Goal: Task Accomplishment & Management: Use online tool/utility

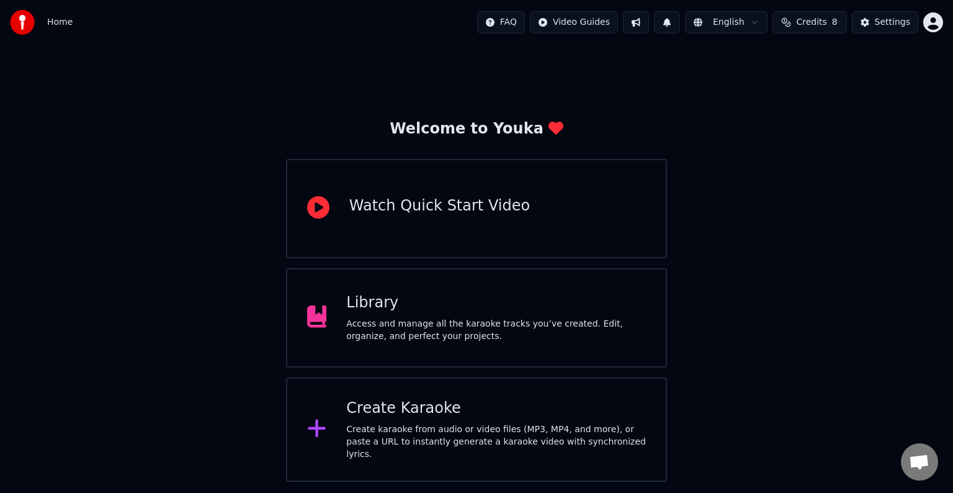
click at [437, 429] on div "Create karaoke from audio or video files (MP3, MP4, and more), or paste a URL t…" at bounding box center [496, 441] width 300 height 37
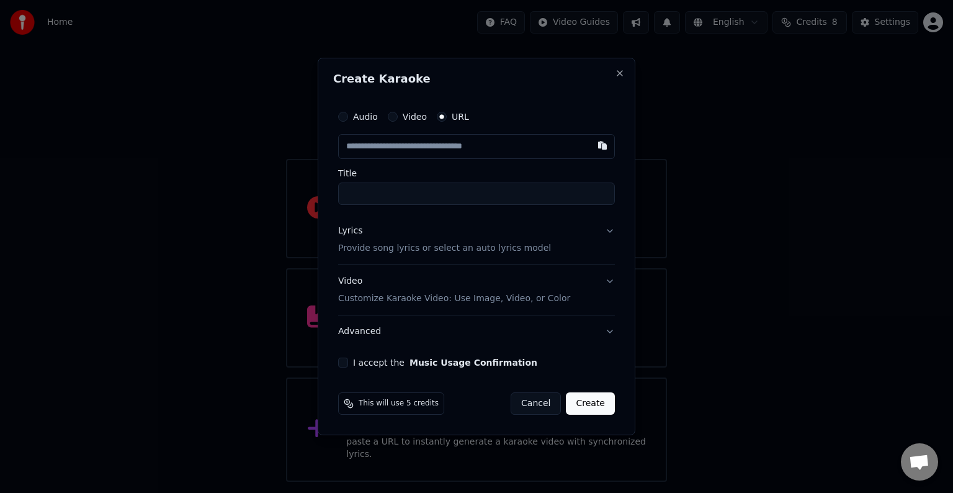
click at [393, 145] on input "text" at bounding box center [476, 146] width 277 height 25
paste input "**********"
type input "**********"
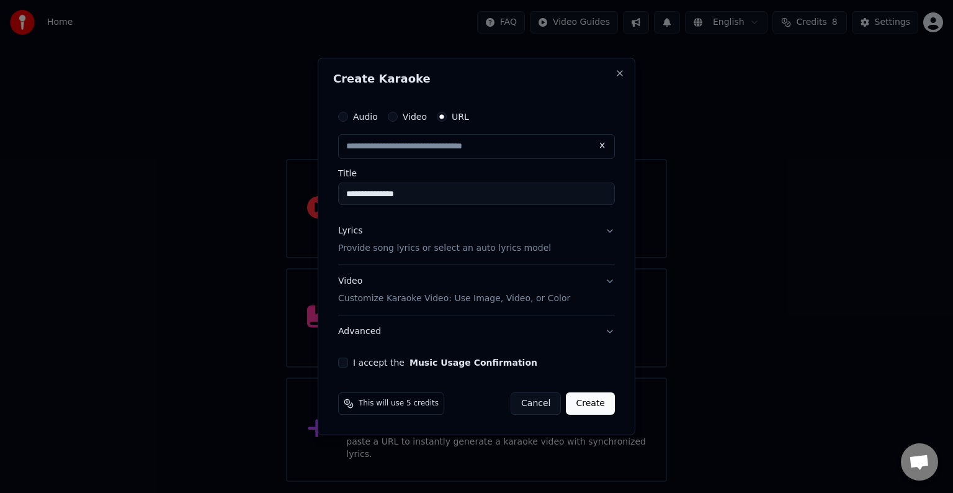
click at [366, 251] on p "Provide song lyrics or select an auto lyrics model" at bounding box center [444, 248] width 213 height 12
type input "**********"
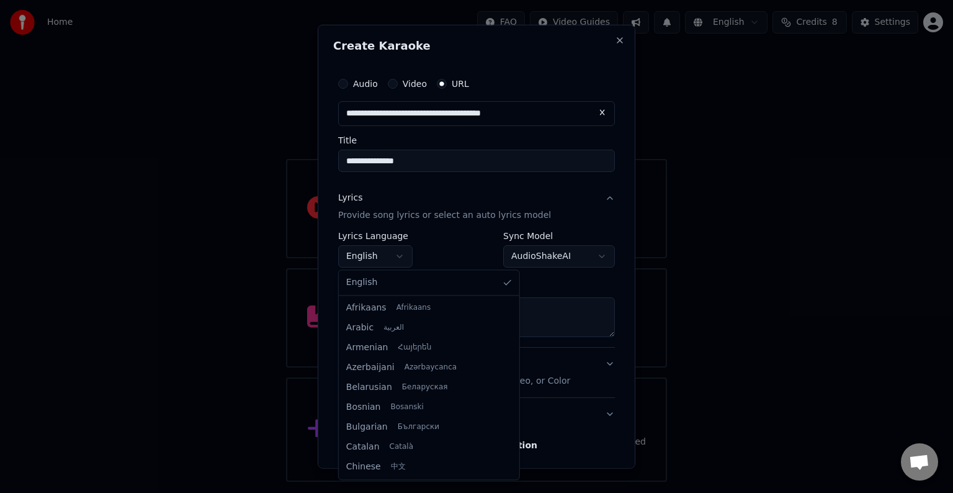
click at [374, 250] on body "**********" at bounding box center [476, 241] width 953 height 482
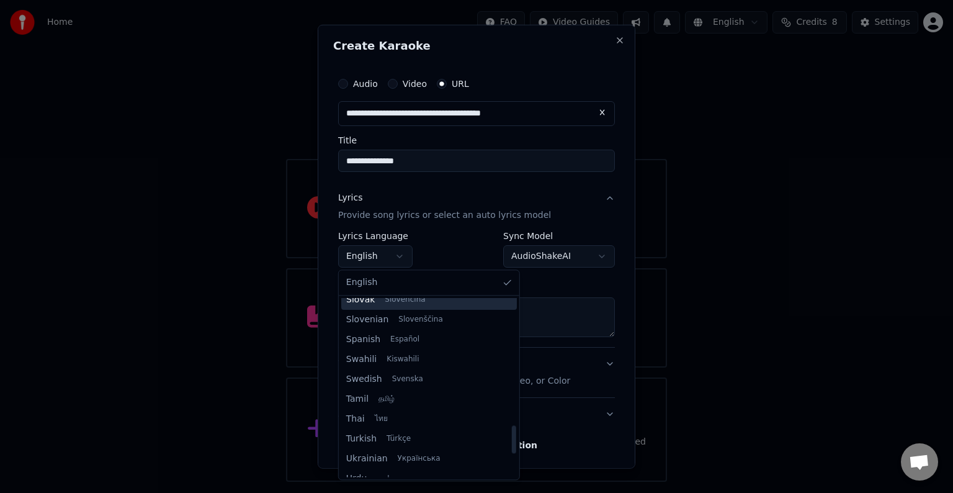
scroll to position [953, 0]
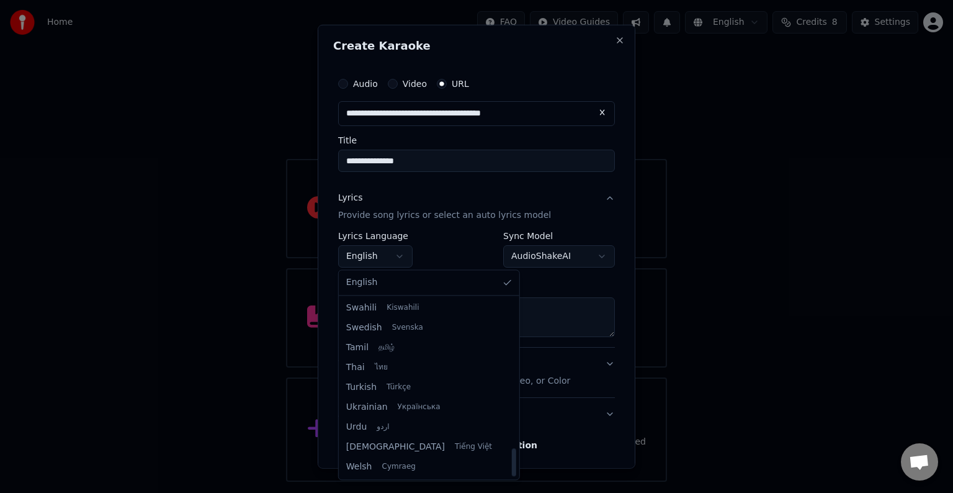
select select "**"
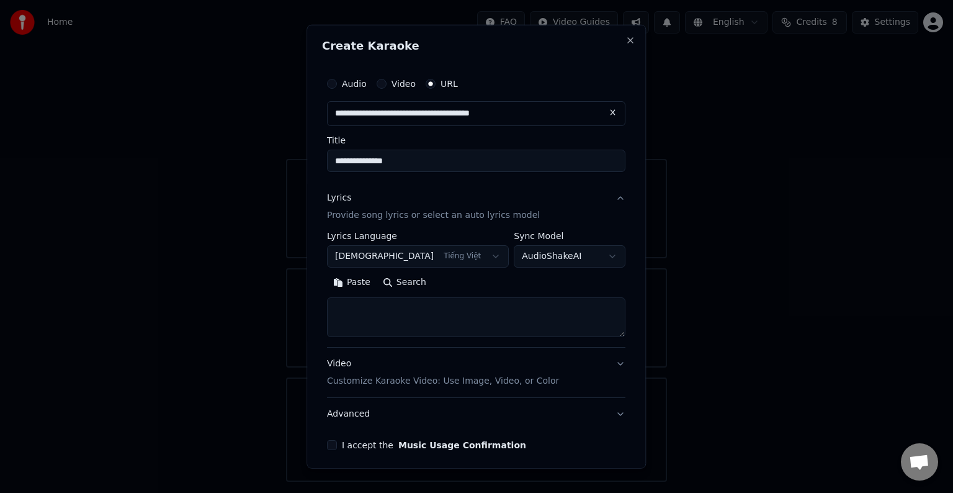
click at [415, 313] on textarea at bounding box center [476, 317] width 299 height 40
paste textarea "**********"
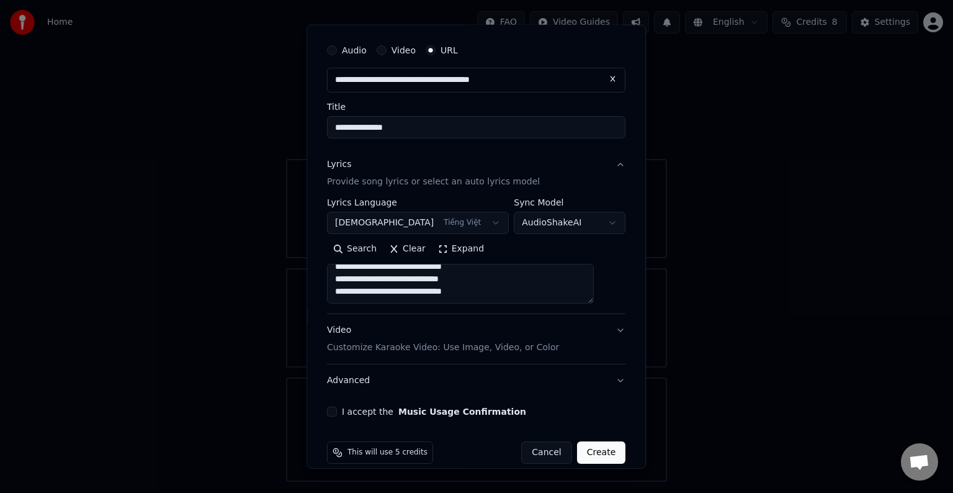
scroll to position [48, 0]
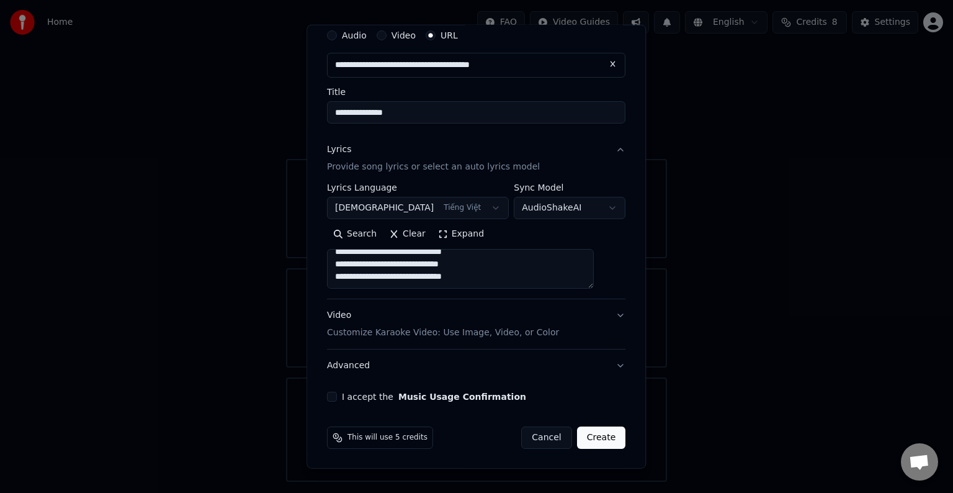
drag, startPoint x: 601, startPoint y: 287, endPoint x: 616, endPoint y: 370, distance: 84.6
click at [608, 429] on form "**********" at bounding box center [476, 236] width 308 height 436
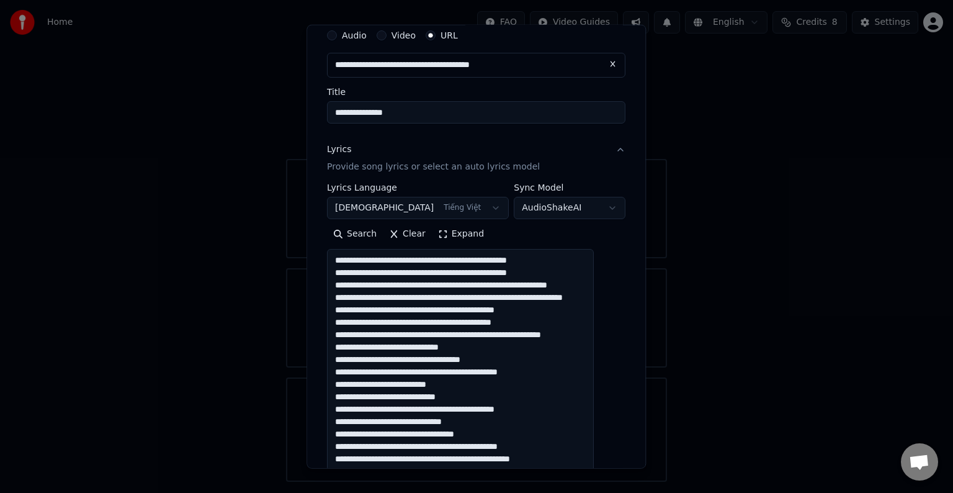
drag, startPoint x: 603, startPoint y: 285, endPoint x: 534, endPoint y: 420, distance: 150.4
click at [627, 482] on html "**********" at bounding box center [476, 241] width 953 height 482
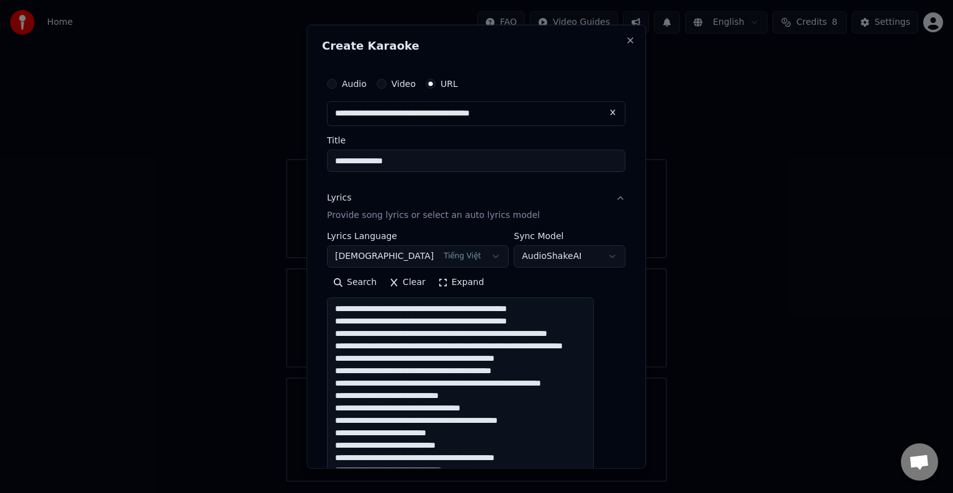
click at [433, 313] on textarea "**********" at bounding box center [460, 435] width 267 height 276
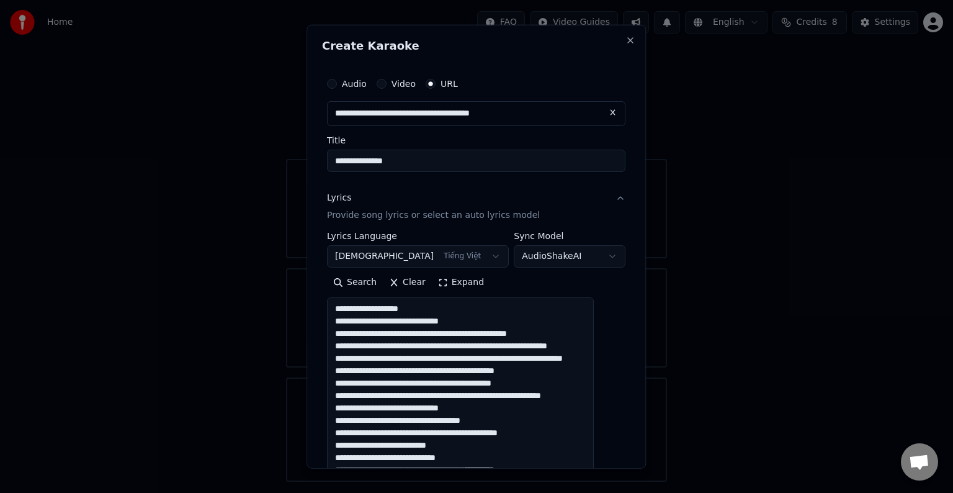
click at [409, 323] on textarea "**********" at bounding box center [460, 435] width 267 height 276
click at [410, 325] on textarea "**********" at bounding box center [460, 435] width 267 height 276
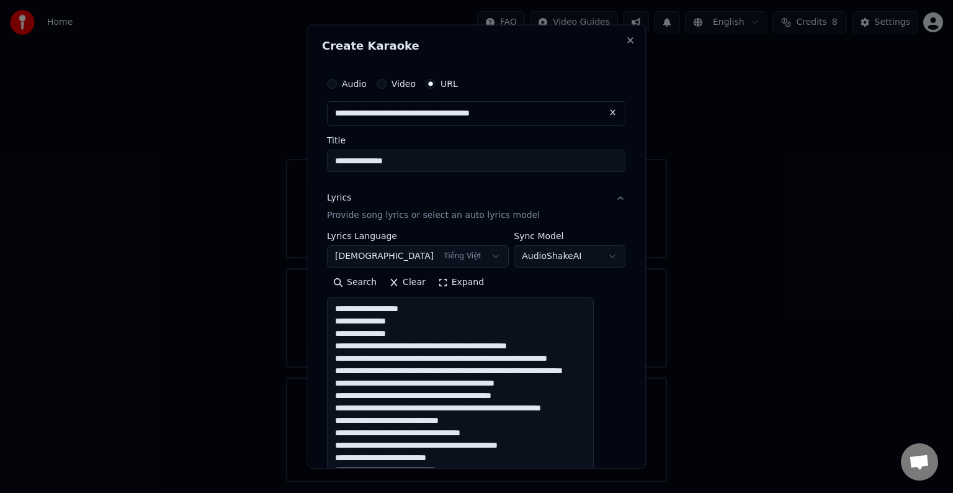
click at [432, 347] on textarea "**********" at bounding box center [460, 435] width 267 height 276
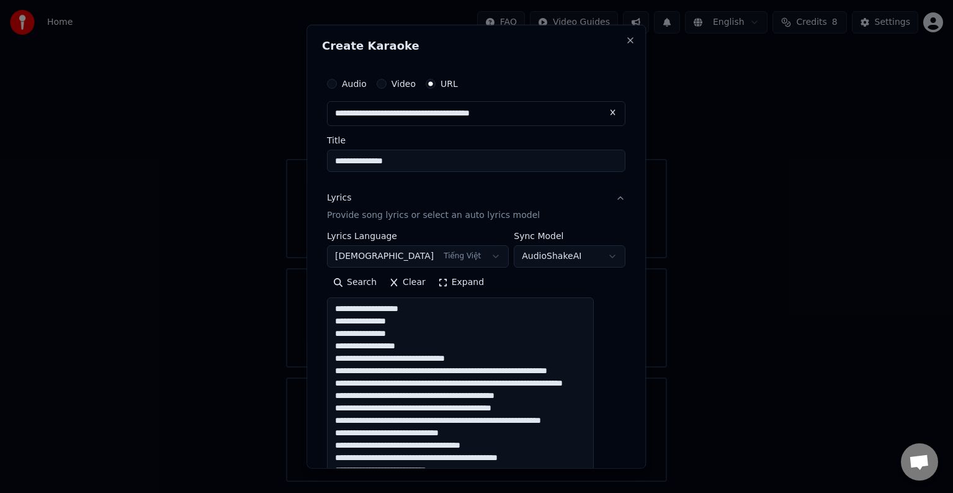
click at [418, 358] on textarea "**********" at bounding box center [460, 435] width 267 height 276
click at [415, 361] on textarea "**********" at bounding box center [460, 435] width 267 height 276
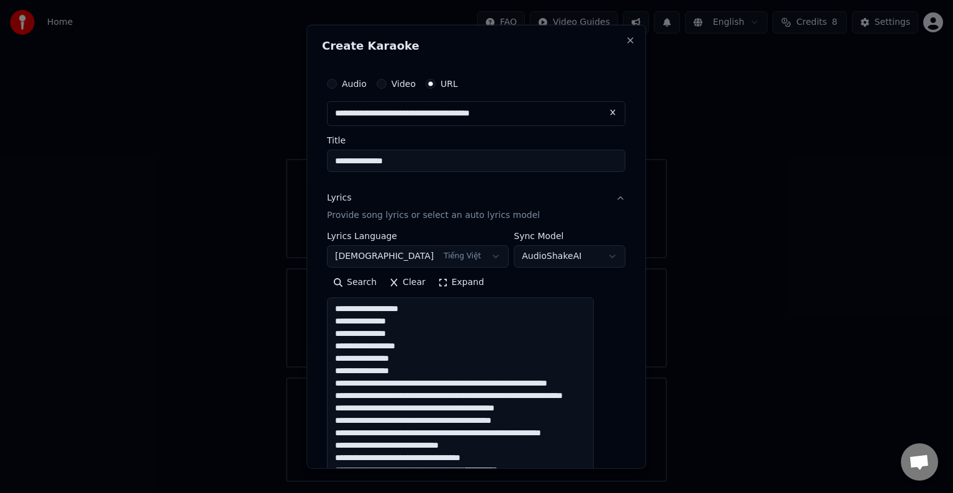
click at [418, 383] on textarea "**********" at bounding box center [460, 435] width 267 height 276
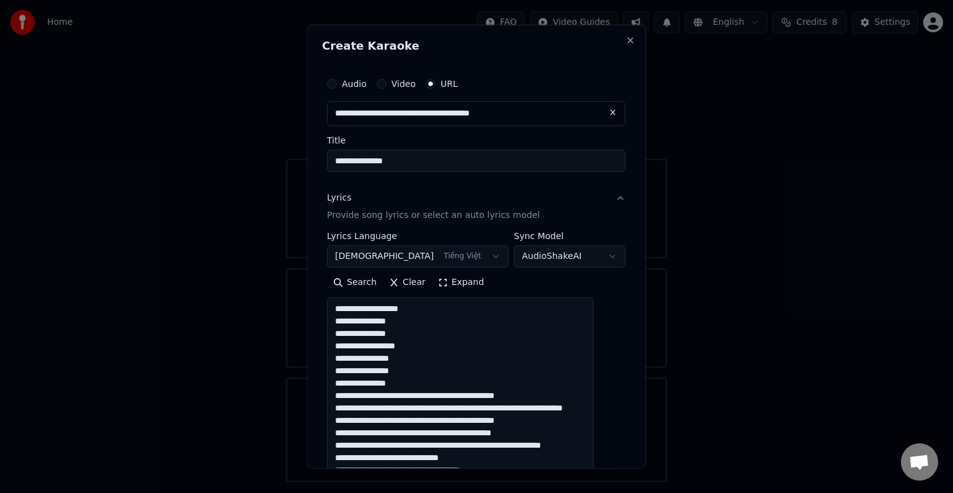
click at [472, 397] on textarea "**********" at bounding box center [460, 435] width 267 height 276
click at [409, 393] on textarea "**********" at bounding box center [460, 435] width 267 height 276
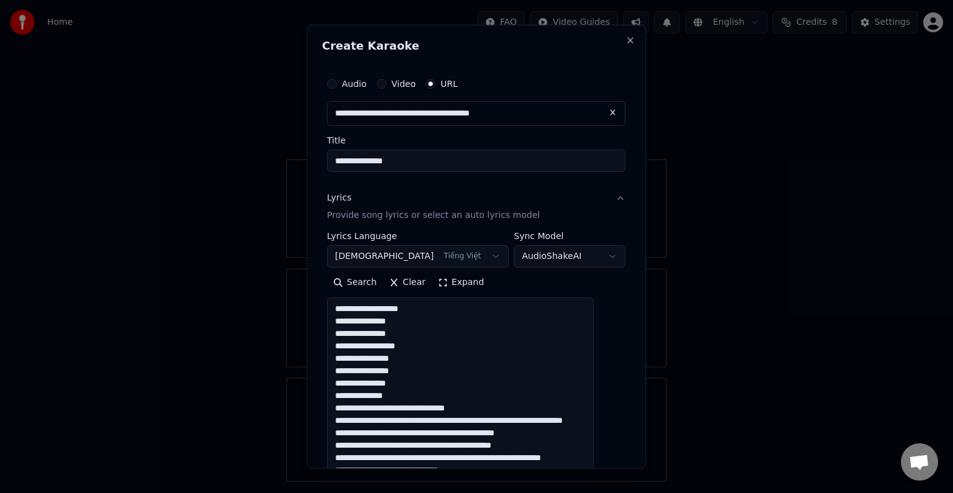
click at [408, 394] on textarea "**********" at bounding box center [460, 435] width 267 height 276
click at [423, 407] on textarea "**********" at bounding box center [460, 435] width 267 height 276
click at [424, 410] on textarea "**********" at bounding box center [460, 435] width 267 height 276
click at [426, 410] on textarea "**********" at bounding box center [460, 435] width 267 height 276
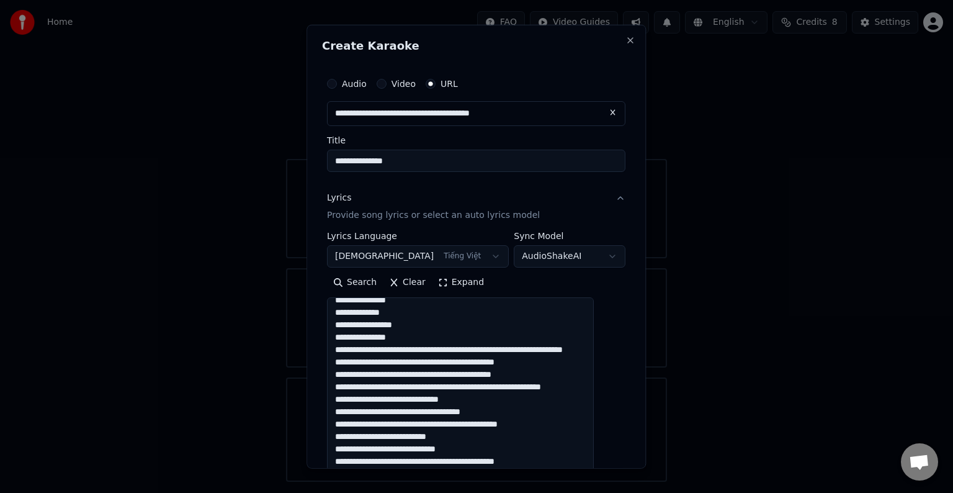
scroll to position [107, 0]
click at [412, 326] on textarea "**********" at bounding box center [460, 435] width 267 height 276
click at [420, 338] on textarea "**********" at bounding box center [460, 435] width 267 height 276
click at [407, 351] on textarea "**********" at bounding box center [460, 435] width 267 height 276
click at [390, 351] on textarea "**********" at bounding box center [460, 435] width 267 height 276
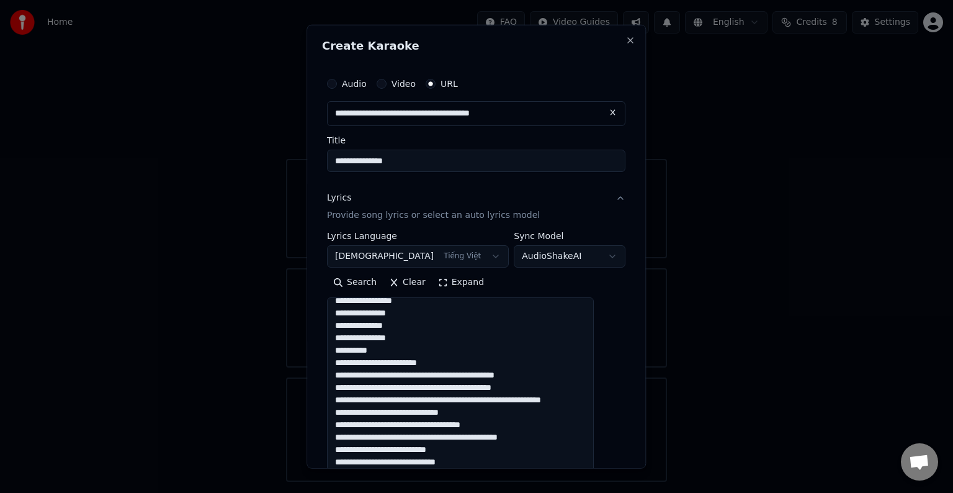
click at [395, 361] on textarea "**********" at bounding box center [460, 435] width 267 height 276
click at [398, 364] on textarea "**********" at bounding box center [460, 435] width 267 height 276
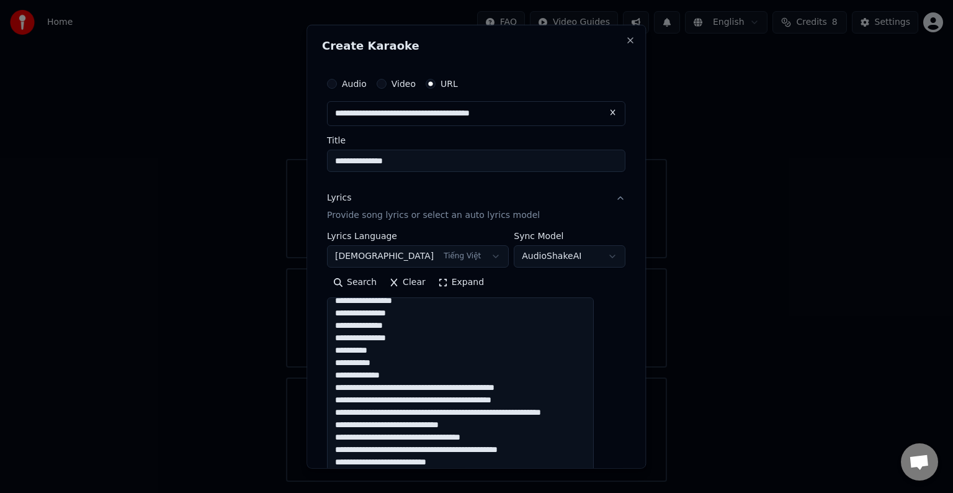
click at [407, 375] on textarea "**********" at bounding box center [460, 435] width 267 height 276
click at [412, 387] on textarea "**********" at bounding box center [460, 435] width 267 height 276
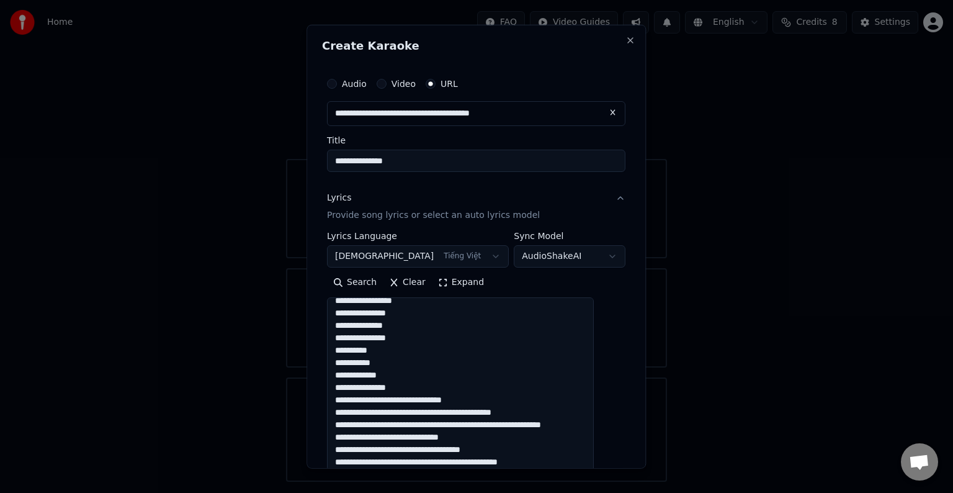
click at [412, 400] on textarea "**********" at bounding box center [460, 435] width 267 height 276
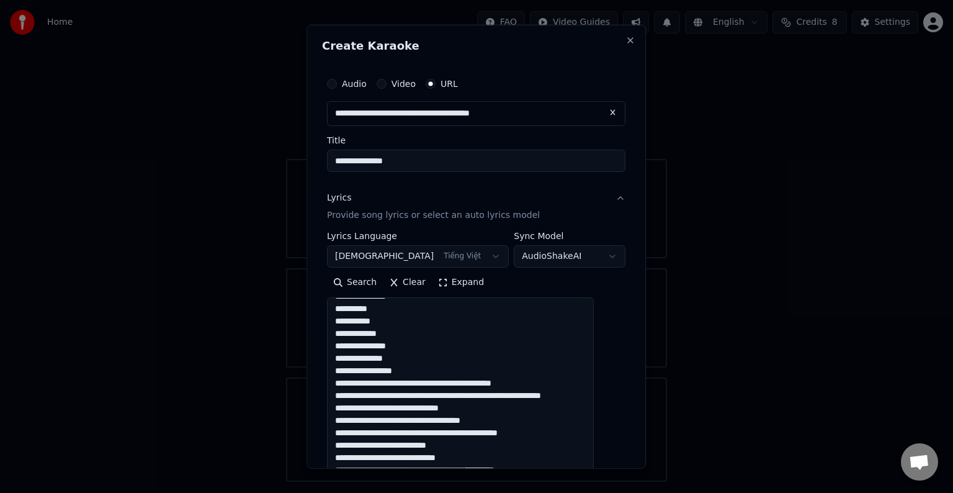
scroll to position [169, 0]
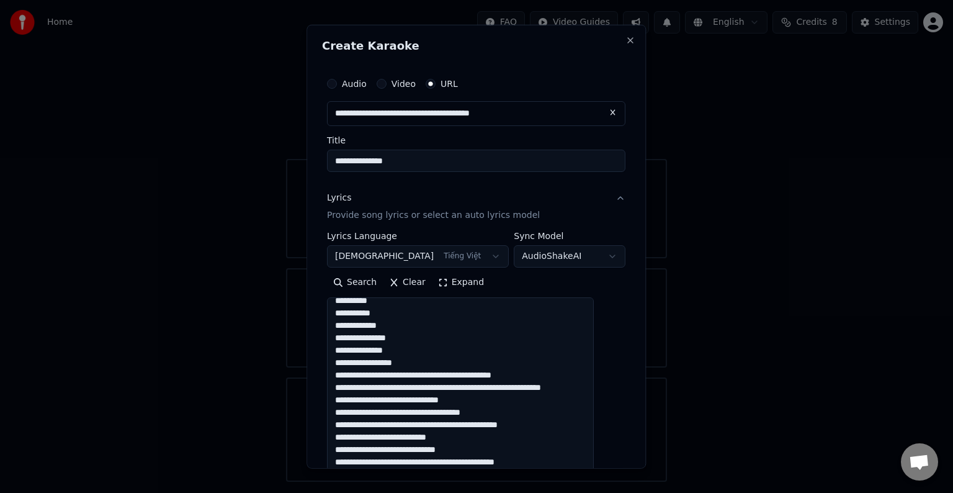
click at [410, 364] on textarea "**********" at bounding box center [460, 435] width 267 height 276
click at [413, 375] on textarea "**********" at bounding box center [460, 435] width 267 height 276
click at [429, 377] on textarea "**********" at bounding box center [460, 435] width 267 height 276
click at [431, 375] on textarea "**********" at bounding box center [460, 435] width 267 height 276
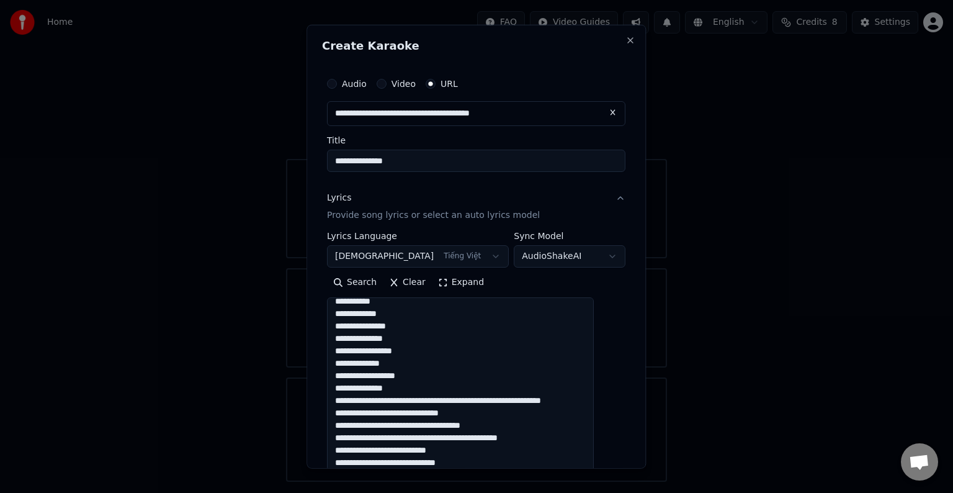
click at [430, 401] on textarea "**********" at bounding box center [460, 435] width 267 height 276
click at [414, 411] on textarea "**********" at bounding box center [460, 435] width 267 height 276
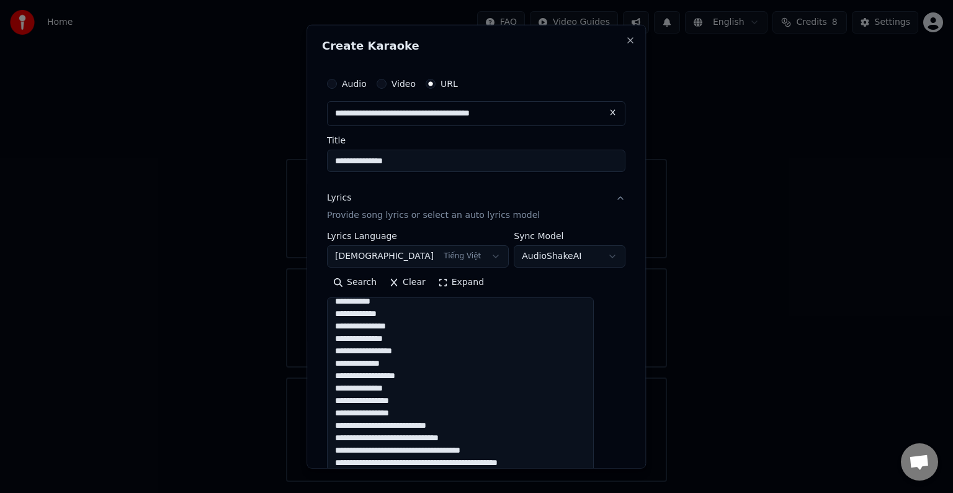
click at [403, 425] on textarea "**********" at bounding box center [460, 435] width 267 height 276
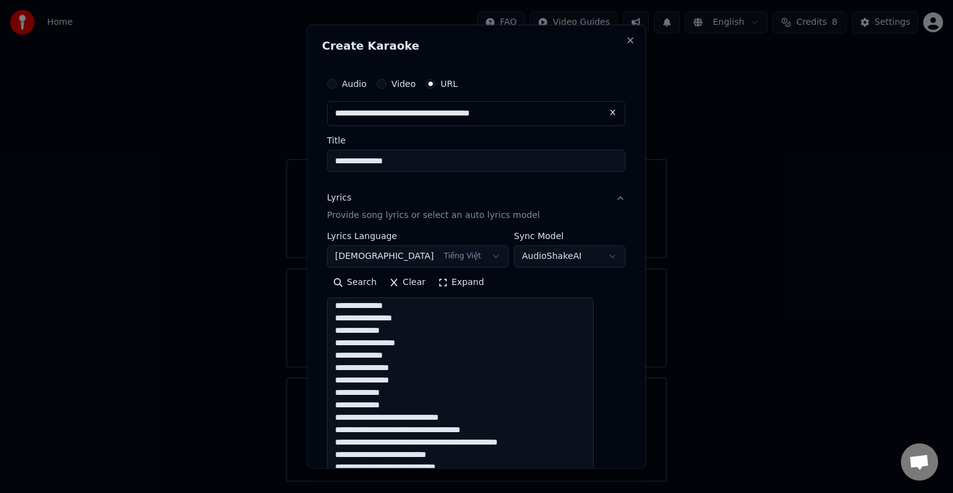
scroll to position [218, 0]
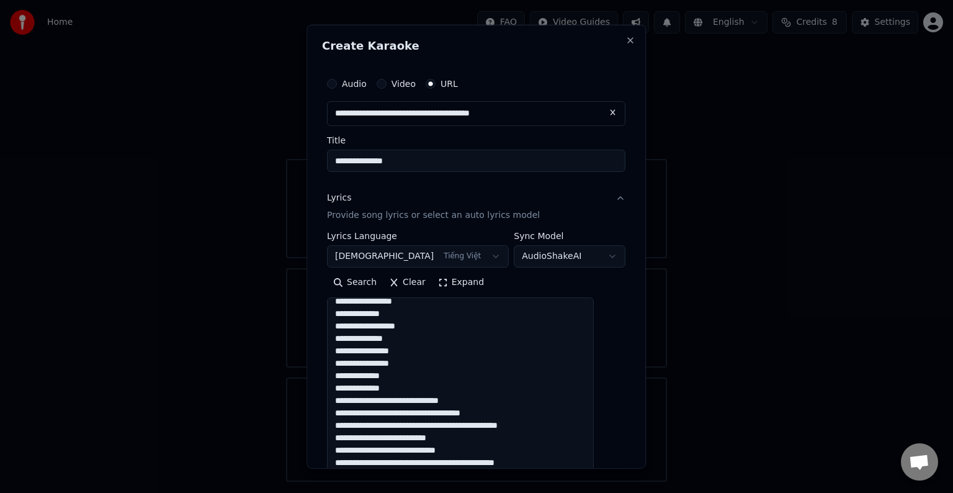
click at [410, 399] on textarea "**********" at bounding box center [460, 435] width 267 height 276
click at [410, 402] on textarea "**********" at bounding box center [460, 435] width 267 height 276
click at [410, 400] on textarea "**********" at bounding box center [460, 435] width 267 height 276
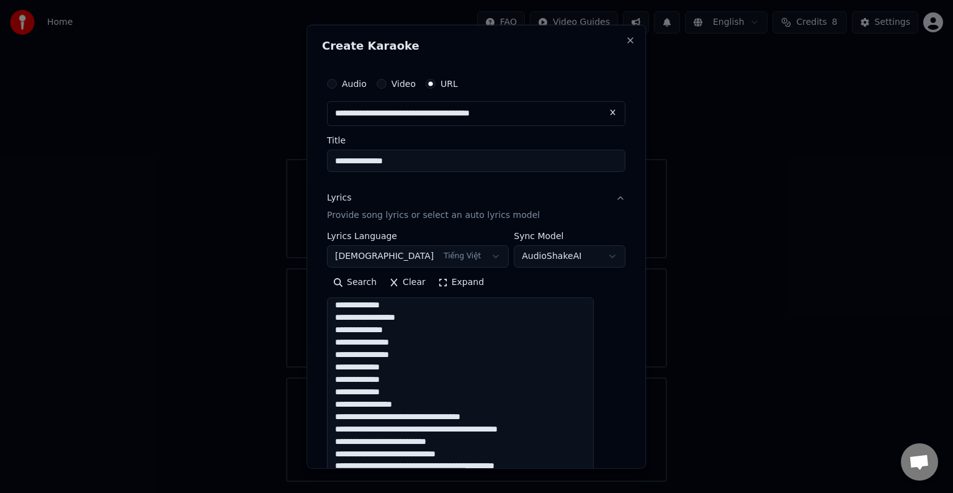
scroll to position [231, 0]
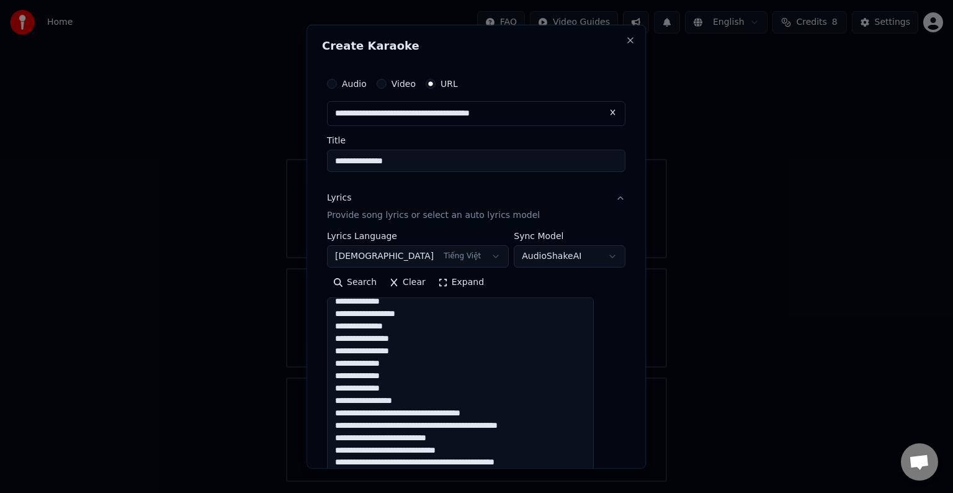
click at [414, 413] on textarea "**********" at bounding box center [460, 435] width 267 height 276
click at [390, 411] on textarea "**********" at bounding box center [460, 435] width 267 height 276
click at [392, 413] on textarea "**********" at bounding box center [460, 435] width 267 height 276
click at [407, 426] on textarea "**********" at bounding box center [460, 435] width 267 height 276
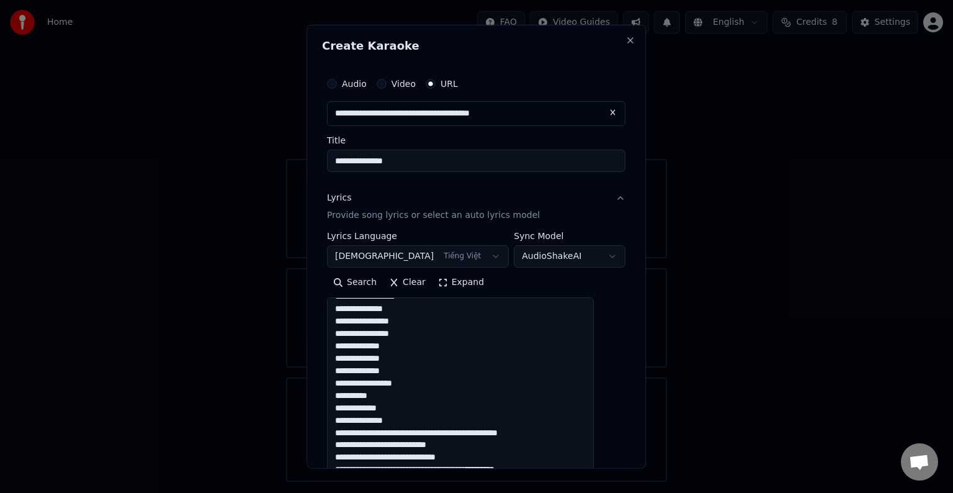
scroll to position [256, 0]
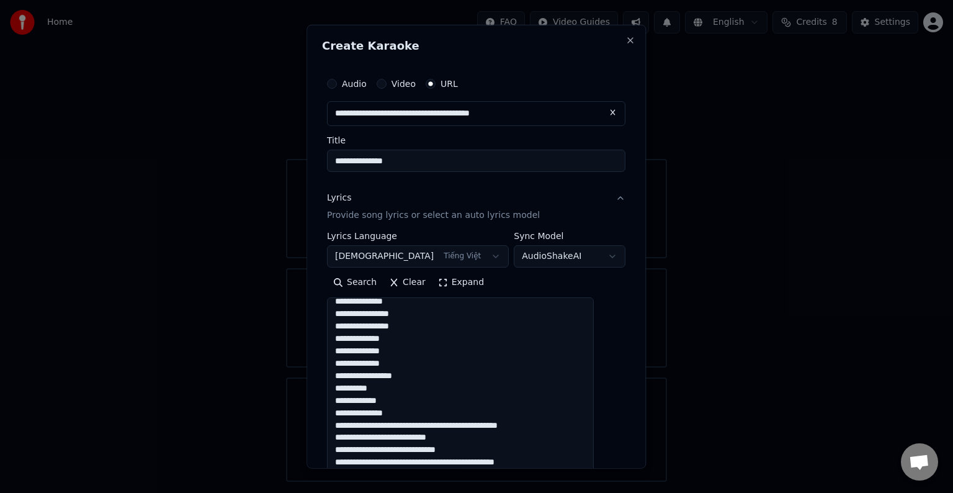
click at [416, 424] on textarea "**********" at bounding box center [460, 435] width 267 height 276
click at [411, 437] on textarea "**********" at bounding box center [460, 435] width 267 height 276
click at [420, 437] on textarea "**********" at bounding box center [460, 435] width 267 height 276
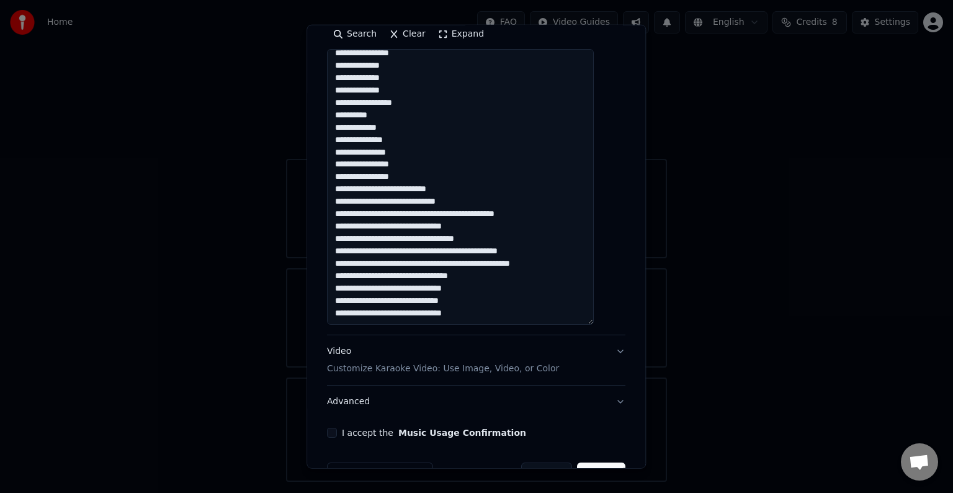
scroll to position [124, 0]
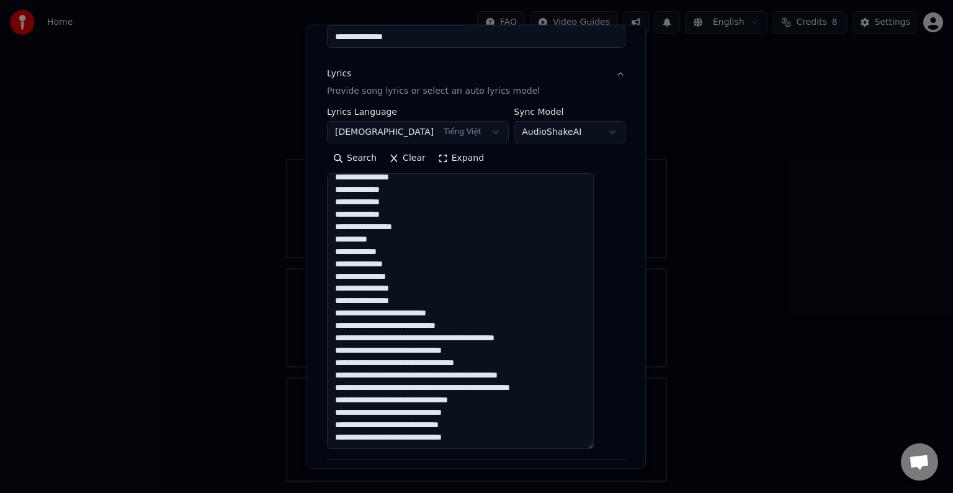
click at [413, 264] on textarea "**********" at bounding box center [460, 311] width 267 height 276
click at [395, 312] on textarea "**********" at bounding box center [460, 311] width 267 height 276
click at [397, 313] on textarea "**********" at bounding box center [460, 311] width 267 height 276
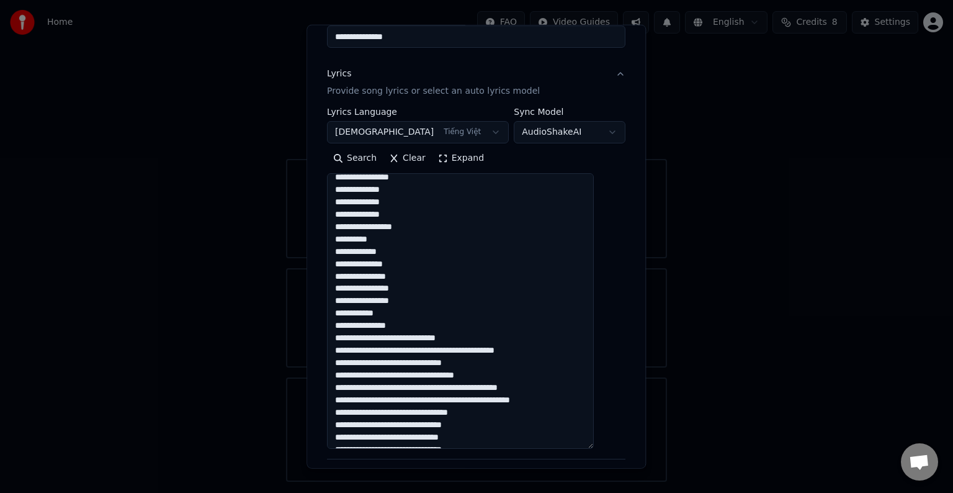
click at [417, 335] on textarea "**********" at bounding box center [460, 311] width 267 height 276
click at [407, 363] on textarea "**********" at bounding box center [460, 311] width 267 height 276
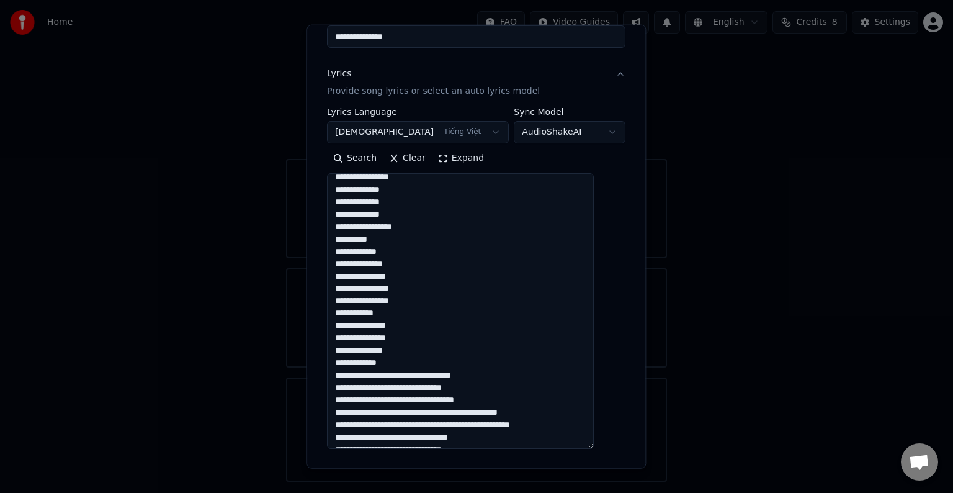
click at [420, 374] on textarea "**********" at bounding box center [460, 311] width 267 height 276
click at [421, 374] on textarea "**********" at bounding box center [460, 311] width 267 height 276
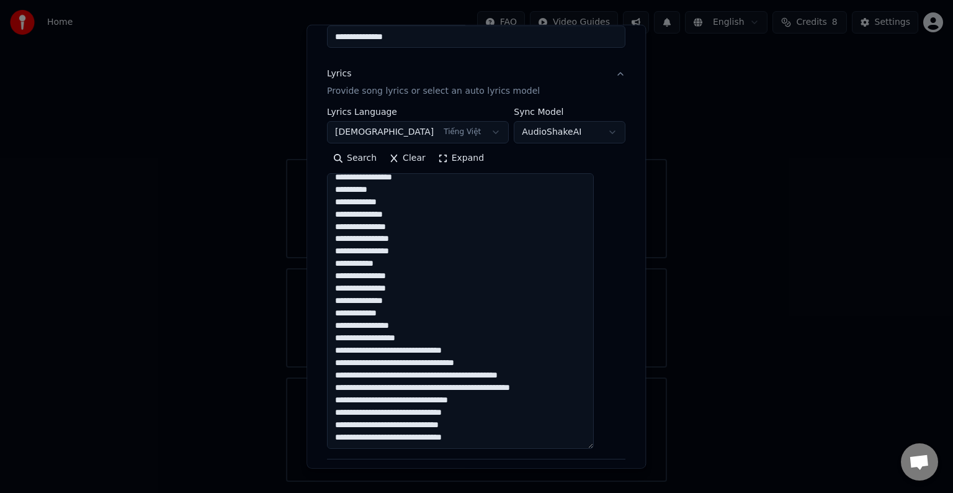
click at [417, 352] on textarea "**********" at bounding box center [460, 311] width 267 height 276
click at [418, 353] on textarea "**********" at bounding box center [460, 311] width 267 height 276
click at [425, 364] on textarea "**********" at bounding box center [460, 311] width 267 height 276
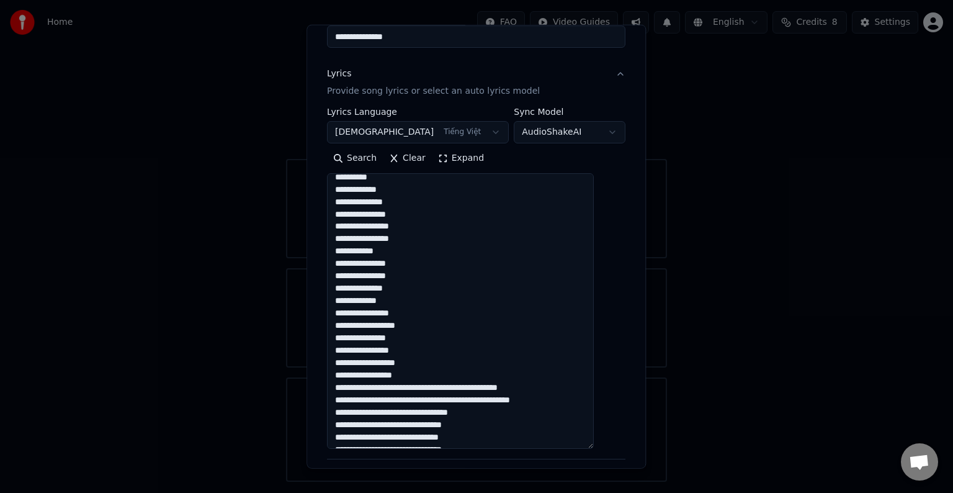
click at [445, 370] on textarea "**********" at bounding box center [460, 311] width 267 height 276
click at [411, 387] on textarea "**********" at bounding box center [460, 311] width 267 height 276
click at [417, 401] on textarea "**********" at bounding box center [460, 311] width 267 height 276
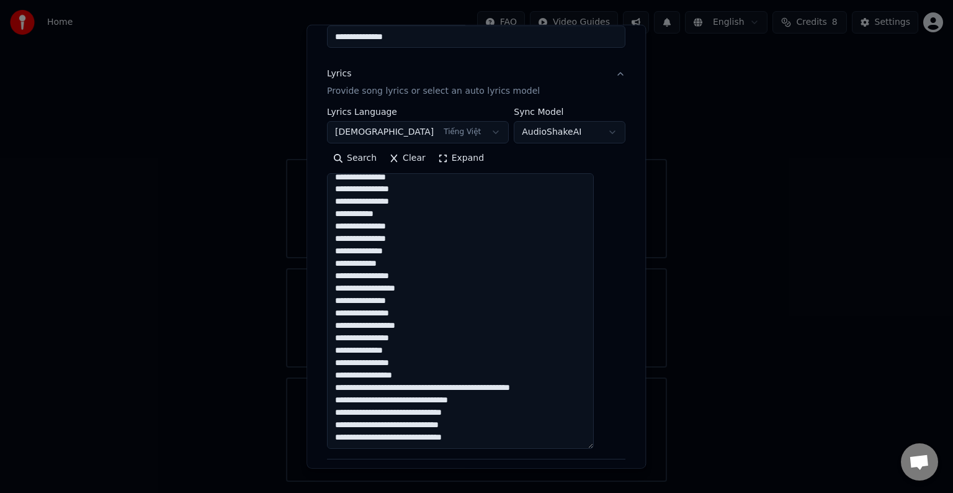
click at [407, 387] on textarea "**********" at bounding box center [460, 311] width 267 height 276
click at [392, 389] on textarea "**********" at bounding box center [460, 311] width 267 height 276
click at [407, 387] on textarea "**********" at bounding box center [460, 311] width 267 height 276
click at [407, 400] on textarea "**********" at bounding box center [460, 311] width 267 height 276
click at [409, 412] on textarea "**********" at bounding box center [460, 311] width 267 height 276
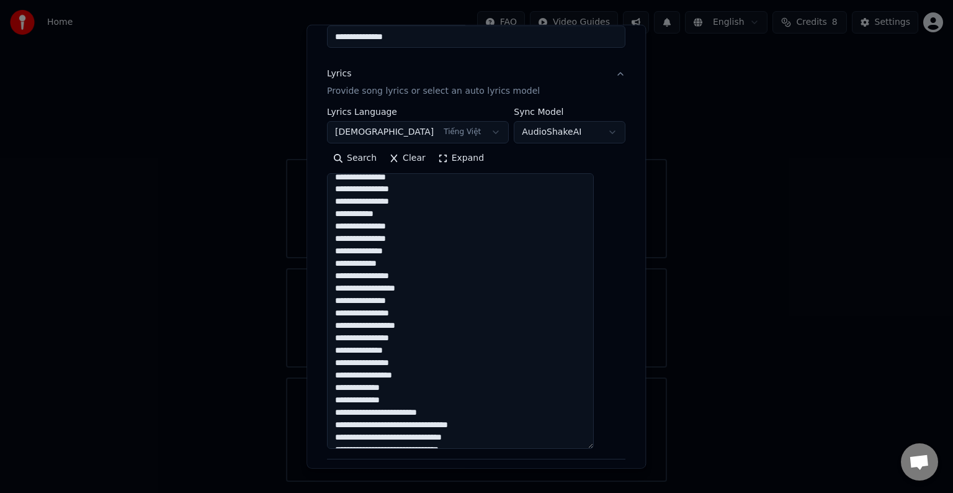
click at [410, 412] on textarea "**********" at bounding box center [460, 311] width 267 height 276
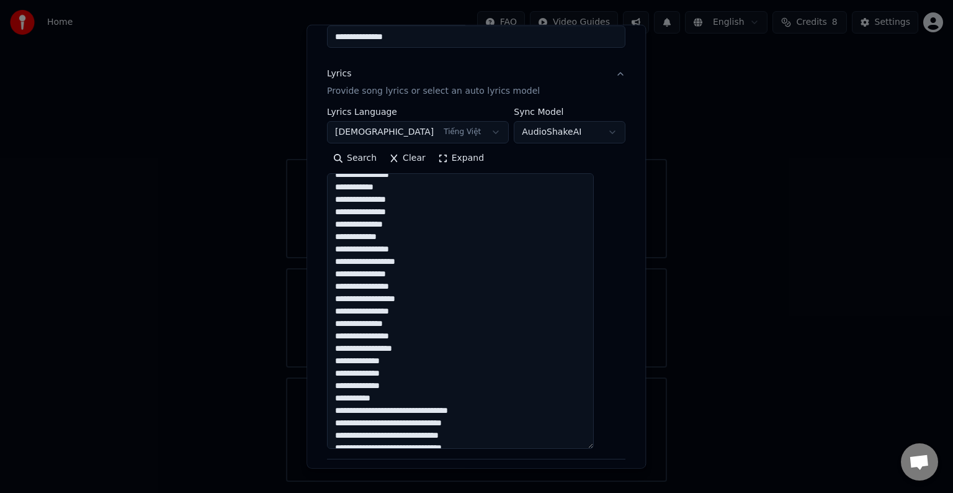
scroll to position [417, 0]
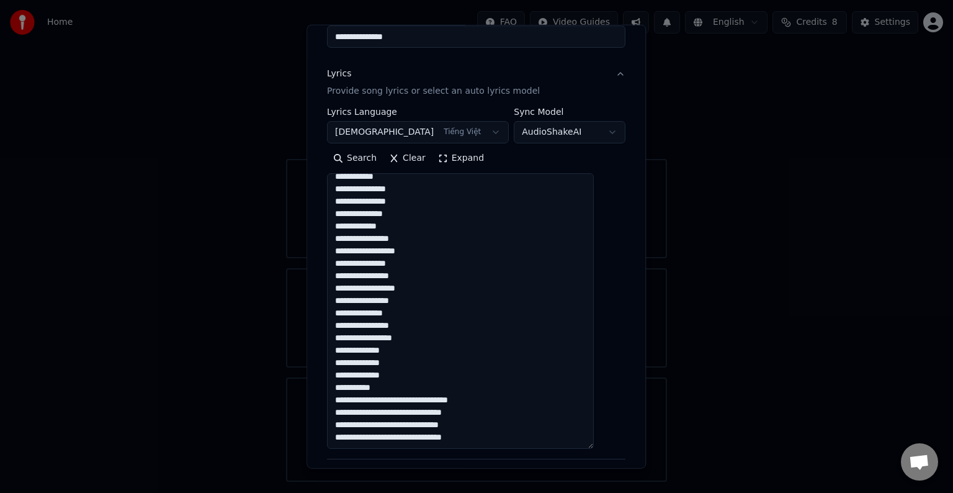
click at [431, 401] on textarea "**********" at bounding box center [460, 311] width 267 height 276
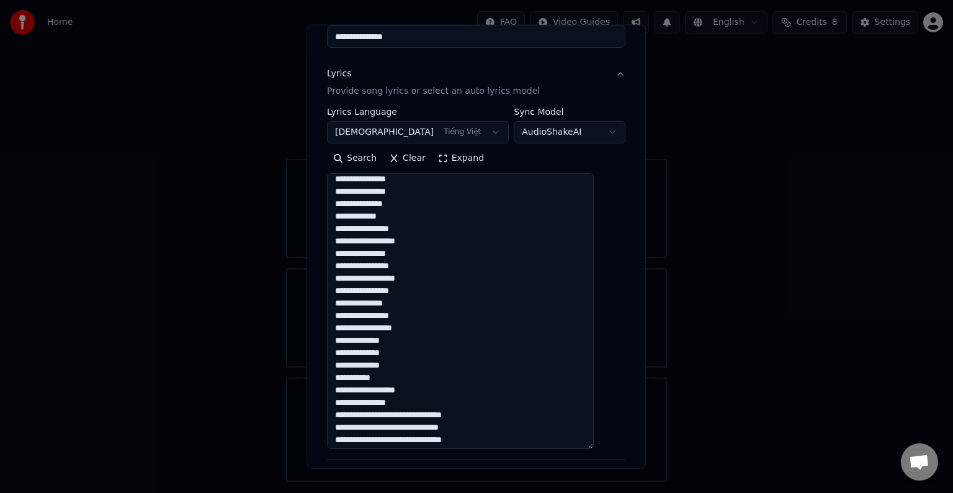
scroll to position [429, 0]
click at [418, 412] on textarea "**********" at bounding box center [460, 311] width 267 height 276
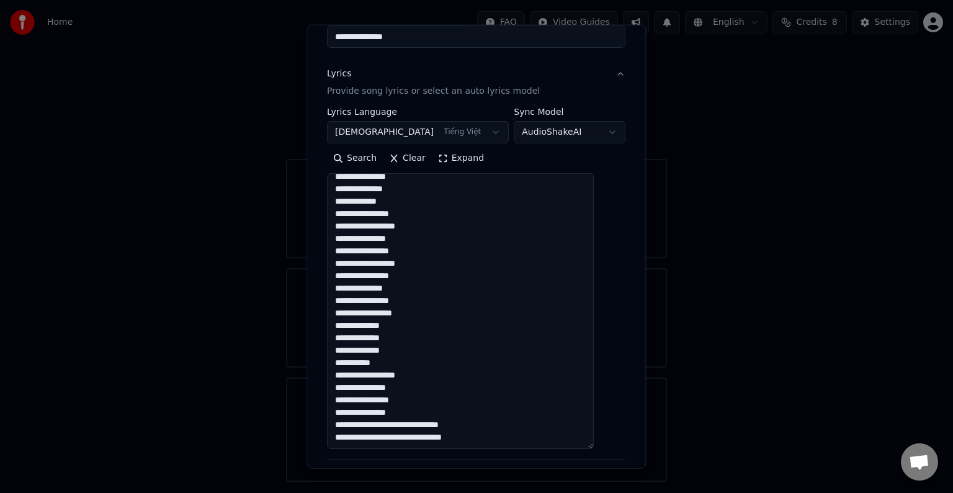
click at [405, 425] on textarea "**********" at bounding box center [460, 311] width 267 height 276
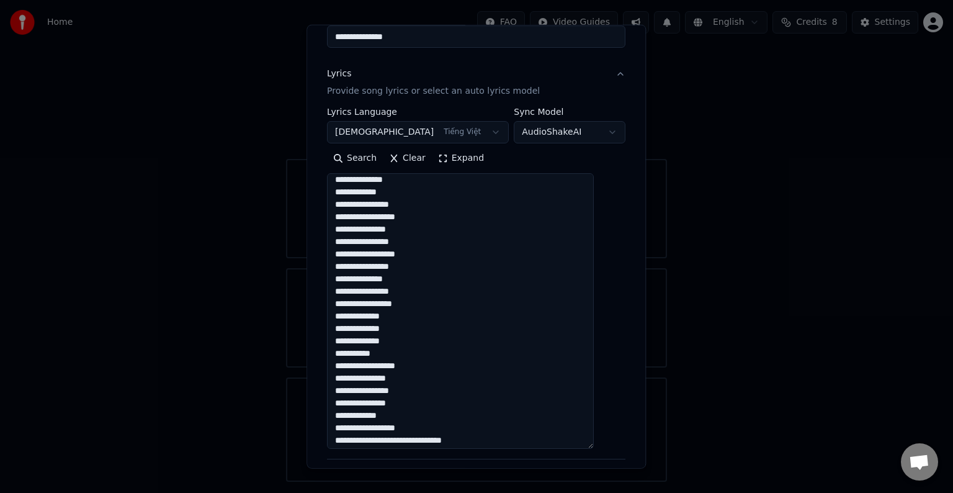
scroll to position [454, 0]
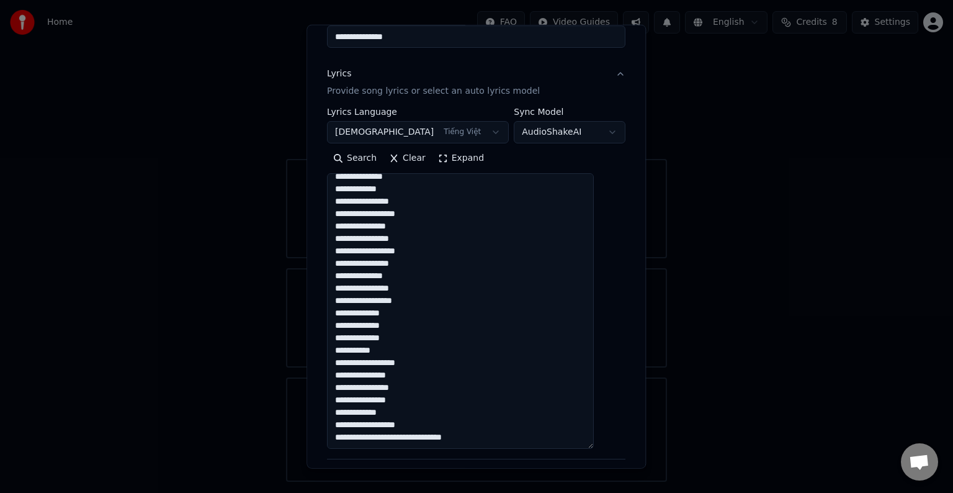
click at [390, 439] on textarea "**********" at bounding box center [460, 311] width 267 height 276
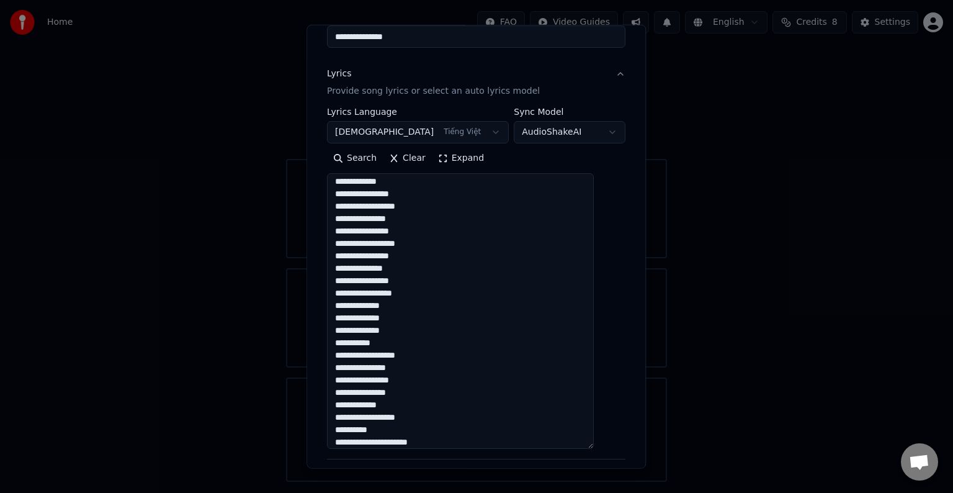
click at [391, 442] on textarea "**********" at bounding box center [460, 311] width 267 height 276
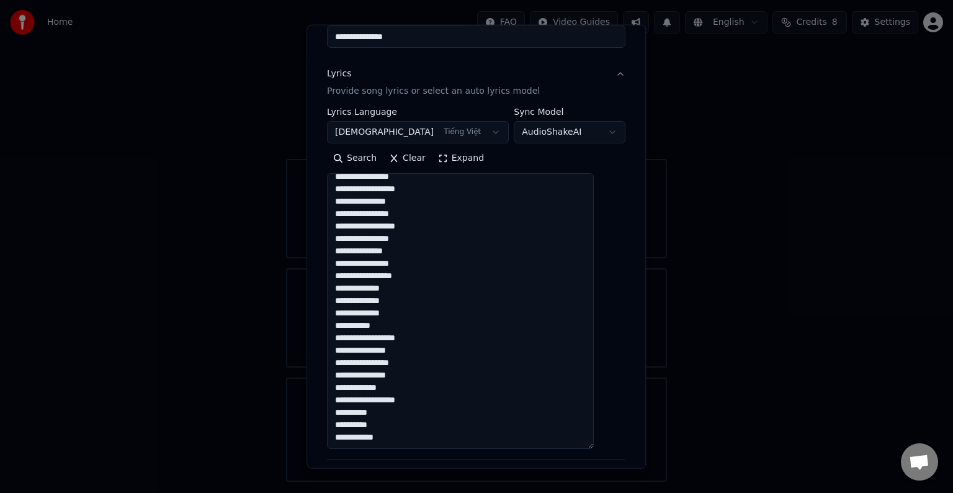
scroll to position [479, 0]
click at [428, 430] on textarea "**********" at bounding box center [460, 311] width 267 height 276
click at [420, 434] on textarea "**********" at bounding box center [460, 311] width 267 height 276
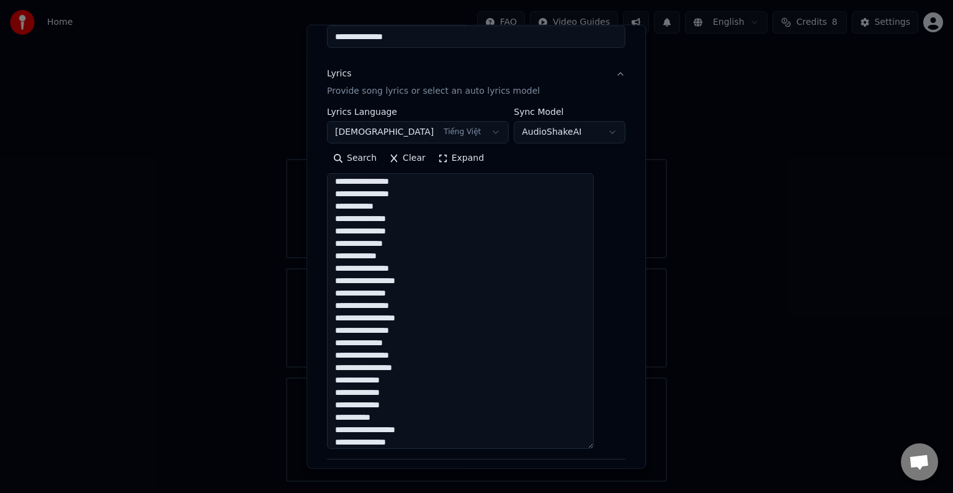
scroll to position [516, 0]
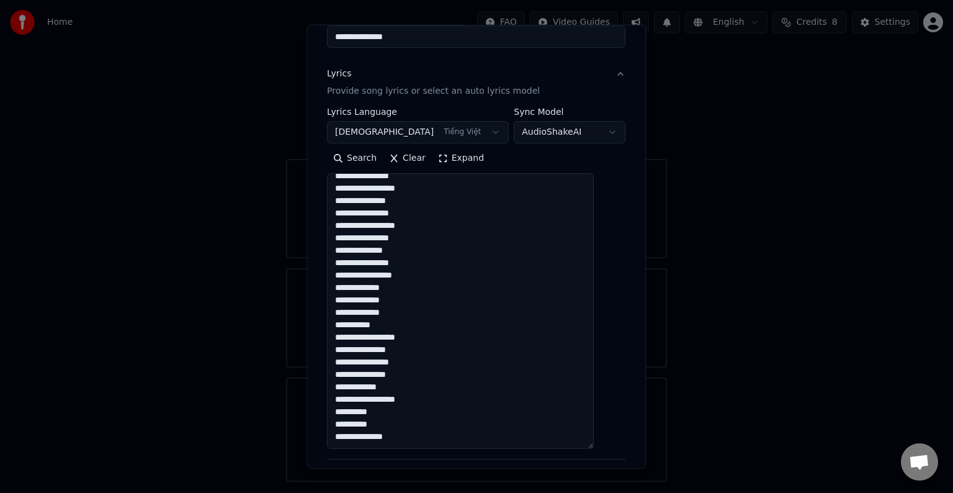
drag, startPoint x: 346, startPoint y: 300, endPoint x: 436, endPoint y: 406, distance: 140.0
click at [436, 406] on textarea "**********" at bounding box center [460, 311] width 267 height 276
click at [408, 398] on textarea "**********" at bounding box center [460, 311] width 267 height 276
paste textarea "**********"
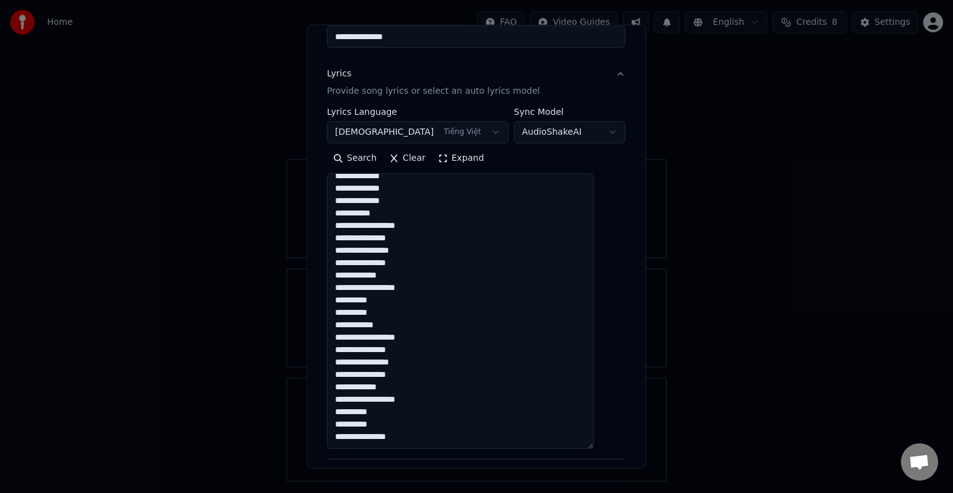
click at [382, 377] on textarea at bounding box center [460, 311] width 267 height 276
click at [385, 402] on textarea at bounding box center [460, 311] width 267 height 276
click at [387, 416] on textarea at bounding box center [460, 311] width 267 height 276
click at [416, 341] on textarea at bounding box center [460, 311] width 267 height 276
click at [413, 430] on textarea at bounding box center [460, 311] width 267 height 276
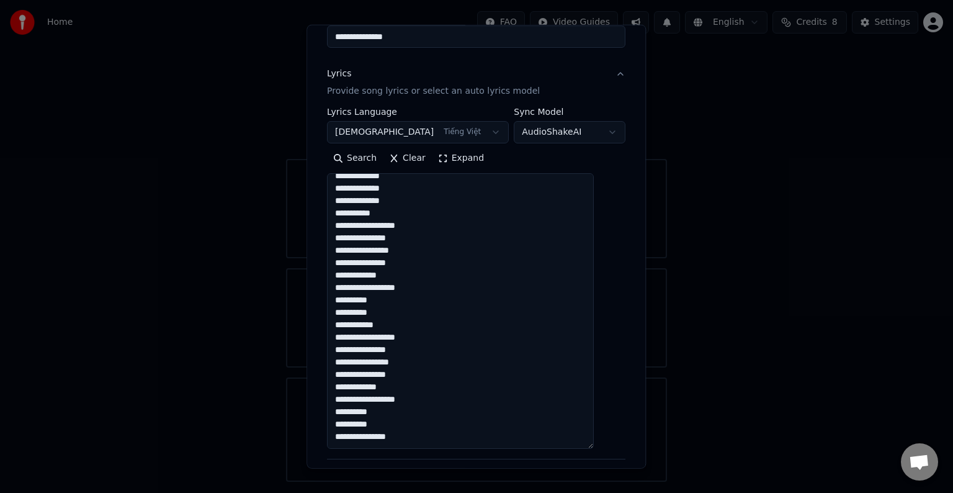
click at [369, 431] on textarea at bounding box center [460, 311] width 267 height 276
click at [412, 430] on textarea at bounding box center [460, 311] width 267 height 276
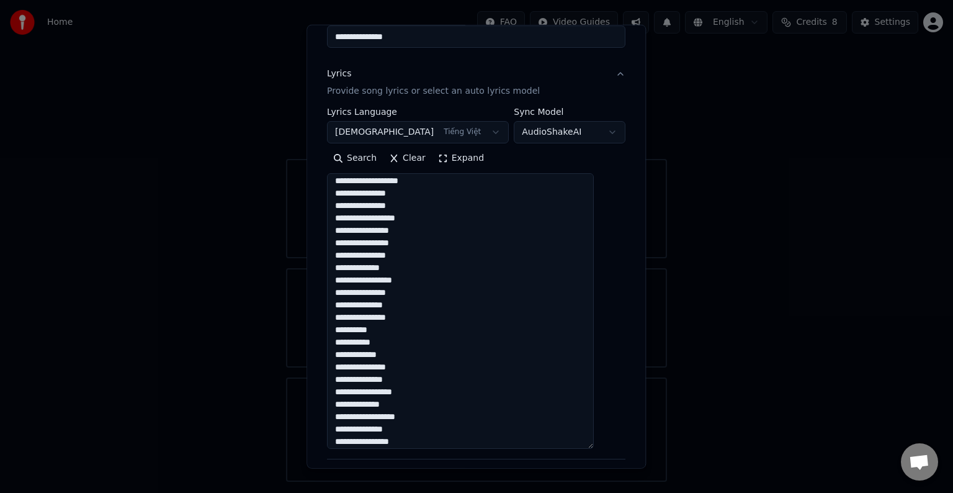
scroll to position [0, 0]
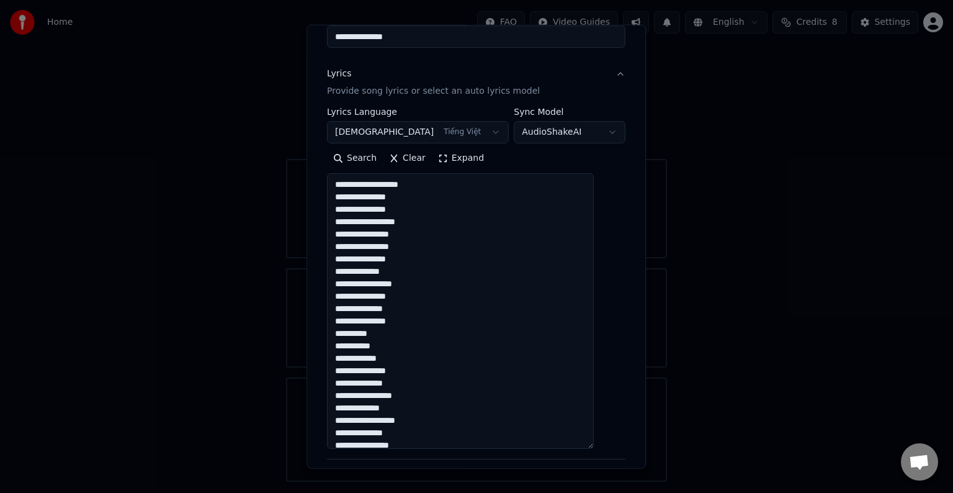
click at [393, 242] on textarea at bounding box center [460, 311] width 267 height 276
click at [413, 289] on textarea at bounding box center [460, 311] width 267 height 276
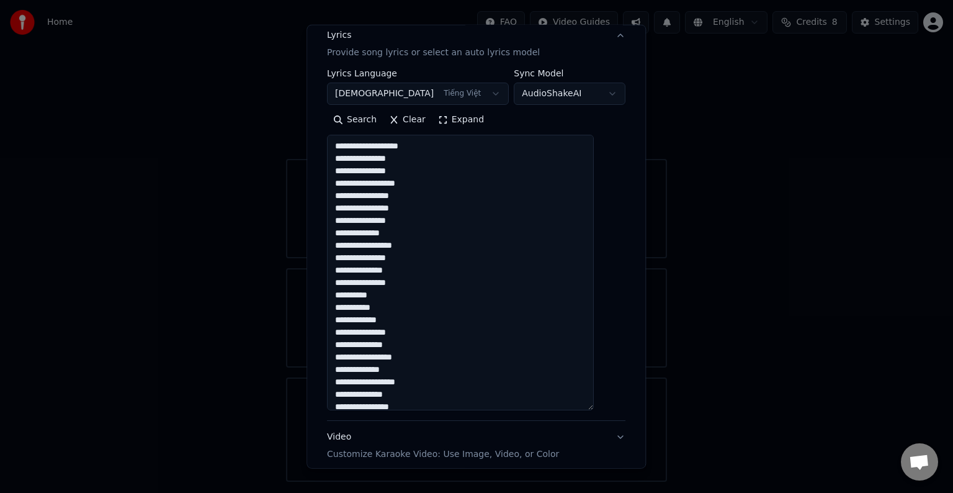
scroll to position [179, 0]
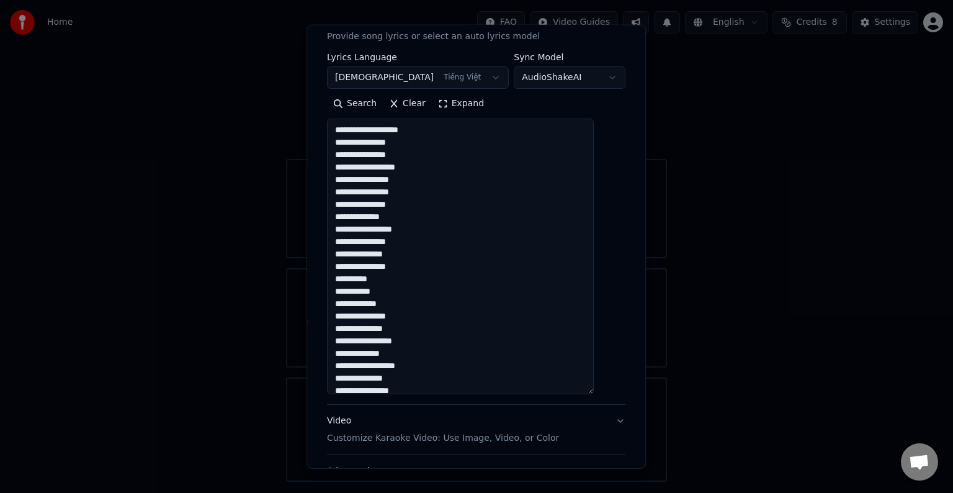
click at [421, 176] on textarea at bounding box center [460, 257] width 267 height 276
click at [418, 187] on textarea at bounding box center [460, 257] width 267 height 276
click at [420, 202] on textarea at bounding box center [460, 257] width 267 height 276
click at [407, 215] on textarea at bounding box center [460, 257] width 267 height 276
click at [424, 223] on textarea at bounding box center [460, 257] width 267 height 276
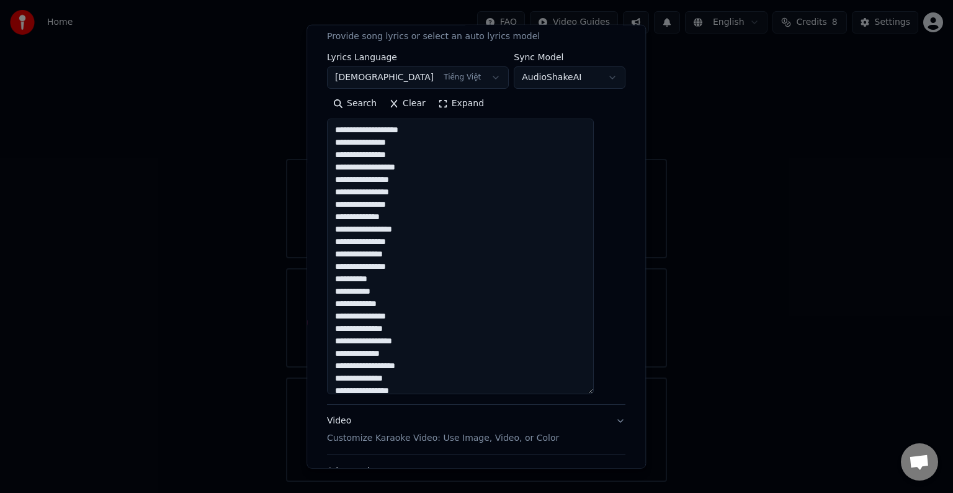
click at [437, 245] on textarea at bounding box center [460, 257] width 267 height 276
click at [433, 250] on textarea at bounding box center [460, 257] width 267 height 276
click at [431, 266] on textarea at bounding box center [460, 257] width 267 height 276
click at [400, 285] on textarea at bounding box center [460, 257] width 267 height 276
click at [402, 283] on textarea at bounding box center [460, 257] width 267 height 276
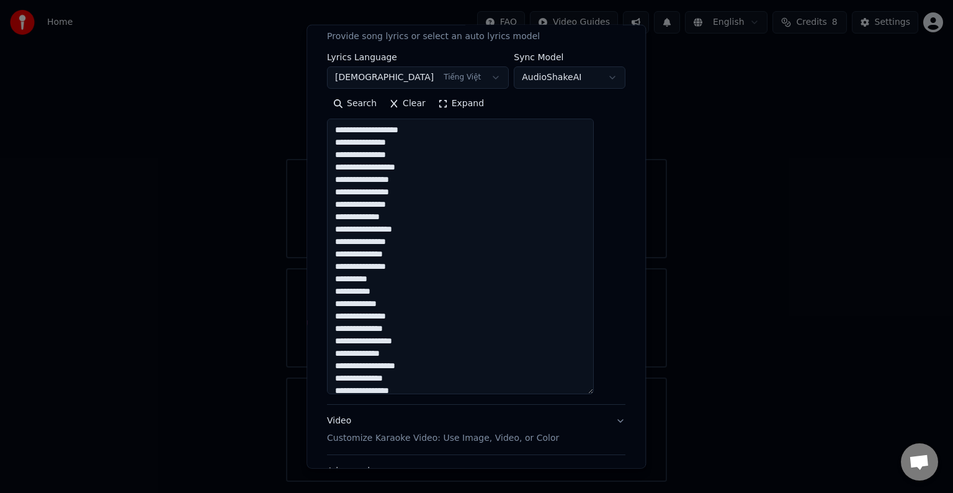
click at [417, 293] on textarea at bounding box center [460, 257] width 267 height 276
click at [421, 298] on textarea at bounding box center [460, 257] width 267 height 276
click at [421, 310] on textarea at bounding box center [460, 257] width 267 height 276
click at [422, 328] on textarea at bounding box center [460, 257] width 267 height 276
click at [428, 316] on textarea at bounding box center [460, 257] width 267 height 276
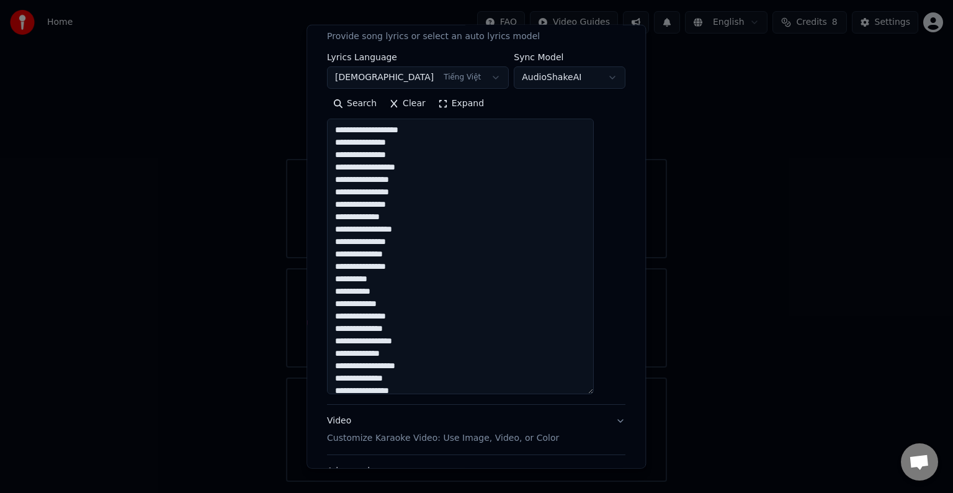
click at [429, 328] on textarea at bounding box center [460, 257] width 267 height 276
click at [429, 345] on textarea at bounding box center [460, 257] width 267 height 276
click at [429, 356] on textarea at bounding box center [460, 257] width 267 height 276
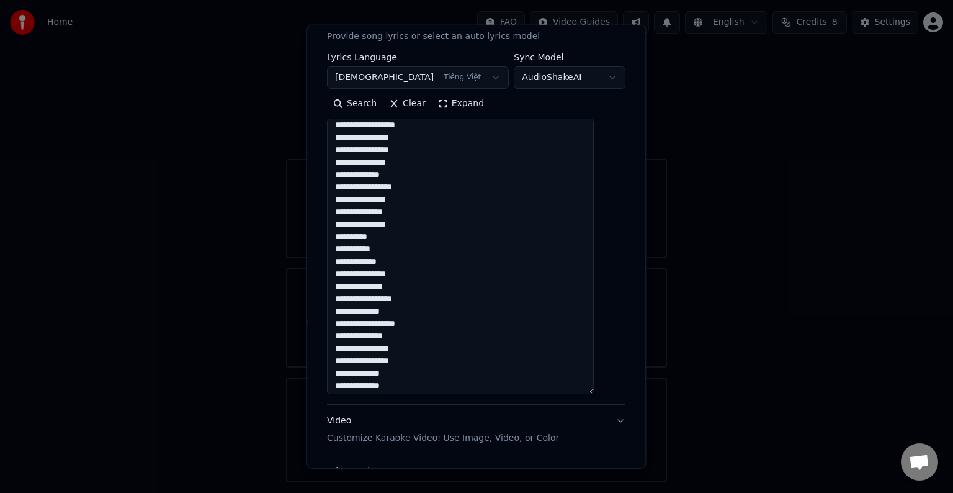
scroll to position [62, 0]
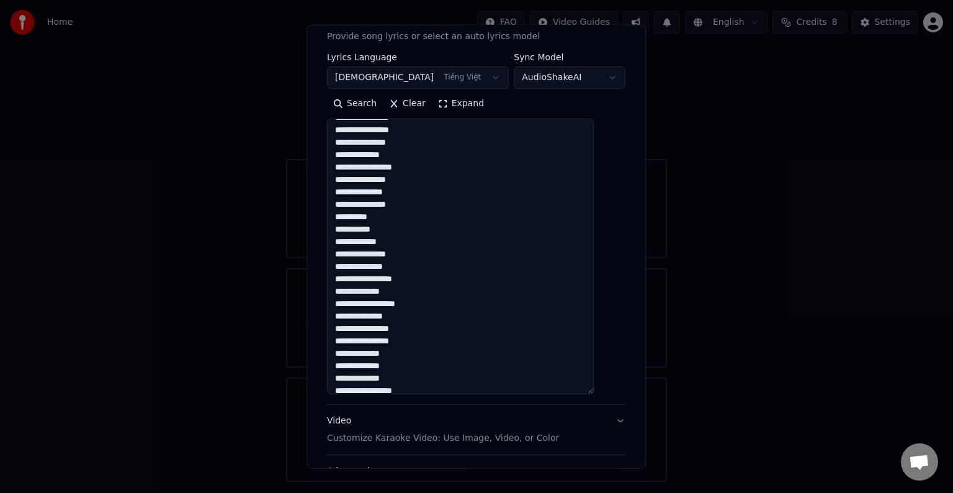
click at [436, 277] on textarea at bounding box center [460, 257] width 267 height 276
click at [429, 287] on textarea at bounding box center [460, 257] width 267 height 276
click at [436, 304] on textarea at bounding box center [460, 257] width 267 height 276
click at [418, 270] on textarea at bounding box center [460, 257] width 267 height 276
click at [413, 294] on textarea at bounding box center [460, 257] width 267 height 276
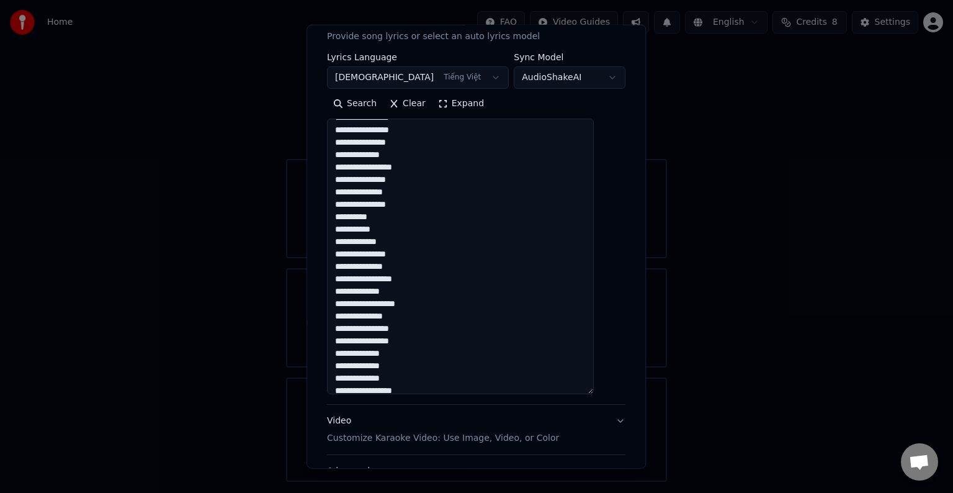
click at [410, 254] on textarea at bounding box center [460, 257] width 267 height 276
click at [414, 260] on textarea at bounding box center [460, 257] width 267 height 276
click at [420, 276] on textarea at bounding box center [460, 257] width 267 height 276
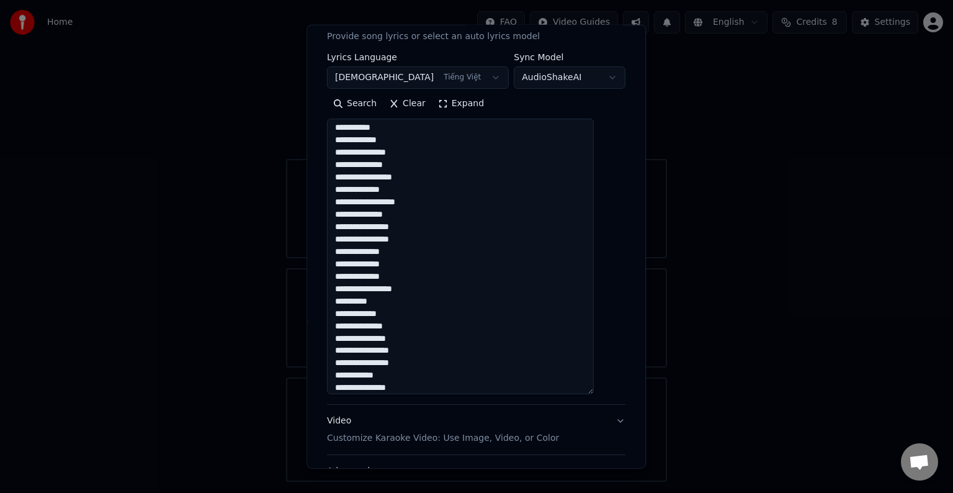
scroll to position [186, 0]
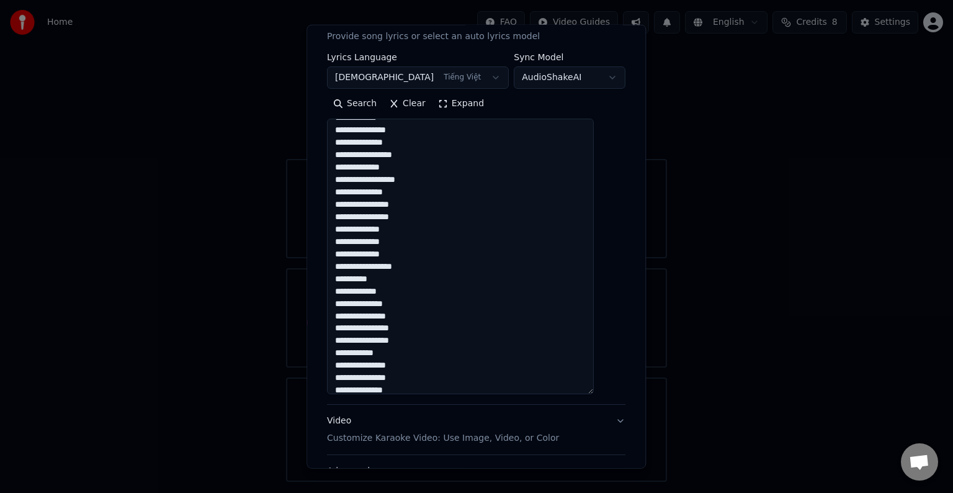
click at [424, 171] on textarea at bounding box center [460, 257] width 267 height 276
click at [444, 176] on textarea at bounding box center [460, 257] width 267 height 276
click at [446, 188] on textarea at bounding box center [460, 257] width 267 height 276
click at [447, 205] on textarea at bounding box center [460, 257] width 267 height 276
click at [402, 241] on textarea at bounding box center [460, 257] width 267 height 276
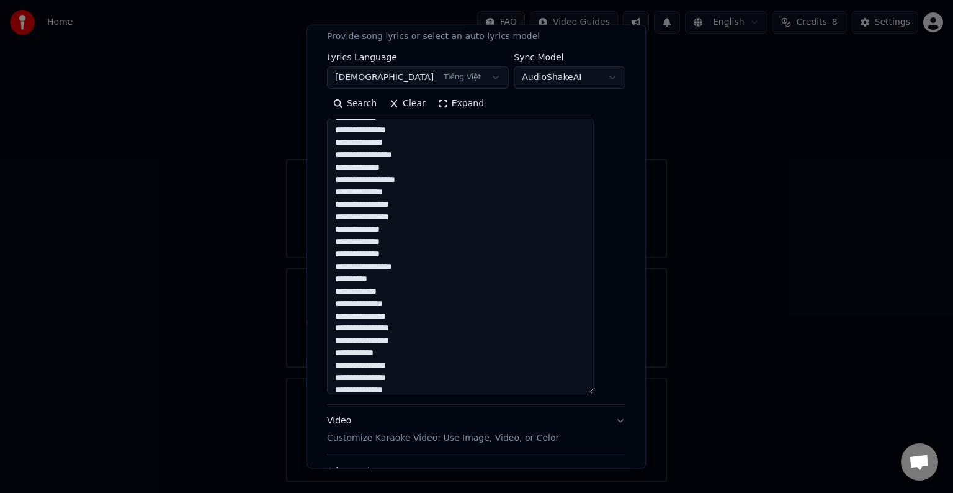
click at [445, 264] on textarea at bounding box center [460, 257] width 267 height 276
click at [447, 256] on textarea at bounding box center [460, 257] width 267 height 276
click at [447, 266] on textarea at bounding box center [460, 257] width 267 height 276
click at [446, 277] on textarea at bounding box center [460, 257] width 267 height 276
click at [447, 283] on textarea at bounding box center [460, 257] width 267 height 276
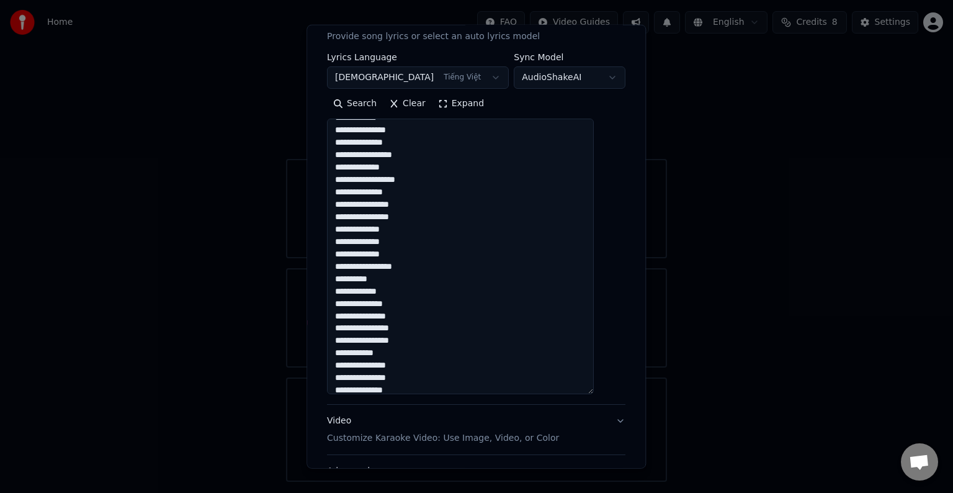
click at [447, 293] on textarea at bounding box center [460, 257] width 267 height 276
click at [443, 302] on textarea at bounding box center [460, 257] width 267 height 276
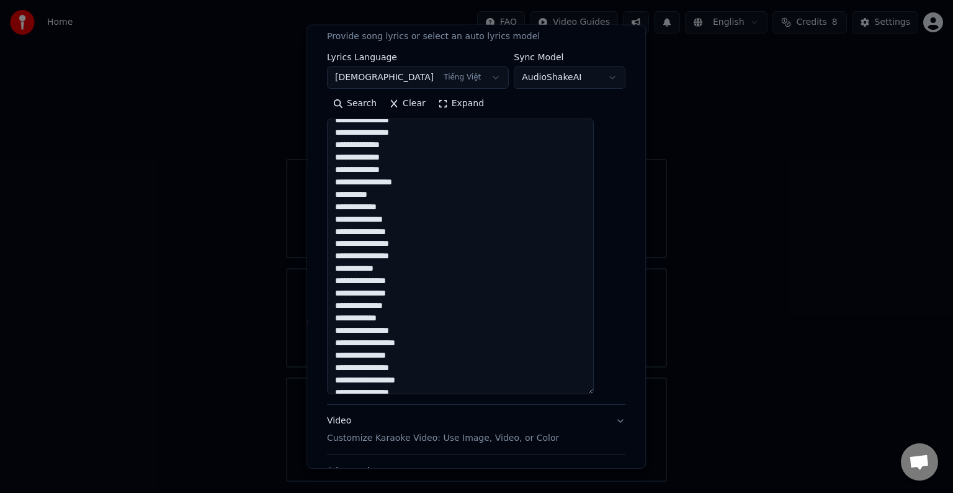
scroll to position [310, 0]
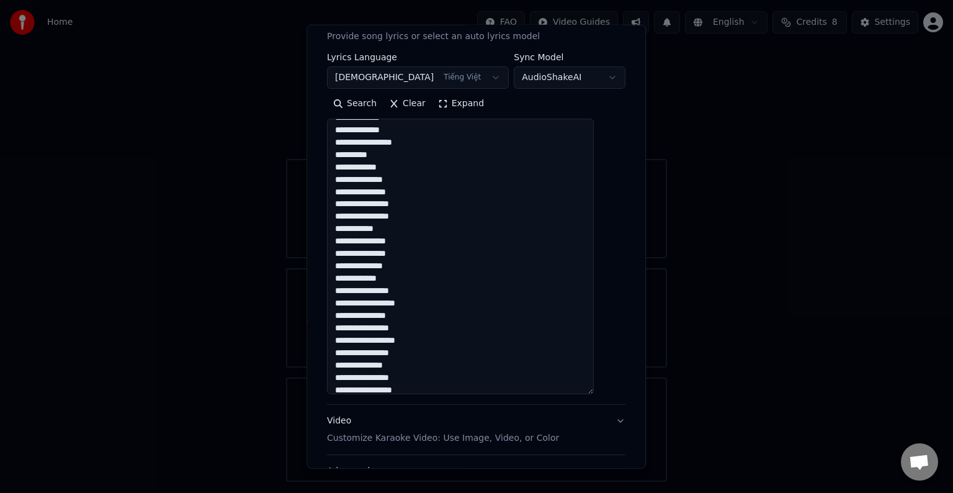
click at [434, 191] on textarea at bounding box center [460, 257] width 267 height 276
click at [410, 267] on textarea at bounding box center [460, 257] width 267 height 276
click at [447, 155] on textarea at bounding box center [460, 257] width 267 height 276
click at [447, 162] on textarea at bounding box center [460, 257] width 267 height 276
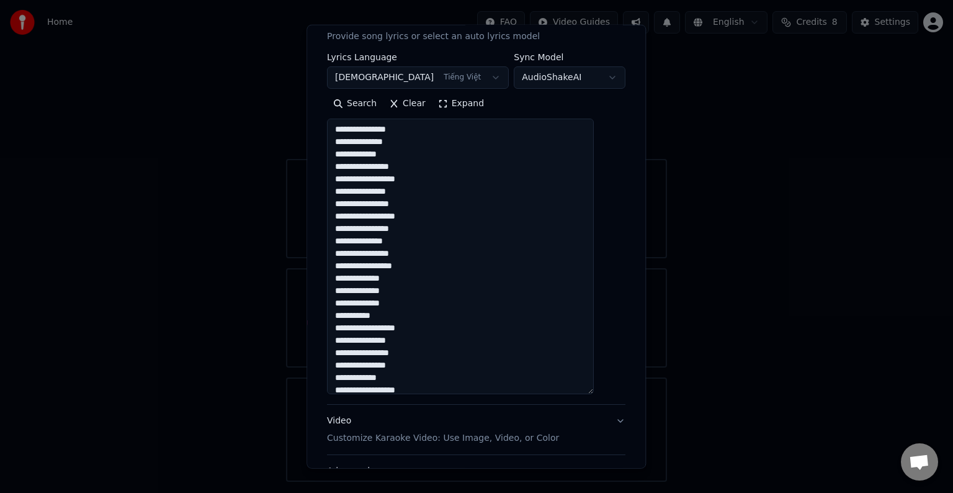
click at [447, 176] on textarea at bounding box center [460, 257] width 267 height 276
click at [452, 189] on textarea at bounding box center [460, 257] width 267 height 276
click at [450, 200] on textarea at bounding box center [460, 257] width 267 height 276
click at [442, 217] on textarea at bounding box center [460, 257] width 267 height 276
click at [441, 230] on textarea at bounding box center [460, 257] width 267 height 276
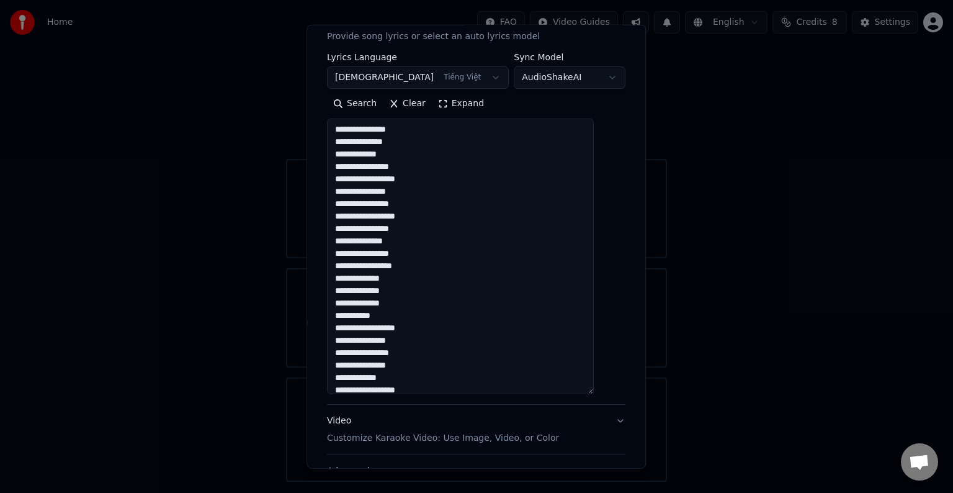
click at [440, 243] on textarea at bounding box center [460, 257] width 267 height 276
click at [431, 176] on textarea at bounding box center [460, 257] width 267 height 276
click at [429, 186] on textarea at bounding box center [460, 257] width 267 height 276
click at [431, 179] on textarea at bounding box center [460, 257] width 267 height 276
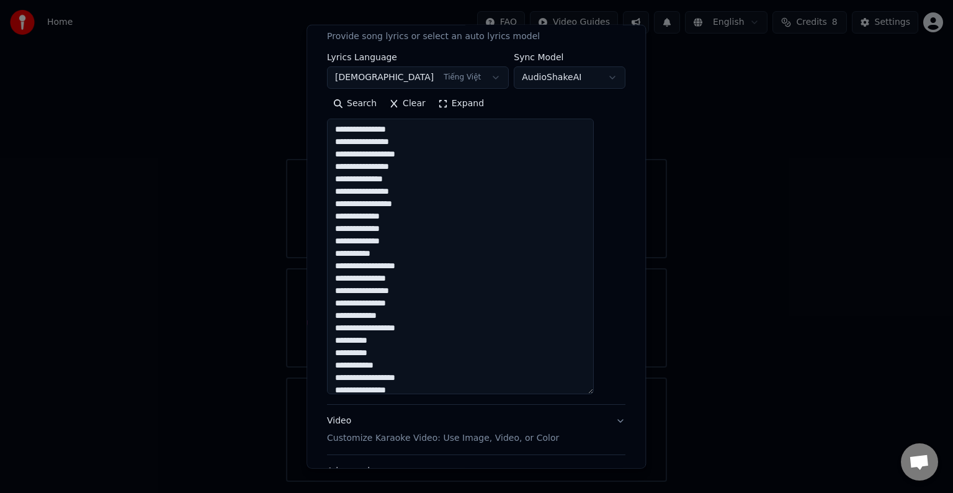
click at [445, 178] on textarea at bounding box center [460, 257] width 267 height 276
click at [427, 233] on textarea at bounding box center [460, 257] width 267 height 276
click at [427, 240] on textarea at bounding box center [460, 257] width 267 height 276
click at [428, 250] on textarea at bounding box center [460, 257] width 267 height 276
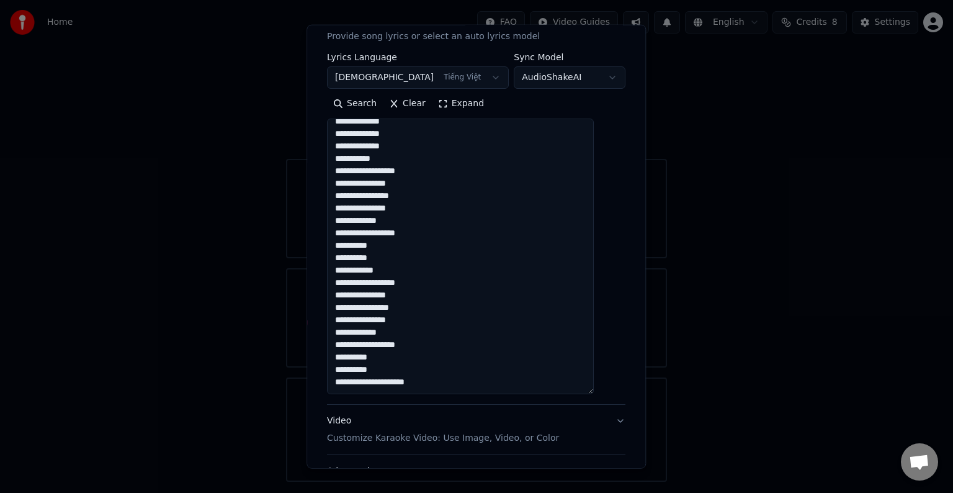
scroll to position [621, 0]
click at [441, 141] on textarea at bounding box center [460, 257] width 267 height 276
click at [434, 139] on textarea at bounding box center [460, 257] width 267 height 276
click at [432, 153] on textarea at bounding box center [460, 257] width 267 height 276
click at [438, 156] on textarea at bounding box center [460, 257] width 267 height 276
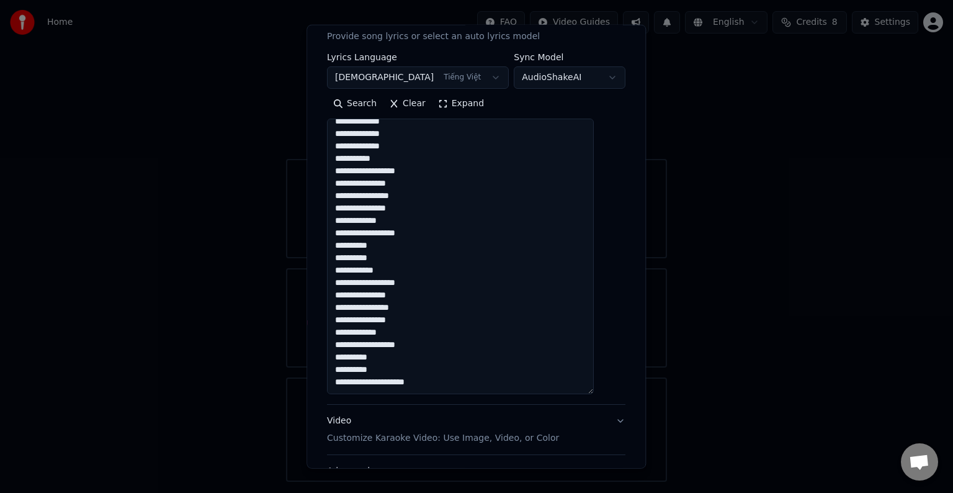
click at [438, 166] on textarea at bounding box center [460, 257] width 267 height 276
click at [442, 178] on textarea at bounding box center [460, 257] width 267 height 276
click at [442, 186] on textarea at bounding box center [460, 257] width 267 height 276
click at [466, 192] on textarea at bounding box center [460, 257] width 267 height 276
click at [459, 205] on textarea at bounding box center [460, 257] width 267 height 276
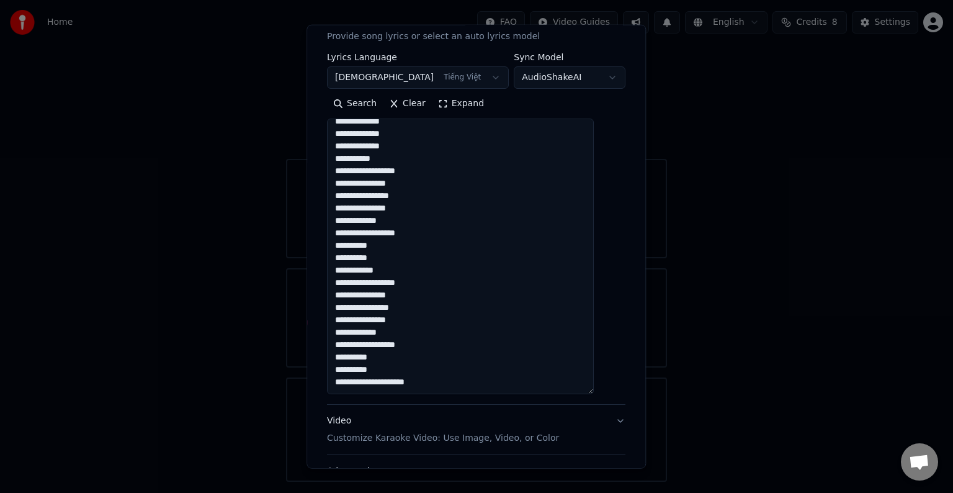
click at [454, 212] on textarea at bounding box center [460, 257] width 267 height 276
click at [451, 222] on textarea at bounding box center [460, 257] width 267 height 276
click at [450, 226] on textarea at bounding box center [460, 257] width 267 height 276
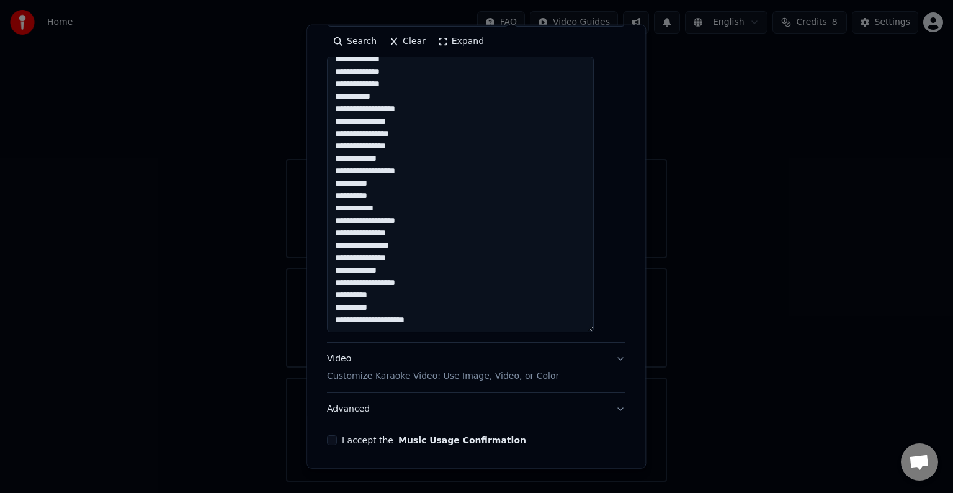
click at [441, 152] on textarea at bounding box center [460, 194] width 267 height 276
click at [442, 159] on textarea at bounding box center [460, 194] width 267 height 276
click at [442, 167] on textarea at bounding box center [460, 194] width 267 height 276
click at [443, 162] on textarea at bounding box center [460, 194] width 267 height 276
click at [367, 145] on textarea at bounding box center [460, 194] width 267 height 276
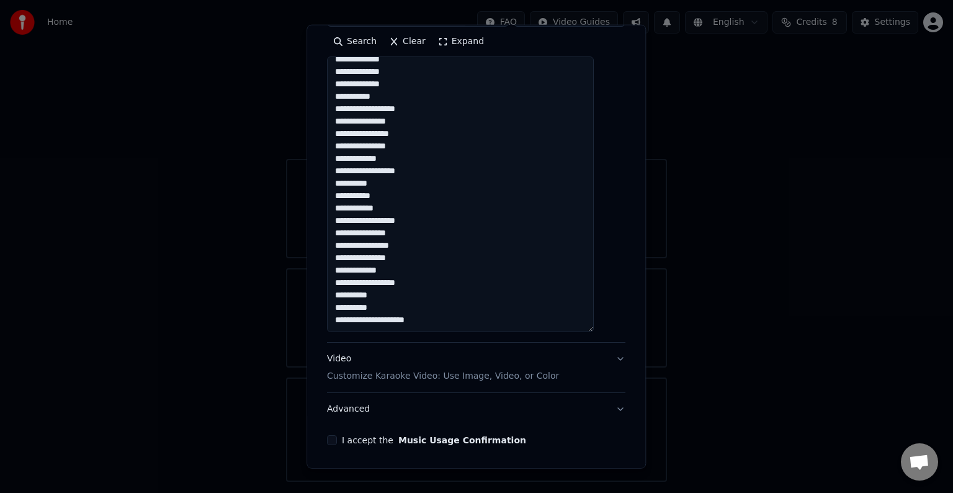
click at [370, 261] on textarea at bounding box center [460, 194] width 267 height 276
click at [423, 272] on textarea at bounding box center [460, 194] width 267 height 276
type textarea "**********"
click at [337, 440] on button "I accept the Music Usage Confirmation" at bounding box center [332, 440] width 10 height 10
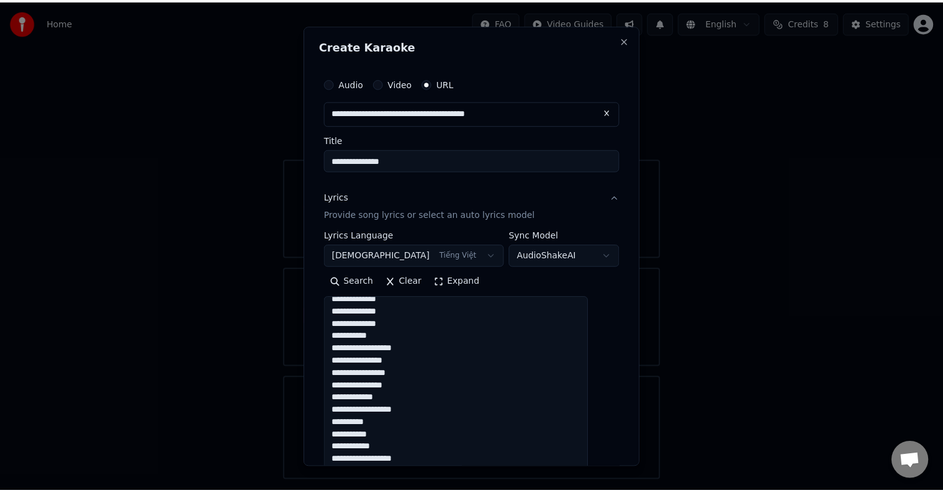
scroll to position [284, 0]
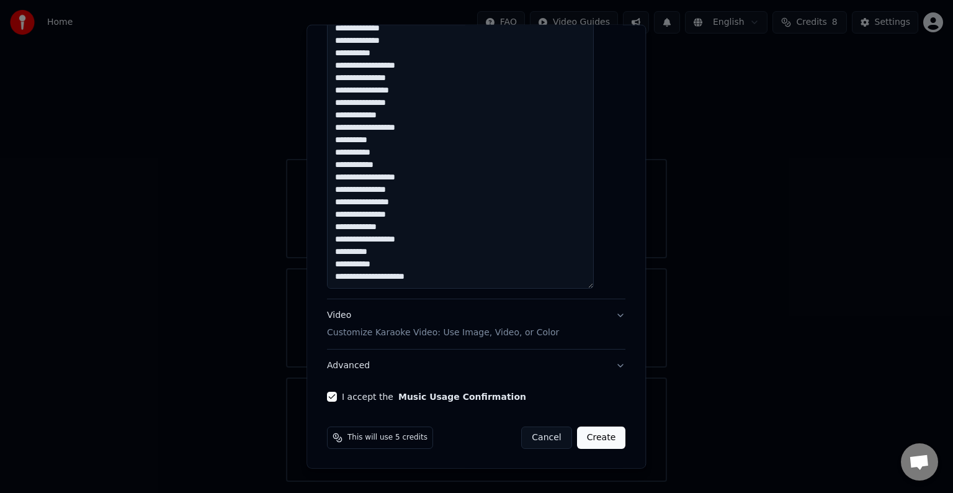
click at [583, 438] on button "Create" at bounding box center [601, 437] width 49 height 22
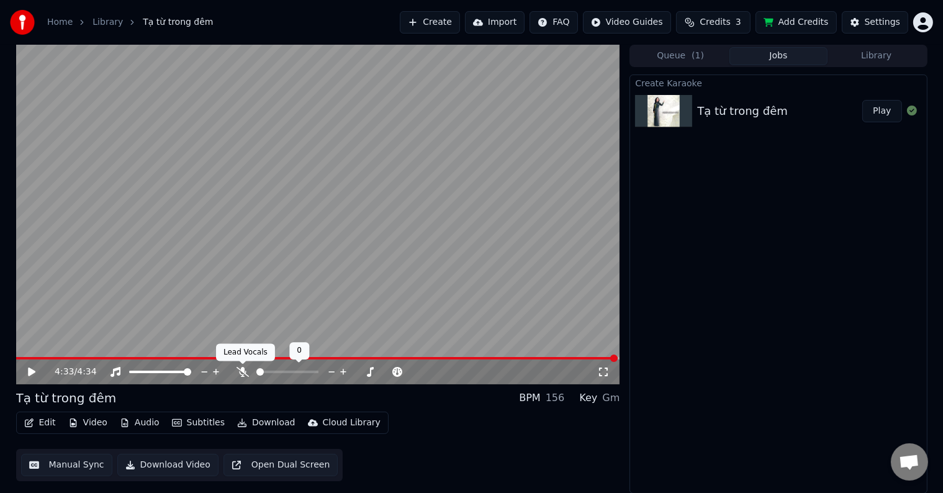
click at [243, 372] on icon at bounding box center [242, 372] width 12 height 10
click at [72, 465] on button "Manual Sync" at bounding box center [66, 465] width 91 height 22
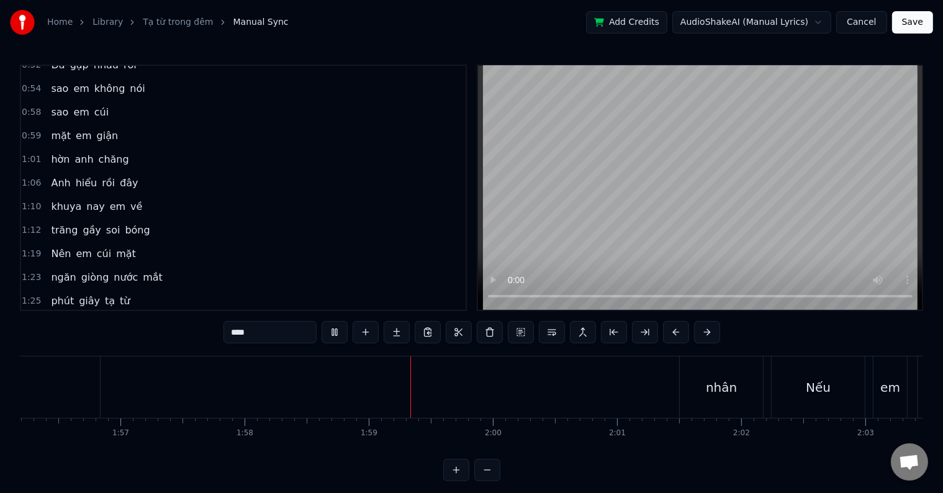
scroll to position [496, 0]
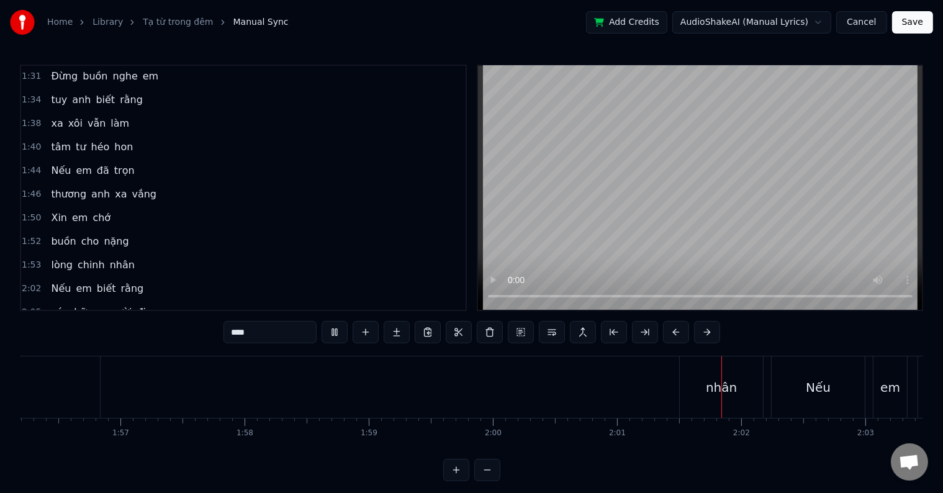
click at [52, 210] on span "Xin" at bounding box center [59, 217] width 19 height 14
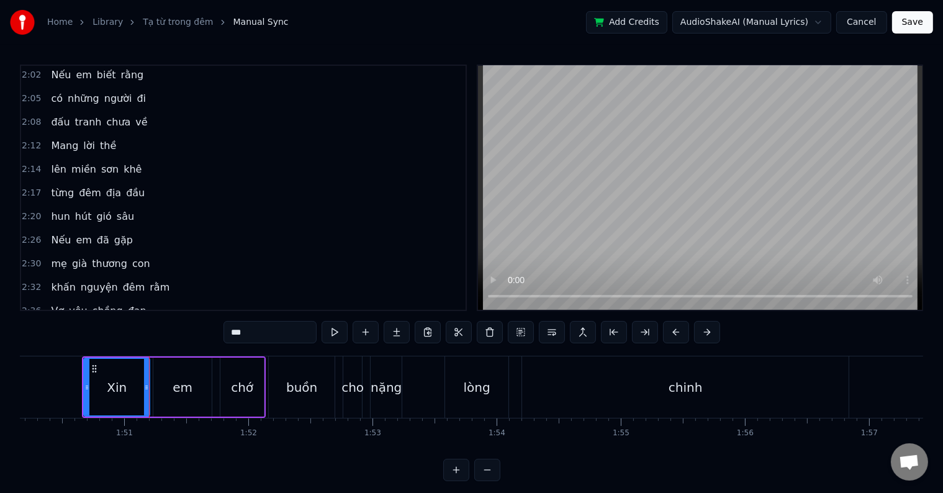
scroll to position [923, 0]
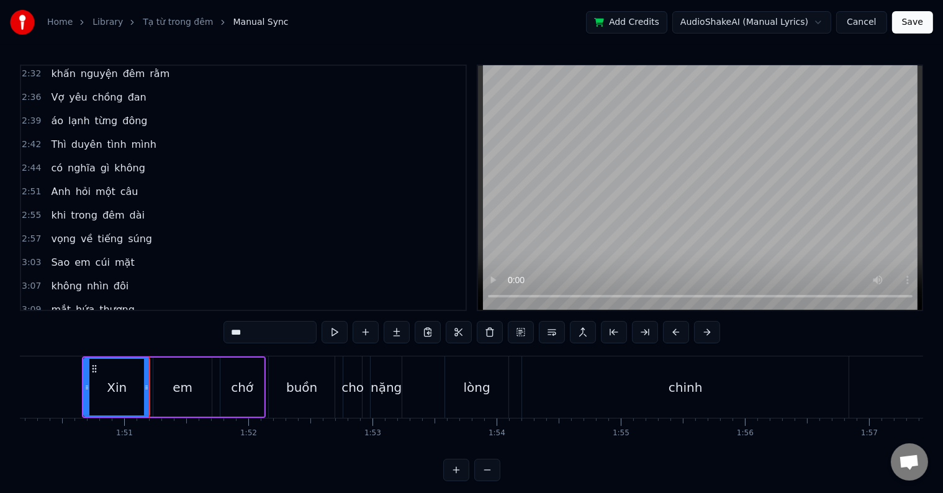
click at [470, 391] on div "lòng" at bounding box center [477, 387] width 27 height 19
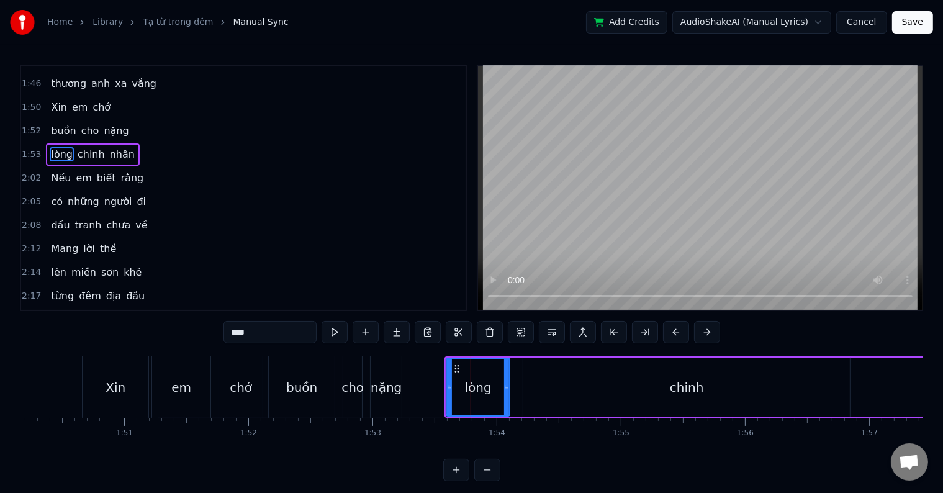
scroll to position [551, 0]
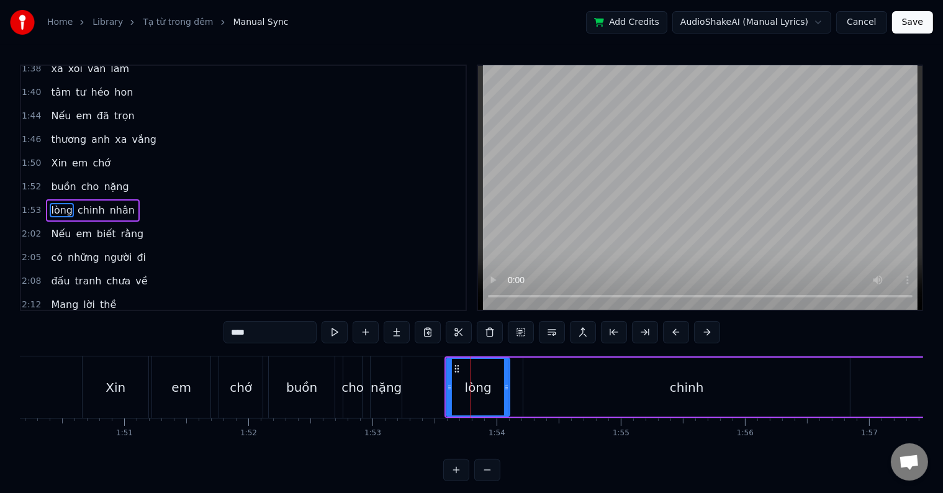
click at [116, 385] on div "Xin" at bounding box center [116, 387] width 20 height 19
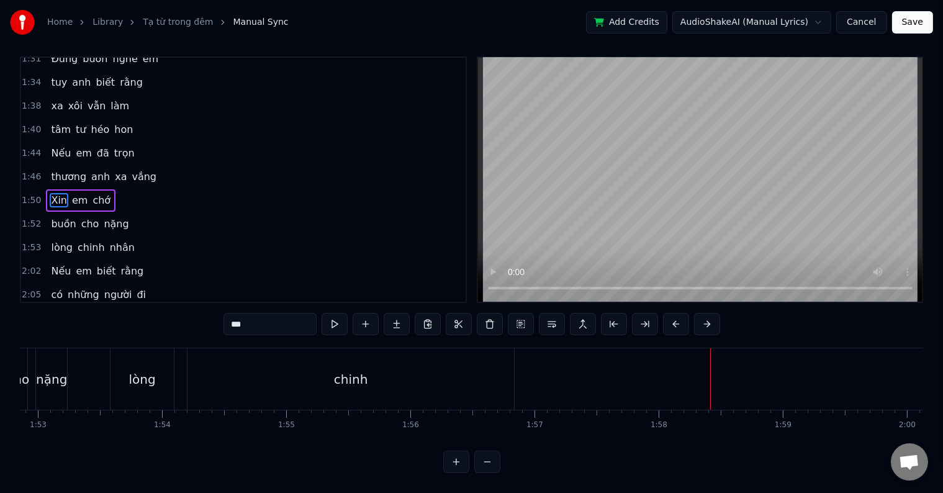
scroll to position [0, 13893]
click at [242, 374] on div "lòng" at bounding box center [256, 378] width 63 height 61
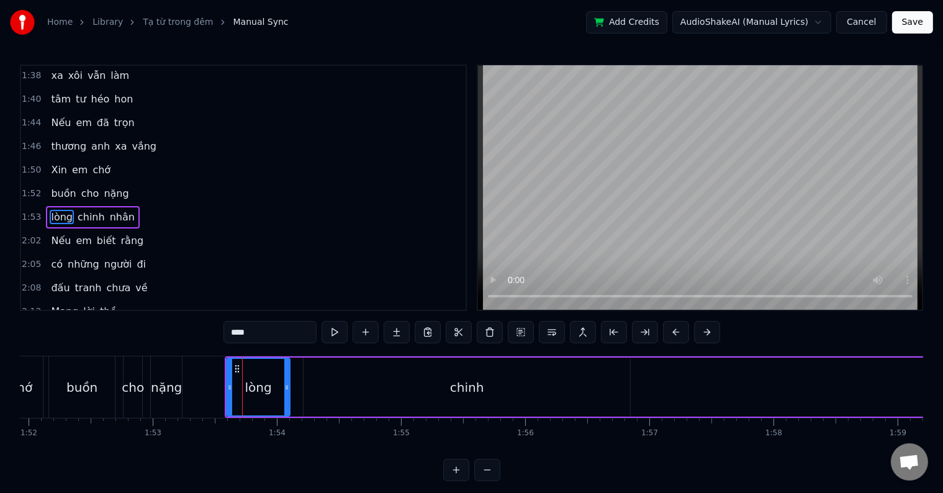
scroll to position [551, 0]
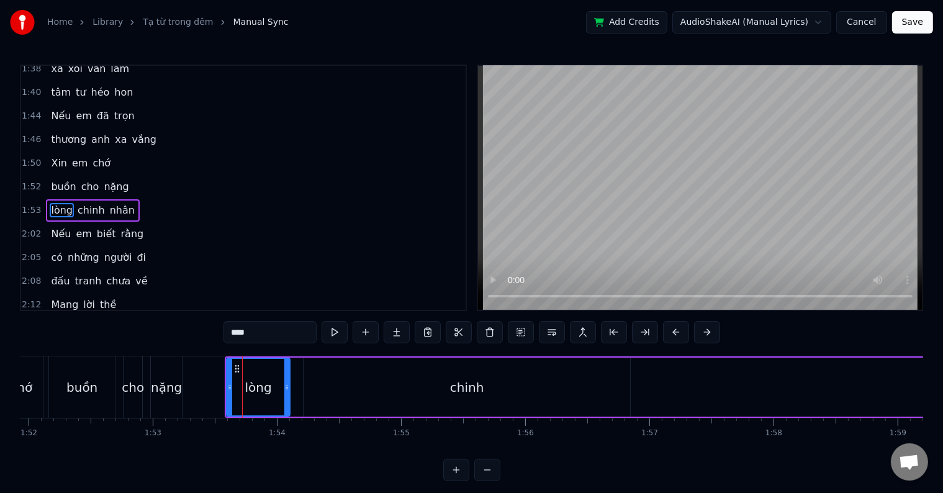
click at [395, 380] on div "chinh" at bounding box center [466, 386] width 326 height 59
type input "*****"
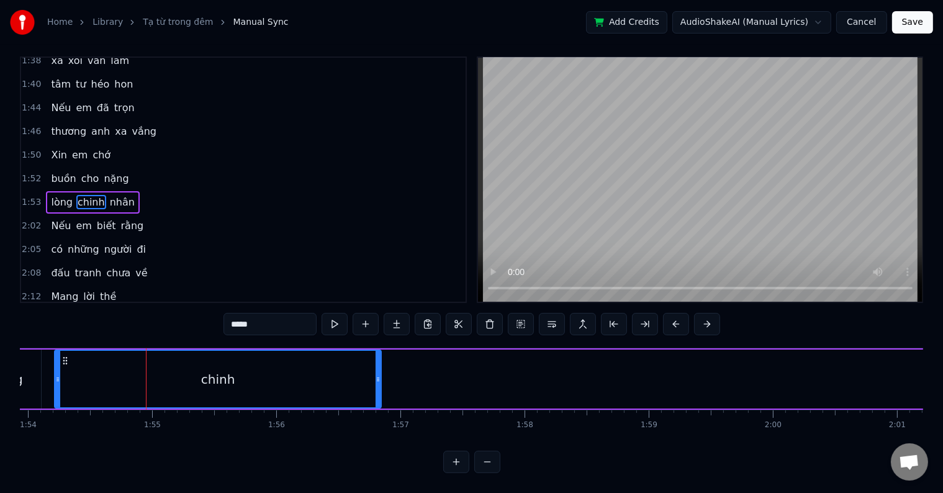
scroll to position [0, 14160]
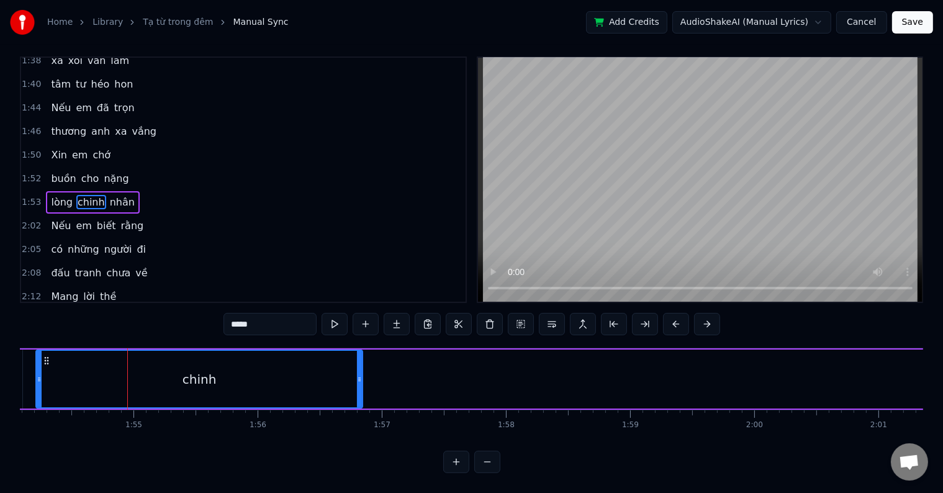
click at [28, 382] on div "lòng chinh nhân" at bounding box center [492, 378] width 1070 height 61
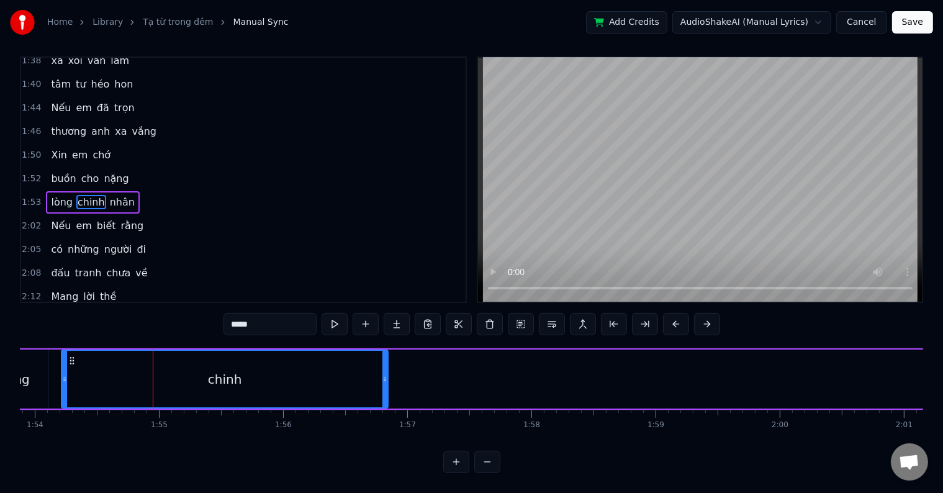
click at [28, 382] on div "lòng chinh nhân" at bounding box center [518, 378] width 1070 height 61
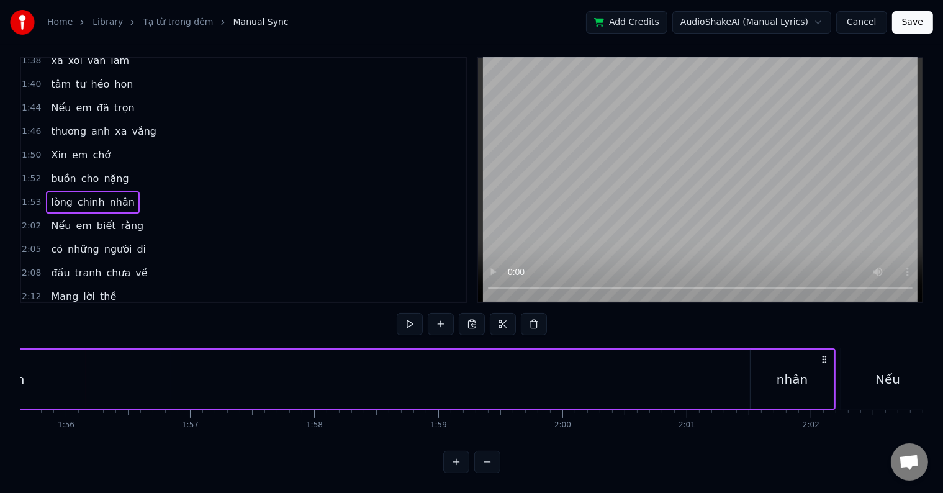
scroll to position [0, 14428]
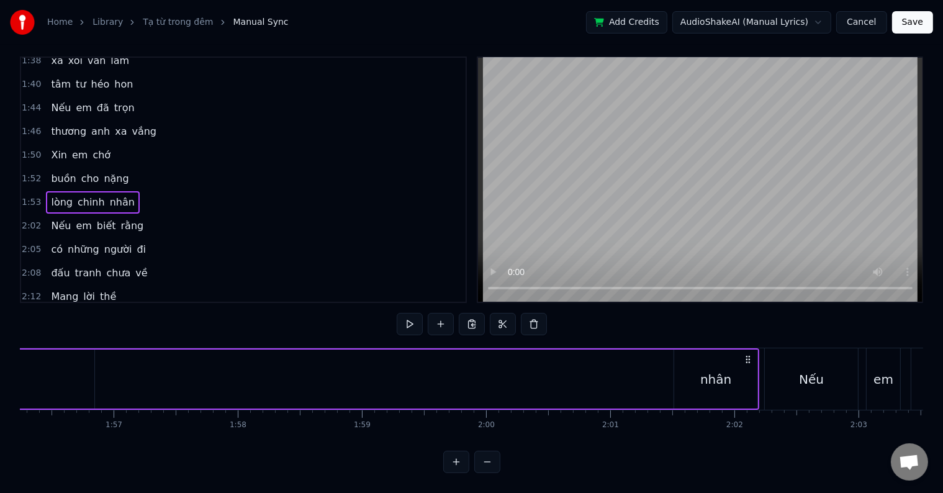
click at [544, 375] on div "lòng chinh nhân" at bounding box center [224, 378] width 1070 height 61
click at [717, 372] on div "nhân" at bounding box center [715, 379] width 31 height 19
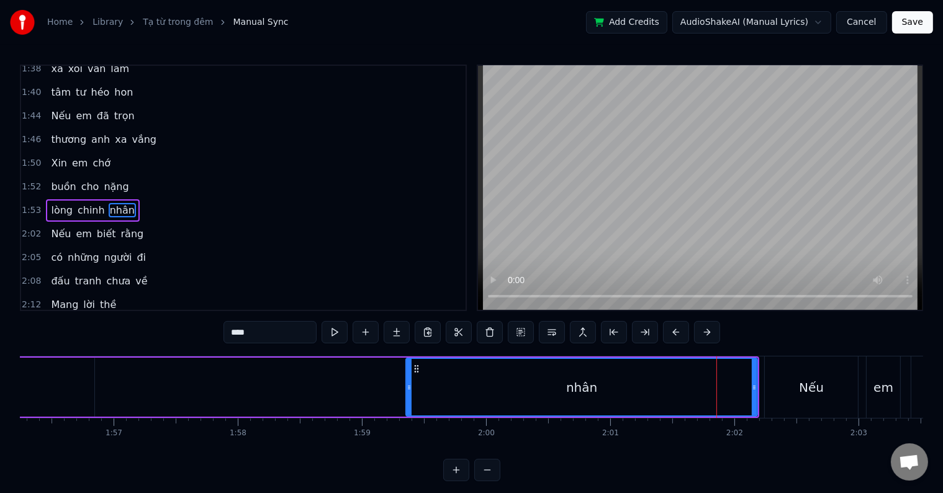
drag, startPoint x: 675, startPoint y: 385, endPoint x: 407, endPoint y: 388, distance: 268.1
click at [407, 388] on icon at bounding box center [408, 387] width 5 height 10
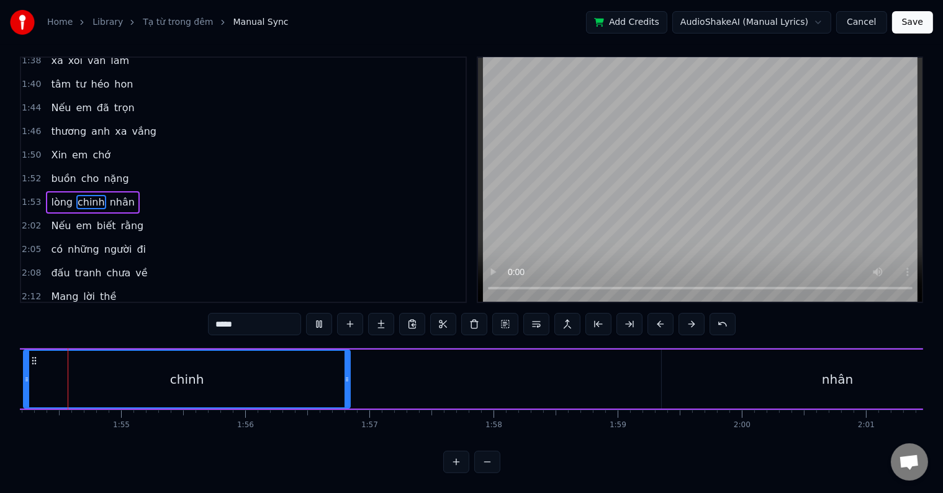
scroll to position [0, 14137]
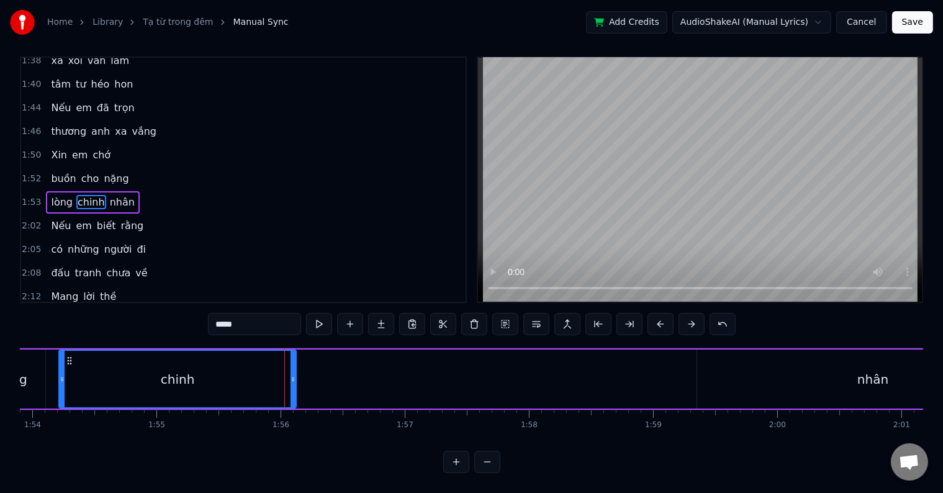
drag, startPoint x: 380, startPoint y: 367, endPoint x: 500, endPoint y: 373, distance: 119.9
click at [292, 373] on div at bounding box center [292, 379] width 5 height 56
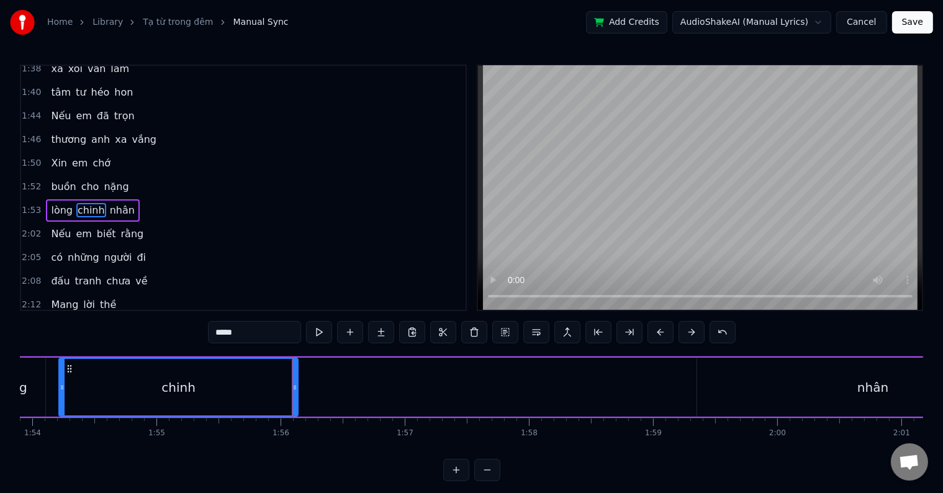
click at [760, 390] on div "nhân" at bounding box center [872, 386] width 351 height 59
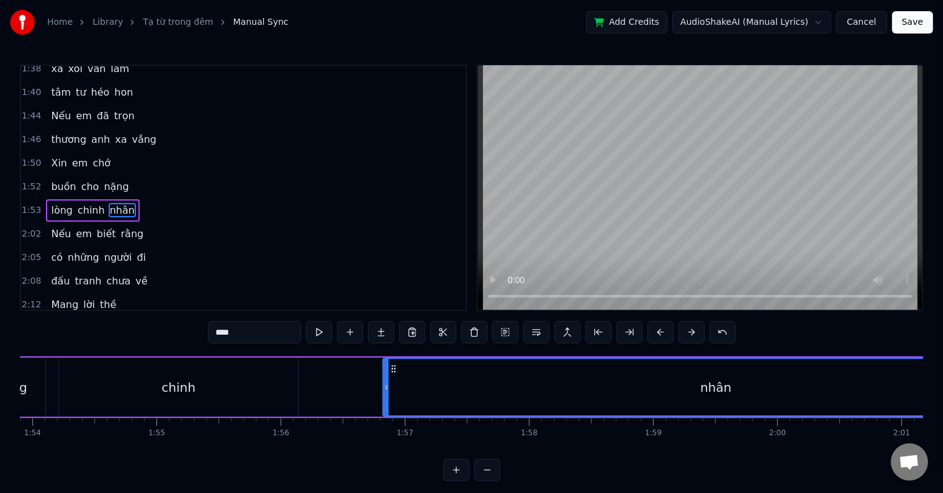
drag, startPoint x: 698, startPoint y: 390, endPoint x: 384, endPoint y: 391, distance: 314.0
click at [384, 391] on icon at bounding box center [386, 387] width 5 height 10
click at [70, 381] on div "chinh" at bounding box center [178, 386] width 239 height 59
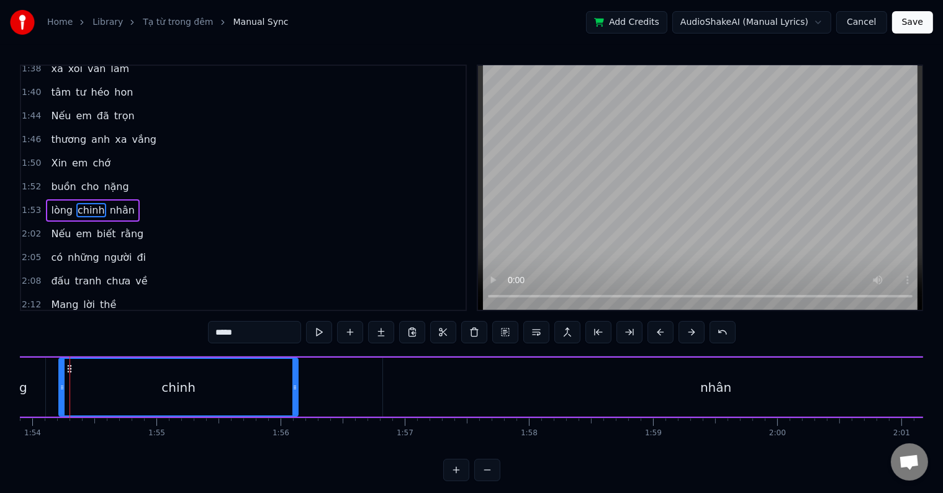
scroll to position [0, 14125]
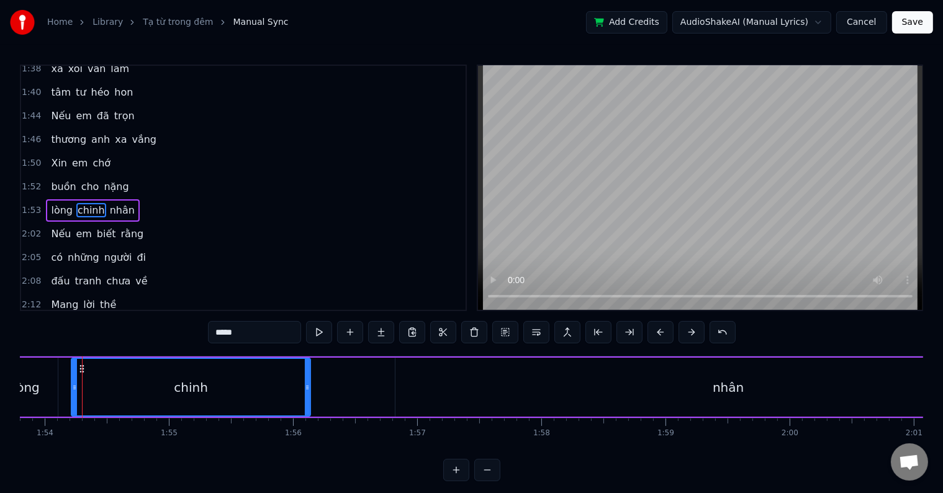
click at [64, 333] on div "0:14 Thăm thẳm chiều trôi 0:18 khuya anh đi rồi 0:20 sao trời đưa lối 0:26 Khi …" at bounding box center [471, 273] width 903 height 416
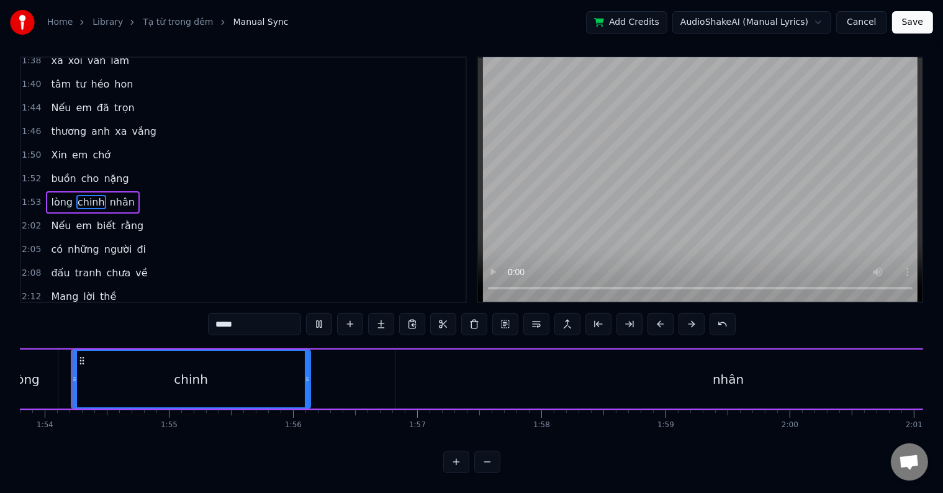
scroll to position [0, 14112]
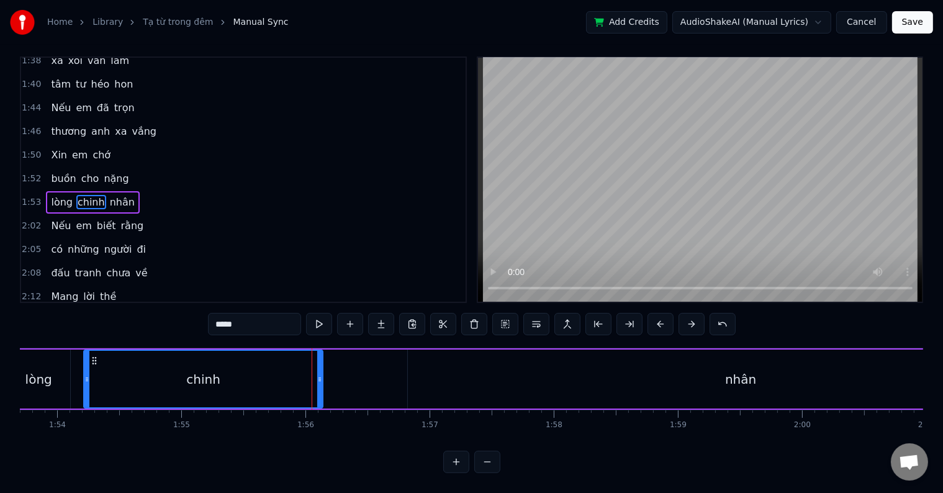
click at [50, 148] on span "Xin" at bounding box center [59, 155] width 19 height 14
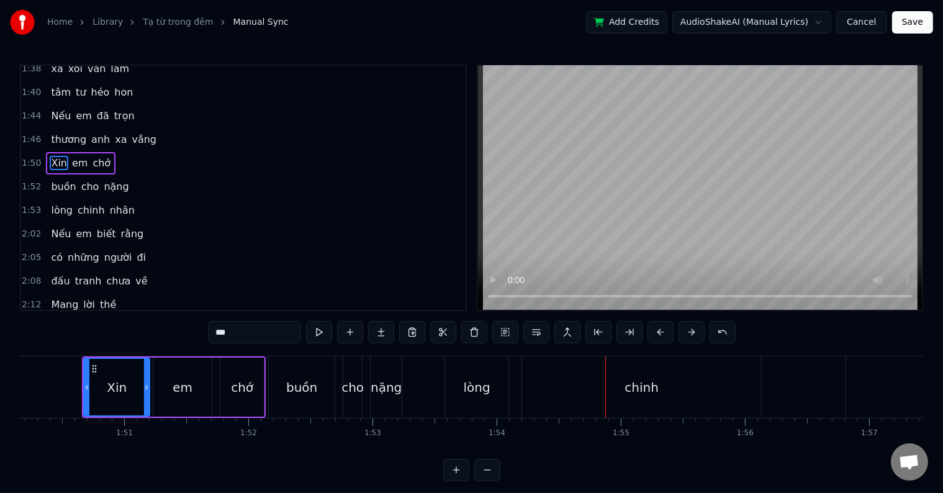
scroll to position [19, 0]
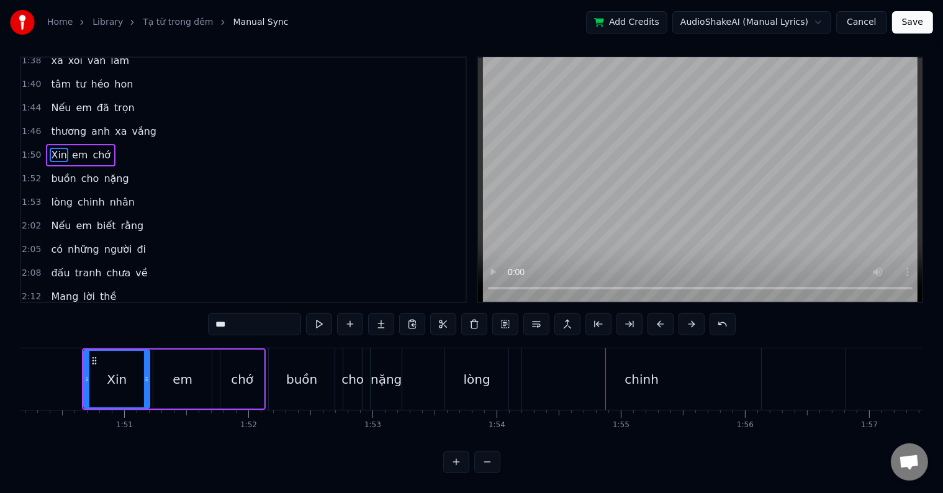
click at [356, 372] on div "cho" at bounding box center [352, 379] width 22 height 19
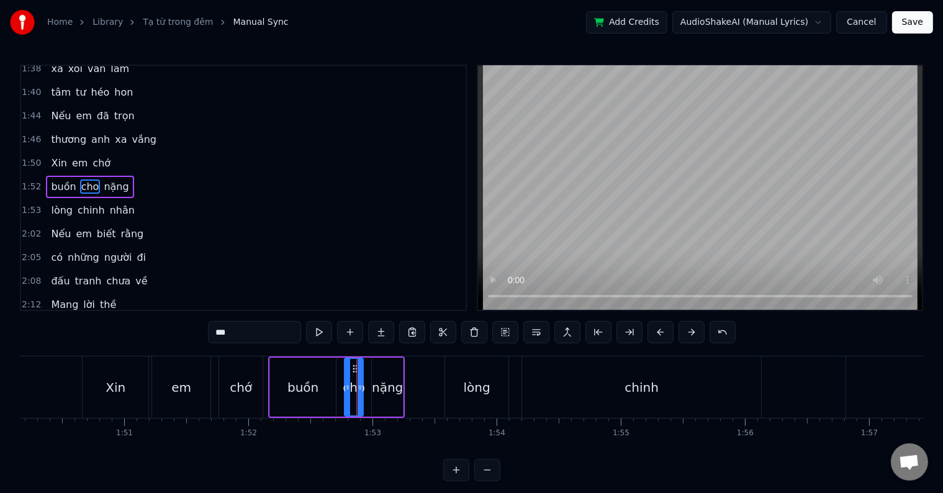
scroll to position [529, 0]
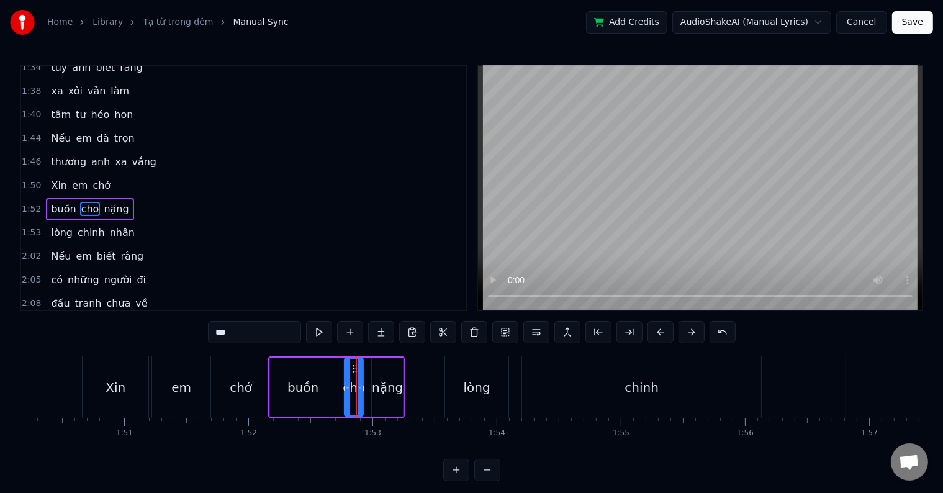
click at [387, 387] on div "nặng" at bounding box center [387, 387] width 31 height 19
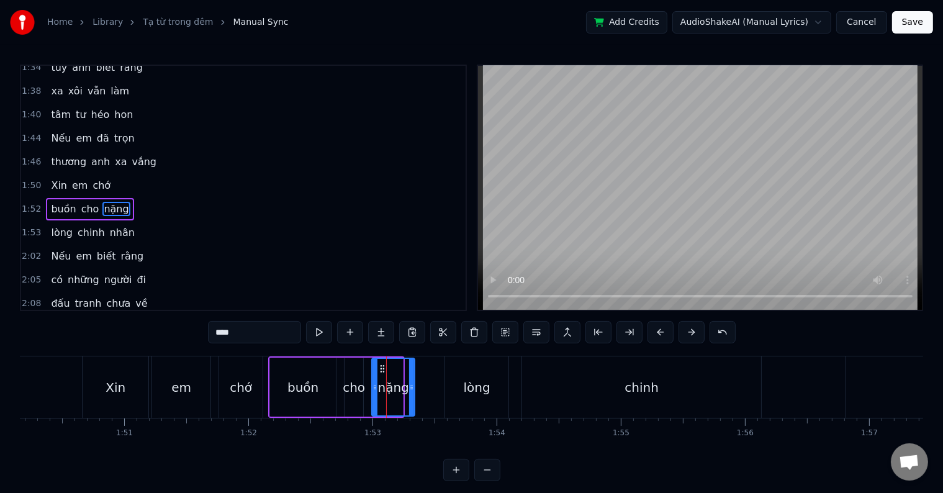
drag, startPoint x: 397, startPoint y: 386, endPoint x: 410, endPoint y: 387, distance: 12.4
click at [410, 387] on icon at bounding box center [411, 387] width 5 height 10
drag, startPoint x: 375, startPoint y: 387, endPoint x: 382, endPoint y: 387, distance: 6.8
click at [382, 387] on circle at bounding box center [382, 387] width 1 height 1
click at [352, 388] on div "cho" at bounding box center [354, 387] width 22 height 19
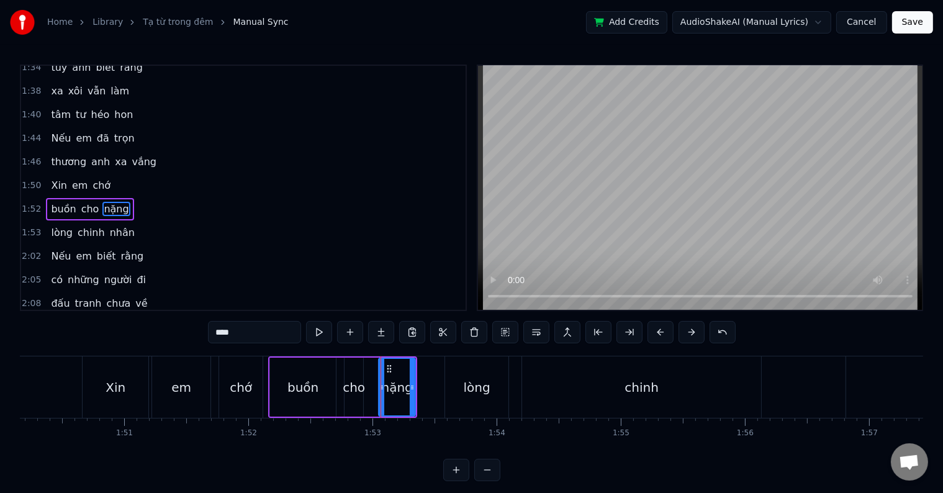
type input "***"
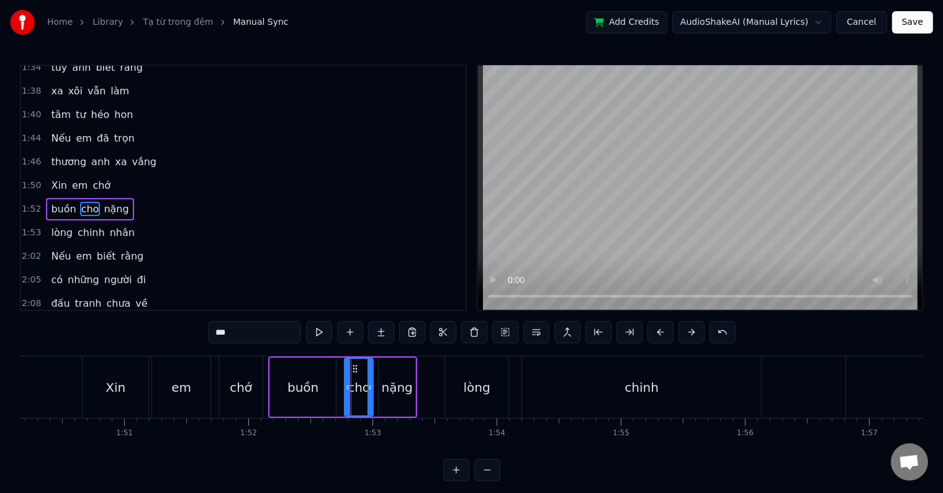
drag, startPoint x: 360, startPoint y: 390, endPoint x: 370, endPoint y: 390, distance: 9.9
click at [370, 390] on icon at bounding box center [369, 387] width 5 height 10
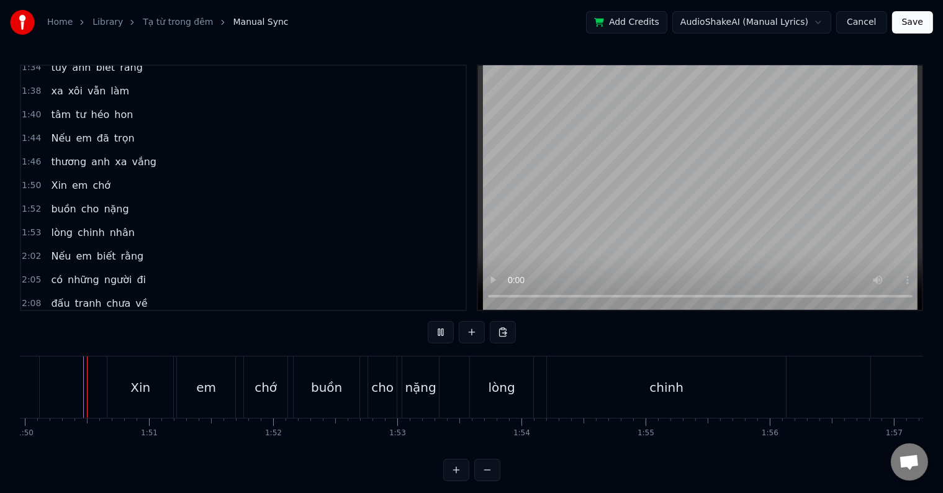
scroll to position [19, 0]
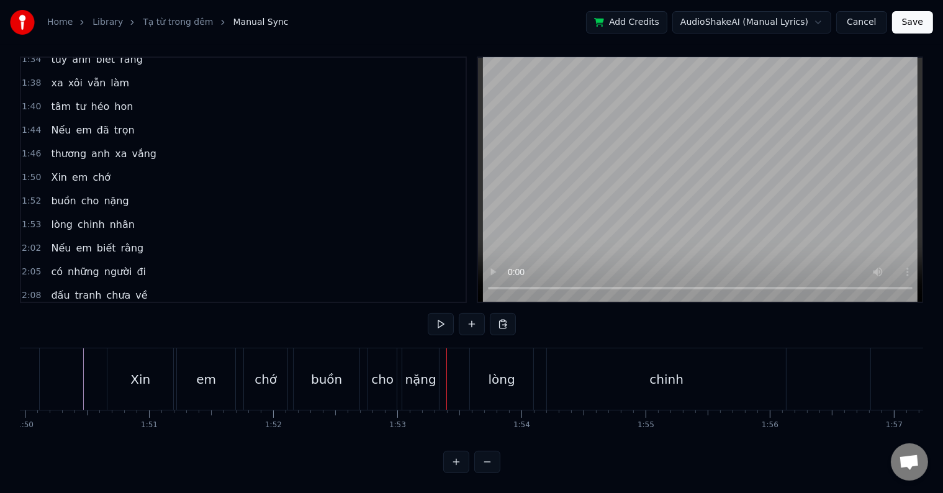
click at [373, 376] on div "cho" at bounding box center [382, 379] width 22 height 19
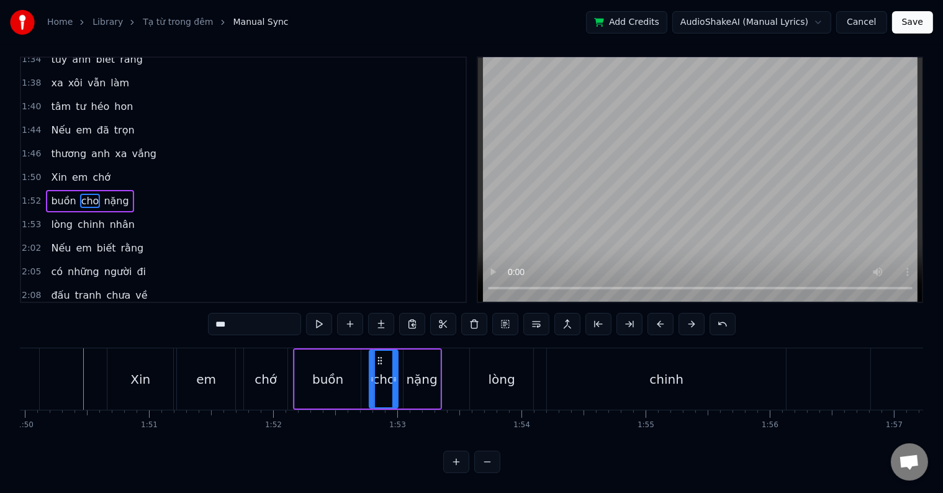
scroll to position [0, 0]
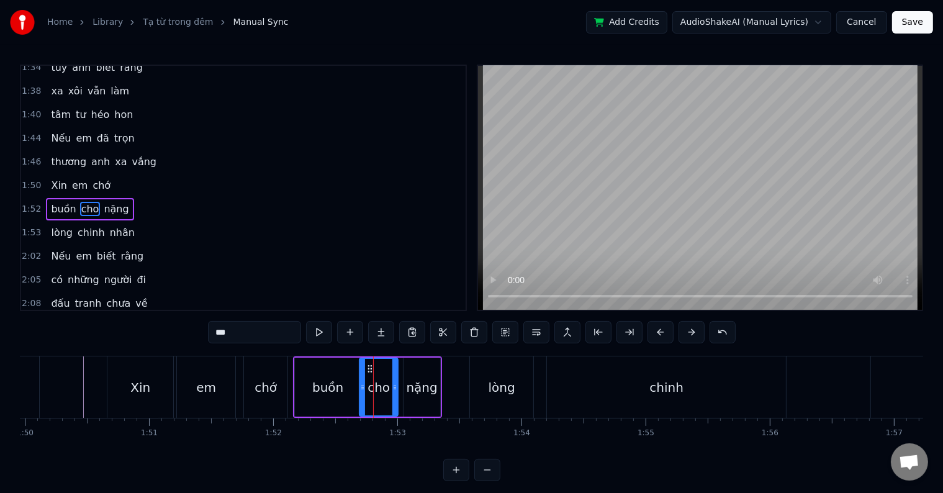
drag, startPoint x: 370, startPoint y: 390, endPoint x: 360, endPoint y: 387, distance: 10.2
click at [360, 387] on icon at bounding box center [362, 387] width 5 height 10
click at [411, 387] on div "nặng" at bounding box center [421, 387] width 31 height 19
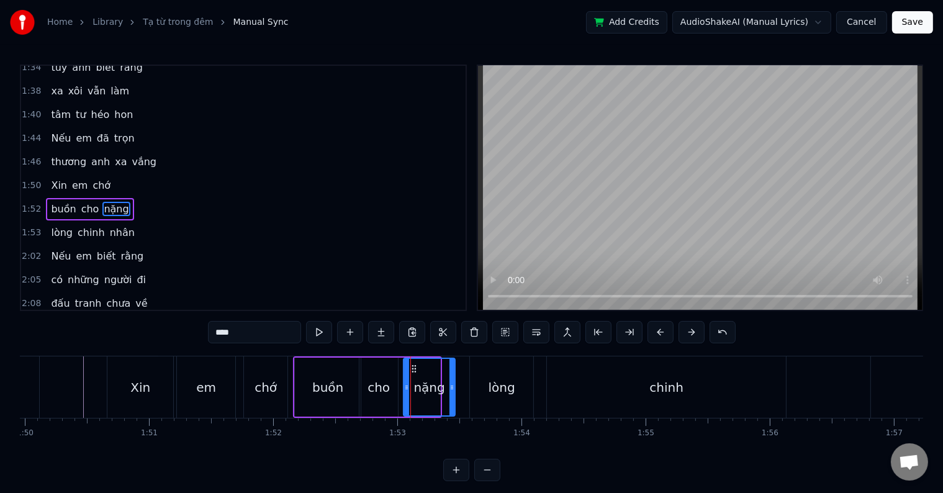
drag, startPoint x: 437, startPoint y: 388, endPoint x: 452, endPoint y: 388, distance: 14.9
click at [452, 388] on icon at bounding box center [451, 387] width 5 height 10
drag, startPoint x: 405, startPoint y: 386, endPoint x: 415, endPoint y: 386, distance: 9.9
click at [415, 386] on icon at bounding box center [416, 387] width 5 height 10
click at [382, 384] on div "cho" at bounding box center [378, 387] width 22 height 19
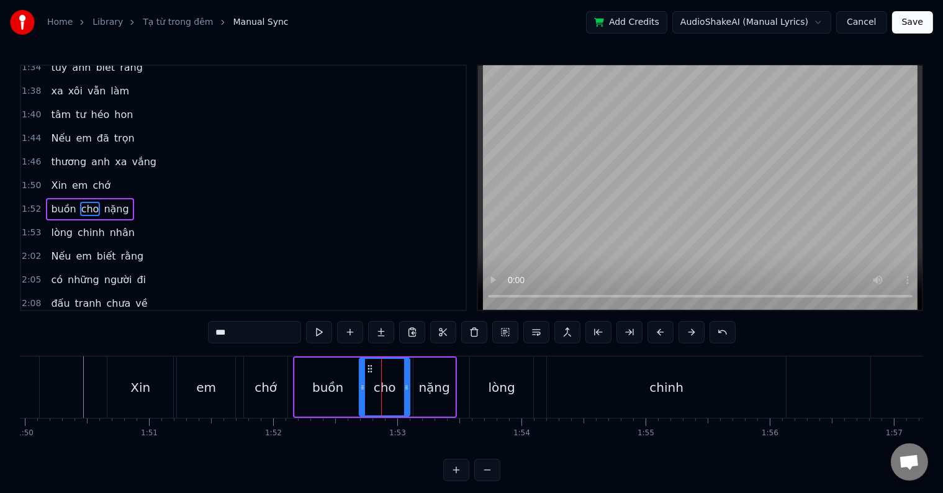
drag, startPoint x: 397, startPoint y: 388, endPoint x: 408, endPoint y: 388, distance: 11.8
click at [408, 388] on icon at bounding box center [406, 387] width 5 height 10
click at [134, 388] on div "Xin" at bounding box center [140, 387] width 20 height 19
type input "***"
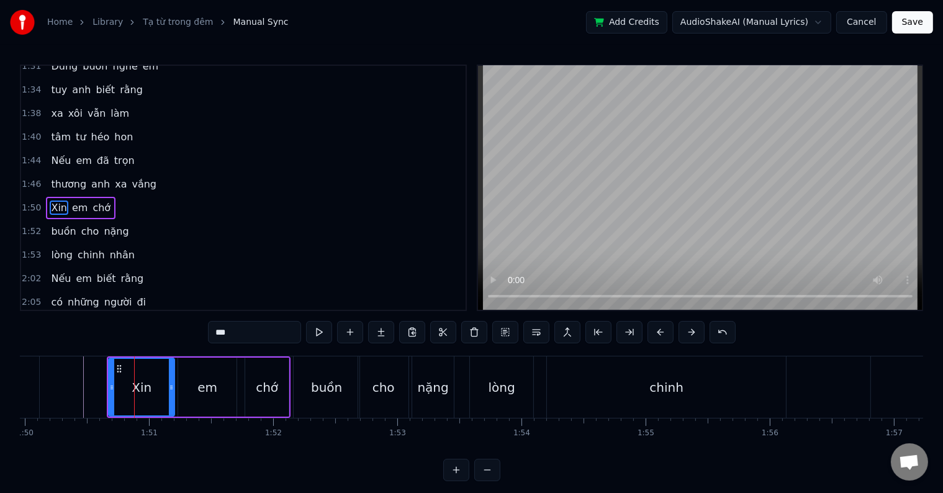
click at [134, 388] on div at bounding box center [134, 386] width 1 height 61
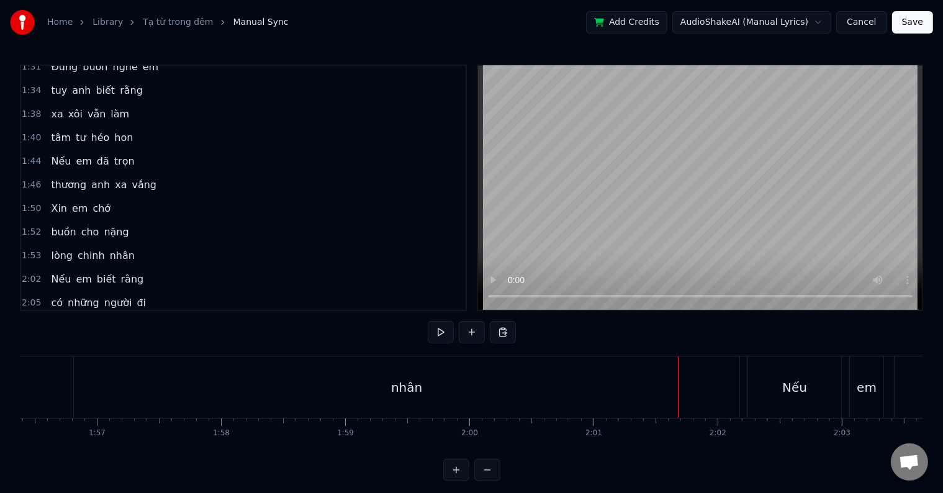
scroll to position [19, 0]
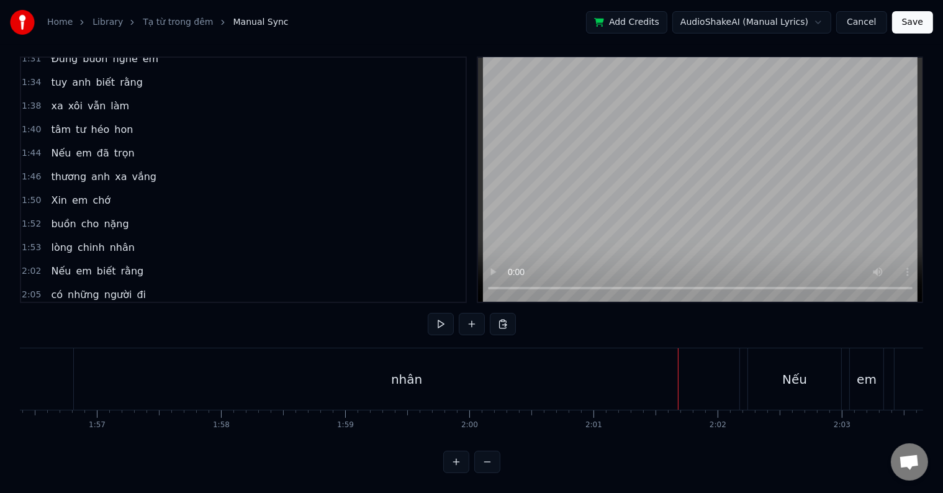
click at [55, 193] on span "Xin" at bounding box center [59, 200] width 19 height 14
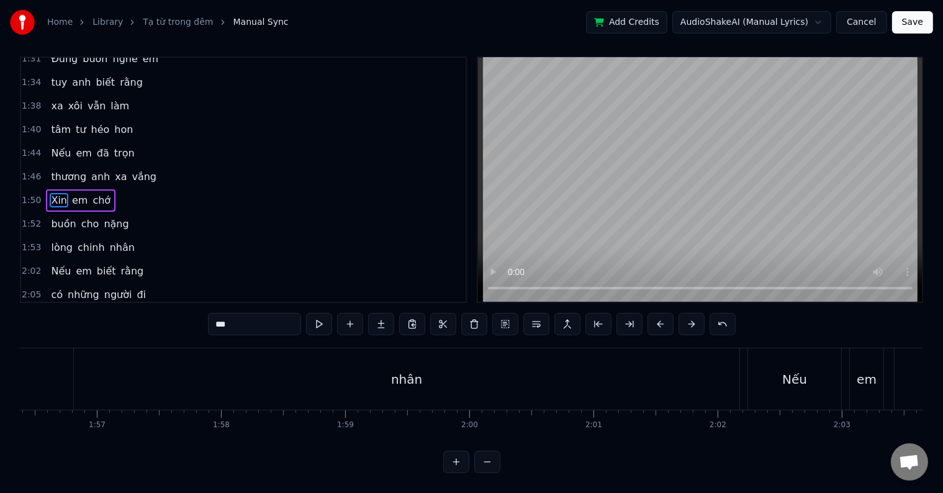
scroll to position [0, 0]
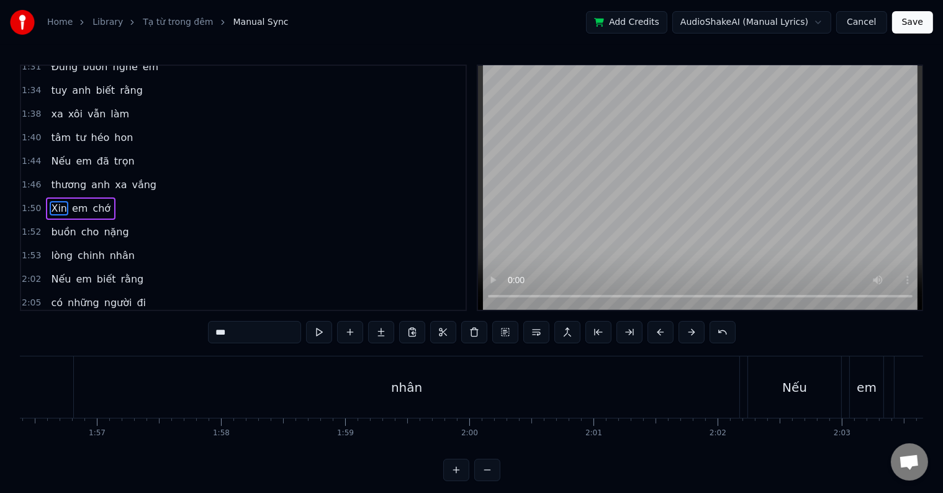
click at [55, 168] on div "0:14 Thăm thẳm chiều trôi 0:18 khuya anh đi rồi 0:20 sao trời đưa lối 0:26 Khi …" at bounding box center [243, 188] width 447 height 246
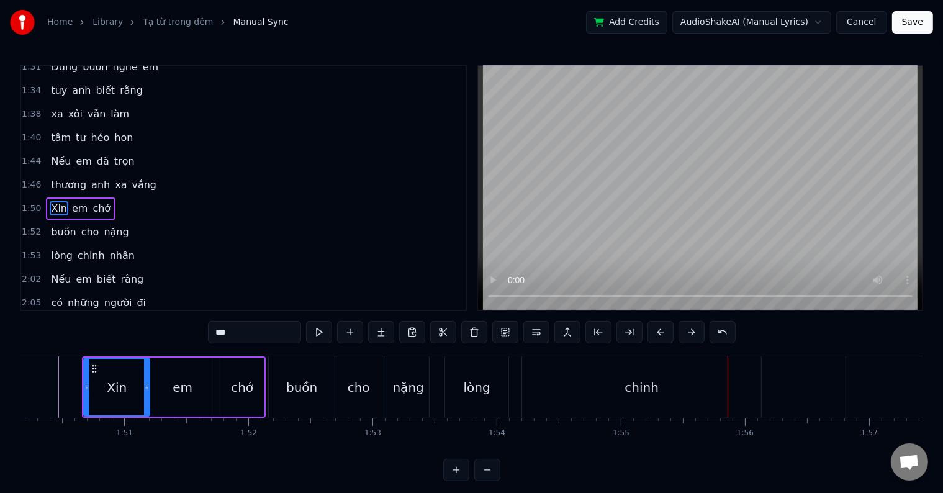
scroll to position [19, 0]
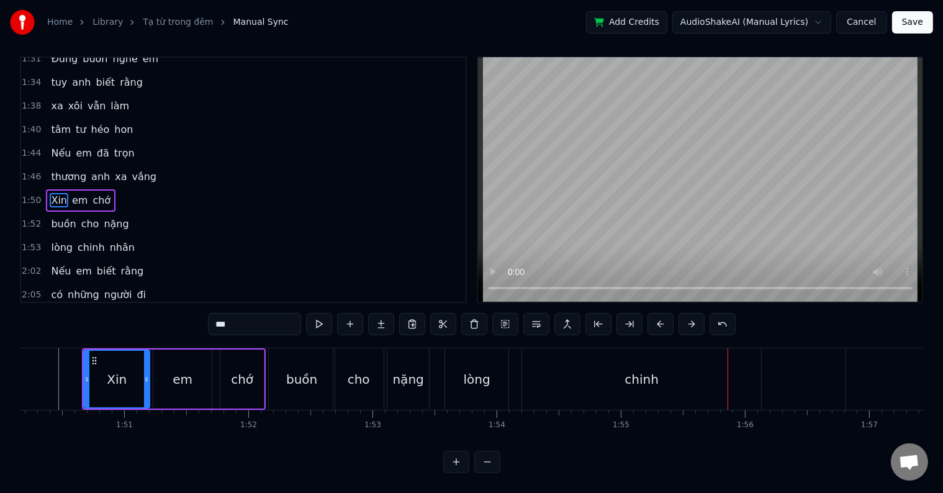
click at [683, 367] on div "chinh" at bounding box center [641, 378] width 239 height 61
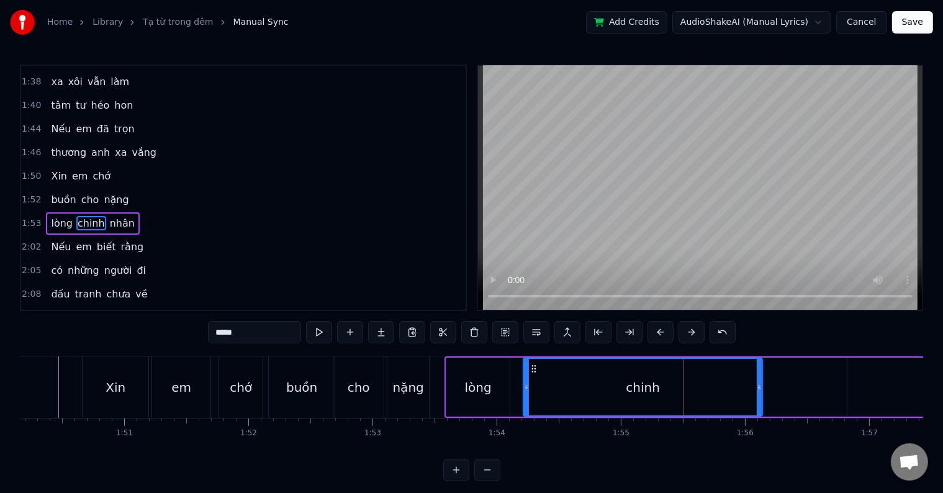
scroll to position [551, 0]
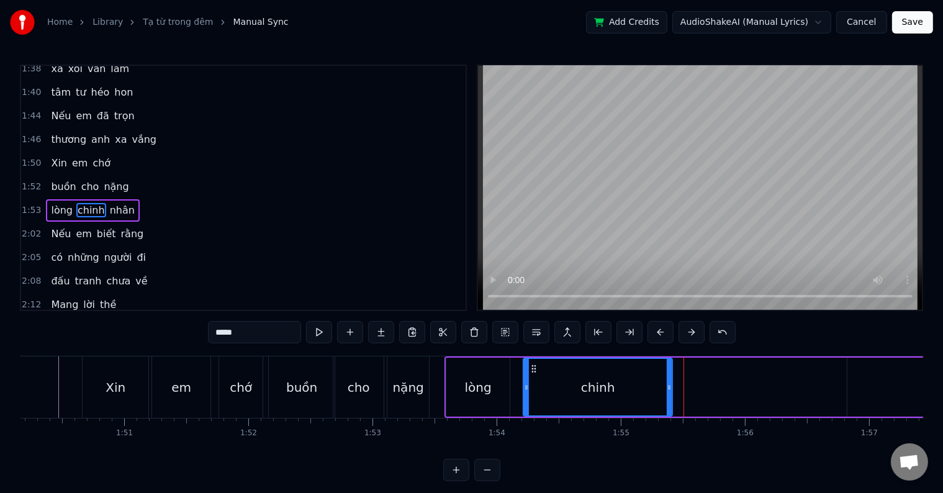
drag, startPoint x: 760, startPoint y: 385, endPoint x: 670, endPoint y: 385, distance: 90.0
click at [670, 385] on icon at bounding box center [669, 387] width 5 height 10
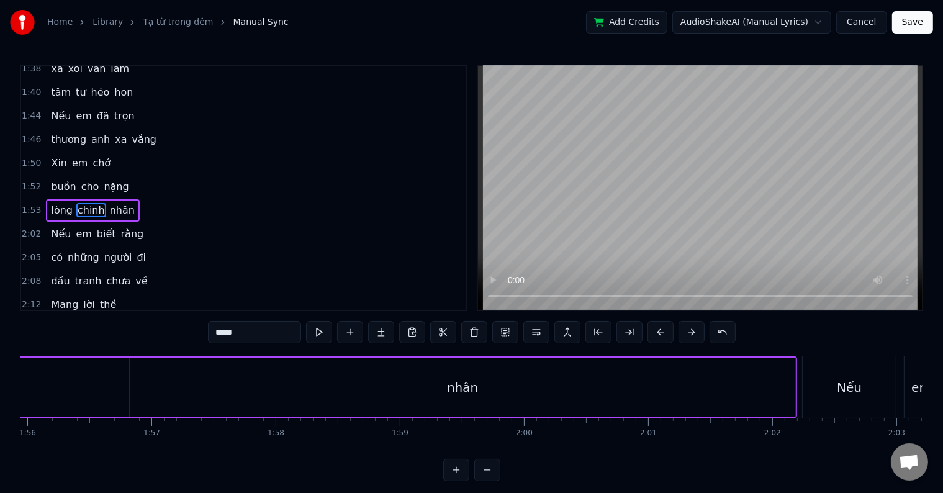
click at [423, 389] on div "nhân" at bounding box center [462, 386] width 665 height 59
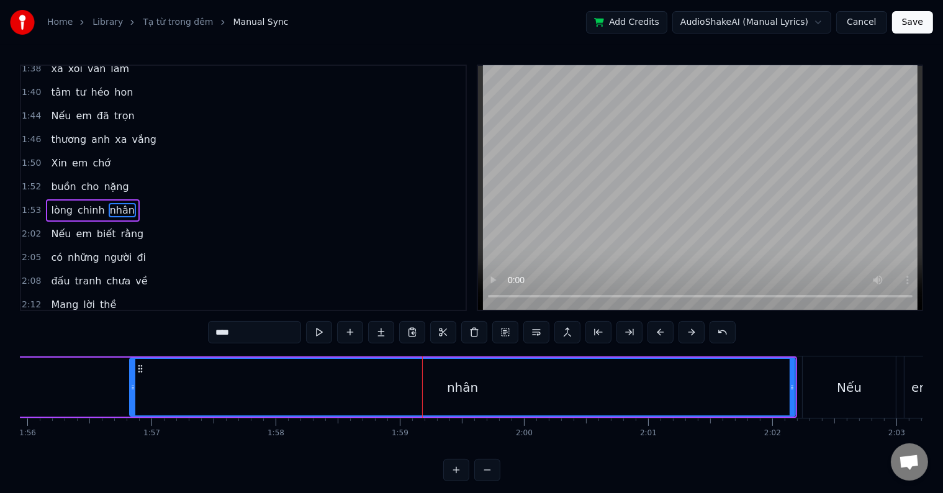
scroll to position [0, 14160]
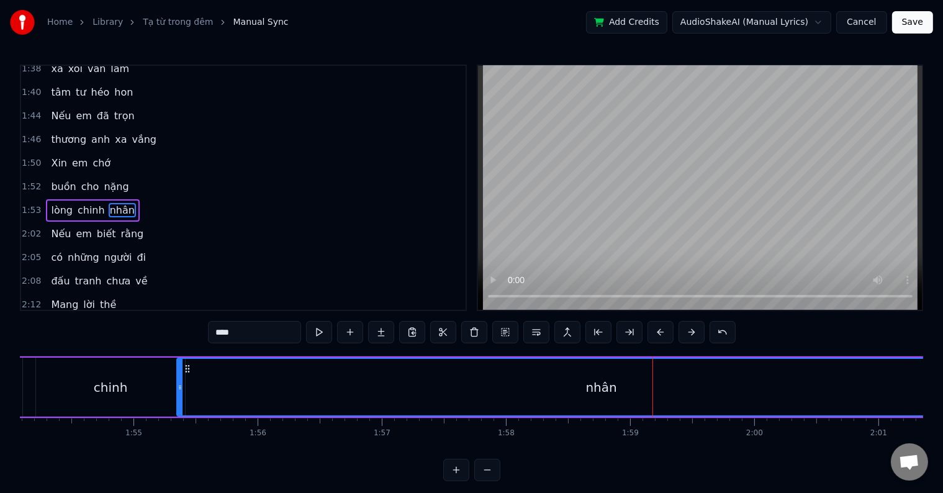
drag, startPoint x: 360, startPoint y: 387, endPoint x: 177, endPoint y: 387, distance: 183.1
click at [177, 387] on icon at bounding box center [179, 387] width 5 height 10
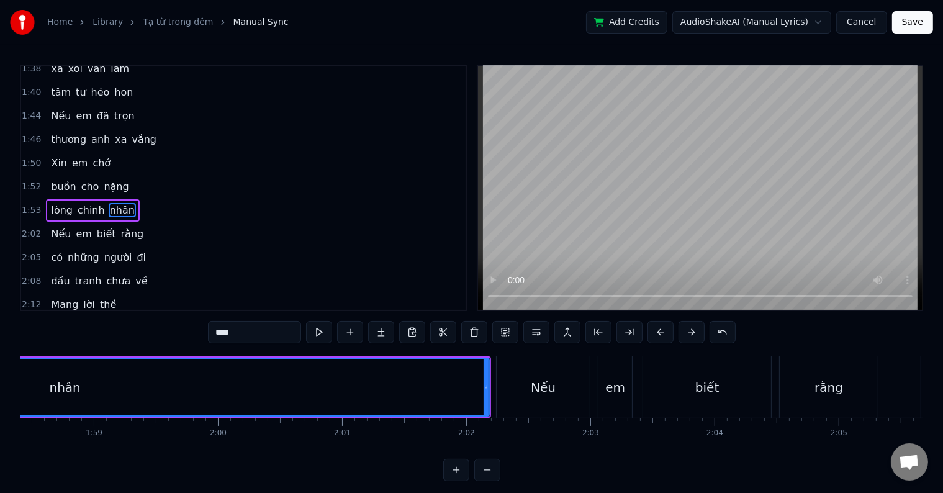
scroll to position [0, 14753]
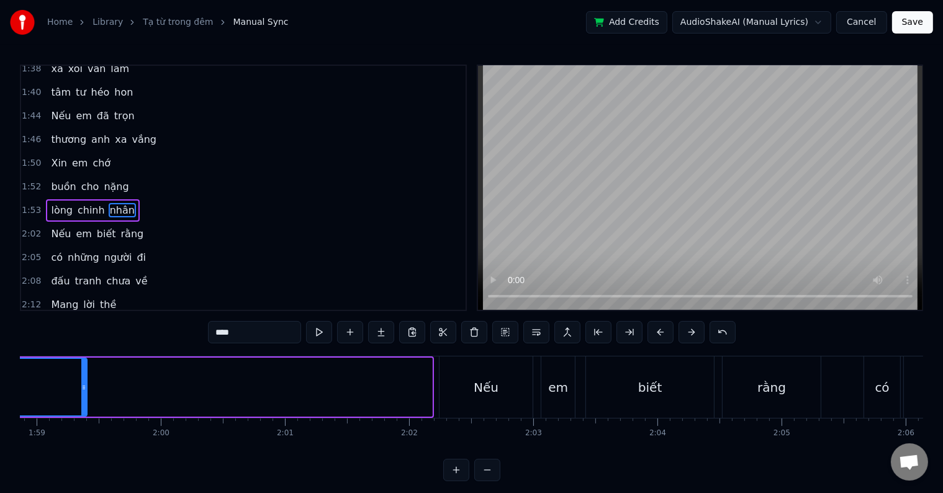
drag, startPoint x: 427, startPoint y: 387, endPoint x: 82, endPoint y: 367, distance: 345.6
click at [82, 367] on div at bounding box center [83, 387] width 5 height 56
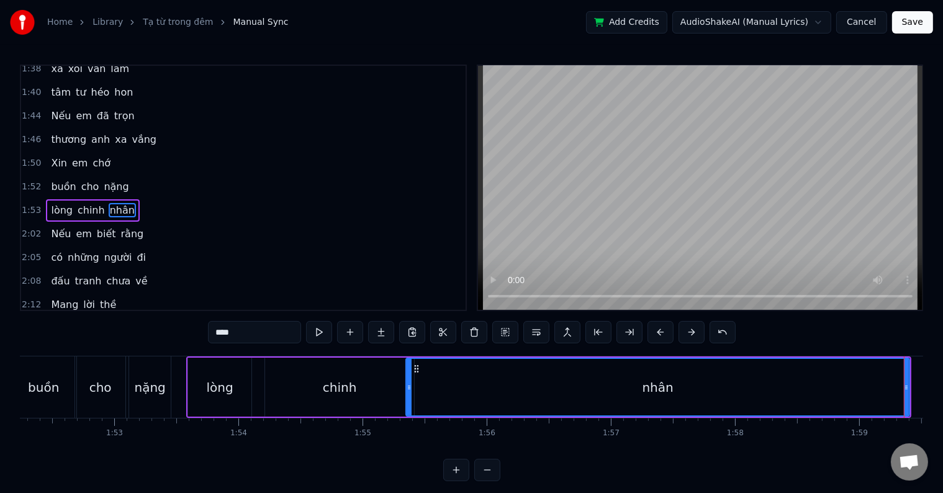
scroll to position [0, 13893]
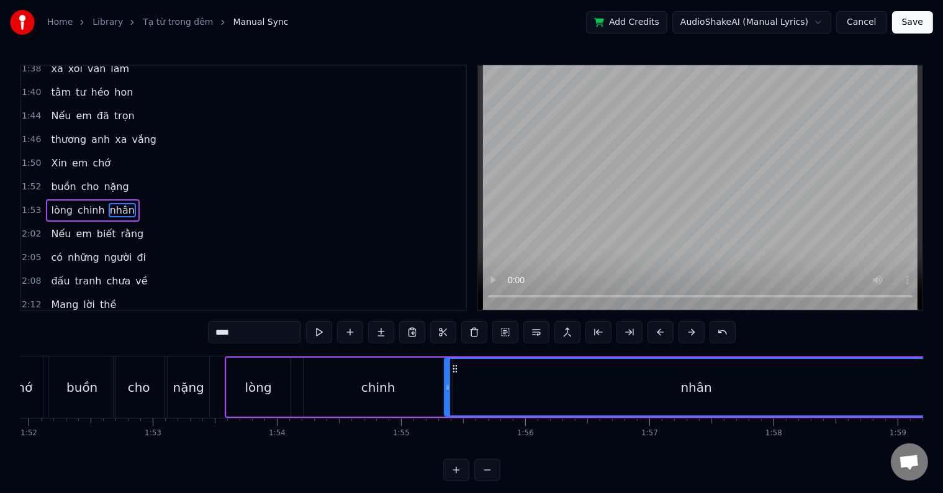
click at [78, 380] on div "buồn" at bounding box center [81, 387] width 31 height 19
type input "****"
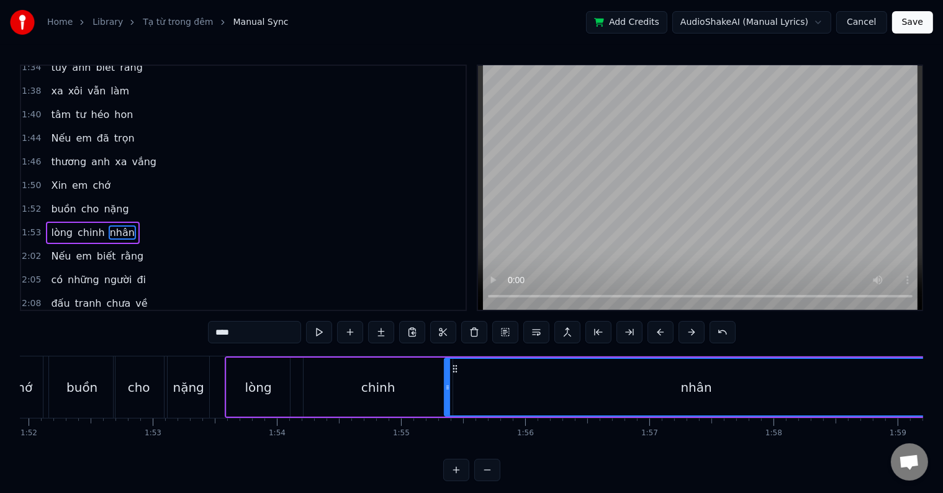
click at [942, 380] on div at bounding box center [942, 386] width 1 height 61
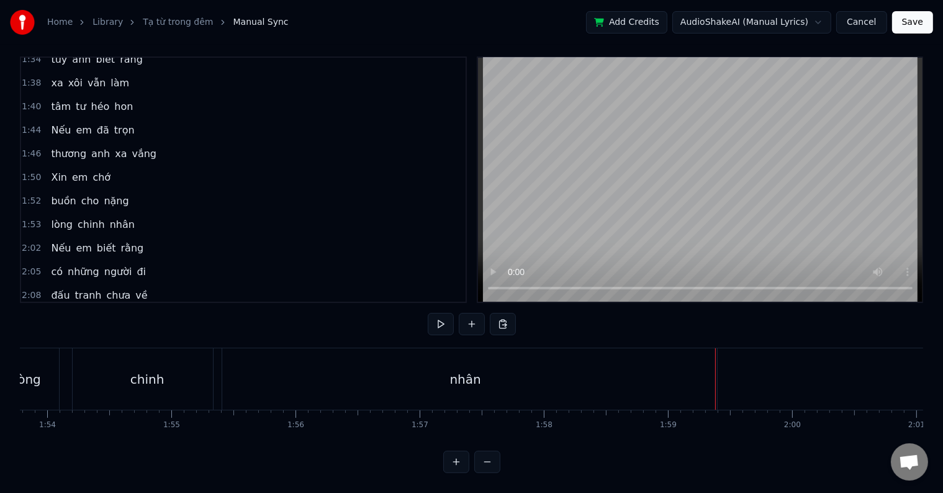
scroll to position [0, 13873]
click at [615, 367] on div "nhân" at bounding box center [713, 378] width 503 height 61
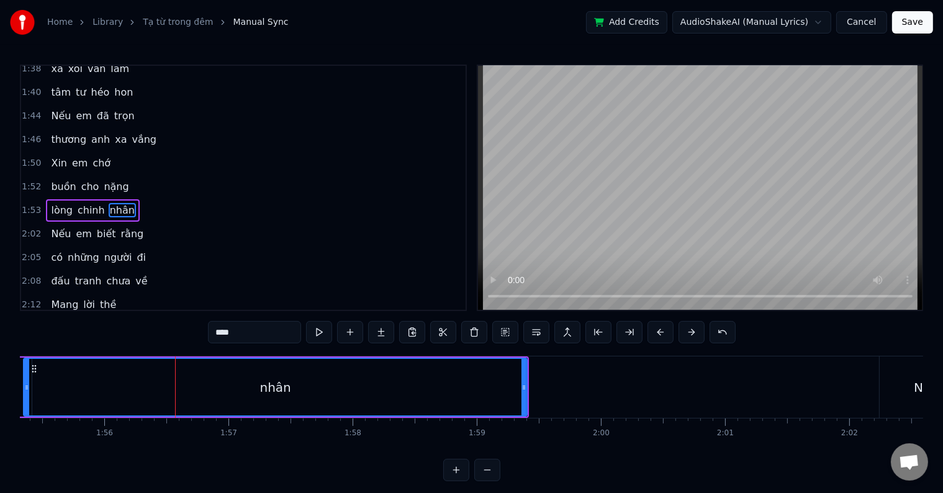
scroll to position [0, 14333]
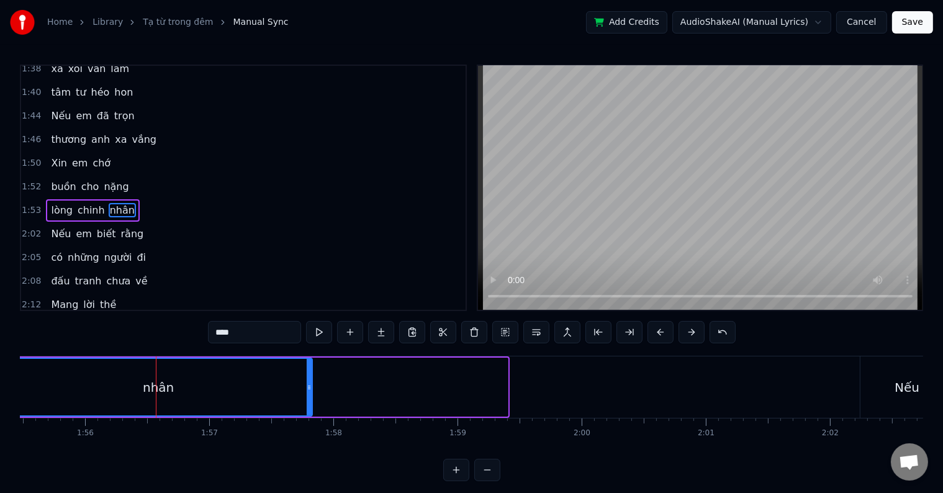
drag, startPoint x: 502, startPoint y: 385, endPoint x: 307, endPoint y: 374, distance: 195.8
click at [307, 374] on div at bounding box center [309, 387] width 5 height 56
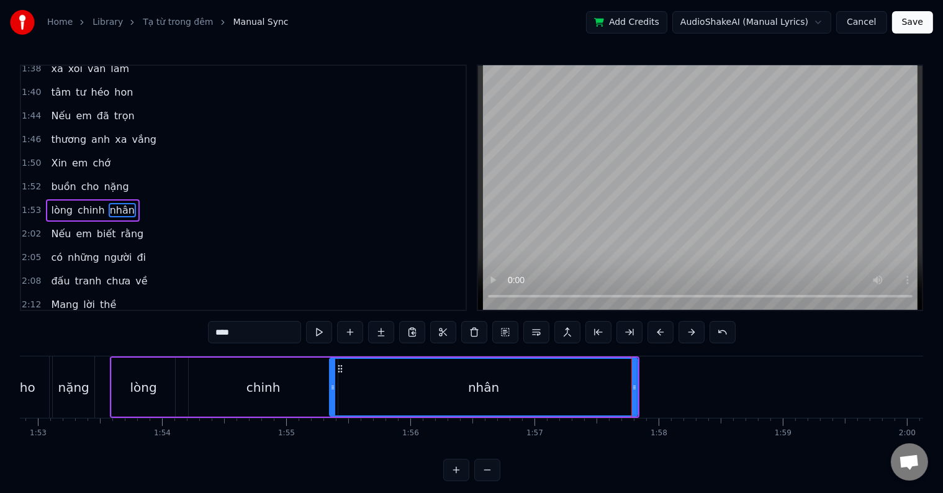
click at [54, 203] on span "lòng" at bounding box center [62, 210] width 24 height 14
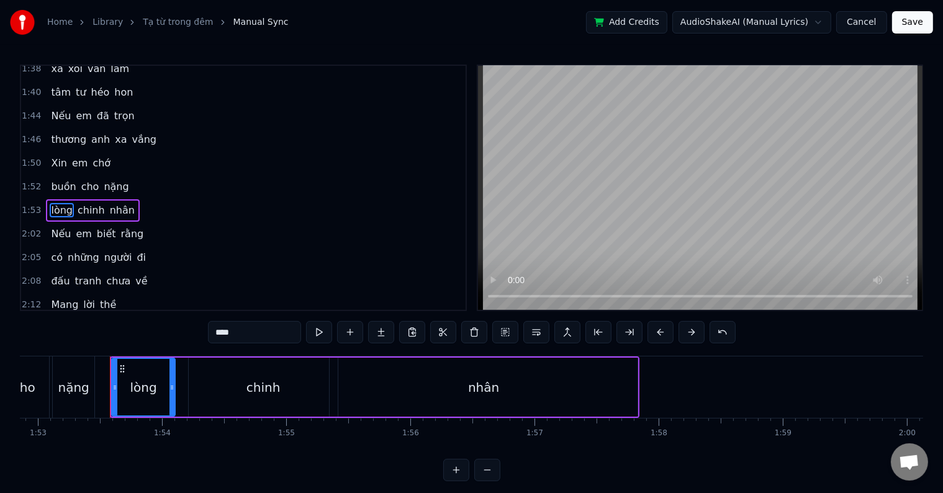
click at [55, 156] on span "Xin" at bounding box center [59, 163] width 19 height 14
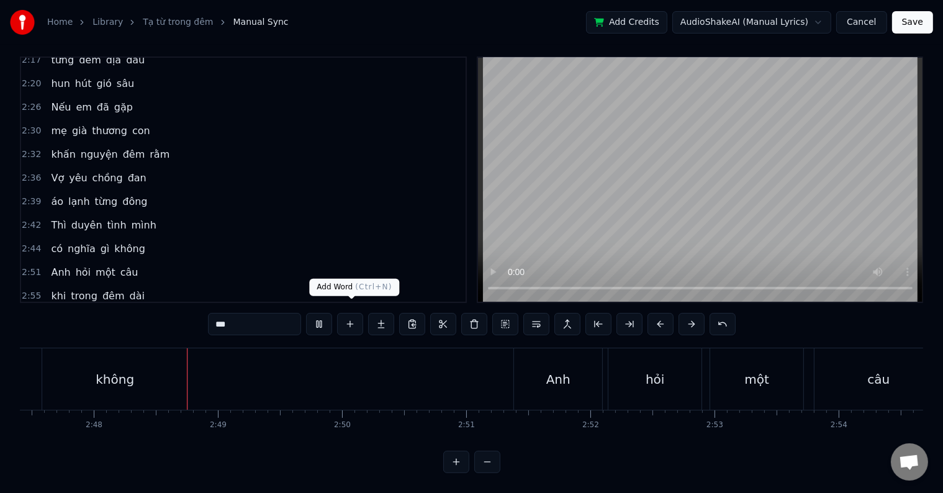
scroll to position [0, 20803]
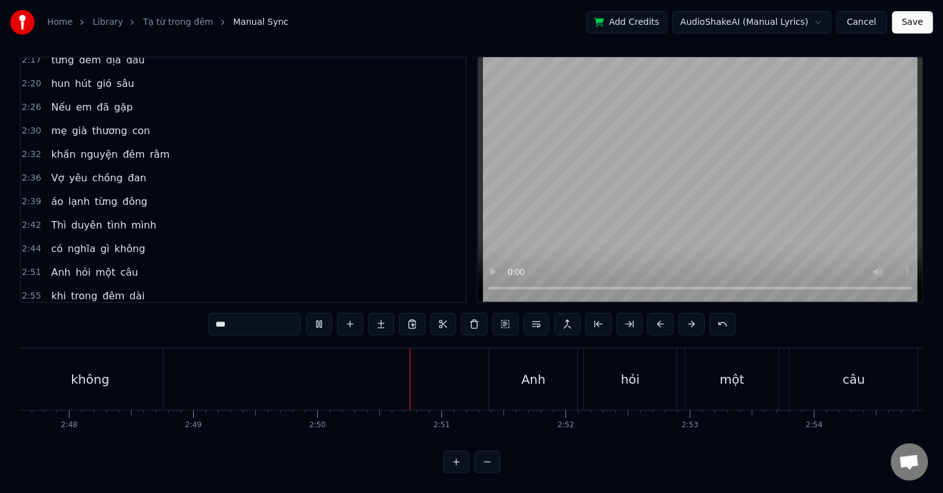
click at [50, 218] on span "Thì" at bounding box center [58, 225] width 17 height 14
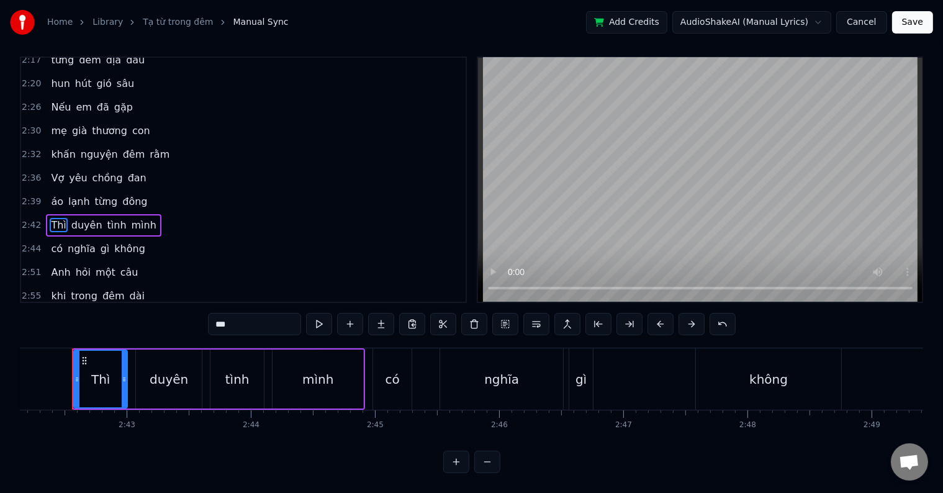
scroll to position [0, 20115]
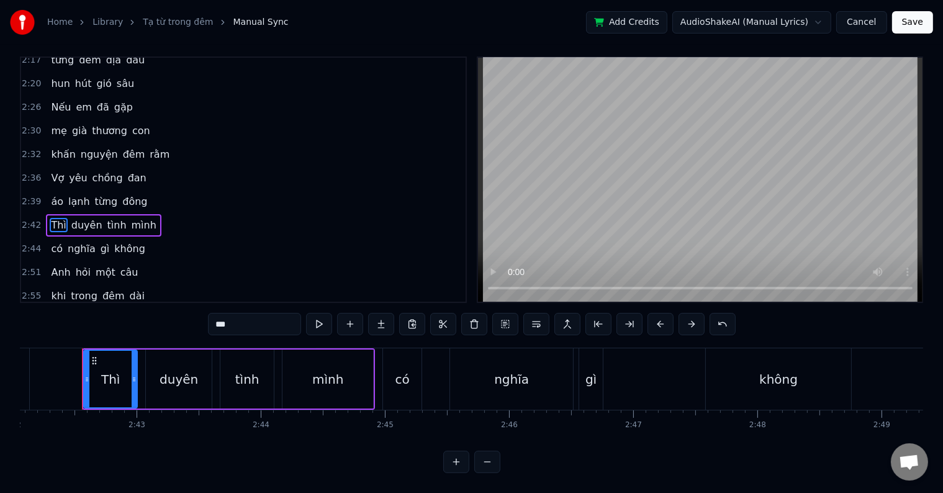
click at [51, 218] on span "Thì" at bounding box center [58, 225] width 17 height 14
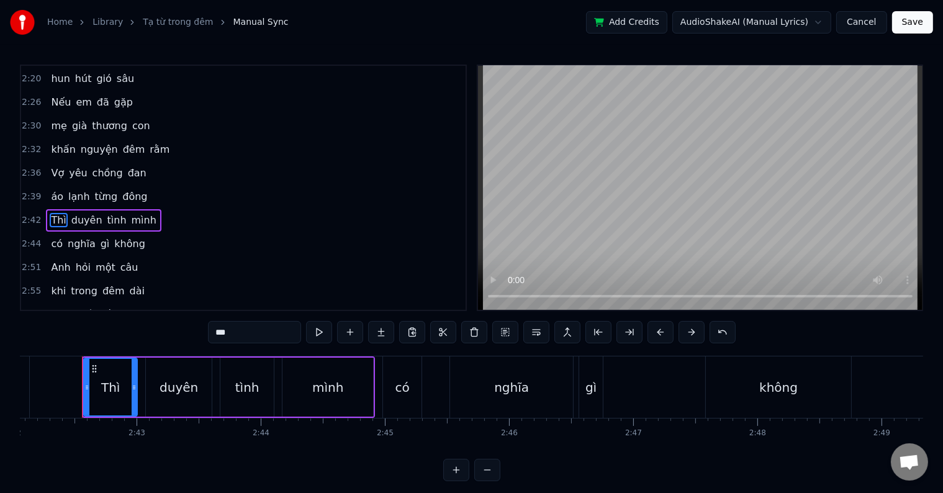
scroll to position [848, 0]
click at [56, 141] on span "khấn" at bounding box center [63, 148] width 27 height 14
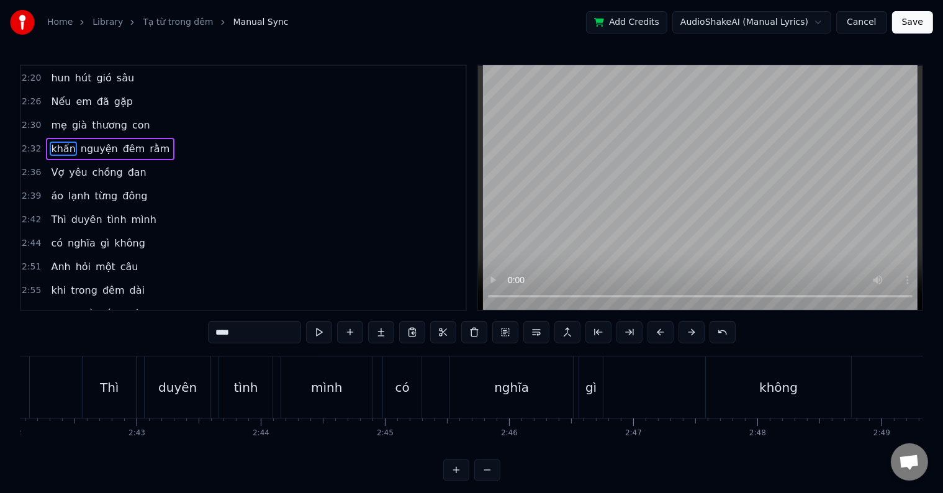
scroll to position [802, 0]
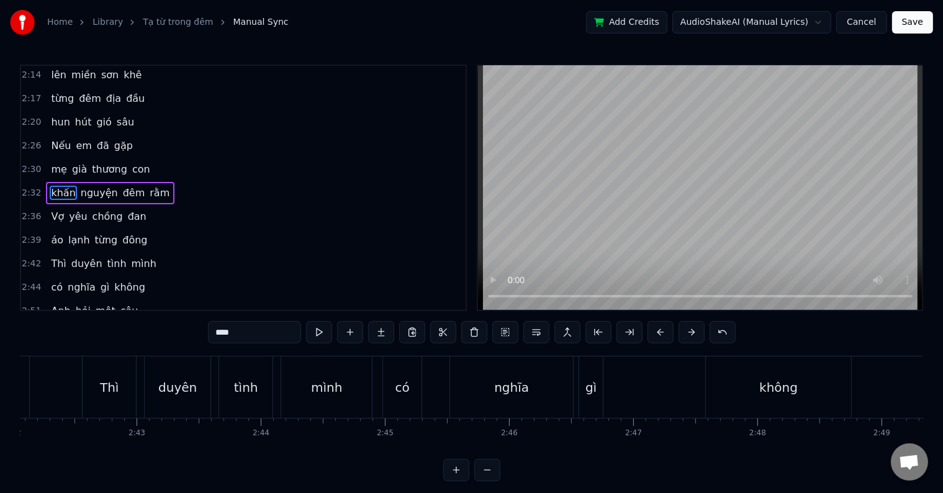
click at [56, 117] on div "0:14 Thăm thẳm chiều trôi 0:18 khuya anh đi rồi 0:20 sao trời đưa lối 0:26 Khi …" at bounding box center [243, 188] width 447 height 246
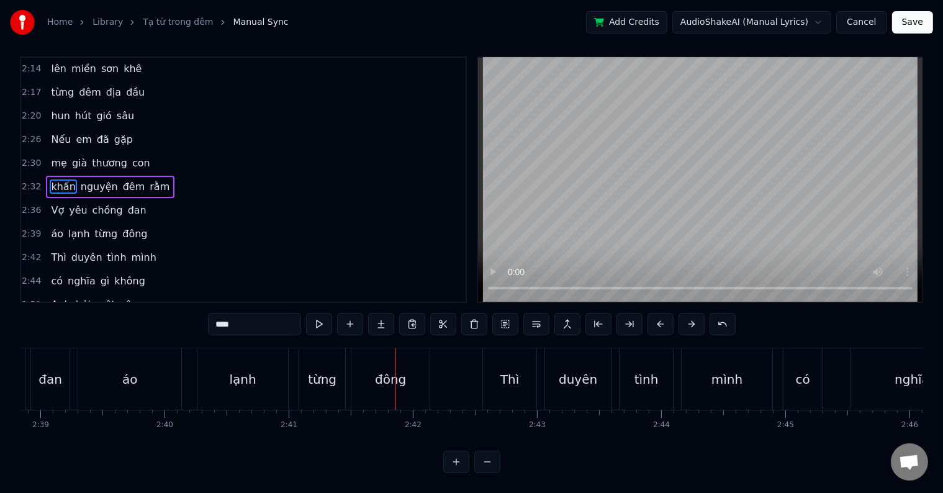
click at [81, 227] on span "lạnh" at bounding box center [79, 234] width 24 height 14
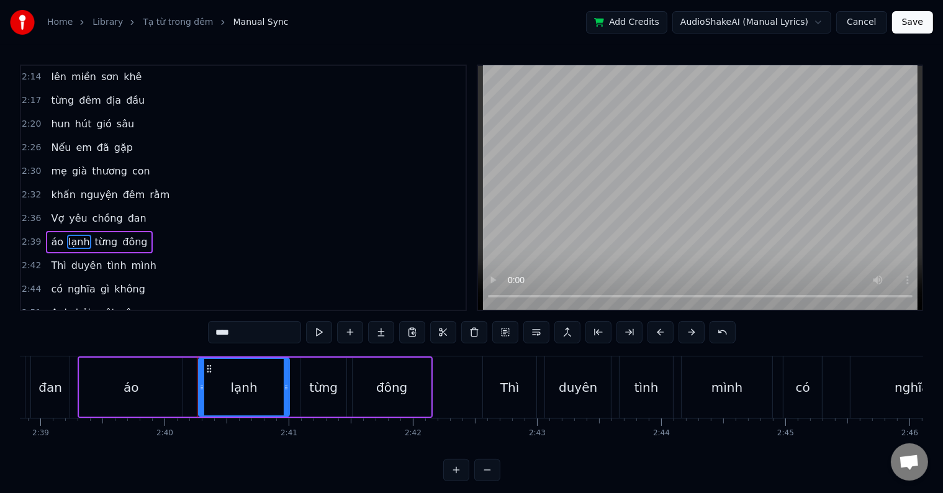
scroll to position [0, 0]
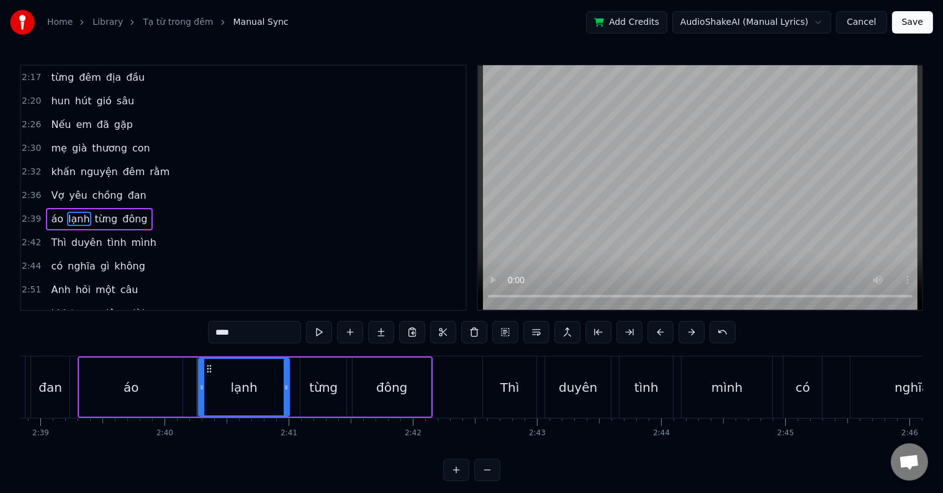
click at [50, 235] on span "Thì" at bounding box center [58, 242] width 17 height 14
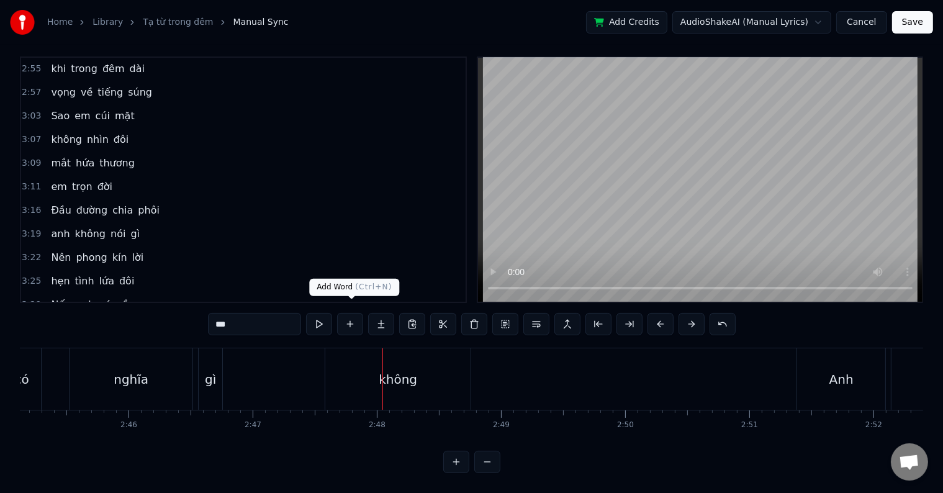
scroll to position [19, 0]
click at [209, 372] on div "gì" at bounding box center [210, 379] width 11 height 19
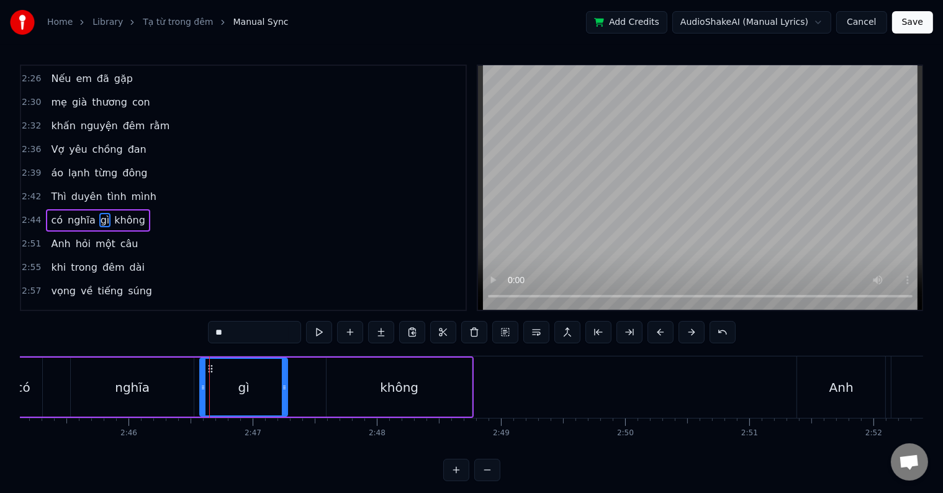
drag, startPoint x: 218, startPoint y: 380, endPoint x: 282, endPoint y: 381, distance: 63.9
click at [282, 381] on div at bounding box center [284, 387] width 5 height 56
click at [40, 382] on div "có" at bounding box center [23, 386] width 38 height 59
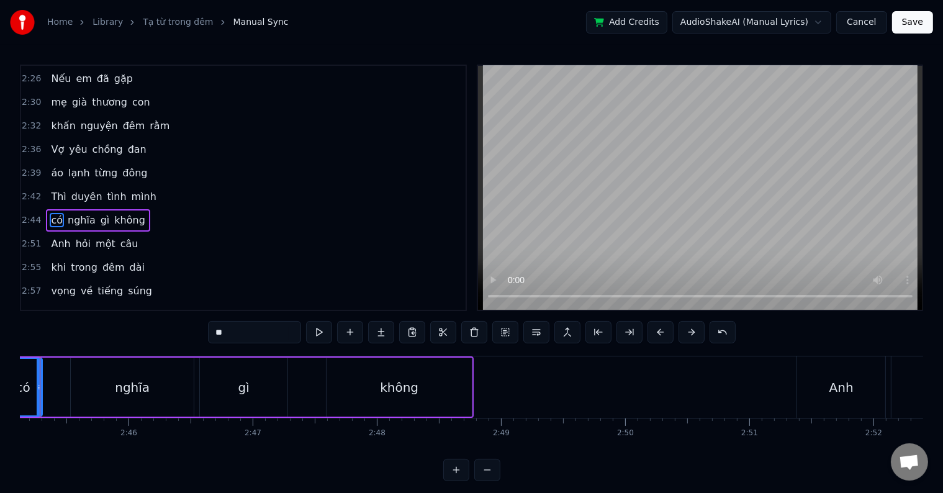
click at [40, 382] on div "có" at bounding box center [22, 387] width 37 height 56
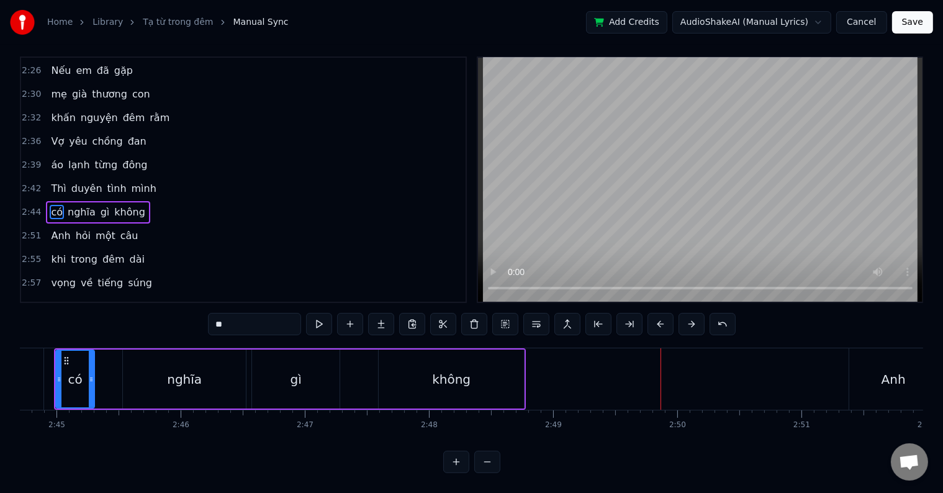
scroll to position [19, 0]
click at [420, 366] on div "không" at bounding box center [451, 378] width 145 height 59
type input "*****"
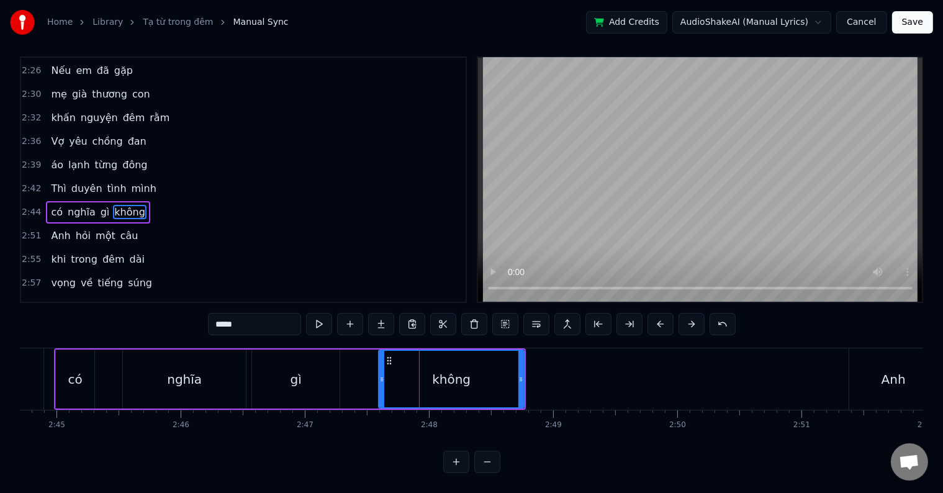
scroll to position [0, 0]
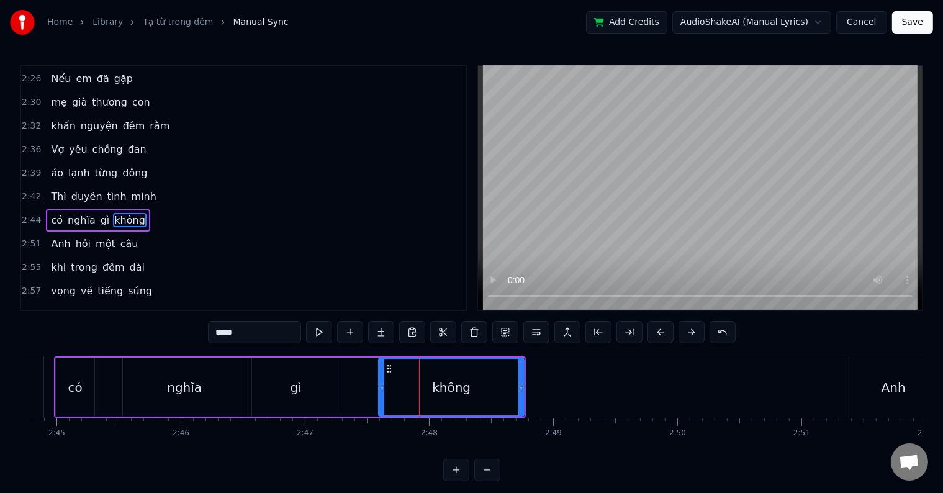
drag, startPoint x: 377, startPoint y: 381, endPoint x: 367, endPoint y: 382, distance: 9.4
click at [367, 382] on div "có nghĩa gì không" at bounding box center [290, 386] width 472 height 61
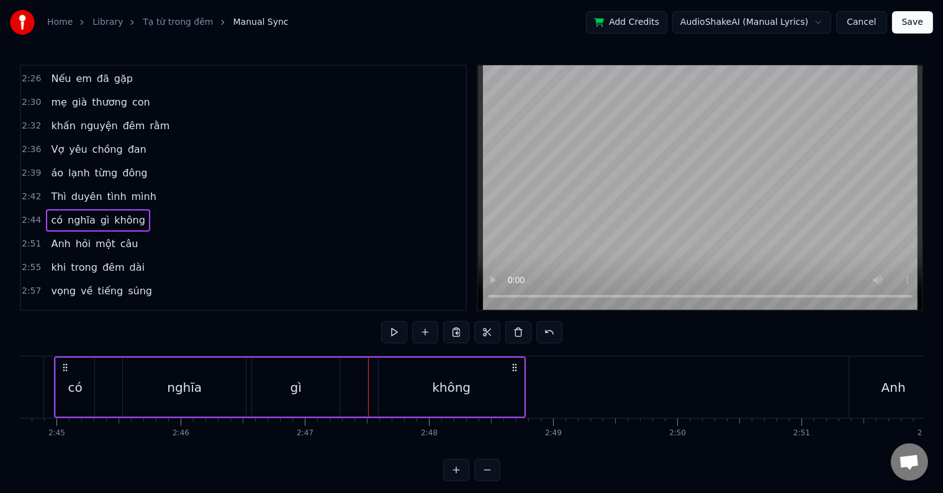
click at [402, 387] on div "không" at bounding box center [451, 386] width 145 height 59
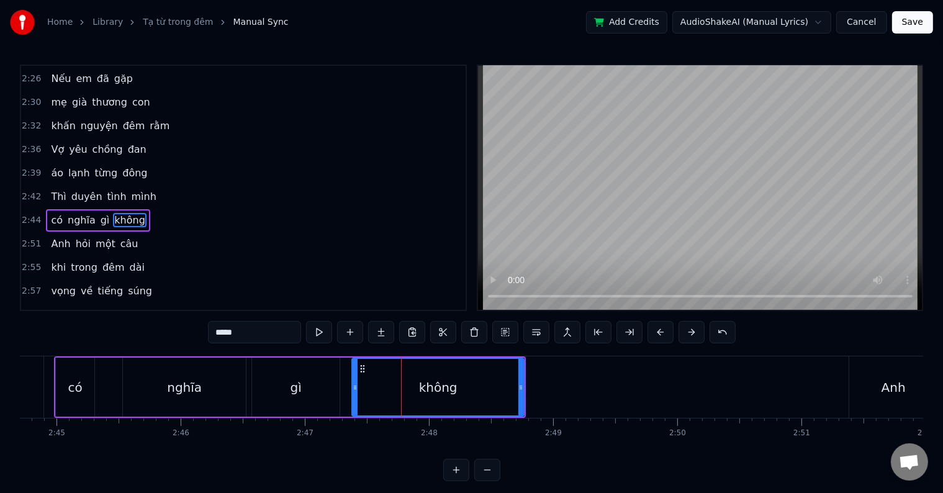
drag, startPoint x: 379, startPoint y: 388, endPoint x: 352, endPoint y: 388, distance: 26.7
click at [352, 388] on icon at bounding box center [354, 387] width 5 height 10
click at [70, 378] on div "có" at bounding box center [75, 387] width 14 height 19
type input "**"
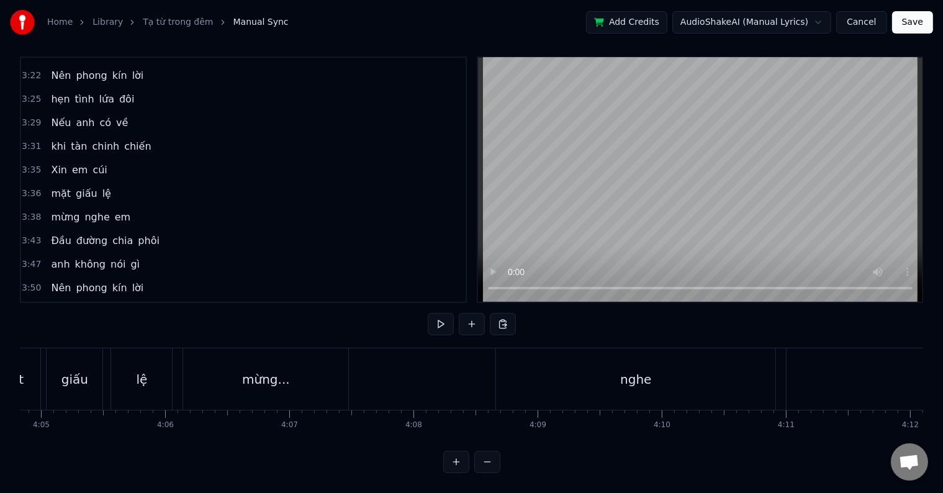
scroll to position [0, 30369]
click at [268, 370] on div "mừng..." at bounding box center [285, 379] width 48 height 19
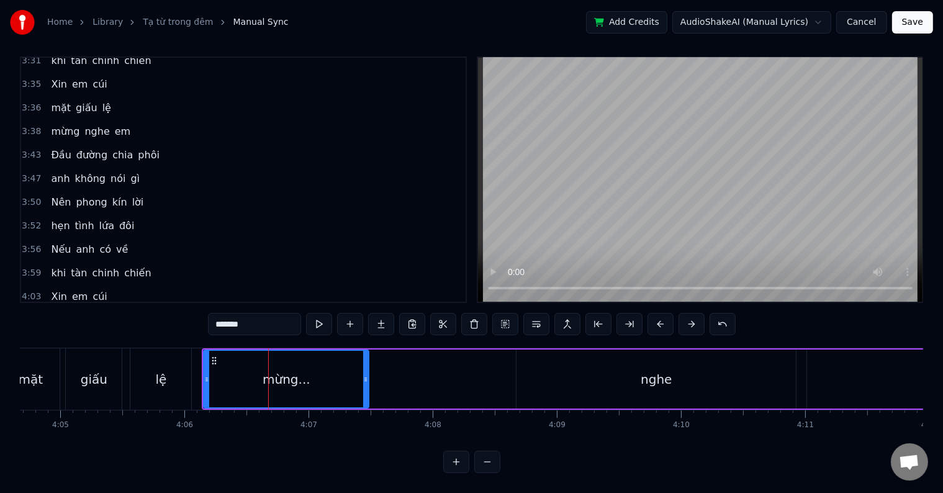
scroll to position [1331, 0]
click at [151, 370] on div "lệ" at bounding box center [160, 378] width 61 height 61
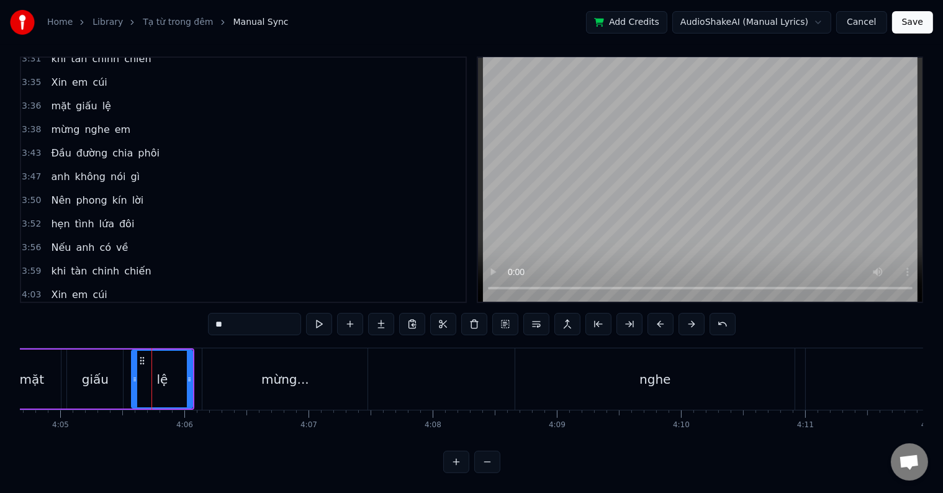
click at [238, 371] on div "mừng..." at bounding box center [284, 378] width 165 height 61
type input "*******"
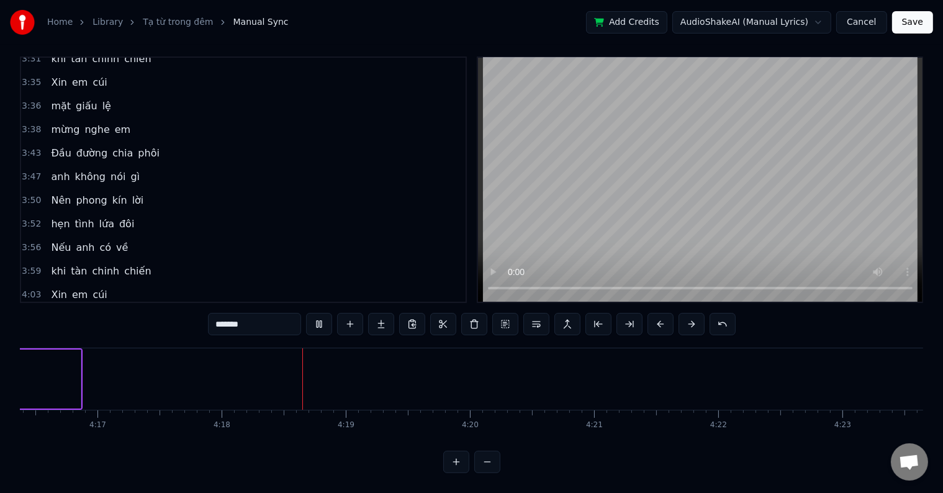
scroll to position [0, 31968]
click at [914, 23] on button "Save" at bounding box center [912, 22] width 41 height 22
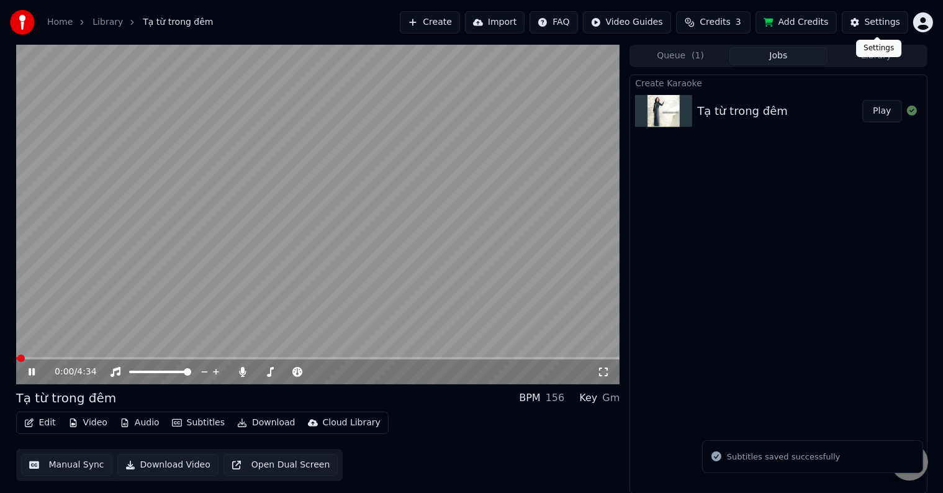
click at [877, 22] on div "Settings" at bounding box center [881, 22] width 35 height 12
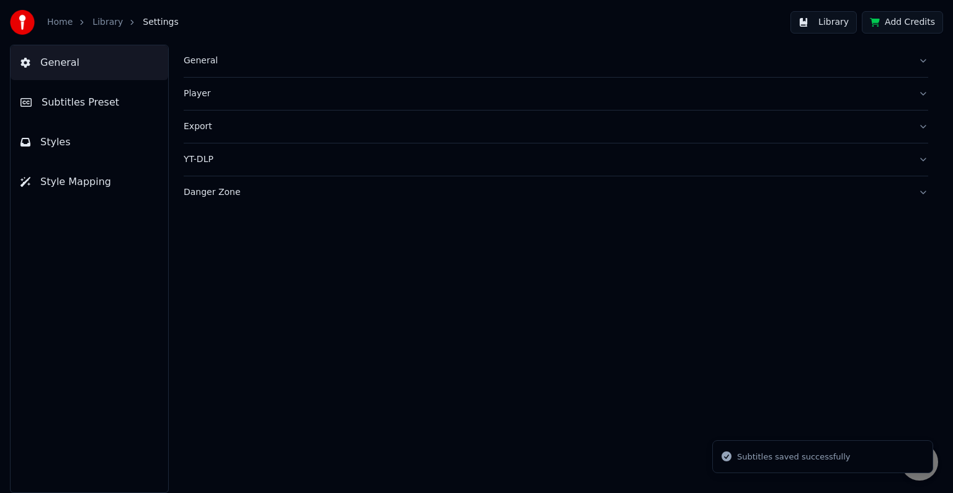
click at [88, 99] on span "Subtitles Preset" at bounding box center [81, 102] width 78 height 15
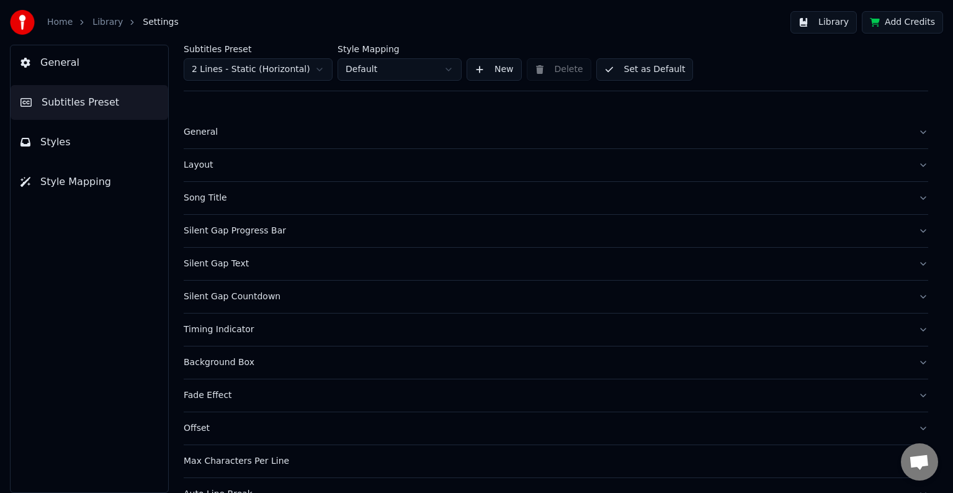
click at [212, 197] on div "Song Title" at bounding box center [546, 198] width 725 height 12
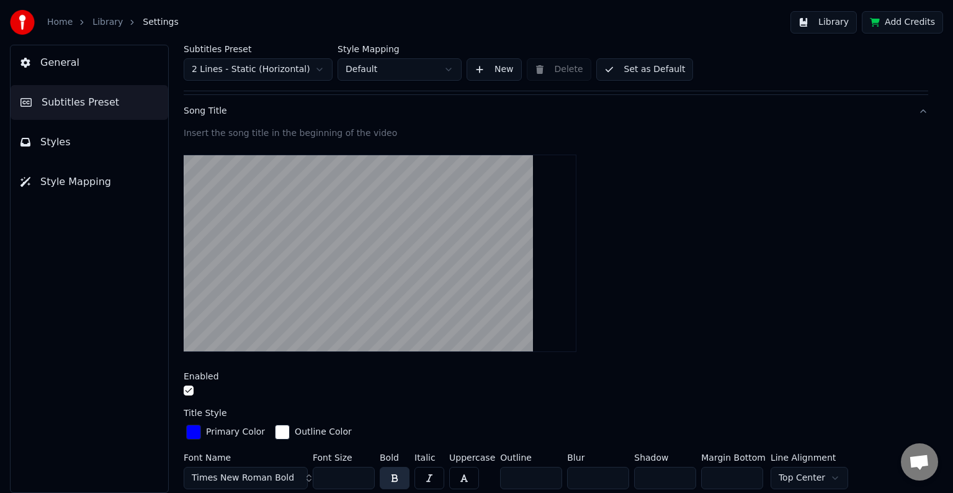
scroll to position [186, 0]
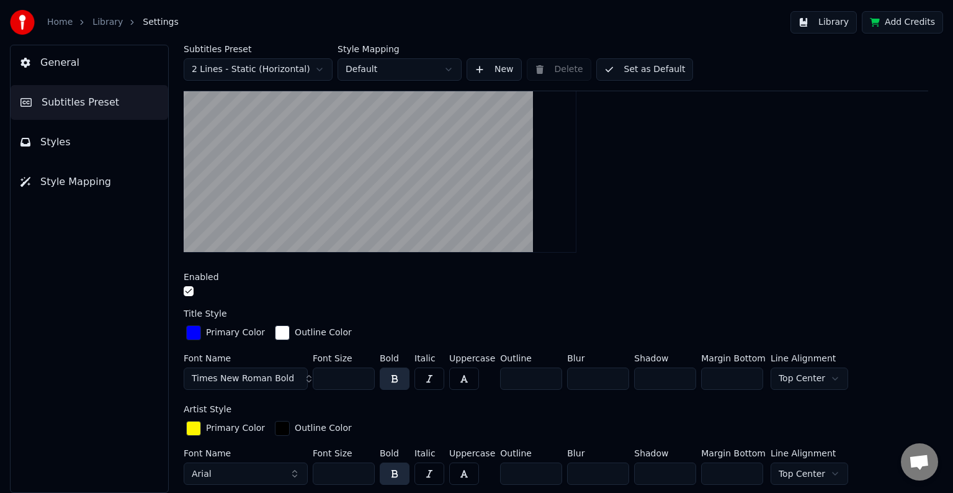
click at [192, 330] on div "button" at bounding box center [193, 332] width 15 height 15
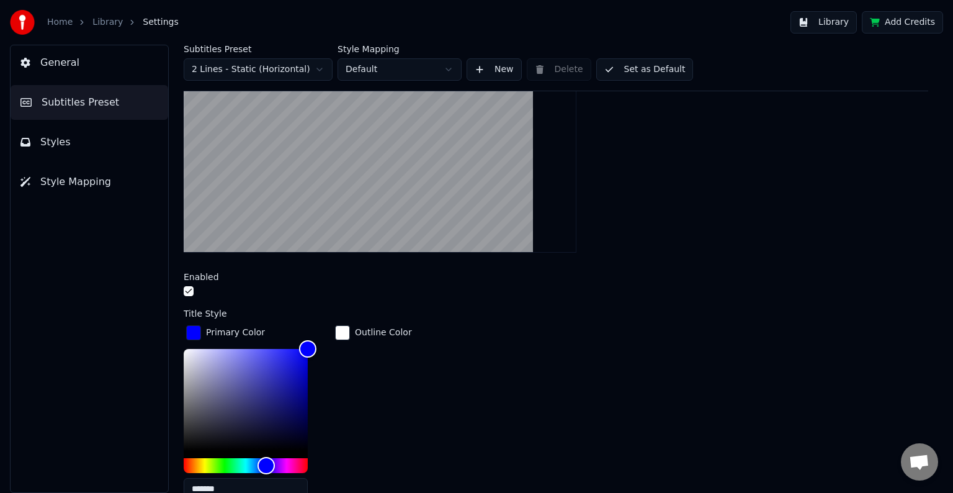
scroll to position [310, 0]
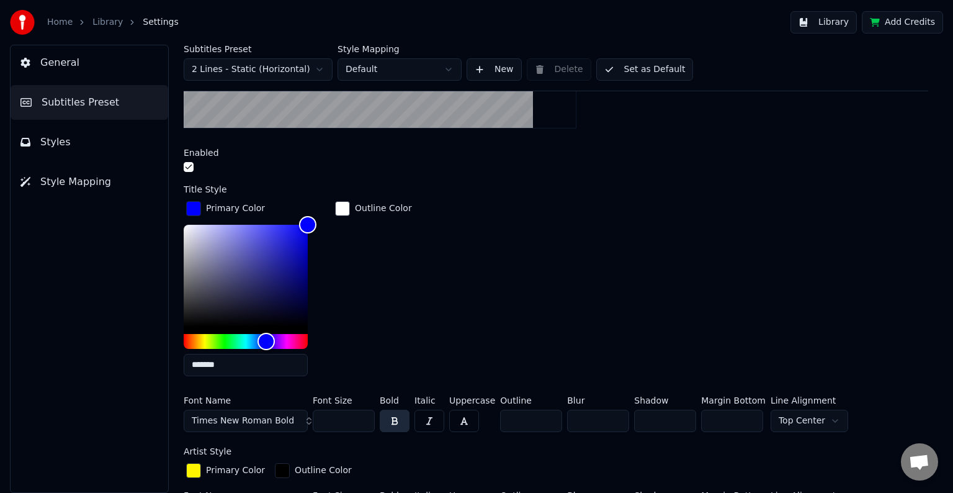
click at [190, 207] on div "button" at bounding box center [193, 208] width 15 height 15
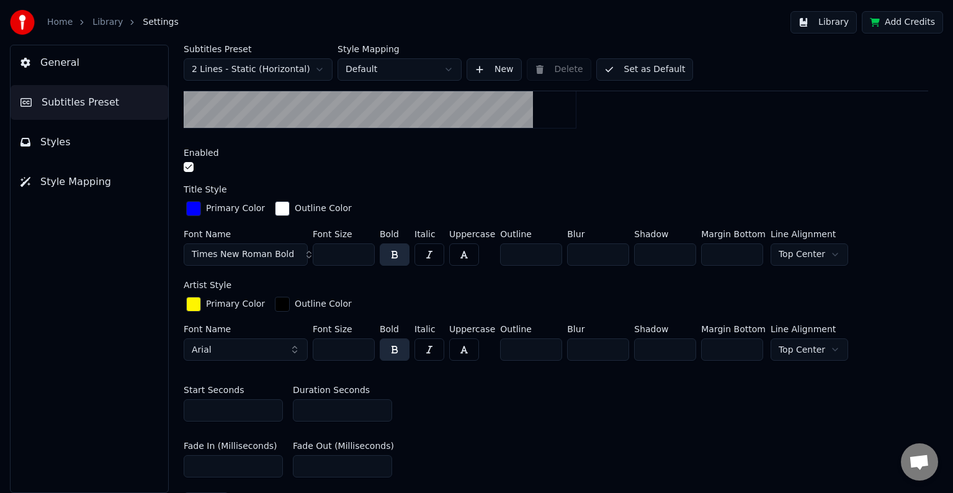
click at [197, 210] on div "button" at bounding box center [193, 208] width 15 height 15
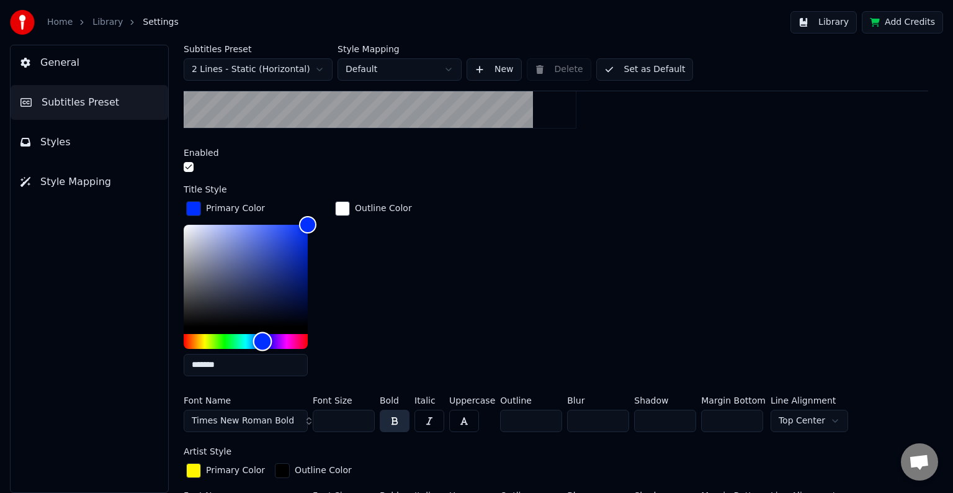
type input "*******"
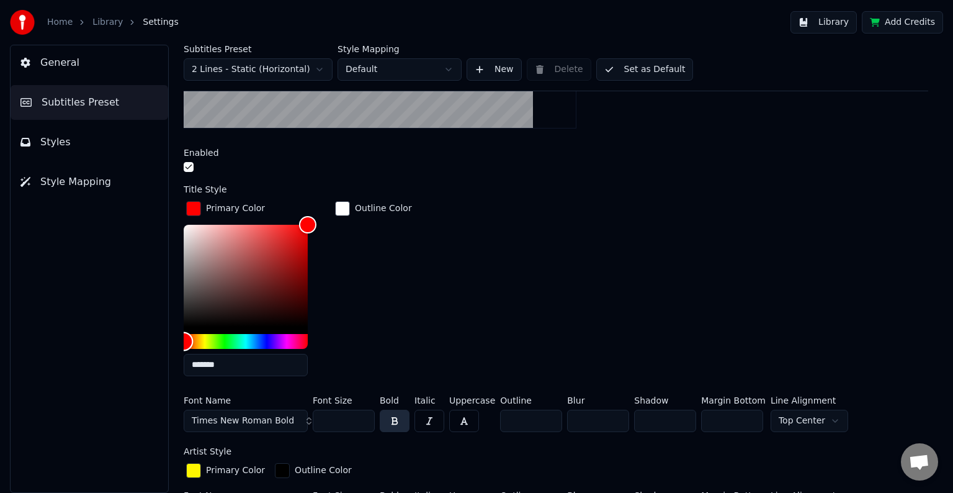
drag, startPoint x: 263, startPoint y: 340, endPoint x: 132, endPoint y: 327, distance: 131.6
click at [132, 327] on div "General Subtitles Preset Styles Style Mapping Subtitles Preset 2 Lines - Static…" at bounding box center [476, 269] width 953 height 448
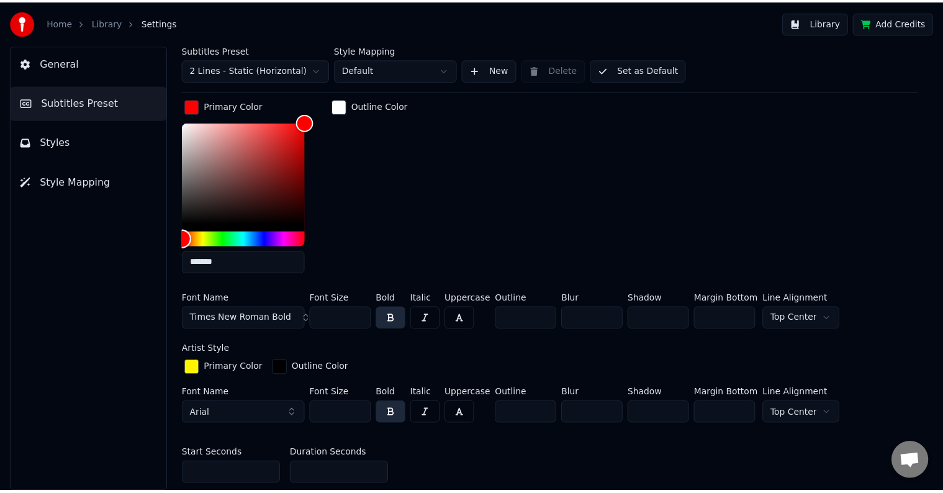
scroll to position [434, 0]
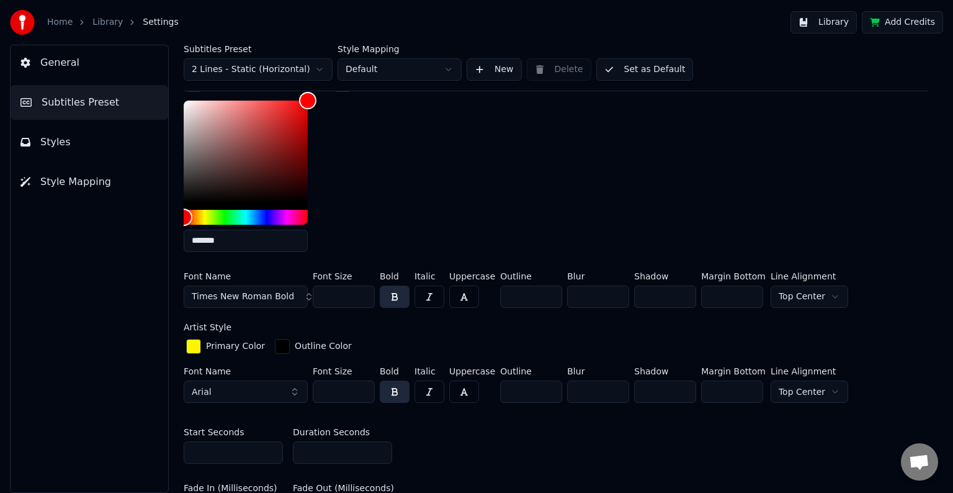
click at [847, 21] on button "Library" at bounding box center [824, 22] width 66 height 22
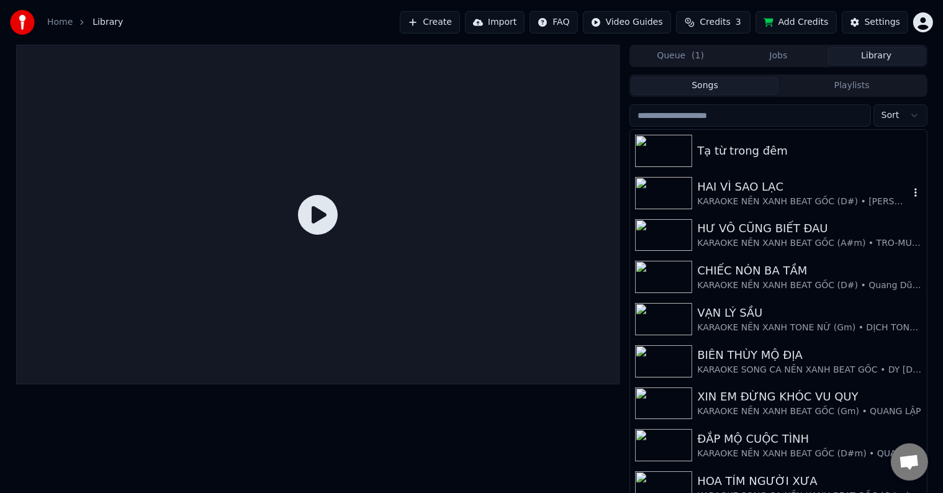
click at [759, 195] on div "KARAOKE NỀN XANH BEAT GỐC (D#) • [PERSON_NAME]" at bounding box center [803, 201] width 212 height 12
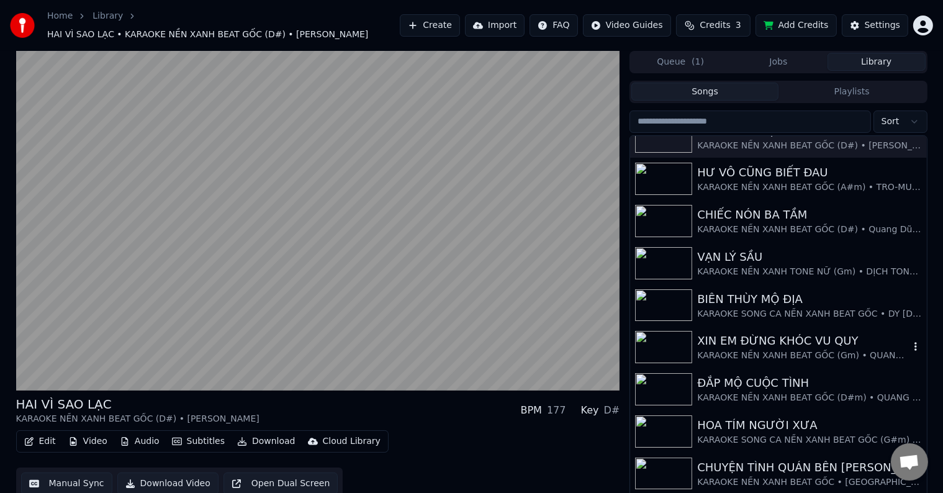
scroll to position [124, 0]
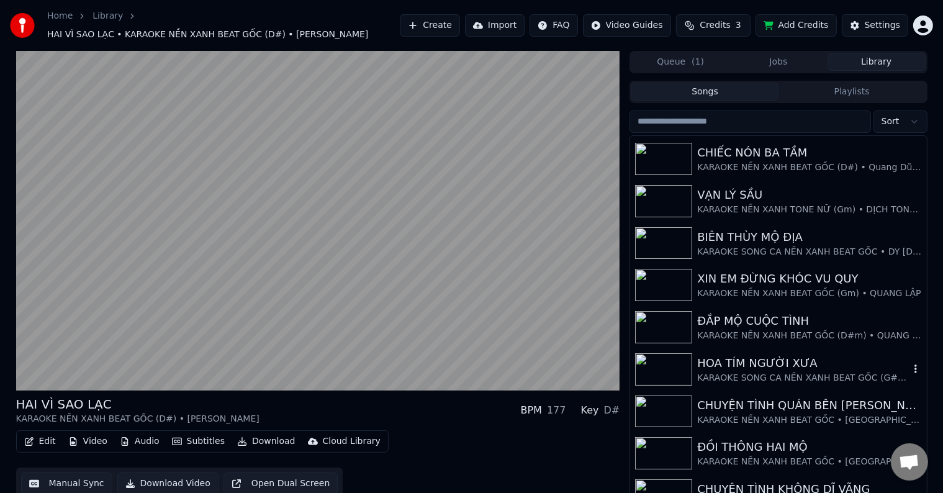
click at [773, 361] on div "HOA TÍM NGƯỜI XƯA" at bounding box center [803, 362] width 212 height 17
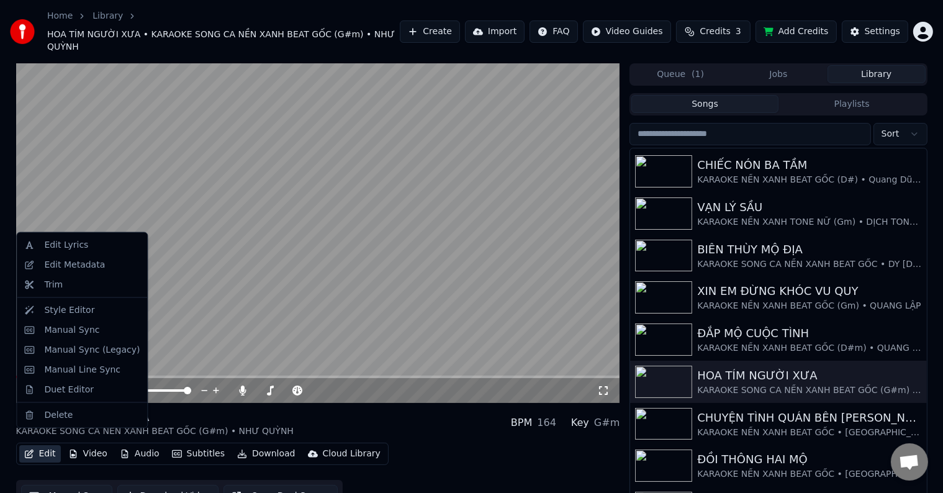
click at [48, 445] on button "Edit" at bounding box center [40, 453] width 42 height 17
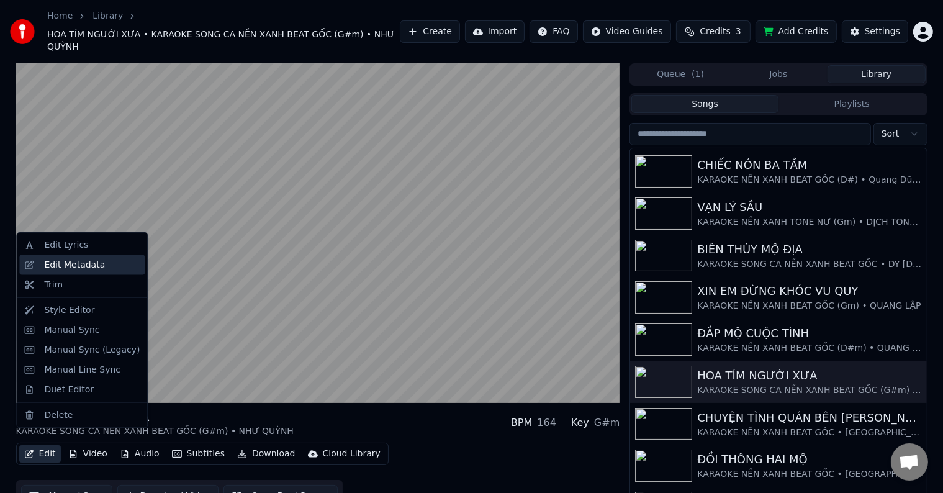
click at [76, 263] on div "Edit Metadata" at bounding box center [74, 265] width 61 height 12
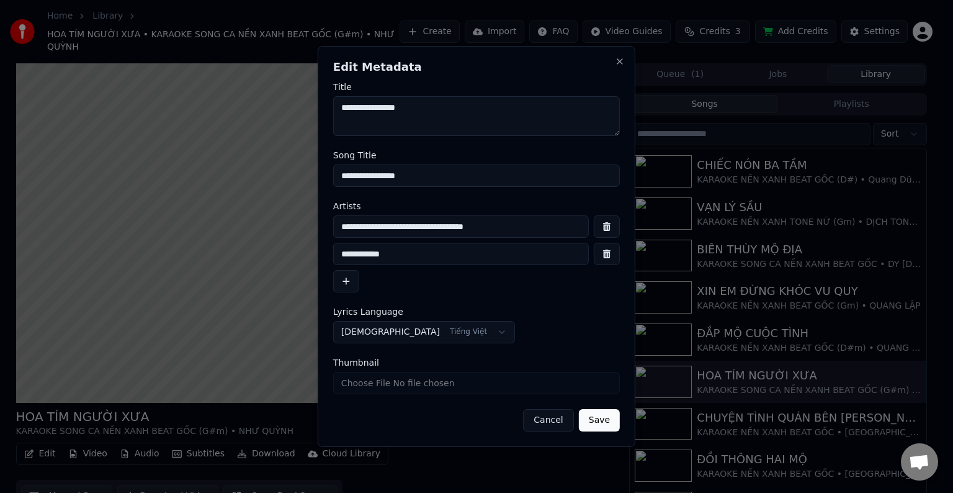
drag, startPoint x: 541, startPoint y: 223, endPoint x: 281, endPoint y: 226, distance: 260.7
click at [290, 226] on body "Home Library HOA TÍM NGƯỜI XƯA • KARAOKE SONG CA NỀN XANH BEAT GỐC (G#m) • NHƯ …" at bounding box center [471, 246] width 943 height 493
click at [379, 229] on input "**********" at bounding box center [461, 226] width 256 height 22
click at [543, 231] on input "**********" at bounding box center [461, 226] width 256 height 22
drag, startPoint x: 552, startPoint y: 226, endPoint x: 291, endPoint y: 218, distance: 260.8
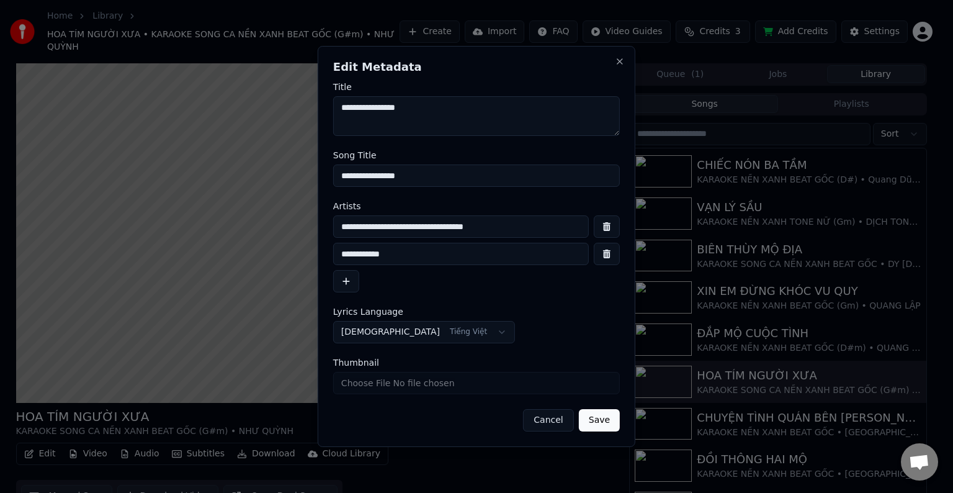
click at [297, 219] on body "Home Library HOA TÍM NGƯỜI XƯA • KARAOKE SONG CA NỀN XANH BEAT GỐC (G#m) • NHƯ …" at bounding box center [471, 246] width 943 height 493
click at [551, 422] on button "Cancel" at bounding box center [548, 420] width 50 height 22
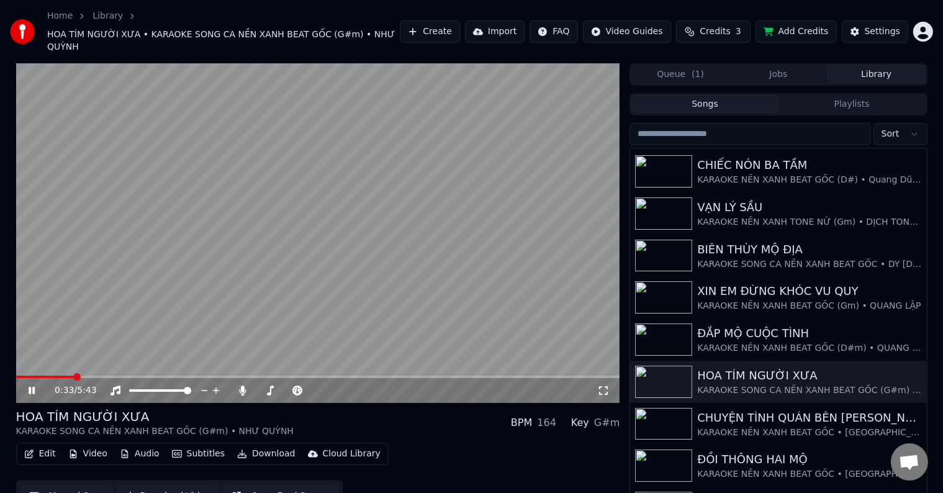
click at [74, 373] on span at bounding box center [76, 376] width 7 height 7
click at [94, 373] on span at bounding box center [92, 376] width 7 height 7
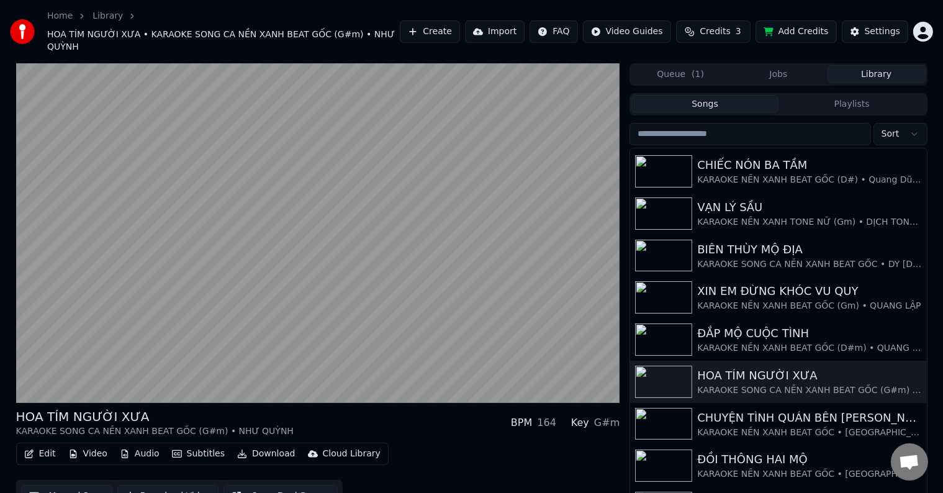
click at [45, 445] on button "Edit" at bounding box center [40, 453] width 42 height 17
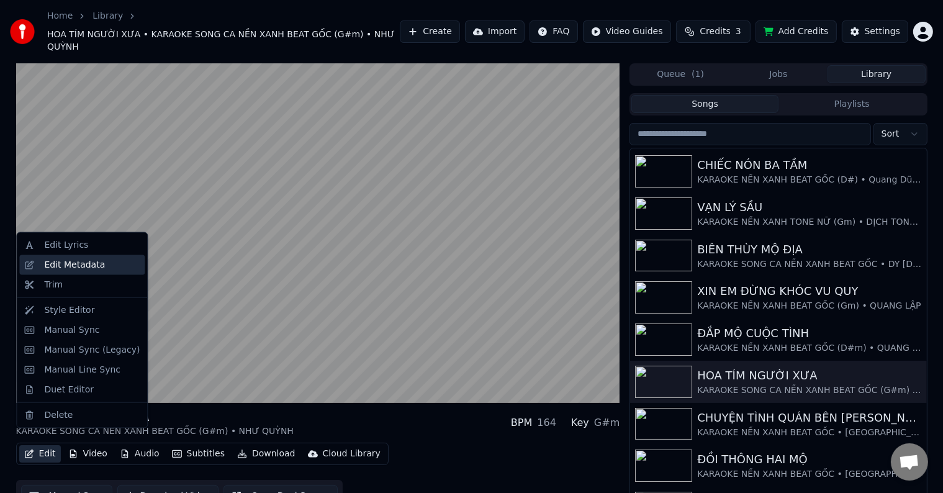
click at [69, 261] on div "Edit Metadata" at bounding box center [74, 265] width 61 height 12
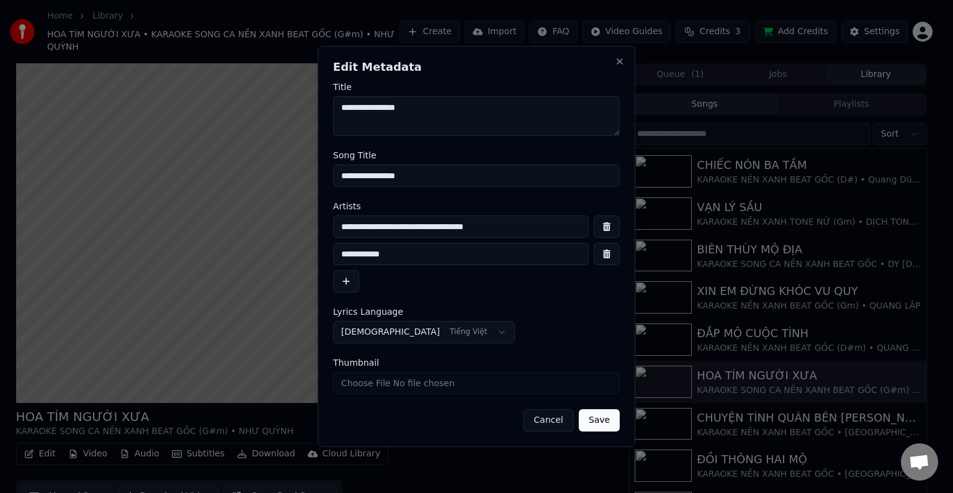
click at [415, 224] on input "**********" at bounding box center [461, 226] width 256 height 22
type input "**********"
click at [610, 424] on button "Save" at bounding box center [599, 420] width 41 height 22
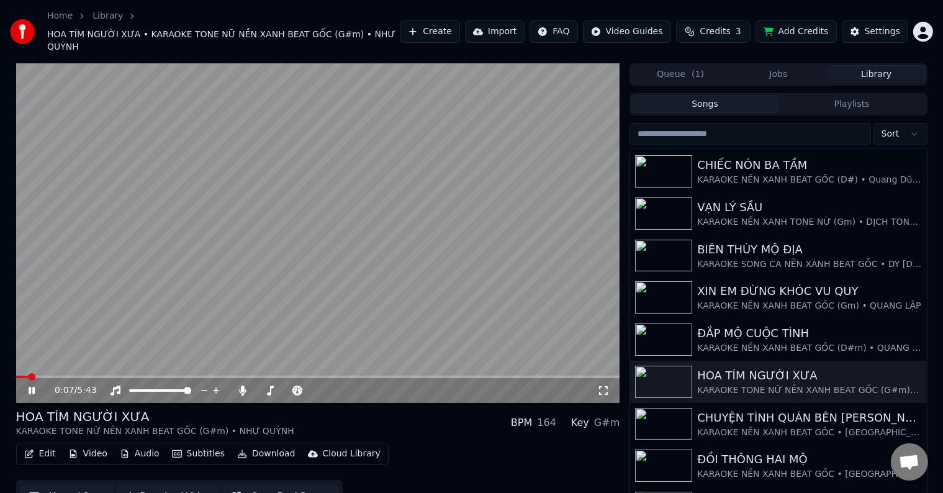
click at [28, 373] on span at bounding box center [31, 376] width 7 height 7
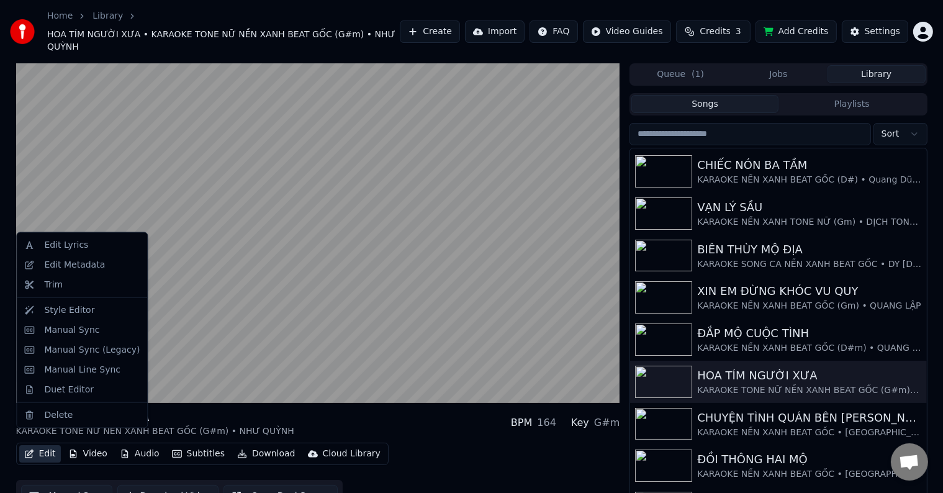
click at [46, 445] on button "Edit" at bounding box center [40, 453] width 42 height 17
click at [77, 261] on div "Edit Metadata" at bounding box center [74, 265] width 61 height 12
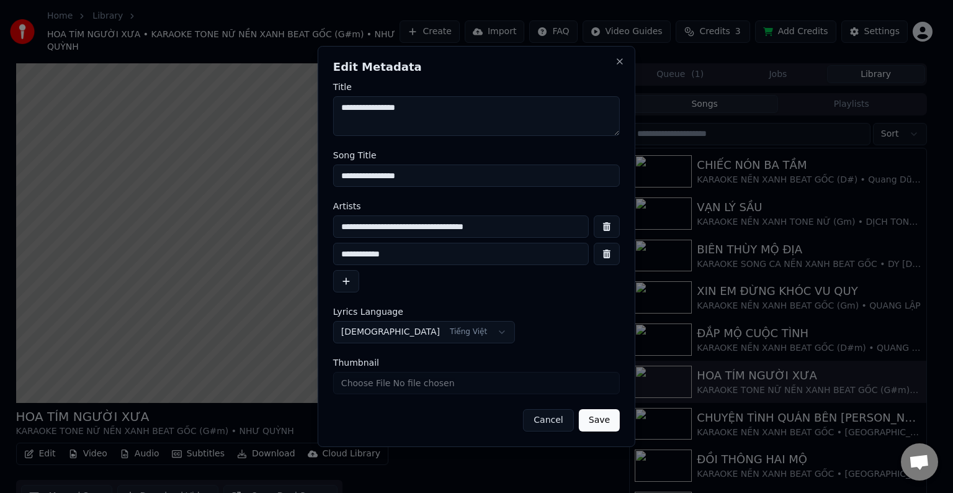
drag, startPoint x: 547, startPoint y: 223, endPoint x: 305, endPoint y: 225, distance: 242.0
click at [305, 225] on body "Home Library HOA TÍM NGƯỜI XƯA • KARAOKE TONE NỮ NỀN XANH BEAT GỐC (G#m) • NHƯ …" at bounding box center [471, 246] width 943 height 493
click at [552, 421] on button "Cancel" at bounding box center [548, 420] width 50 height 22
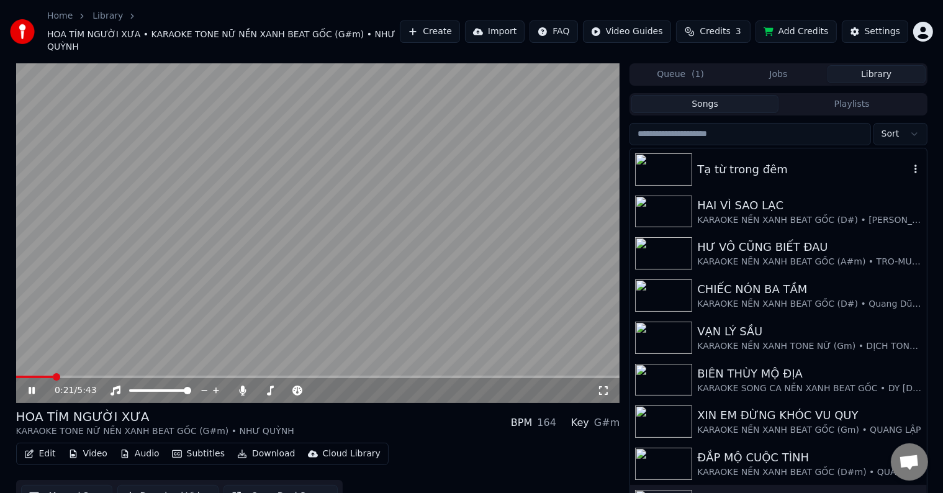
click at [753, 161] on div "Tạ từ trong đêm" at bounding box center [803, 169] width 212 height 17
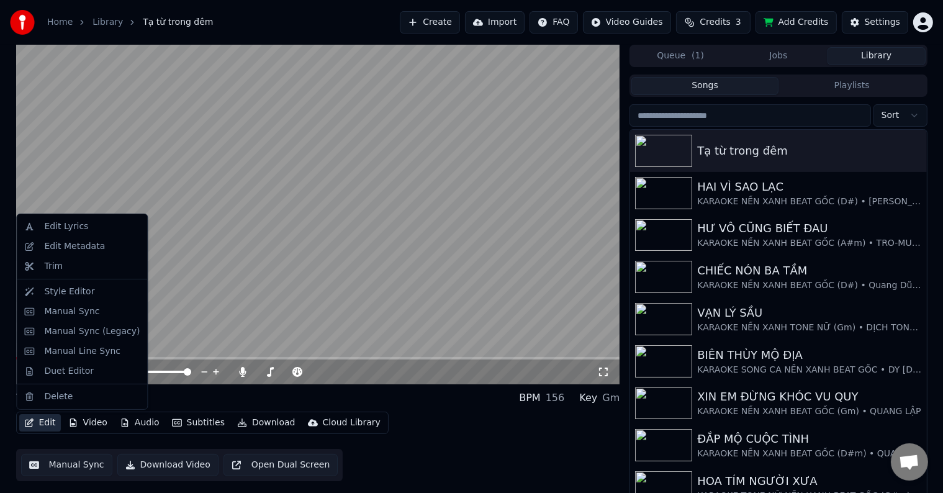
click at [46, 418] on button "Edit" at bounding box center [40, 422] width 42 height 17
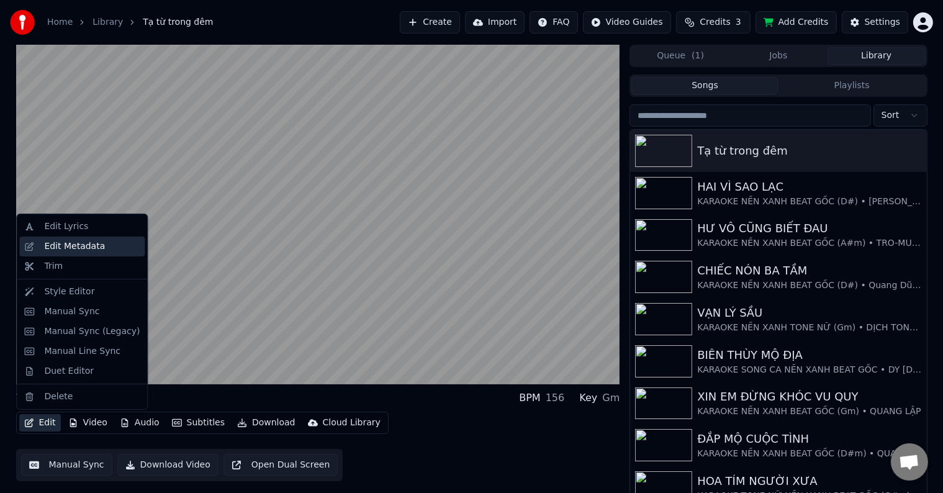
click at [65, 243] on div "Edit Metadata" at bounding box center [74, 246] width 61 height 12
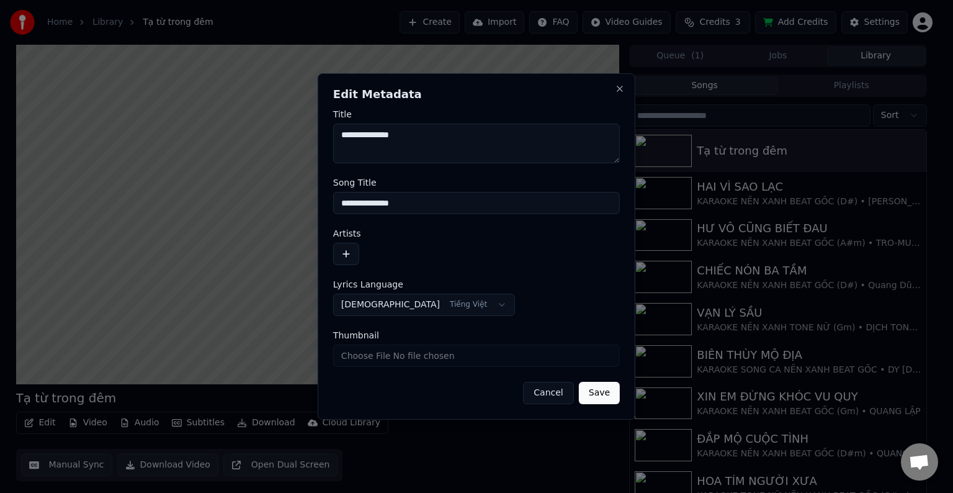
click at [346, 254] on button "button" at bounding box center [346, 254] width 26 height 22
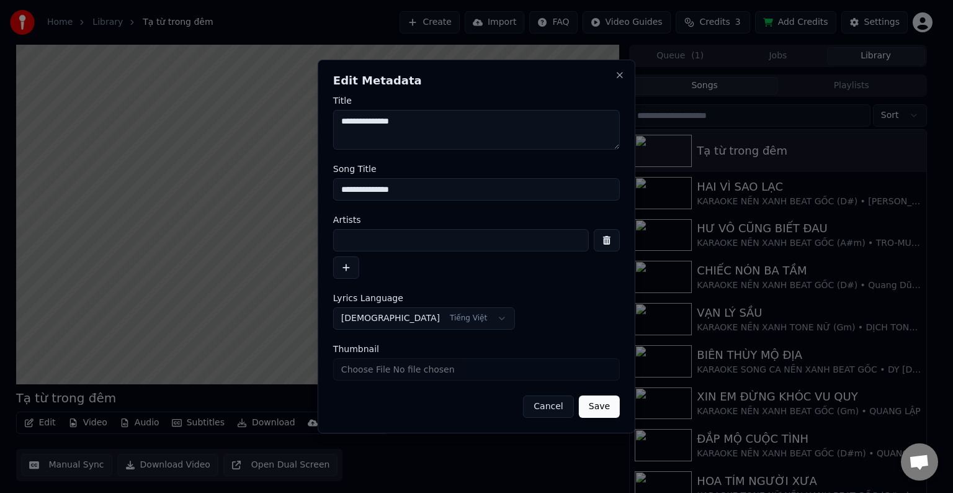
click at [346, 254] on div at bounding box center [476, 254] width 287 height 50
click at [372, 244] on input at bounding box center [461, 240] width 256 height 22
paste input "**********"
type input "**********"
click at [338, 269] on button "button" at bounding box center [346, 267] width 26 height 22
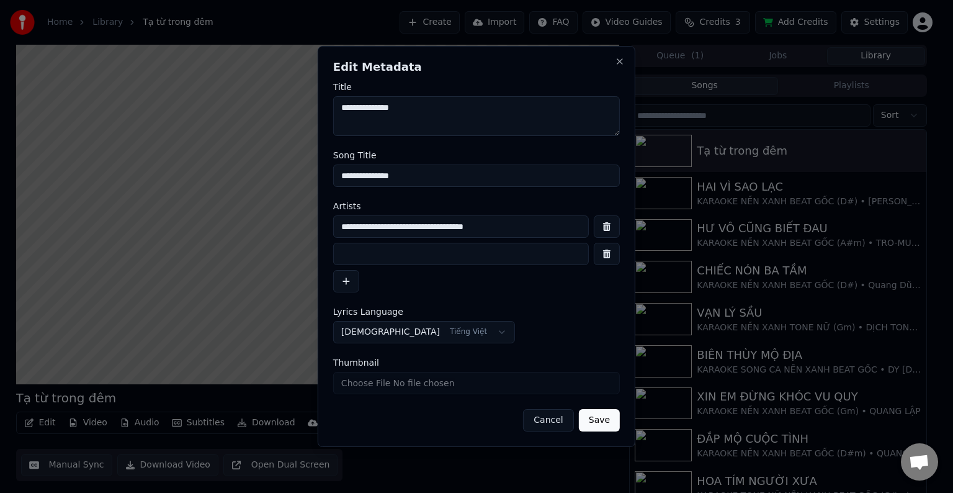
click at [387, 254] on input at bounding box center [461, 254] width 256 height 22
type input "**********"
drag, startPoint x: 422, startPoint y: 181, endPoint x: 255, endPoint y: 181, distance: 166.9
click at [255, 181] on body "Home Library Tạ từ trong đêm Create Import FAQ Video Guides Credits 3 Add Credi…" at bounding box center [471, 246] width 943 height 493
type input "**********"
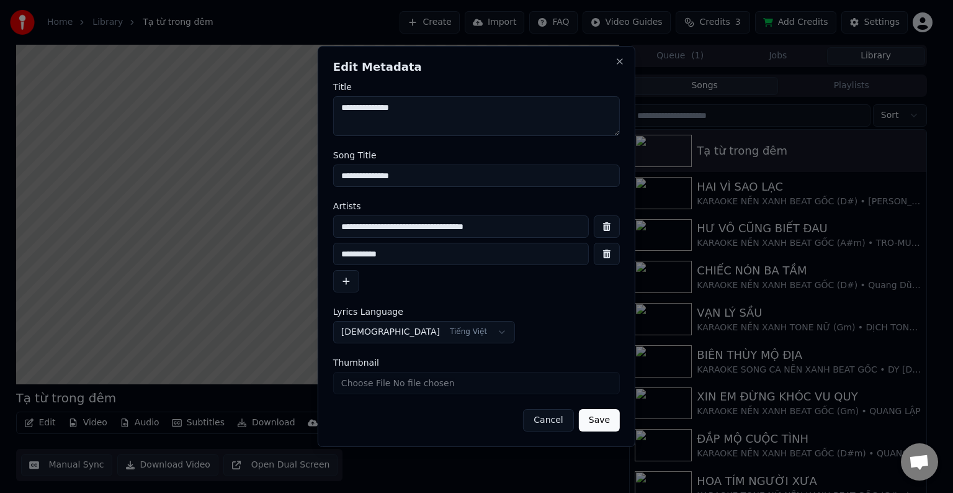
click at [608, 424] on button "Save" at bounding box center [599, 420] width 41 height 22
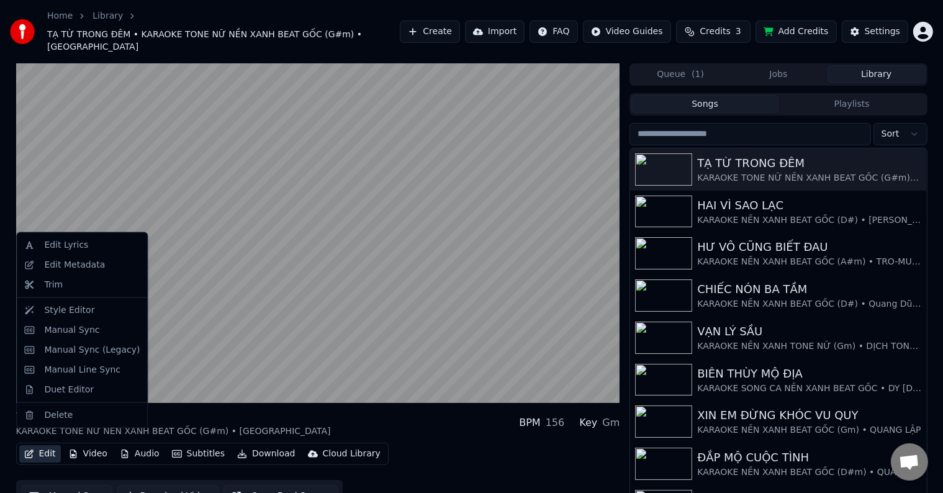
click at [43, 445] on button "Edit" at bounding box center [40, 453] width 42 height 17
click at [77, 263] on div "Edit Metadata" at bounding box center [74, 265] width 61 height 12
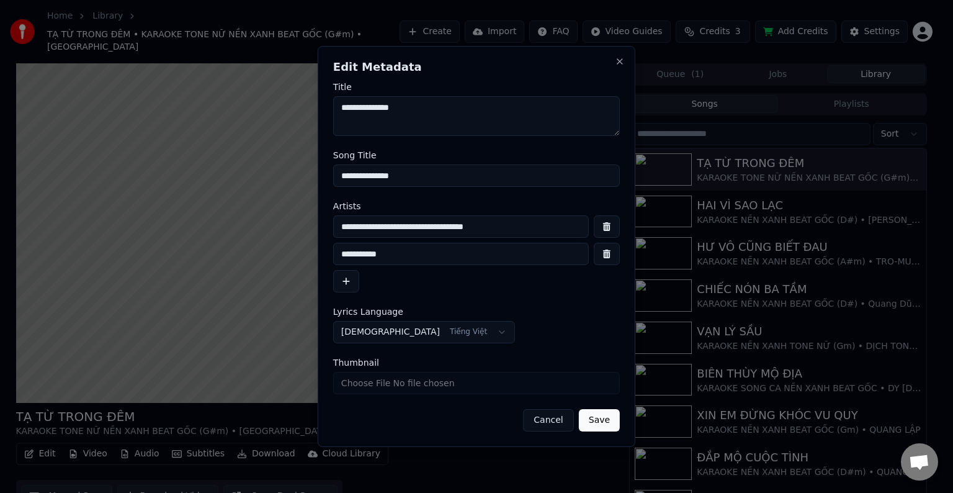
click at [519, 227] on input "**********" at bounding box center [461, 226] width 256 height 22
type input "**********"
click at [598, 424] on button "Save" at bounding box center [599, 420] width 41 height 22
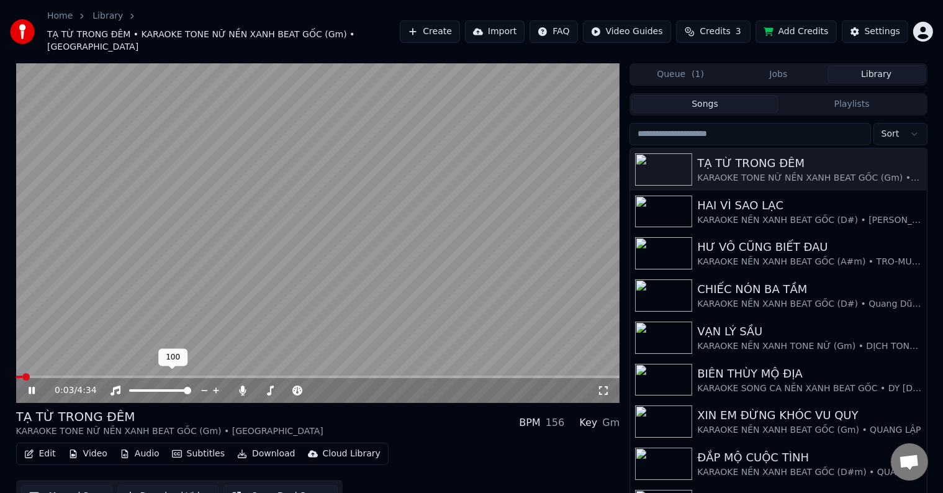
click at [22, 373] on span at bounding box center [25, 376] width 7 height 7
click at [43, 445] on button "Edit" at bounding box center [40, 453] width 42 height 17
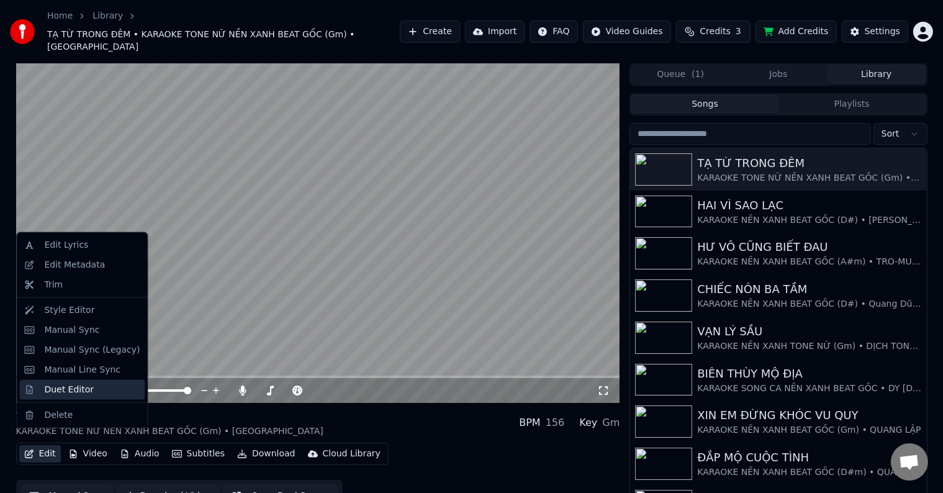
click at [66, 388] on div "Duet Editor" at bounding box center [69, 389] width 50 height 12
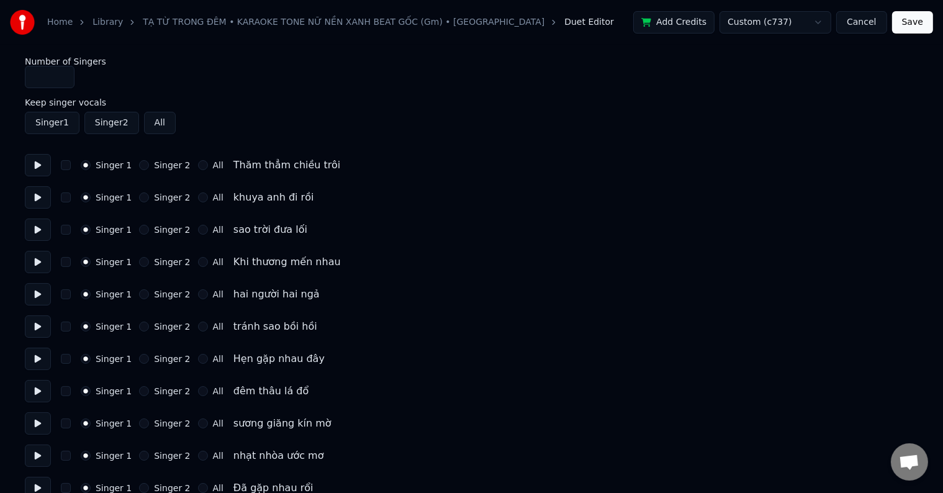
type input "*"
click at [63, 72] on input "*" at bounding box center [50, 77] width 50 height 22
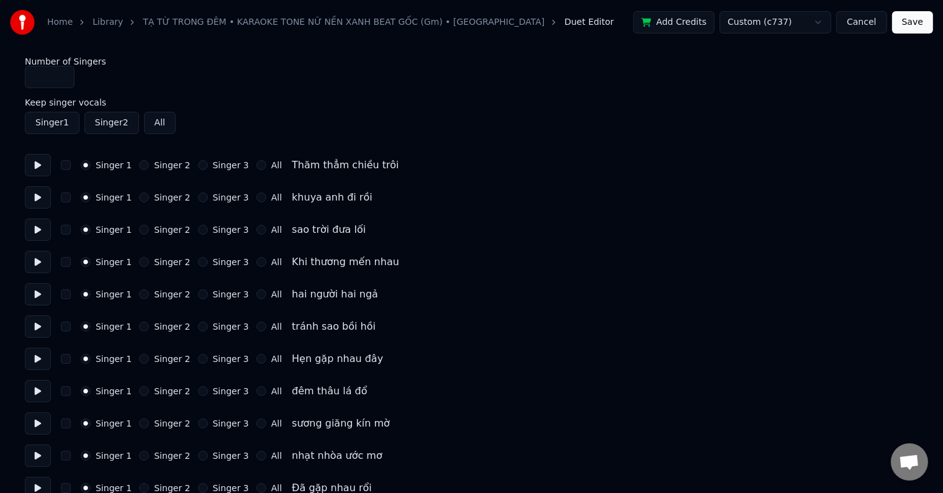
click at [222, 164] on label "Singer 3" at bounding box center [231, 165] width 36 height 9
click at [208, 164] on button "Singer 3" at bounding box center [203, 165] width 10 height 10
click at [222, 164] on label "Singer 3" at bounding box center [231, 165] width 36 height 9
click at [208, 164] on button "Singer 3" at bounding box center [203, 165] width 10 height 10
click at [222, 195] on label "Singer 3" at bounding box center [231, 197] width 36 height 9
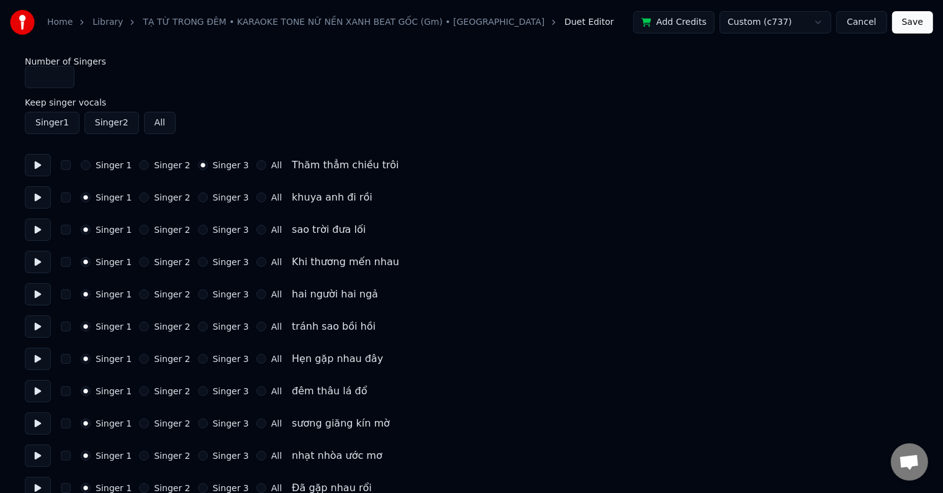
click at [208, 195] on button "Singer 3" at bounding box center [203, 197] width 10 height 10
click at [222, 195] on label "Singer 3" at bounding box center [231, 197] width 36 height 9
click at [208, 195] on button "Singer 3" at bounding box center [203, 197] width 10 height 10
click at [218, 231] on label "Singer 3" at bounding box center [231, 229] width 36 height 9
click at [208, 231] on button "Singer 3" at bounding box center [203, 230] width 10 height 10
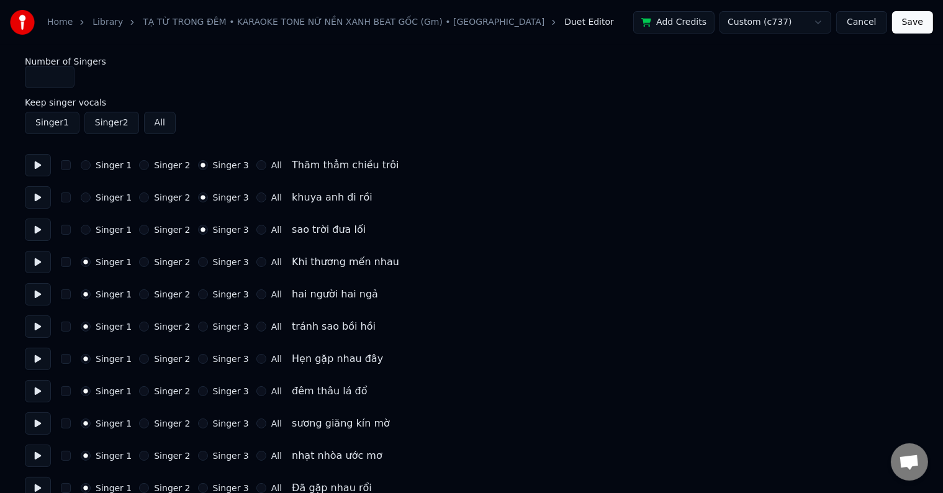
click at [218, 231] on label "Singer 3" at bounding box center [231, 229] width 36 height 9
click at [208, 231] on button "Singer 3" at bounding box center [203, 230] width 10 height 10
click at [218, 262] on label "Singer 3" at bounding box center [231, 262] width 36 height 9
click at [208, 262] on button "Singer 3" at bounding box center [203, 262] width 10 height 10
click at [218, 262] on label "Singer 3" at bounding box center [231, 262] width 36 height 9
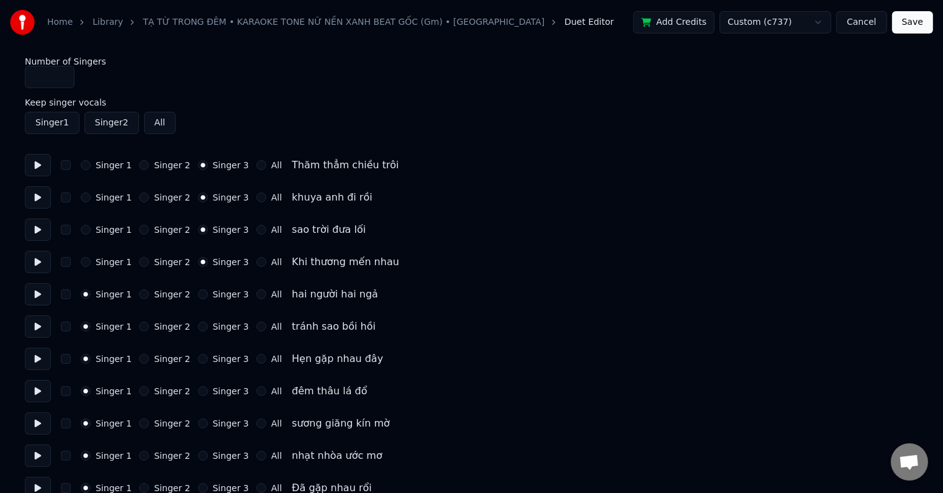
click at [208, 262] on button "Singer 3" at bounding box center [203, 262] width 10 height 10
click at [218, 290] on label "Singer 3" at bounding box center [231, 294] width 36 height 9
click at [208, 290] on button "Singer 3" at bounding box center [203, 294] width 10 height 10
drag, startPoint x: 218, startPoint y: 290, endPoint x: 218, endPoint y: 326, distance: 35.4
click at [218, 293] on label "Singer 3" at bounding box center [231, 294] width 36 height 9
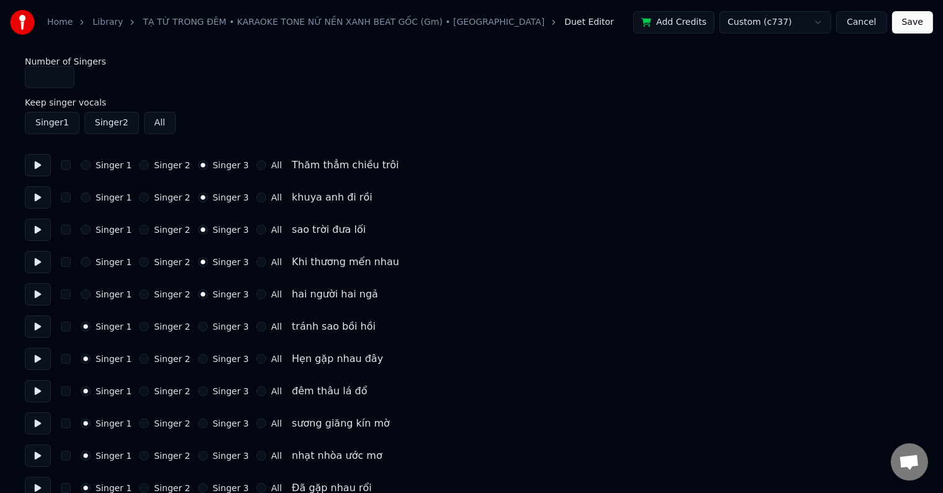
click at [208, 293] on button "Singer 3" at bounding box center [203, 294] width 10 height 10
click at [219, 328] on label "Singer 3" at bounding box center [231, 326] width 36 height 9
click at [208, 328] on button "Singer 3" at bounding box center [203, 326] width 10 height 10
click at [219, 328] on label "Singer 3" at bounding box center [231, 326] width 36 height 9
click at [208, 328] on button "Singer 3" at bounding box center [203, 326] width 10 height 10
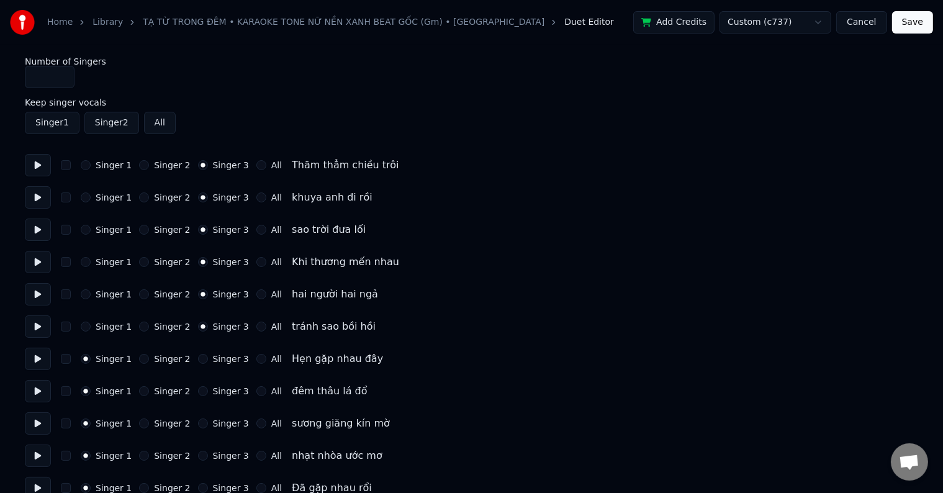
scroll to position [124, 0]
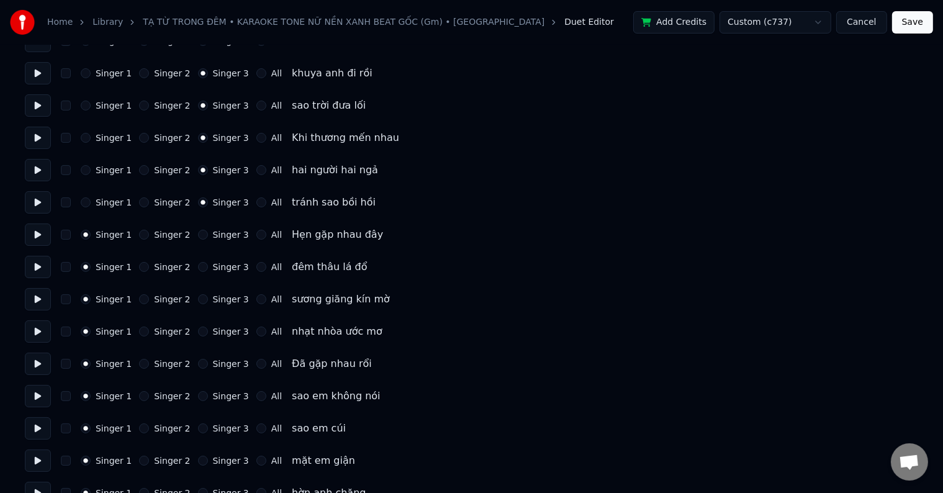
click at [223, 234] on label "Singer 3" at bounding box center [231, 234] width 36 height 9
click at [208, 234] on button "Singer 3" at bounding box center [203, 235] width 10 height 10
click at [223, 234] on label "Singer 3" at bounding box center [231, 234] width 36 height 9
click at [208, 234] on button "Singer 3" at bounding box center [203, 235] width 10 height 10
click at [225, 267] on label "Singer 3" at bounding box center [231, 267] width 36 height 9
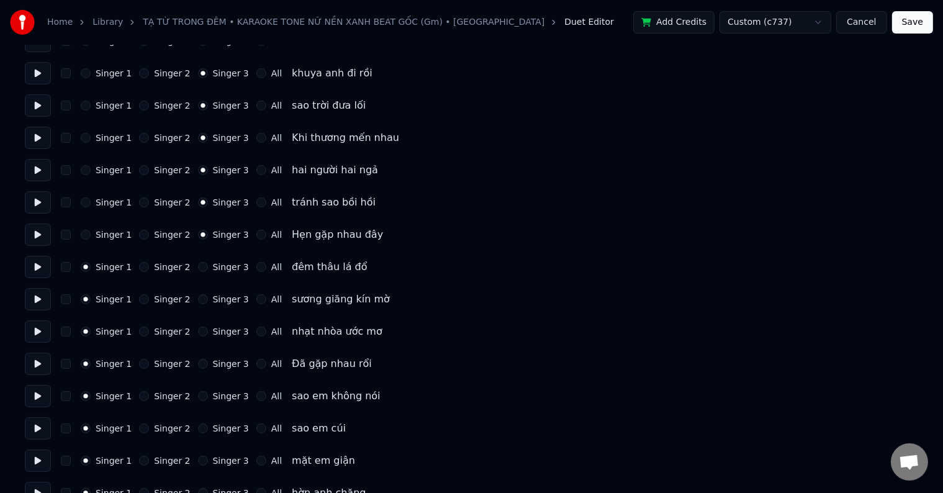
click at [208, 267] on button "Singer 3" at bounding box center [203, 267] width 10 height 10
click at [225, 267] on label "Singer 3" at bounding box center [231, 267] width 36 height 9
click at [208, 267] on button "Singer 3" at bounding box center [203, 267] width 10 height 10
click at [225, 295] on label "Singer 3" at bounding box center [231, 299] width 36 height 9
click at [208, 294] on button "Singer 3" at bounding box center [203, 299] width 10 height 10
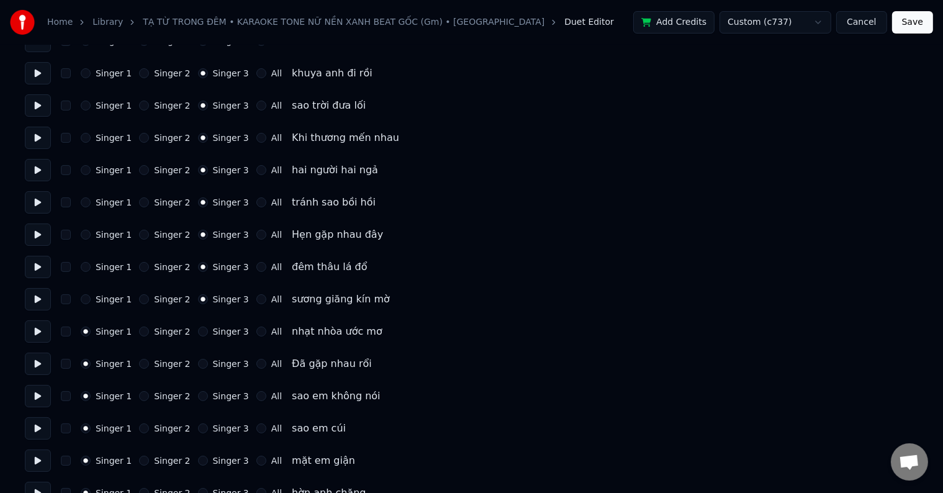
click at [223, 328] on label "Singer 3" at bounding box center [231, 331] width 36 height 9
click at [208, 328] on button "Singer 3" at bounding box center [203, 331] width 10 height 10
click at [223, 328] on label "Singer 3" at bounding box center [231, 331] width 36 height 9
click at [208, 328] on button "Singer 3" at bounding box center [203, 331] width 10 height 10
click at [220, 362] on label "Singer 3" at bounding box center [231, 363] width 36 height 9
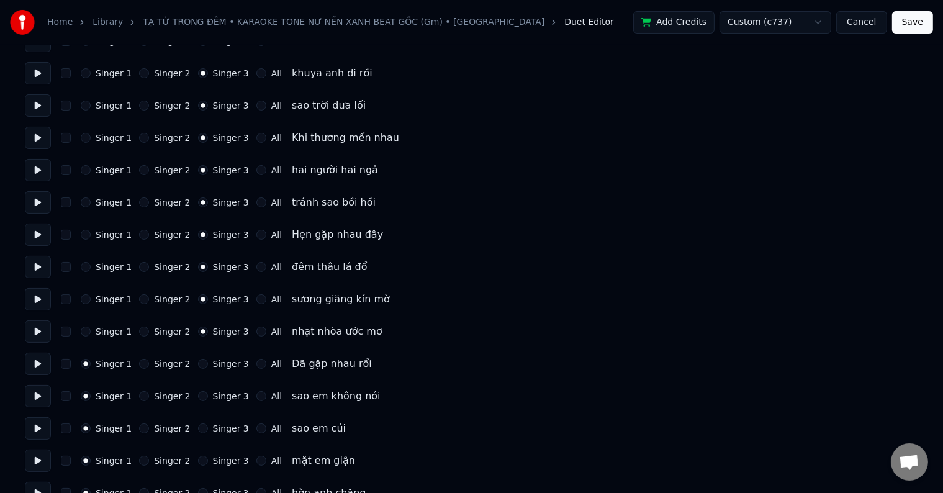
click at [208, 362] on button "Singer 3" at bounding box center [203, 364] width 10 height 10
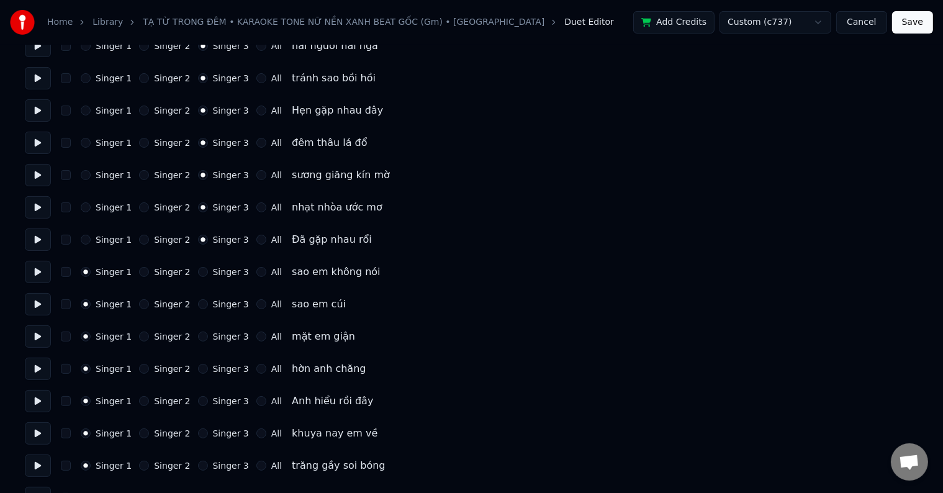
click at [214, 268] on label "Singer 3" at bounding box center [231, 271] width 36 height 9
click at [208, 268] on button "Singer 3" at bounding box center [203, 272] width 10 height 10
click at [217, 307] on label "Singer 3" at bounding box center [231, 304] width 36 height 9
click at [208, 307] on button "Singer 3" at bounding box center [203, 304] width 10 height 10
click at [219, 338] on label "Singer 3" at bounding box center [231, 336] width 36 height 9
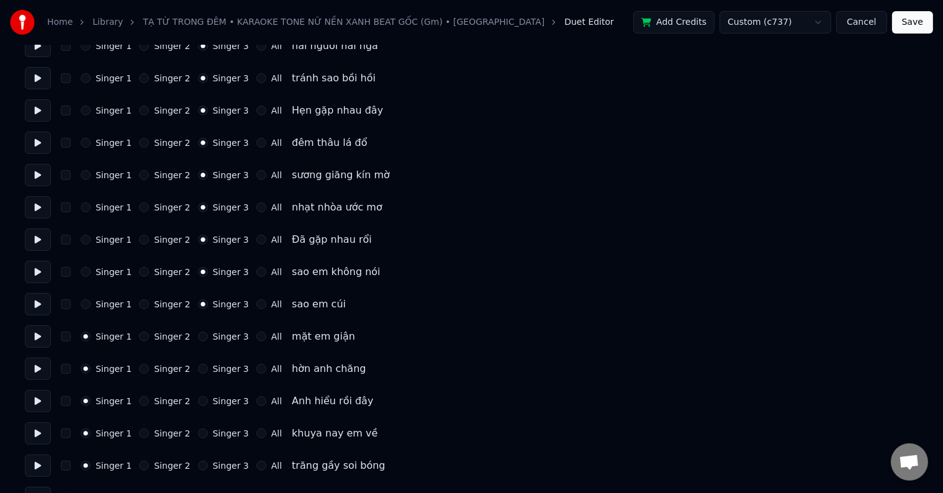
click at [208, 338] on button "Singer 3" at bounding box center [203, 336] width 10 height 10
click at [220, 370] on label "Singer 3" at bounding box center [231, 368] width 36 height 9
click at [208, 370] on button "Singer 3" at bounding box center [203, 369] width 10 height 10
click at [220, 397] on label "Singer 3" at bounding box center [231, 401] width 36 height 9
click at [208, 397] on button "Singer 3" at bounding box center [203, 401] width 10 height 10
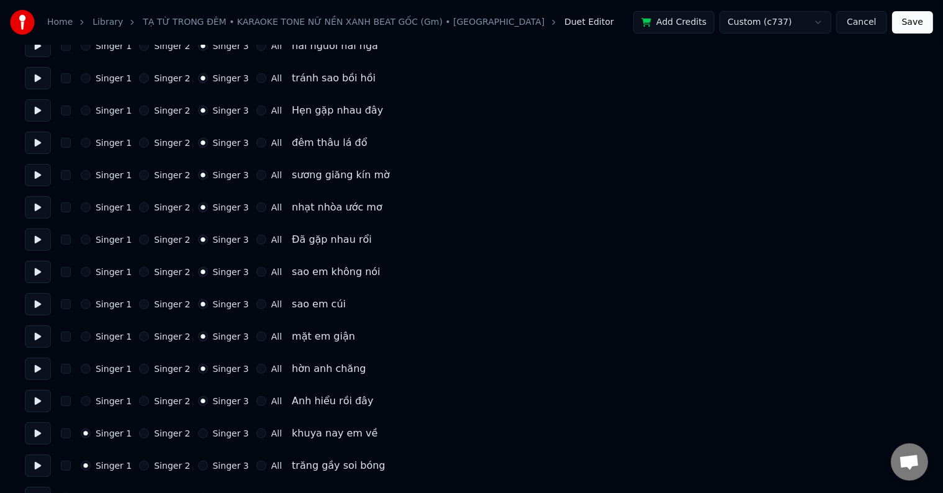
scroll to position [372, 0]
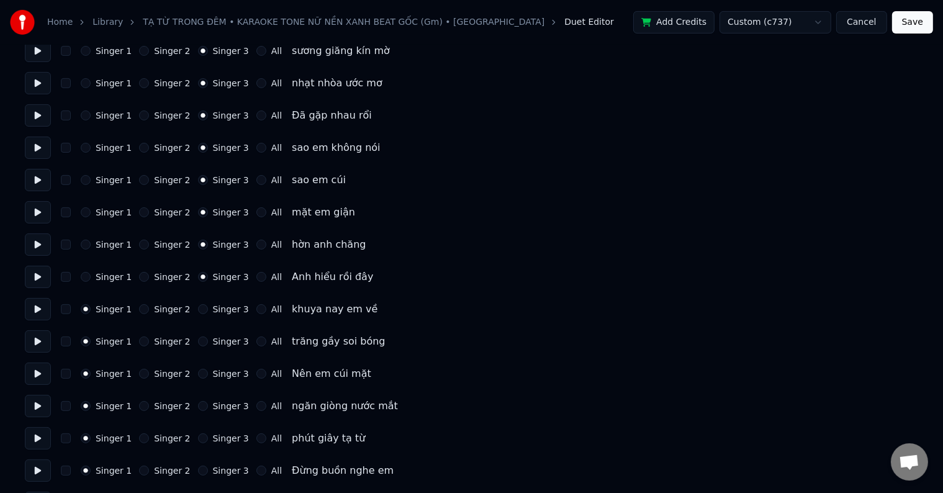
click at [223, 310] on label "Singer 3" at bounding box center [231, 309] width 36 height 9
click at [208, 310] on button "Singer 3" at bounding box center [203, 309] width 10 height 10
click at [223, 348] on div "Singer 1 Singer 2 Singer 3 All trăng gầy soi bóng" at bounding box center [471, 341] width 893 height 22
click at [223, 339] on label "Singer 3" at bounding box center [231, 341] width 36 height 9
click at [208, 339] on button "Singer 3" at bounding box center [203, 341] width 10 height 10
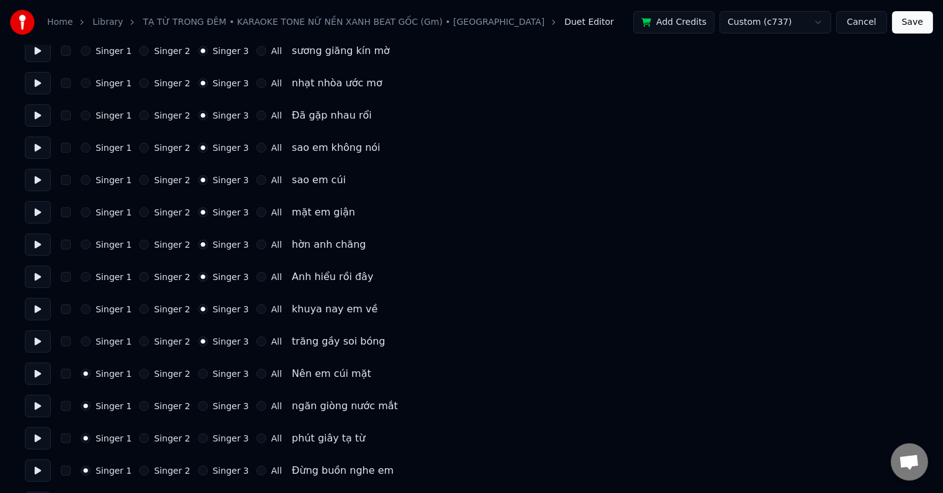
click at [222, 372] on label "Singer 3" at bounding box center [231, 373] width 36 height 9
click at [208, 372] on button "Singer 3" at bounding box center [203, 374] width 10 height 10
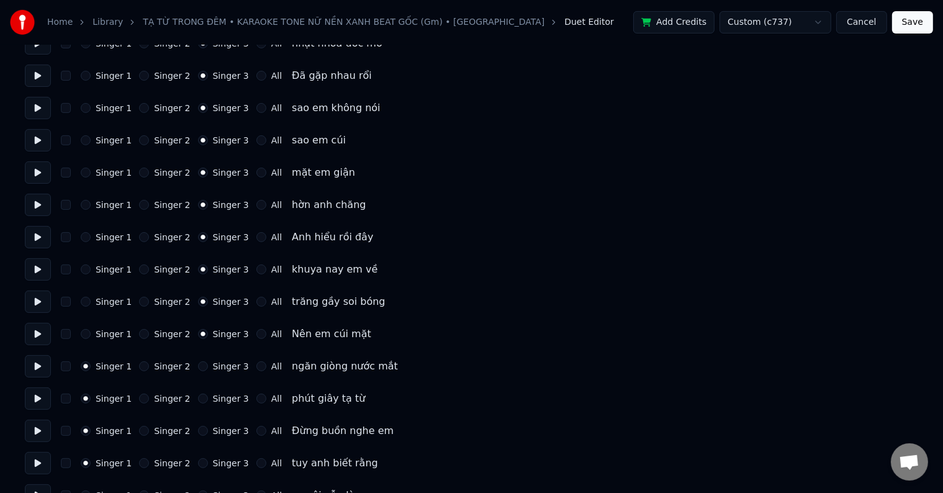
scroll to position [434, 0]
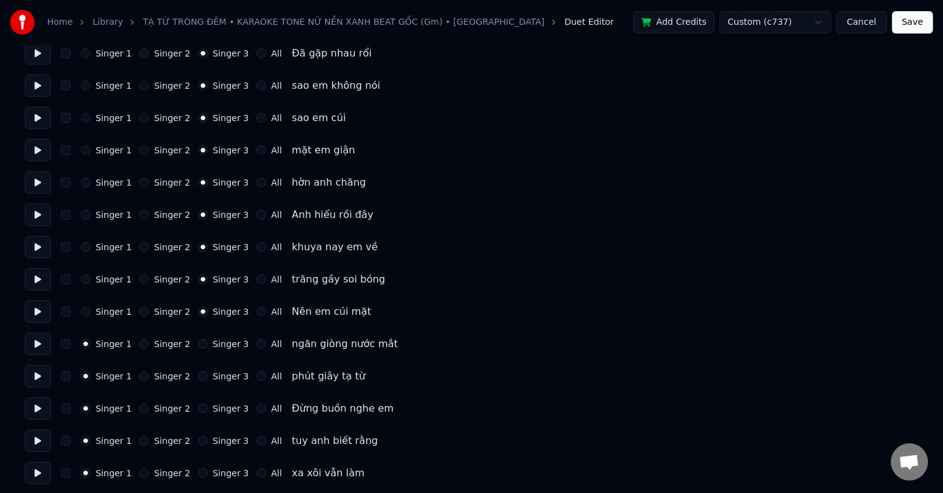
click at [225, 343] on label "Singer 3" at bounding box center [231, 343] width 36 height 9
click at [208, 343] on button "Singer 3" at bounding box center [203, 344] width 10 height 10
click at [221, 377] on label "Singer 3" at bounding box center [231, 376] width 36 height 9
click at [208, 377] on button "Singer 3" at bounding box center [203, 376] width 10 height 10
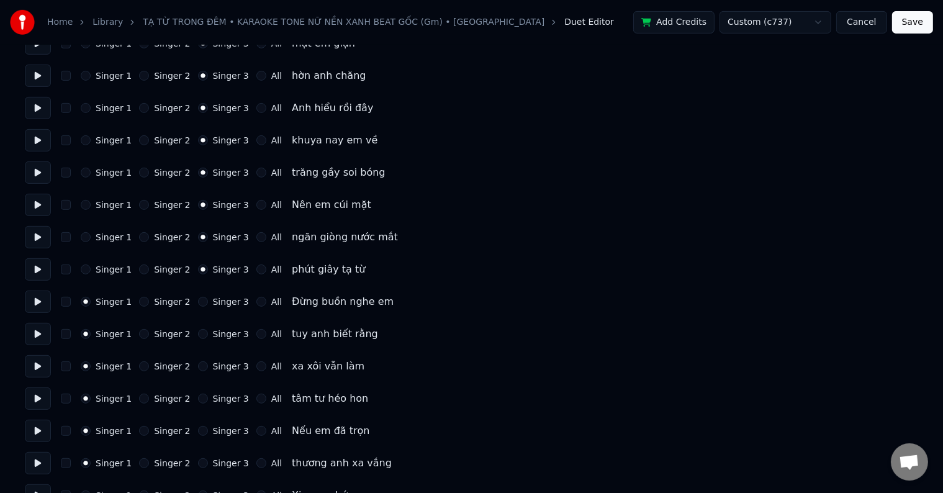
scroll to position [621, 0]
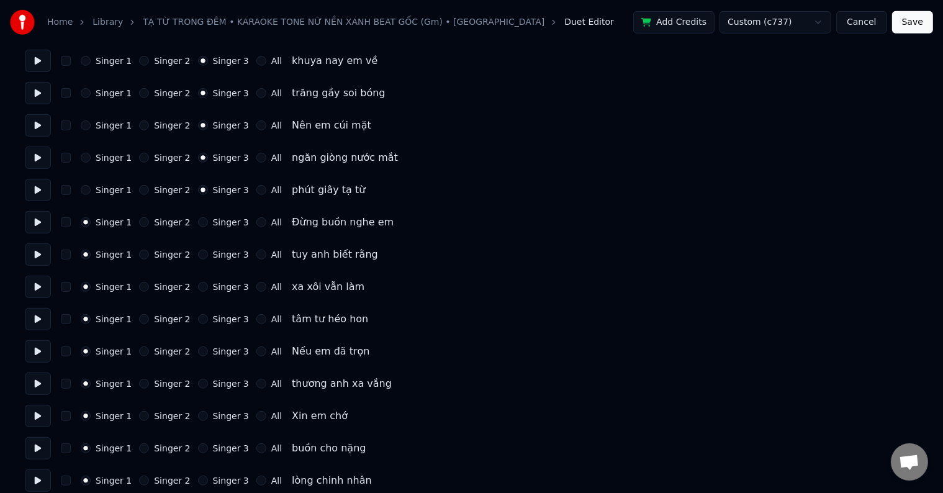
click at [224, 220] on label "Singer 3" at bounding box center [231, 222] width 36 height 9
click at [208, 220] on button "Singer 3" at bounding box center [203, 222] width 10 height 10
click at [216, 248] on div "Singer 1 Singer 2 Singer 3 All tuy anh biết rằng" at bounding box center [471, 254] width 893 height 22
click at [216, 262] on div "Singer 1 Singer 2 Singer 3 All tuy anh biết rằng" at bounding box center [471, 254] width 893 height 22
click at [217, 254] on label "Singer 3" at bounding box center [231, 254] width 36 height 9
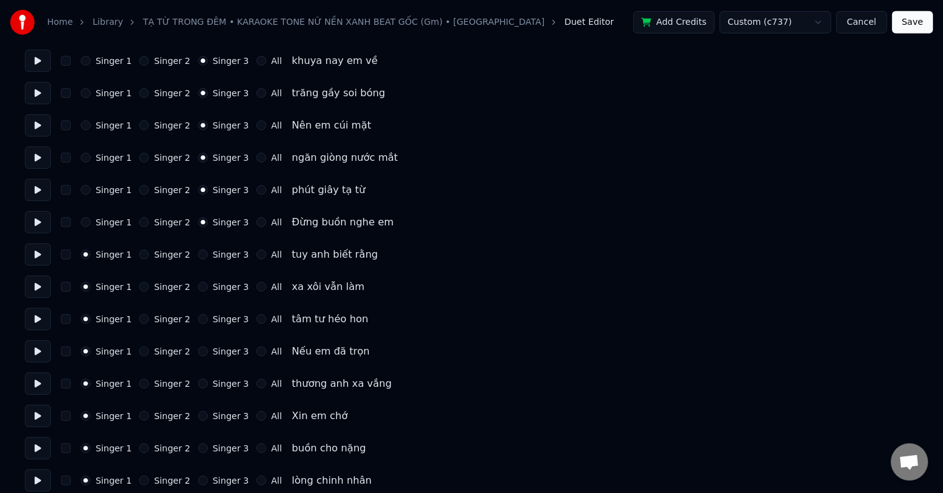
click at [208, 254] on button "Singer 3" at bounding box center [203, 254] width 10 height 10
click at [213, 295] on div "Singer 1 Singer 2 Singer 3 All xa xôi vẫn làm" at bounding box center [471, 287] width 893 height 22
click at [213, 290] on label "Singer 3" at bounding box center [231, 286] width 36 height 9
click at [208, 290] on button "Singer 3" at bounding box center [203, 287] width 10 height 10
click at [219, 322] on label "Singer 3" at bounding box center [231, 319] width 36 height 9
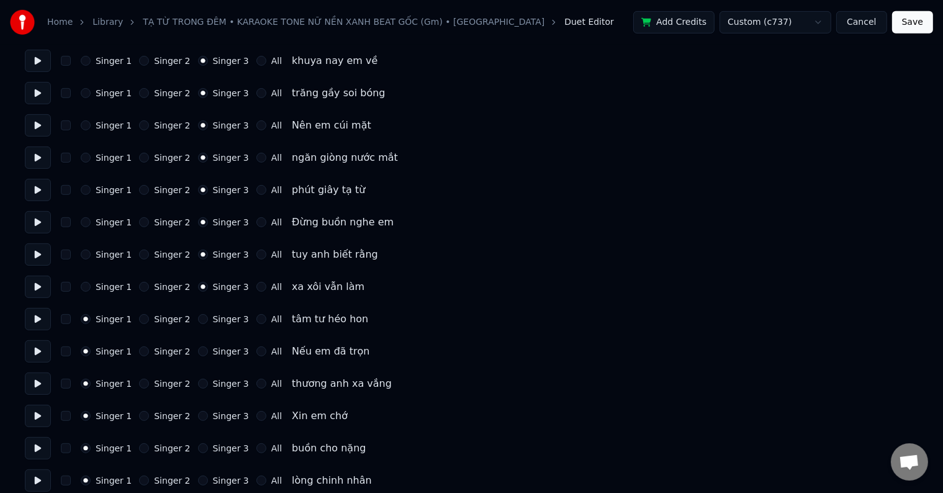
click at [208, 322] on button "Singer 3" at bounding box center [203, 319] width 10 height 10
click at [221, 351] on label "Singer 3" at bounding box center [231, 351] width 36 height 9
click at [208, 351] on button "Singer 3" at bounding box center [203, 351] width 10 height 10
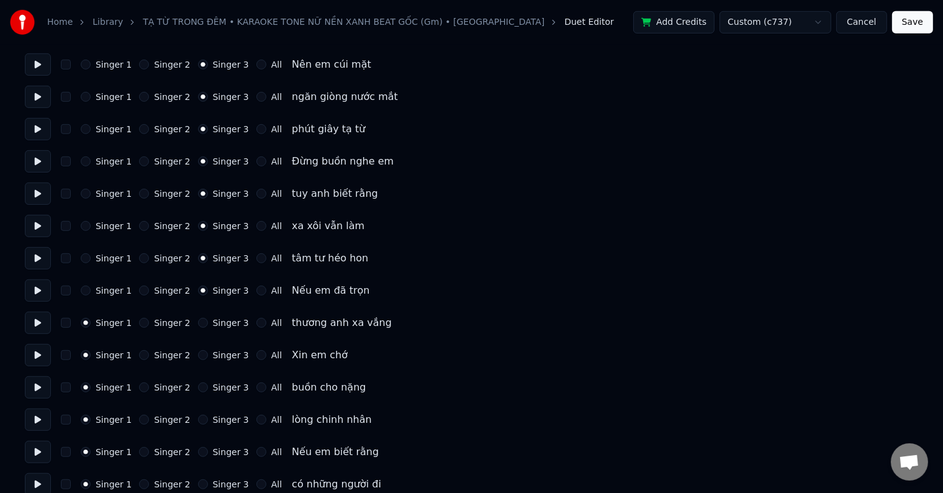
scroll to position [745, 0]
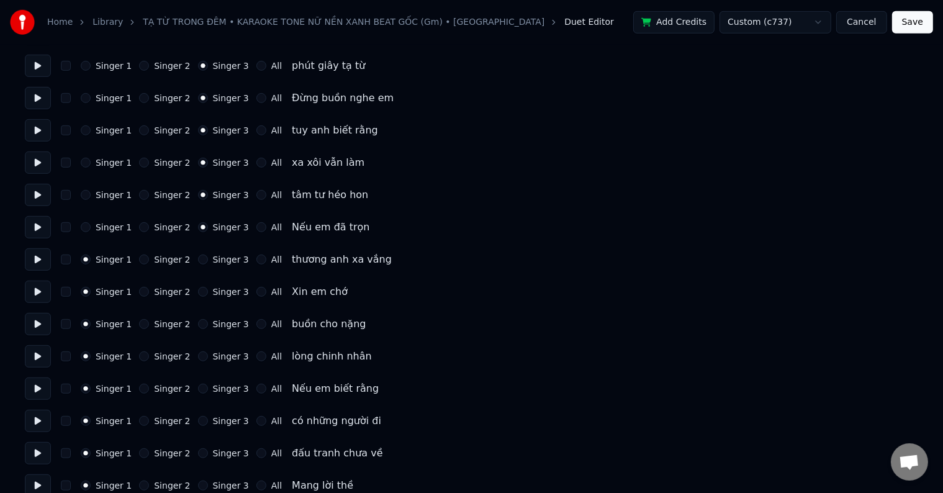
click at [221, 264] on label "Singer 3" at bounding box center [231, 259] width 36 height 9
click at [208, 264] on button "Singer 3" at bounding box center [203, 259] width 10 height 10
click at [221, 290] on label "Singer 3" at bounding box center [231, 291] width 36 height 9
click at [208, 290] on button "Singer 3" at bounding box center [203, 292] width 10 height 10
click at [221, 320] on label "Singer 3" at bounding box center [231, 324] width 36 height 9
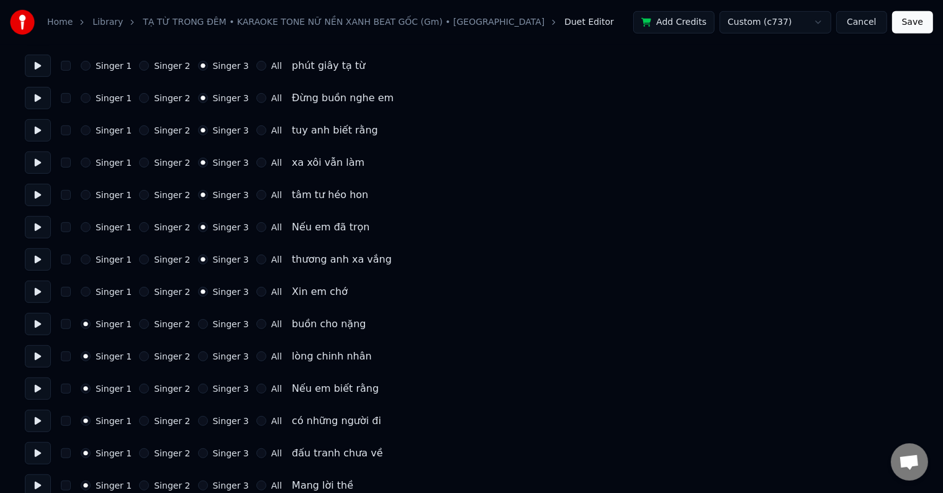
click at [208, 320] on button "Singer 3" at bounding box center [203, 324] width 10 height 10
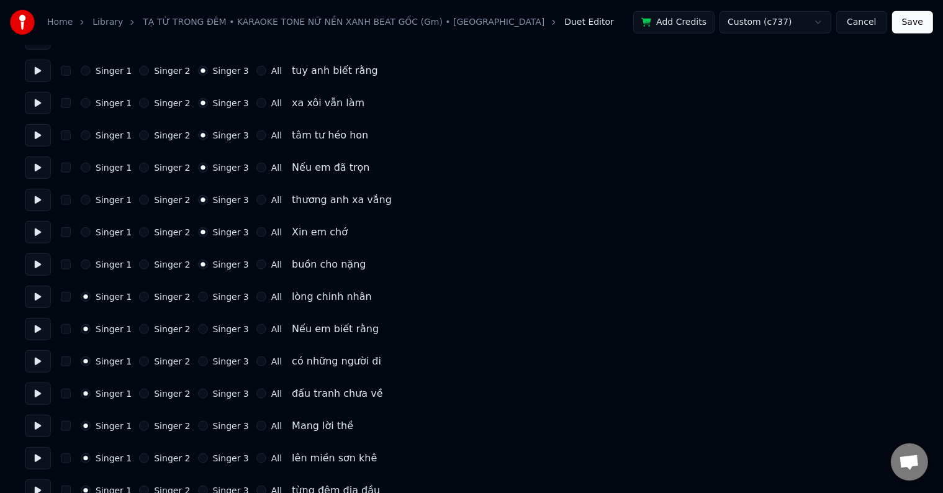
scroll to position [869, 0]
click at [222, 233] on label "Singer 3" at bounding box center [231, 232] width 36 height 9
click at [208, 233] on button "Singer 3" at bounding box center [203, 232] width 10 height 10
click at [221, 264] on label "Singer 3" at bounding box center [231, 264] width 36 height 9
click at [208, 264] on button "Singer 3" at bounding box center [203, 264] width 10 height 10
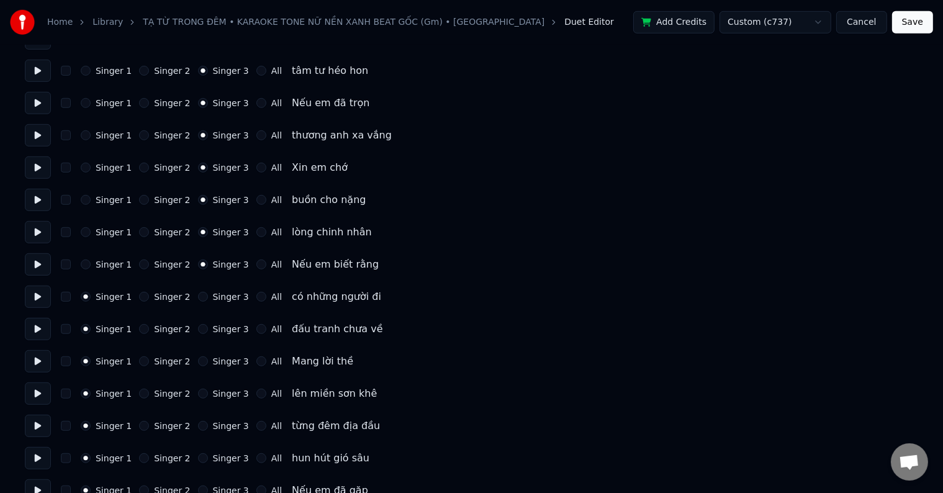
click at [218, 295] on label "Singer 3" at bounding box center [231, 296] width 36 height 9
click at [208, 295] on button "Singer 3" at bounding box center [203, 297] width 10 height 10
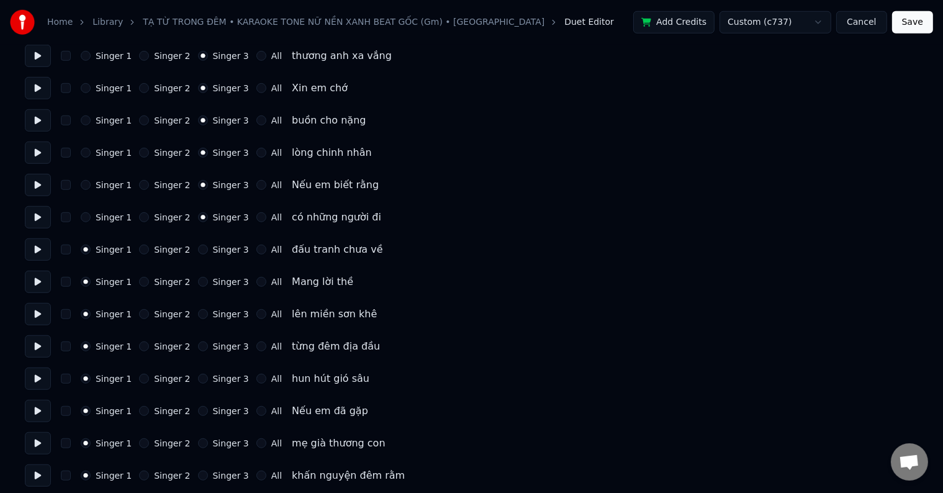
scroll to position [993, 0]
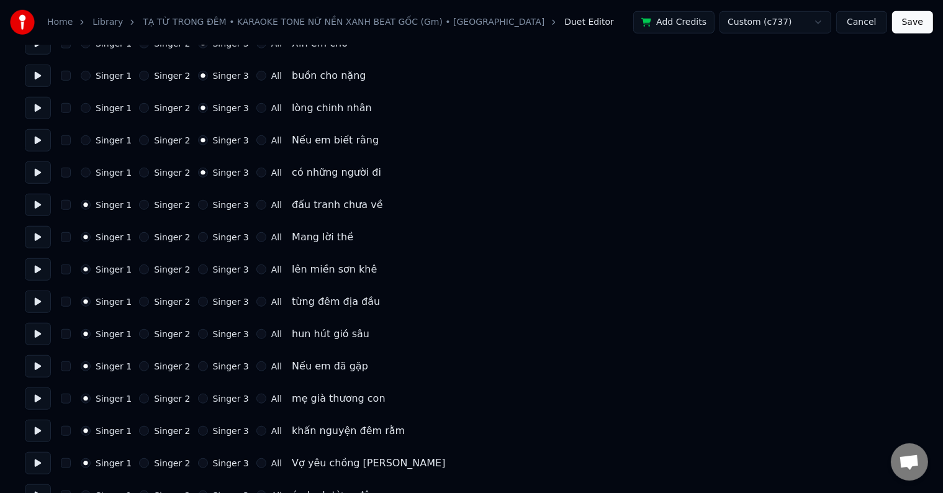
click at [224, 206] on label "Singer 3" at bounding box center [231, 204] width 36 height 9
click at [208, 206] on button "Singer 3" at bounding box center [203, 205] width 10 height 10
click at [223, 241] on label "Singer 3" at bounding box center [231, 237] width 36 height 9
click at [208, 242] on button "Singer 3" at bounding box center [203, 237] width 10 height 10
click at [221, 271] on label "Singer 3" at bounding box center [231, 269] width 36 height 9
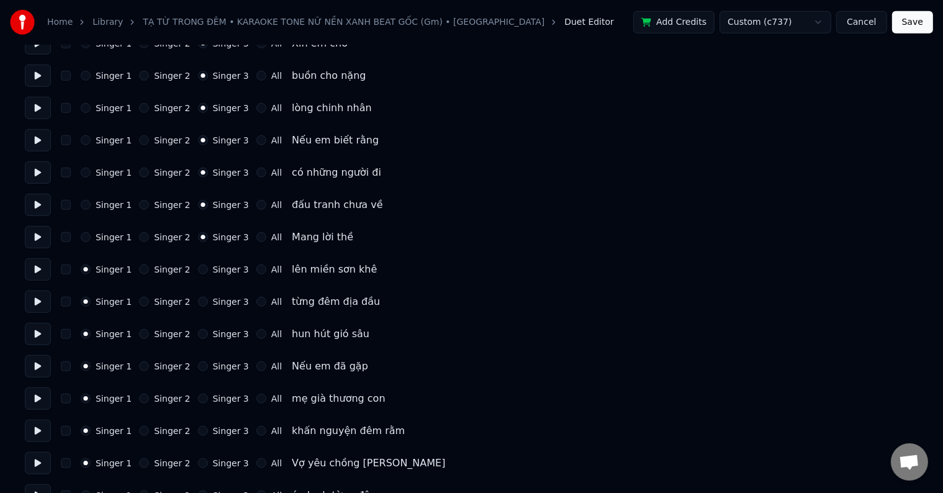
click at [208, 271] on button "Singer 3" at bounding box center [203, 269] width 10 height 10
click at [218, 299] on label "Singer 3" at bounding box center [231, 301] width 36 height 9
click at [208, 299] on button "Singer 3" at bounding box center [203, 302] width 10 height 10
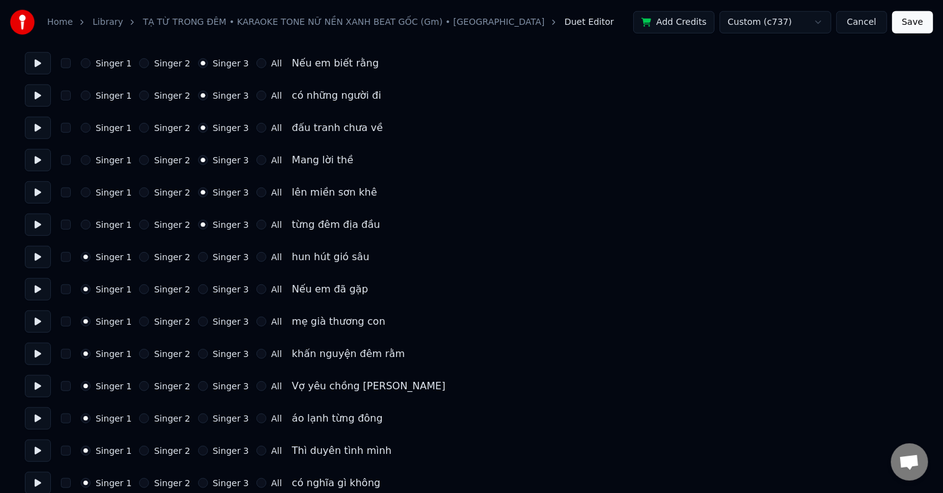
scroll to position [1117, 0]
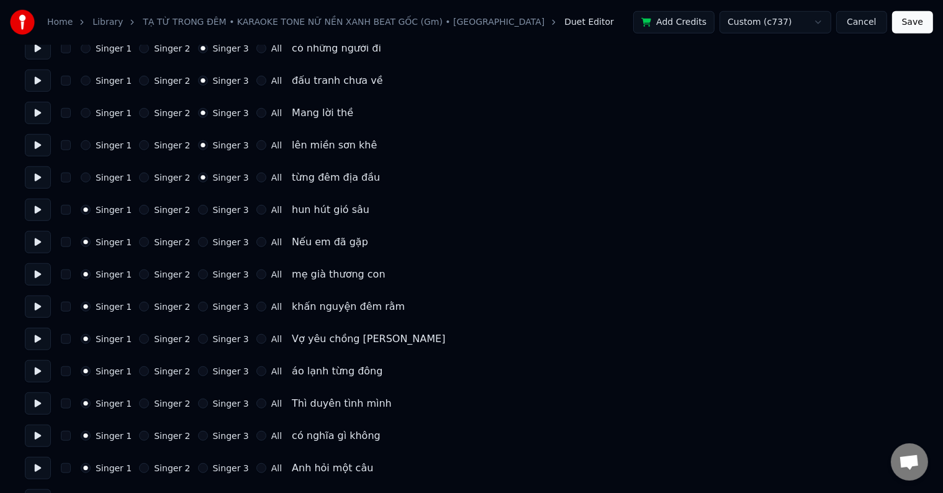
click at [220, 205] on label "Singer 3" at bounding box center [231, 209] width 36 height 9
click at [208, 205] on button "Singer 3" at bounding box center [203, 210] width 10 height 10
click at [214, 245] on label "Singer 3" at bounding box center [231, 242] width 36 height 9
click at [208, 245] on button "Singer 3" at bounding box center [203, 242] width 10 height 10
click at [215, 277] on label "Singer 3" at bounding box center [231, 274] width 36 height 9
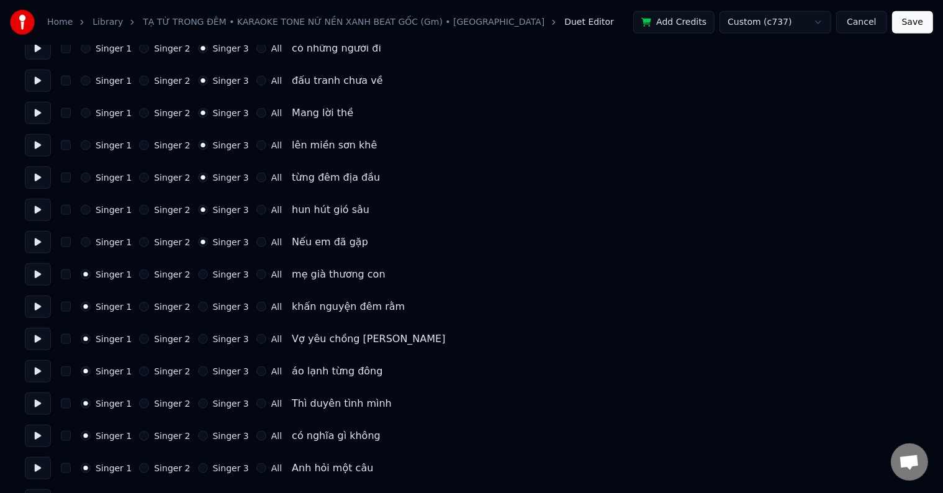
click at [208, 277] on button "Singer 3" at bounding box center [203, 274] width 10 height 10
click at [219, 303] on label "Singer 3" at bounding box center [231, 306] width 36 height 9
click at [208, 303] on button "Singer 3" at bounding box center [203, 307] width 10 height 10
click at [222, 343] on label "Singer 3" at bounding box center [231, 339] width 36 height 9
click at [208, 343] on button "Singer 3" at bounding box center [203, 339] width 10 height 10
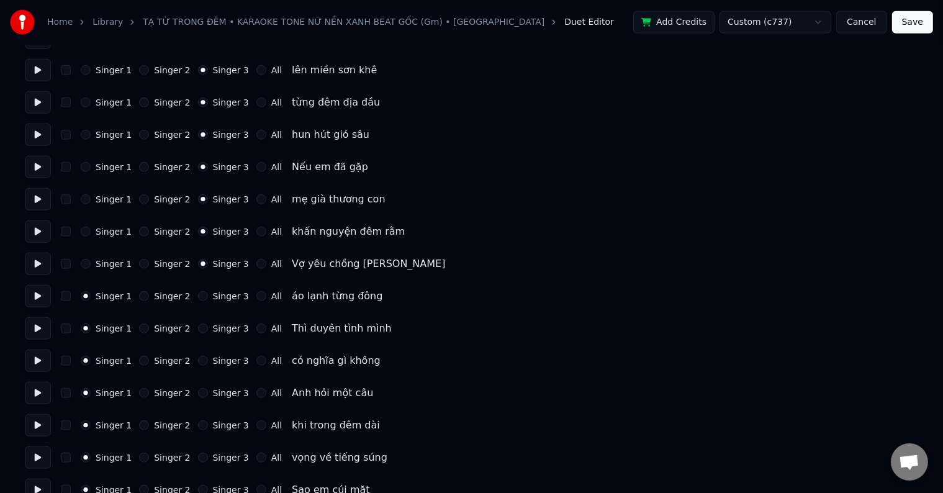
scroll to position [1241, 0]
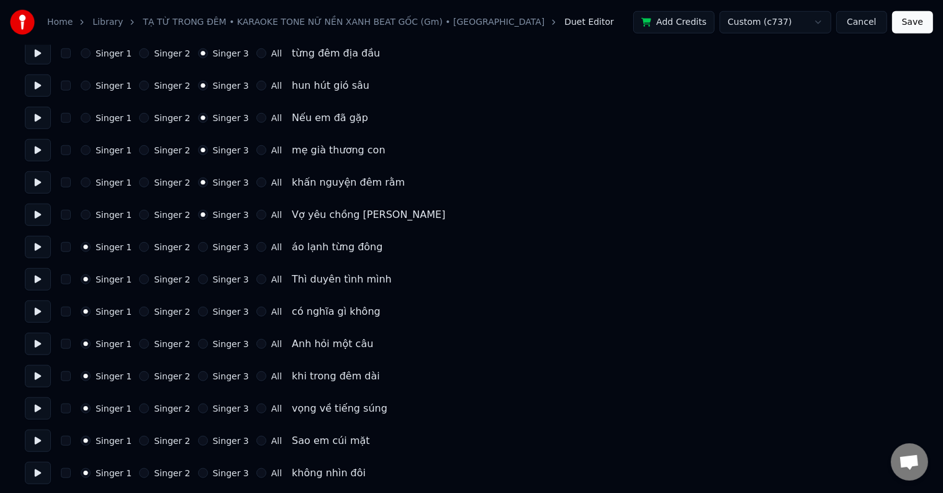
click at [218, 254] on div "Singer 1 Singer 2 Singer 3 All áo lạnh từng đông" at bounding box center [471, 247] width 893 height 22
click at [218, 251] on label "Singer 3" at bounding box center [231, 247] width 36 height 9
click at [208, 251] on button "Singer 3" at bounding box center [203, 247] width 10 height 10
click at [218, 275] on label "Singer 3" at bounding box center [231, 279] width 36 height 9
click at [208, 274] on button "Singer 3" at bounding box center [203, 279] width 10 height 10
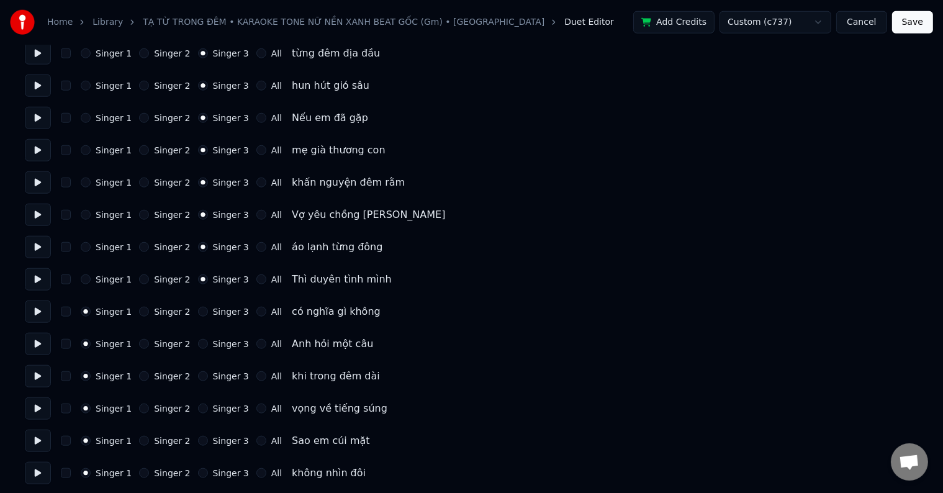
click at [217, 312] on label "Singer 3" at bounding box center [231, 311] width 36 height 9
click at [208, 312] on button "Singer 3" at bounding box center [203, 312] width 10 height 10
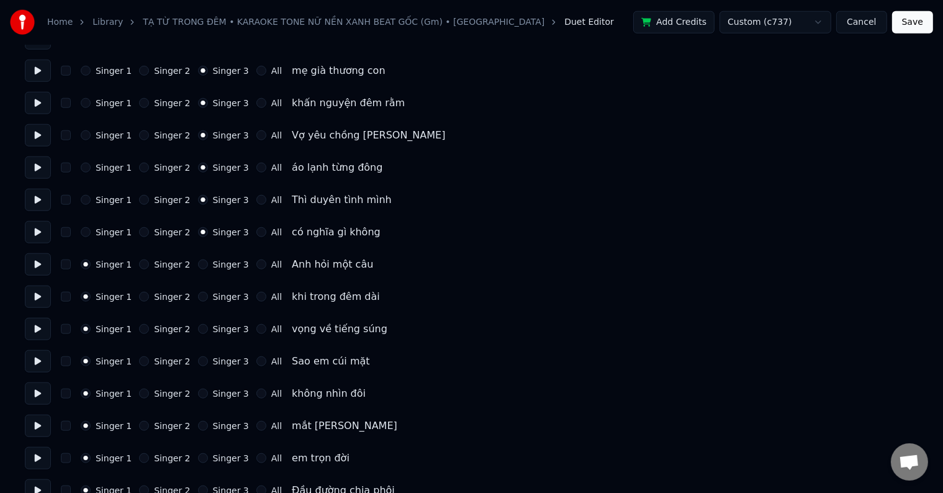
scroll to position [1365, 0]
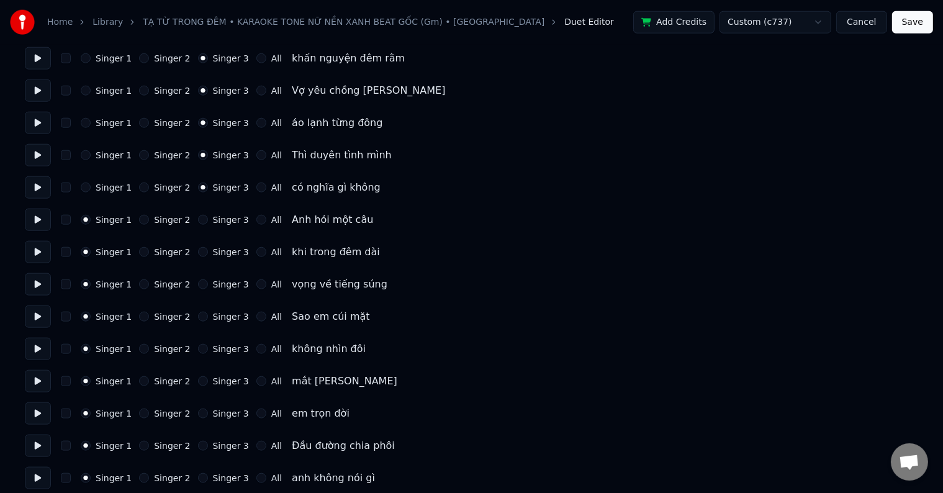
click at [220, 223] on label "Singer 3" at bounding box center [231, 219] width 36 height 9
click at [208, 223] on button "Singer 3" at bounding box center [203, 220] width 10 height 10
click at [220, 258] on div "Singer 1 Singer 2 Singer 3 All khi trong đêm dài" at bounding box center [471, 252] width 893 height 22
click at [220, 255] on label "Singer 3" at bounding box center [231, 252] width 36 height 9
click at [208, 255] on button "Singer 3" at bounding box center [203, 252] width 10 height 10
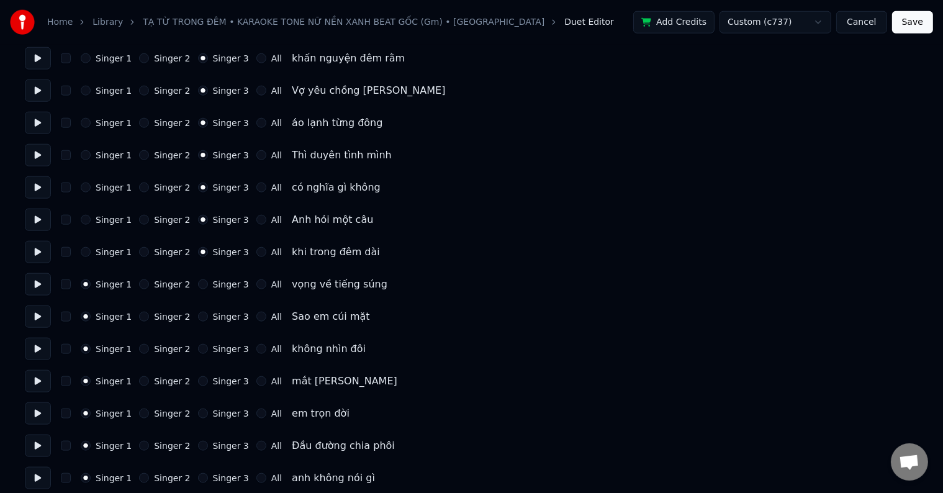
click at [218, 276] on div "Singer 1 Singer 2 Singer 3 All vọng về tiếng súng" at bounding box center [471, 284] width 893 height 22
click at [218, 285] on label "Singer 3" at bounding box center [231, 284] width 36 height 9
click at [208, 285] on button "Singer 3" at bounding box center [203, 284] width 10 height 10
click at [217, 309] on div "Singer 1 Singer 2 Singer 3 All Sao em cúi mặt" at bounding box center [471, 316] width 893 height 22
click at [216, 316] on label "Singer 3" at bounding box center [231, 316] width 36 height 9
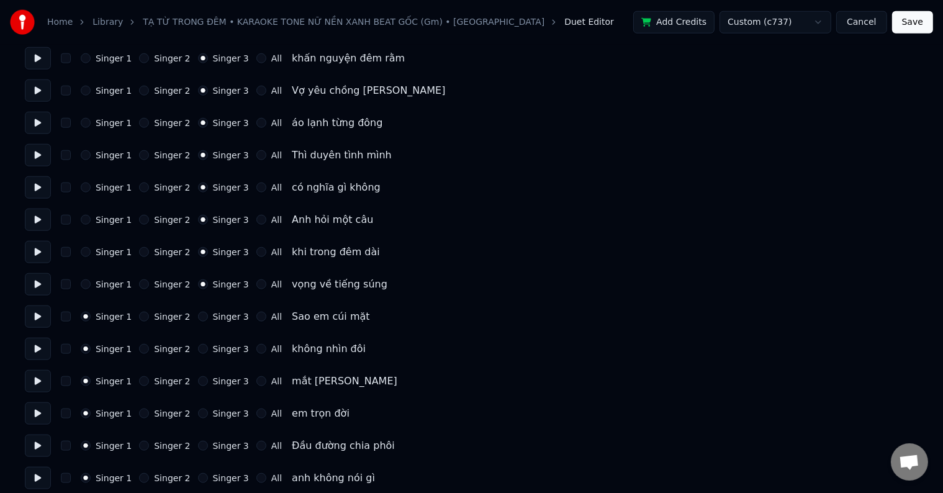
click at [208, 316] on button "Singer 3" at bounding box center [203, 317] width 10 height 10
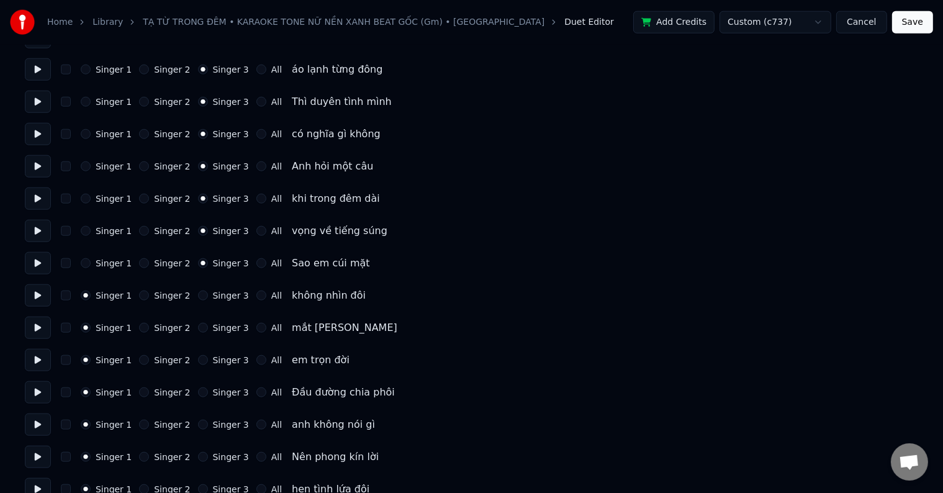
scroll to position [1489, 0]
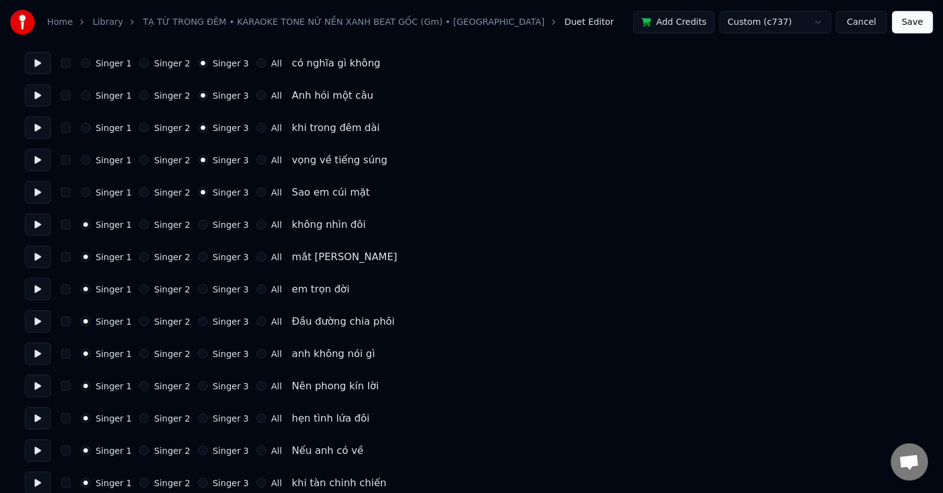
click at [230, 222] on label "Singer 3" at bounding box center [231, 224] width 36 height 9
click at [208, 222] on button "Singer 3" at bounding box center [203, 225] width 10 height 10
click at [221, 261] on label "Singer 3" at bounding box center [231, 257] width 36 height 9
click at [208, 261] on button "Singer 3" at bounding box center [203, 257] width 10 height 10
click at [217, 294] on label "Singer 3" at bounding box center [231, 289] width 36 height 9
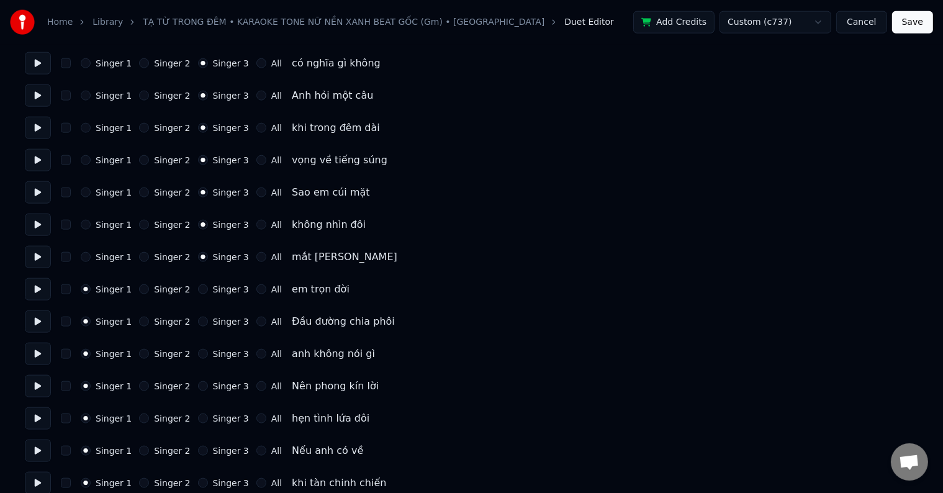
click at [208, 294] on button "Singer 3" at bounding box center [203, 289] width 10 height 10
click at [216, 321] on label "Singer 3" at bounding box center [231, 321] width 36 height 9
click at [208, 321] on button "Singer 3" at bounding box center [203, 322] width 10 height 10
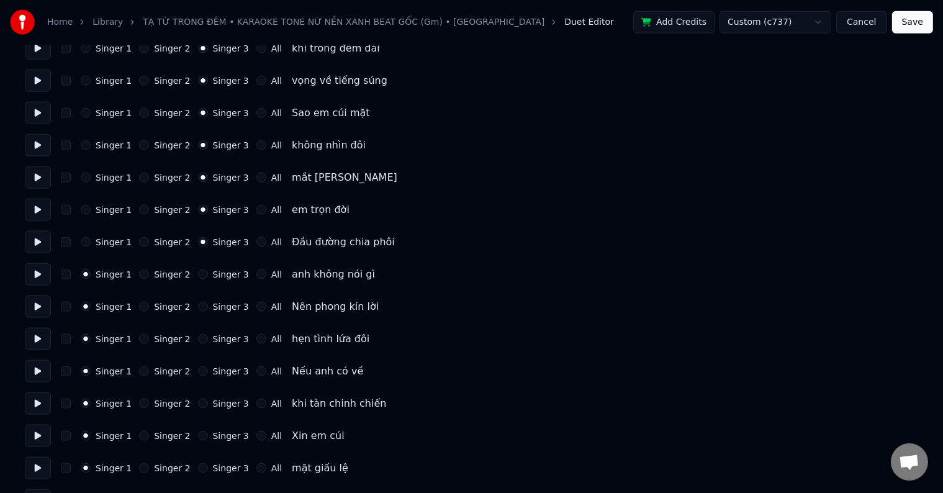
scroll to position [1614, 0]
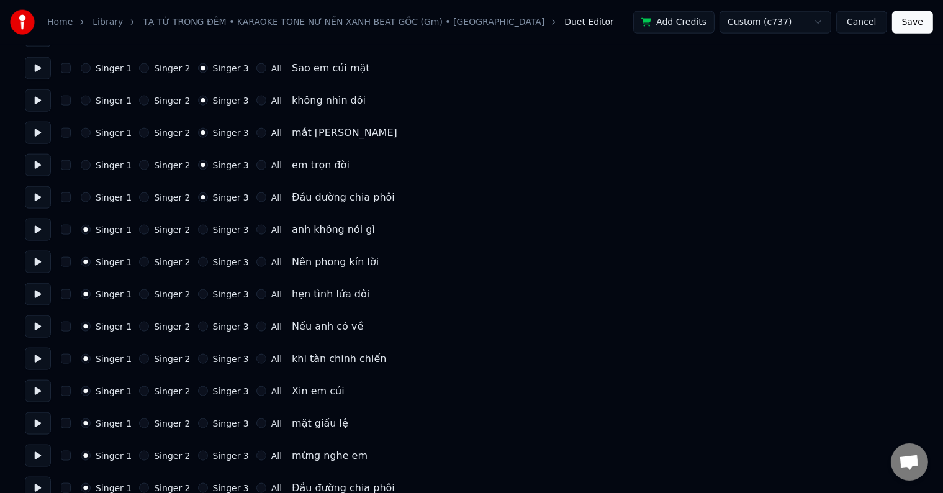
click at [222, 230] on label "Singer 3" at bounding box center [231, 229] width 36 height 9
click at [208, 230] on button "Singer 3" at bounding box center [203, 230] width 10 height 10
click at [221, 259] on label "Singer 3" at bounding box center [231, 262] width 36 height 9
click at [208, 259] on button "Singer 3" at bounding box center [203, 262] width 10 height 10
click at [218, 293] on label "Singer 3" at bounding box center [231, 294] width 36 height 9
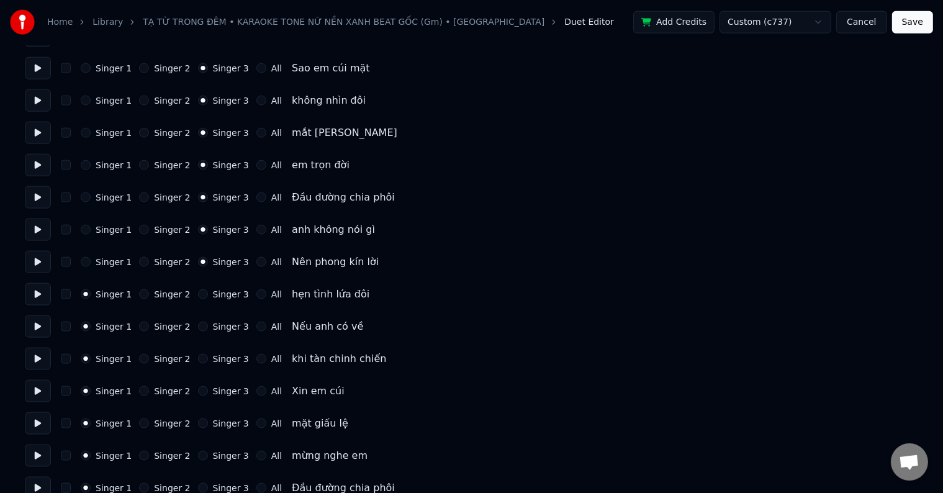
click at [208, 293] on button "Singer 3" at bounding box center [203, 294] width 10 height 10
click at [213, 323] on label "Singer 3" at bounding box center [231, 326] width 36 height 9
click at [208, 323] on button "Singer 3" at bounding box center [203, 326] width 10 height 10
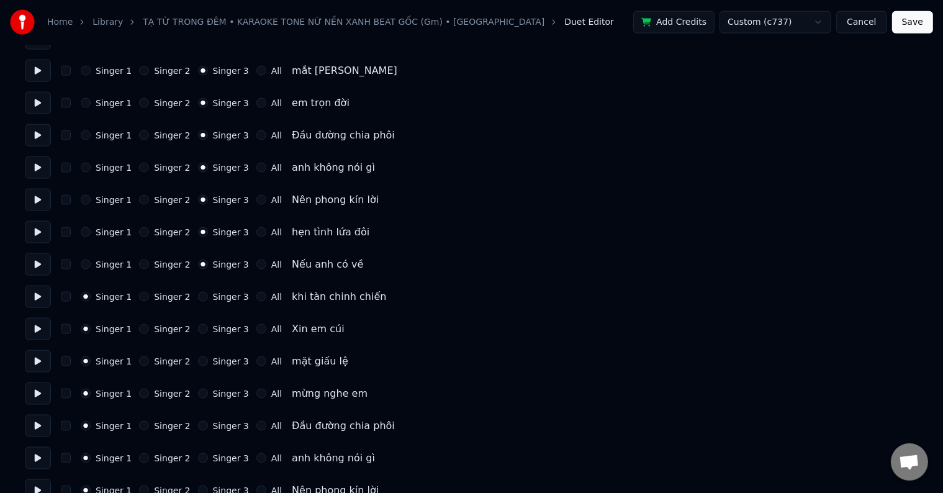
click at [220, 293] on label "Singer 3" at bounding box center [231, 296] width 36 height 9
click at [208, 293] on button "Singer 3" at bounding box center [203, 297] width 10 height 10
click at [213, 331] on label "Singer 3" at bounding box center [231, 329] width 36 height 9
click at [208, 331] on button "Singer 3" at bounding box center [203, 329] width 10 height 10
click at [213, 365] on label "Singer 3" at bounding box center [231, 361] width 36 height 9
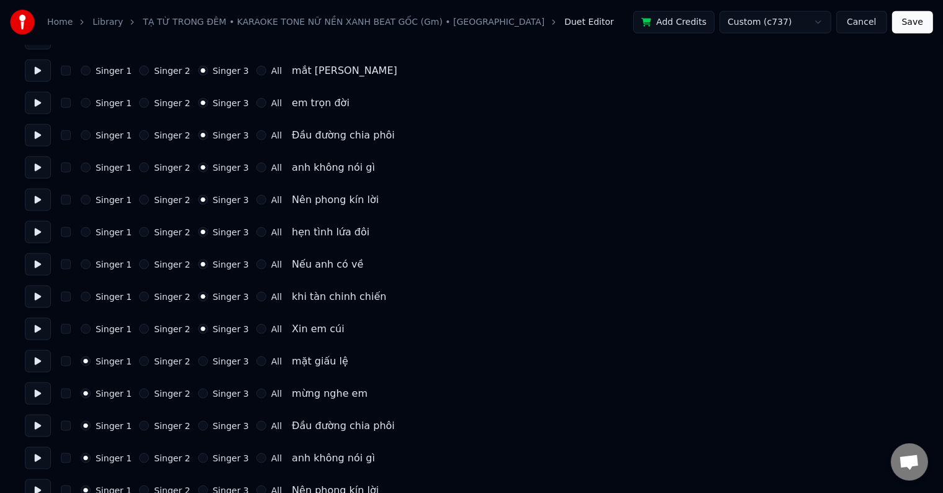
click at [208, 365] on button "Singer 3" at bounding box center [203, 361] width 10 height 10
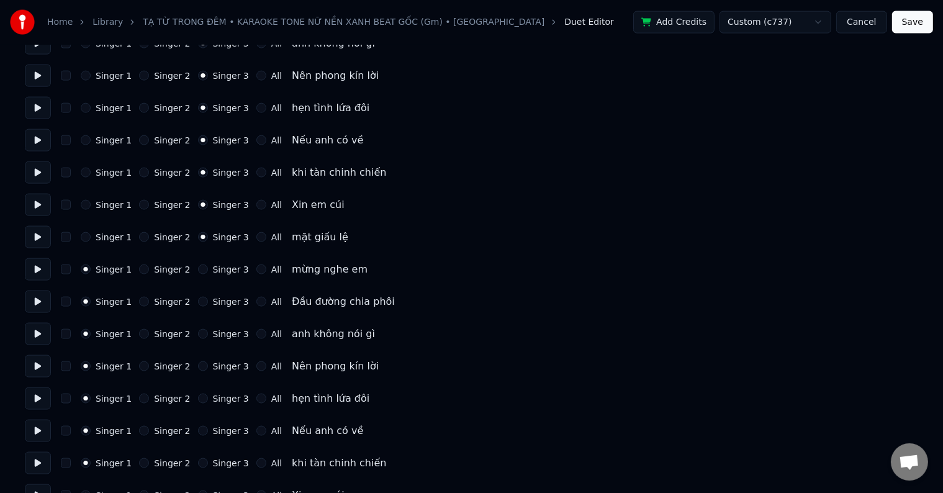
click at [221, 268] on label "Singer 3" at bounding box center [231, 269] width 36 height 9
click at [208, 268] on button "Singer 3" at bounding box center [203, 269] width 10 height 10
click at [213, 305] on label "Singer 3" at bounding box center [231, 301] width 36 height 9
click at [208, 305] on button "Singer 3" at bounding box center [203, 302] width 10 height 10
click at [212, 339] on div "Singer 1 Singer 2 Singer 3 All anh không nói gì" at bounding box center [471, 334] width 893 height 22
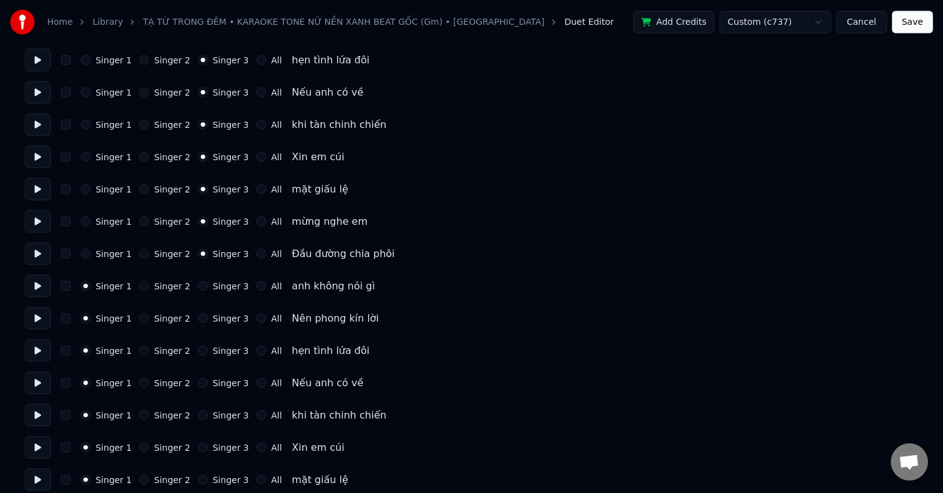
scroll to position [1890, 0]
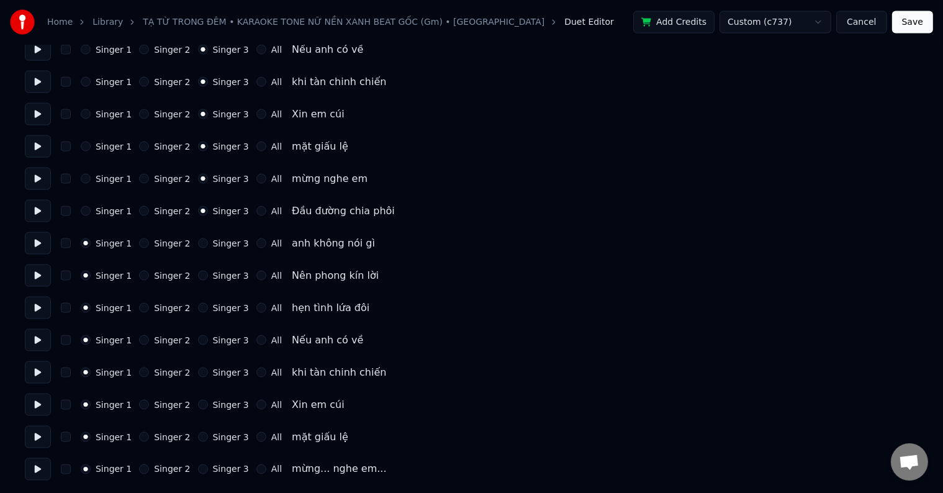
click at [222, 240] on label "Singer 3" at bounding box center [231, 243] width 36 height 9
click at [208, 240] on button "Singer 3" at bounding box center [203, 243] width 10 height 10
click at [215, 276] on label "Singer 3" at bounding box center [231, 275] width 36 height 9
click at [208, 276] on button "Singer 3" at bounding box center [203, 276] width 10 height 10
drag, startPoint x: 214, startPoint y: 310, endPoint x: 222, endPoint y: 285, distance: 25.3
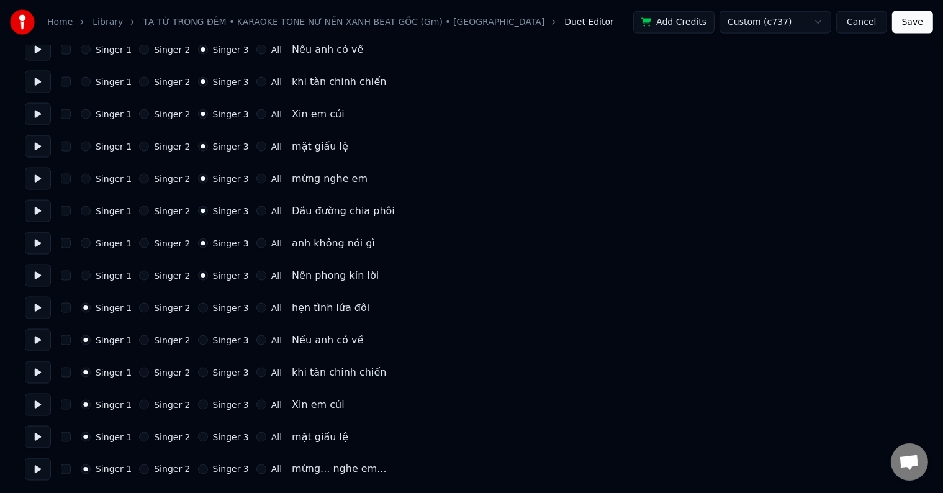
click at [215, 308] on label "Singer 3" at bounding box center [231, 307] width 36 height 9
click at [208, 308] on button "Singer 3" at bounding box center [203, 308] width 10 height 10
click at [213, 343] on label "Singer 3" at bounding box center [231, 340] width 36 height 9
click at [208, 343] on button "Singer 3" at bounding box center [203, 340] width 10 height 10
click at [213, 374] on label "Singer 3" at bounding box center [231, 372] width 36 height 9
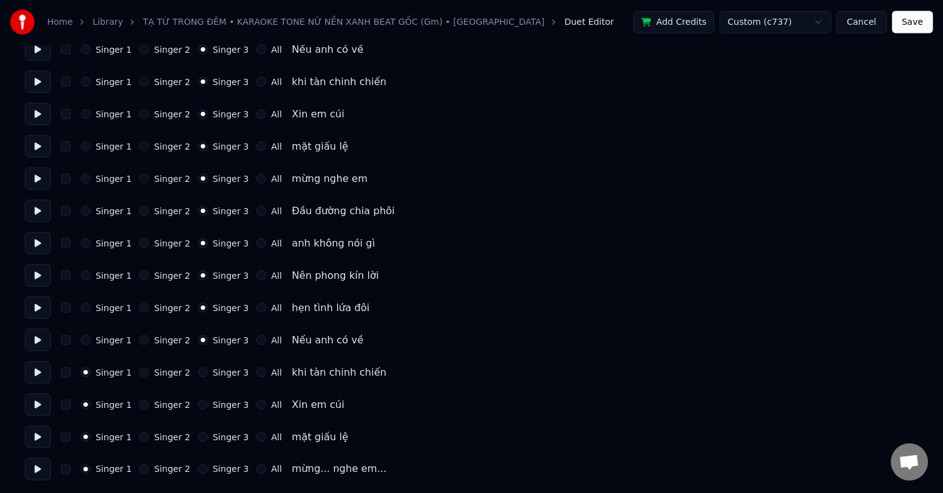
click at [208, 374] on button "Singer 3" at bounding box center [203, 372] width 10 height 10
drag, startPoint x: 214, startPoint y: 402, endPoint x: 230, endPoint y: 338, distance: 65.9
click at [215, 400] on label "Singer 3" at bounding box center [231, 404] width 36 height 9
click at [208, 400] on button "Singer 3" at bounding box center [203, 405] width 10 height 10
click at [218, 437] on label "Singer 3" at bounding box center [231, 437] width 36 height 9
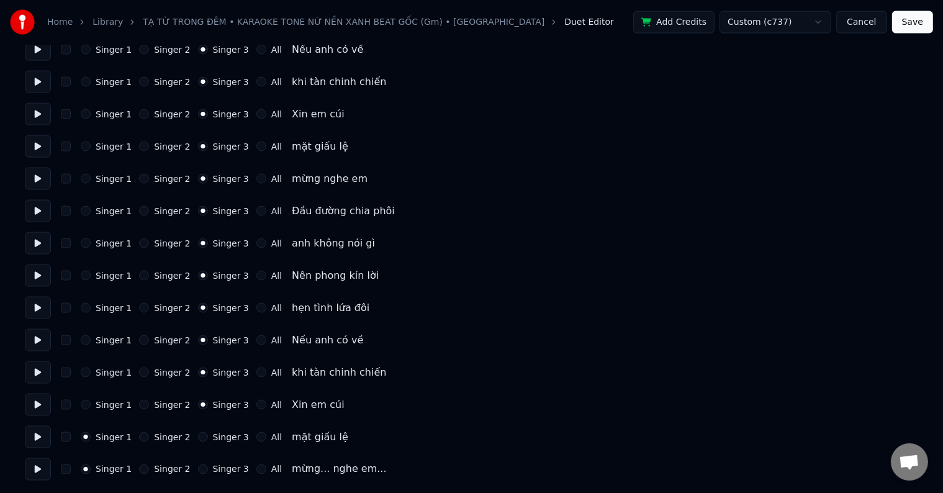
click at [208, 437] on button "Singer 3" at bounding box center [203, 437] width 10 height 10
click at [213, 468] on label "Singer 3" at bounding box center [231, 469] width 36 height 9
click at [208, 468] on button "Singer 3" at bounding box center [203, 469] width 10 height 10
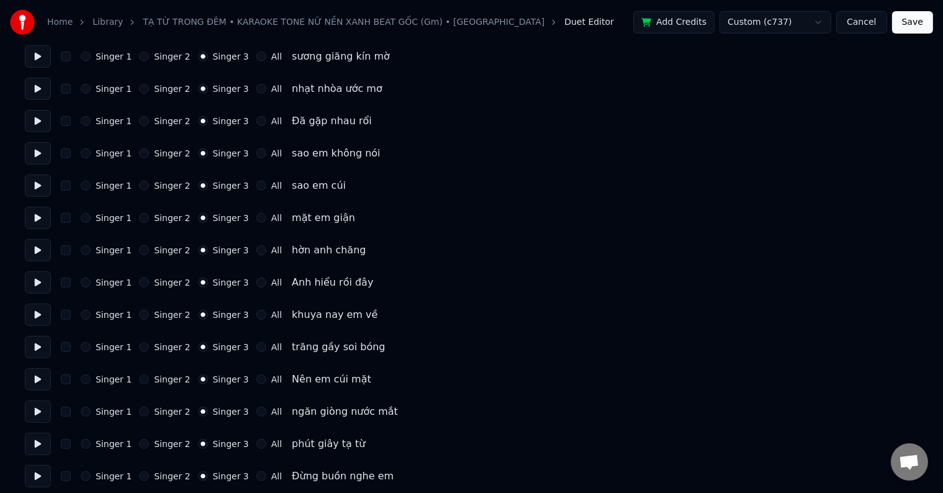
scroll to position [277, 0]
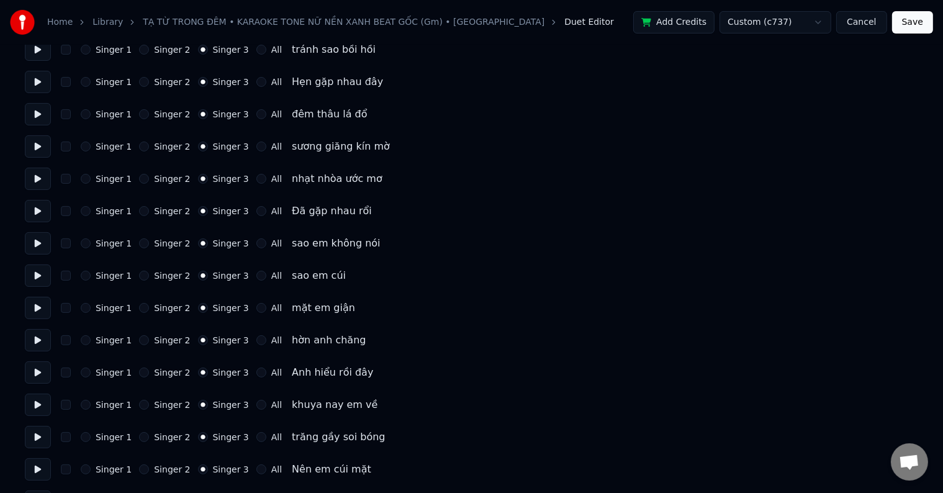
click at [922, 20] on button "Save" at bounding box center [912, 22] width 41 height 22
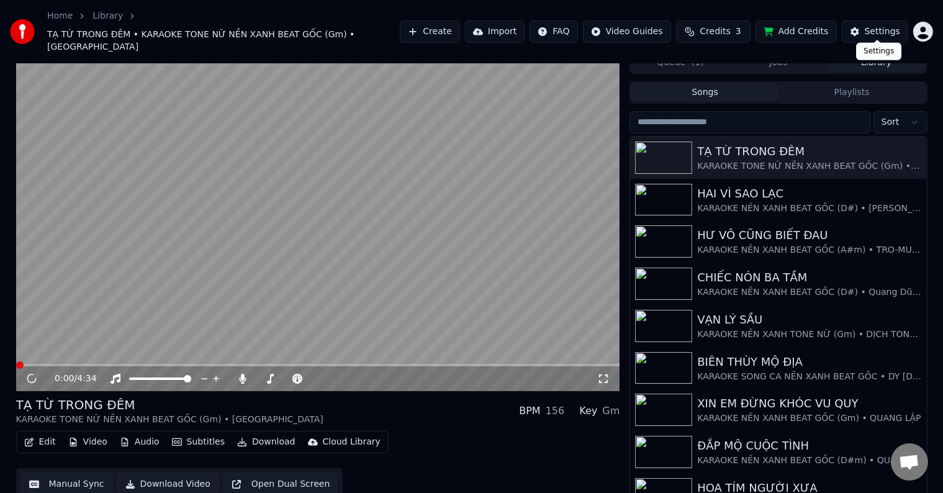
click at [880, 27] on div "Settings" at bounding box center [881, 31] width 35 height 12
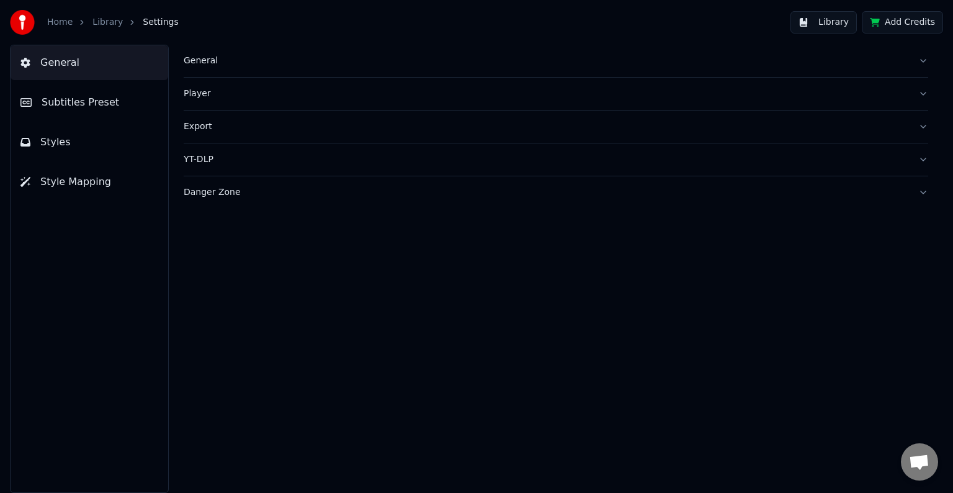
click at [80, 99] on span "Subtitles Preset" at bounding box center [81, 102] width 78 height 15
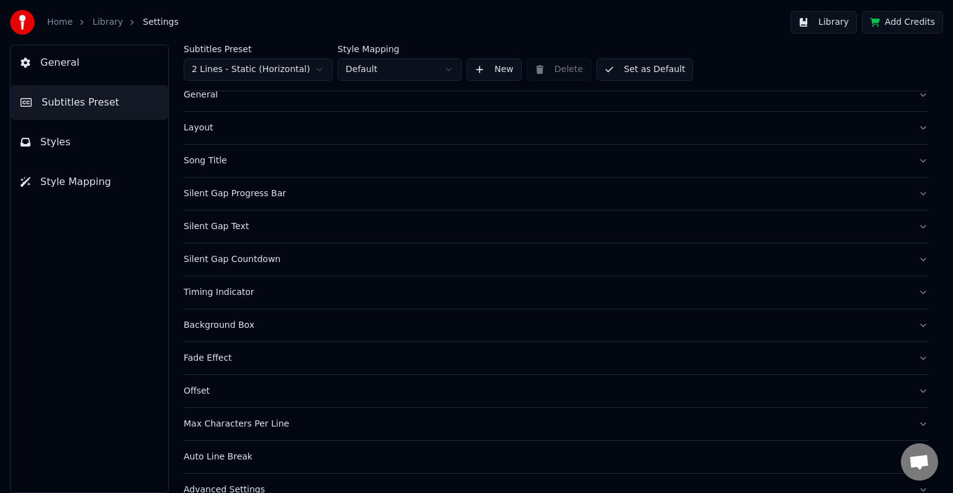
scroll to position [58, 0]
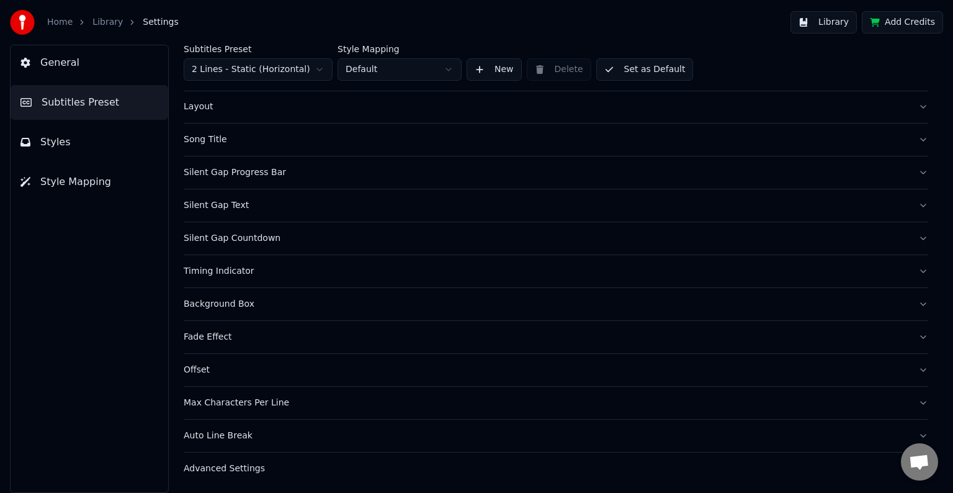
click at [226, 266] on div "Timing Indicator" at bounding box center [546, 271] width 725 height 12
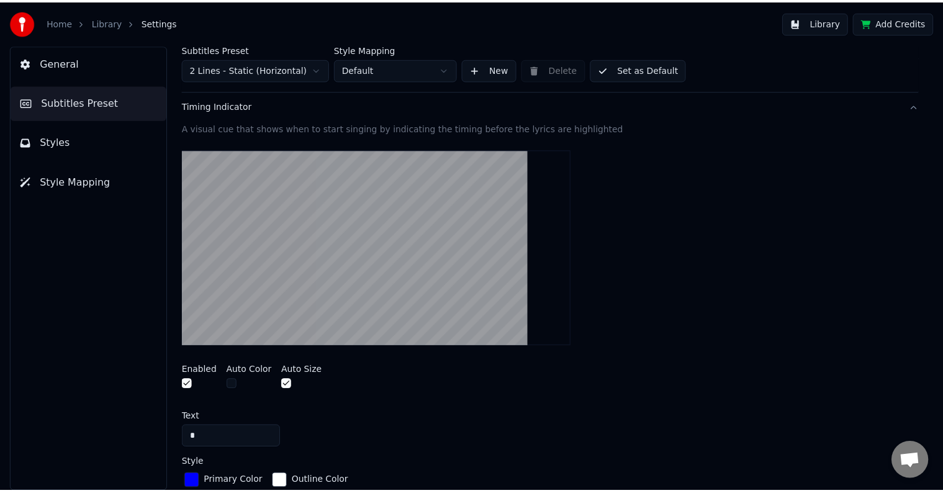
scroll to position [369, 0]
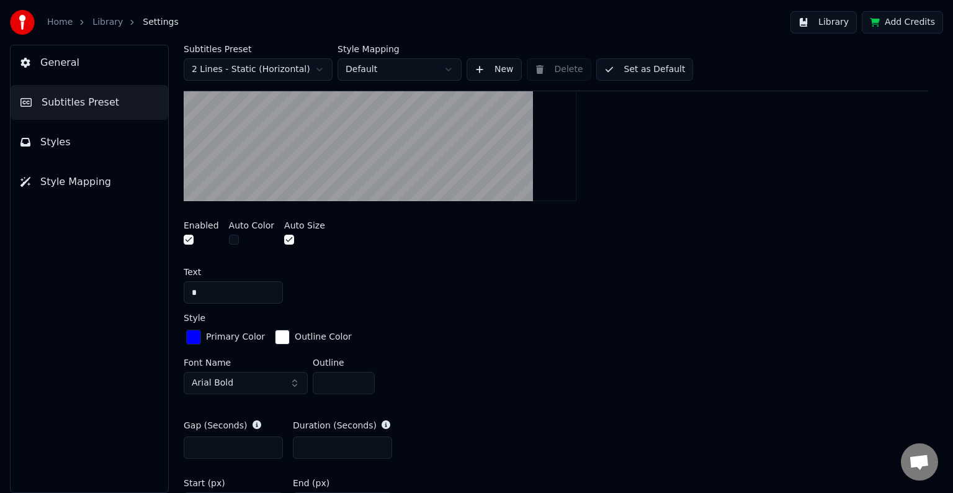
click at [192, 333] on div "button" at bounding box center [193, 337] width 15 height 15
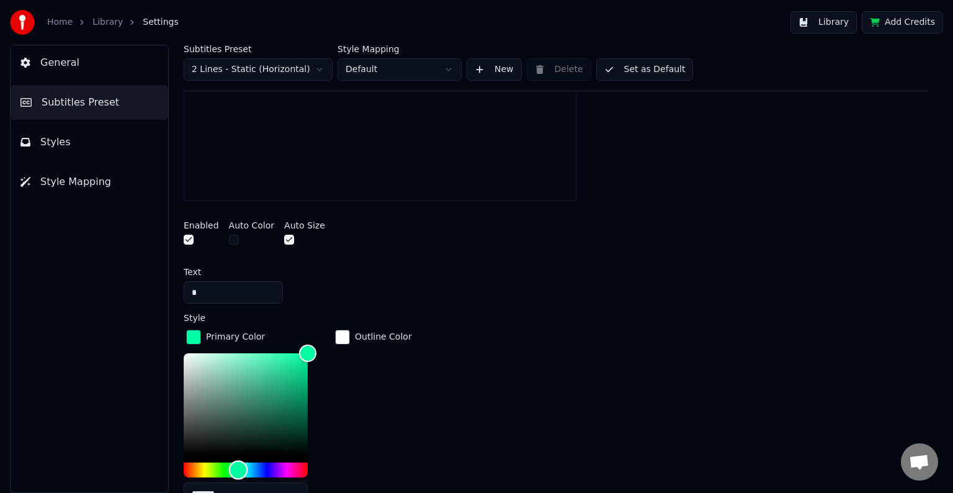
type input "*******"
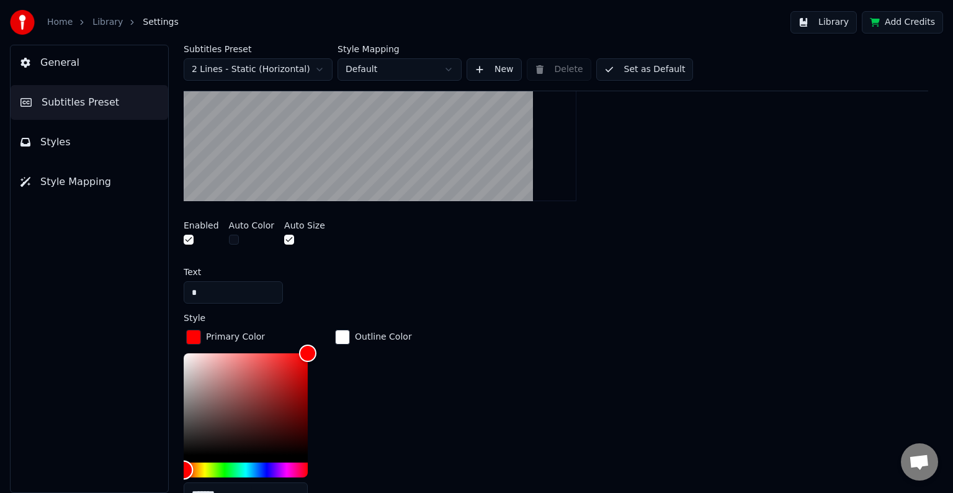
drag, startPoint x: 263, startPoint y: 465, endPoint x: 130, endPoint y: 470, distance: 132.9
click at [130, 470] on div "General Subtitles Preset Styles Style Mapping Subtitles Preset 2 Lines - Static…" at bounding box center [476, 269] width 953 height 448
click at [831, 23] on button "Library" at bounding box center [824, 22] width 66 height 22
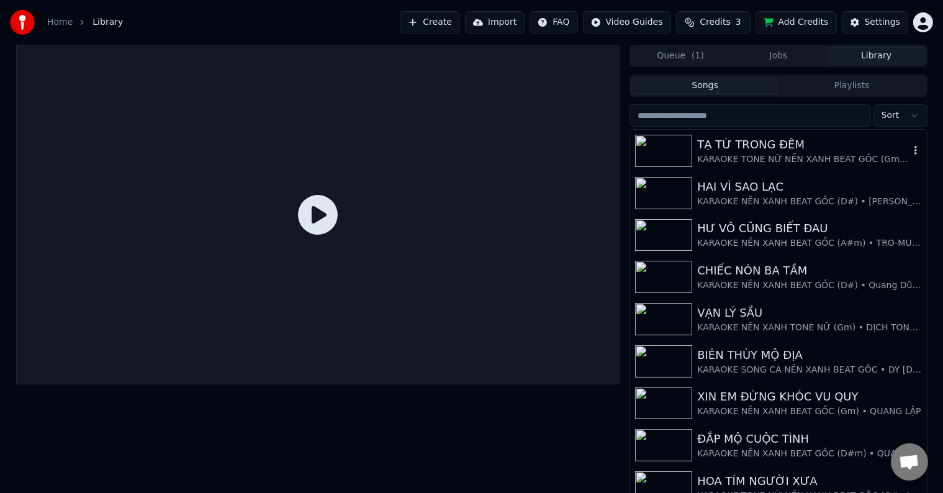
click at [777, 152] on div "TẠ TỪ TRONG ĐÊM" at bounding box center [803, 144] width 212 height 17
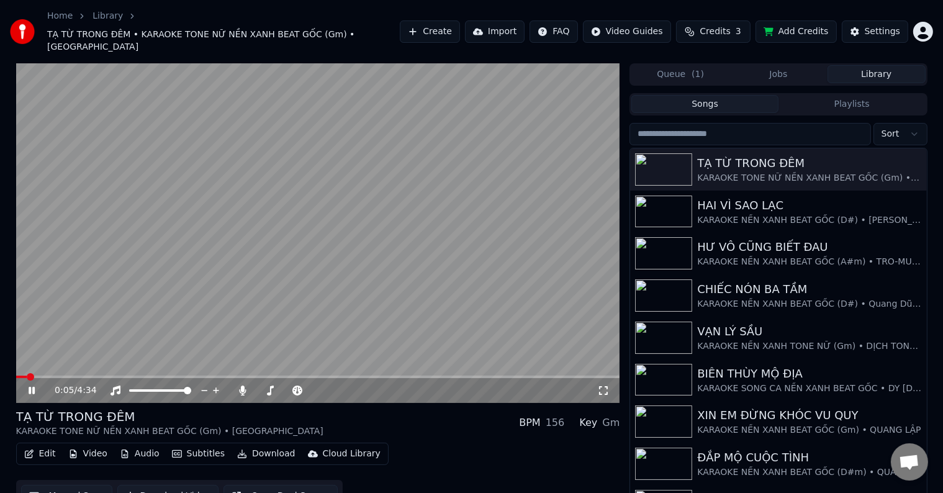
click at [27, 373] on span at bounding box center [30, 376] width 7 height 7
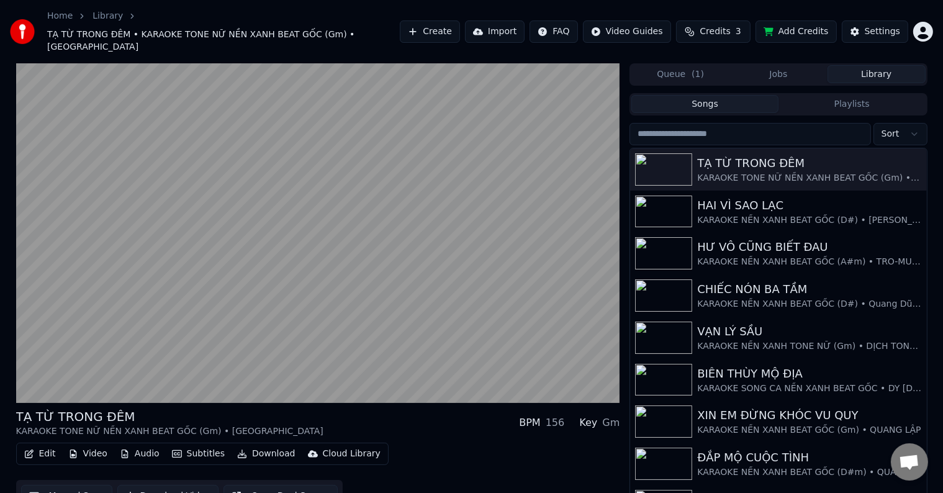
click at [77, 485] on button "Manual Sync" at bounding box center [66, 496] width 91 height 22
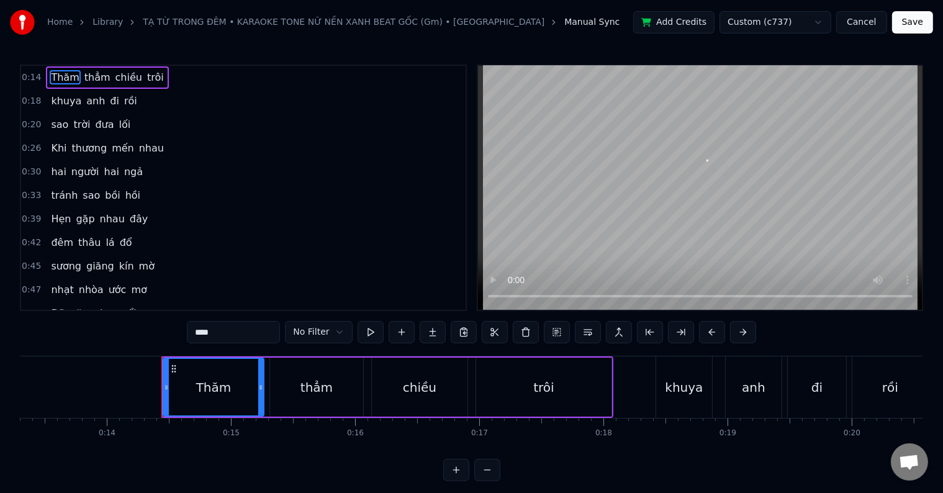
scroll to position [0, 1730]
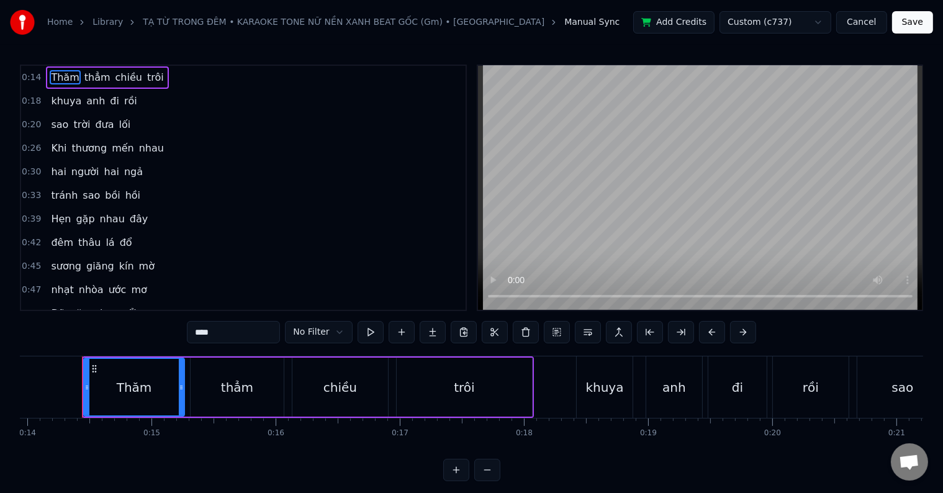
click at [107, 303] on div "Đã gặp nhau rổi" at bounding box center [93, 313] width 95 height 22
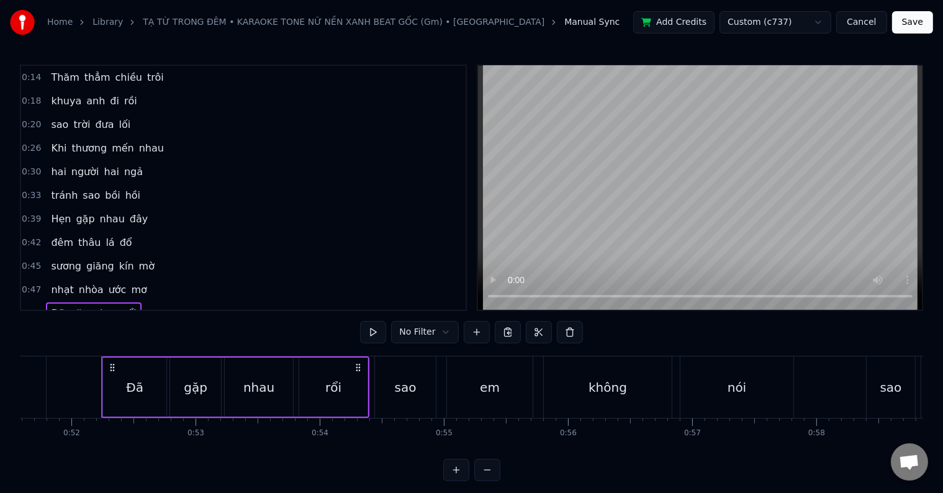
scroll to position [0, 6422]
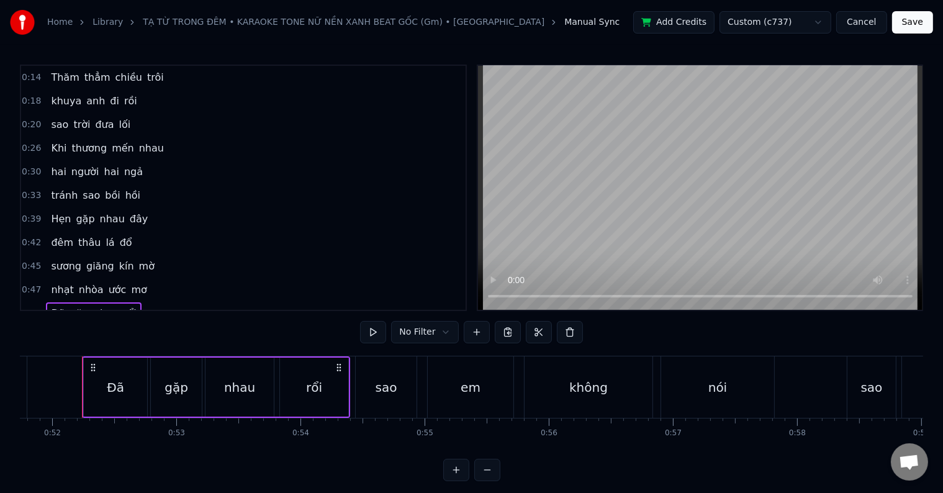
click at [122, 306] on span "rổi" at bounding box center [130, 313] width 16 height 14
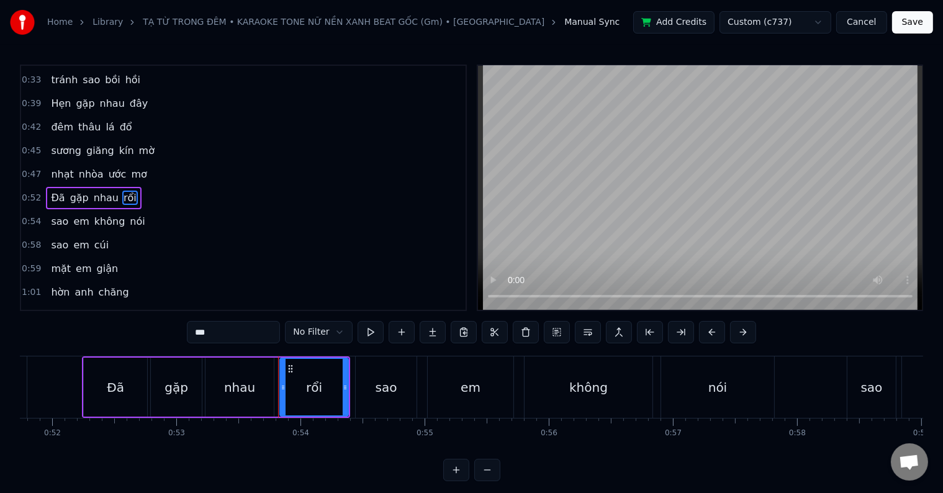
scroll to position [117, 0]
drag, startPoint x: 236, startPoint y: 335, endPoint x: 159, endPoint y: 335, distance: 77.0
click at [159, 335] on div "0:14 Thăm thẳm chiều trôi 0:18 khuya anh đi rồi 0:20 sao trời đưa lối 0:26 Khi …" at bounding box center [471, 273] width 903 height 416
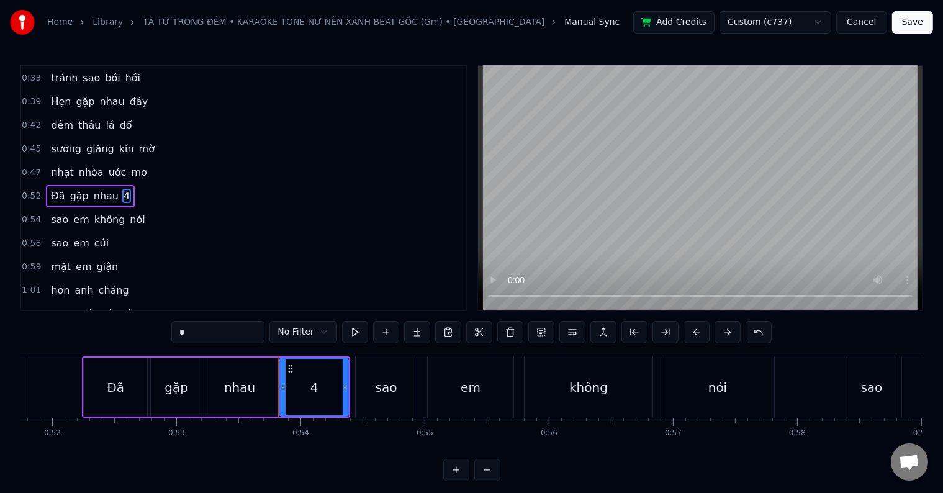
drag, startPoint x: 198, startPoint y: 336, endPoint x: 131, endPoint y: 326, distance: 67.8
click at [131, 326] on div "0:14 Thăm thẳm chiều trôi 0:18 khuya anh đi rồi 0:20 sao trời đưa lối 0:26 Khi …" at bounding box center [471, 273] width 903 height 416
type input "***"
click at [907, 25] on button "Save" at bounding box center [912, 22] width 41 height 22
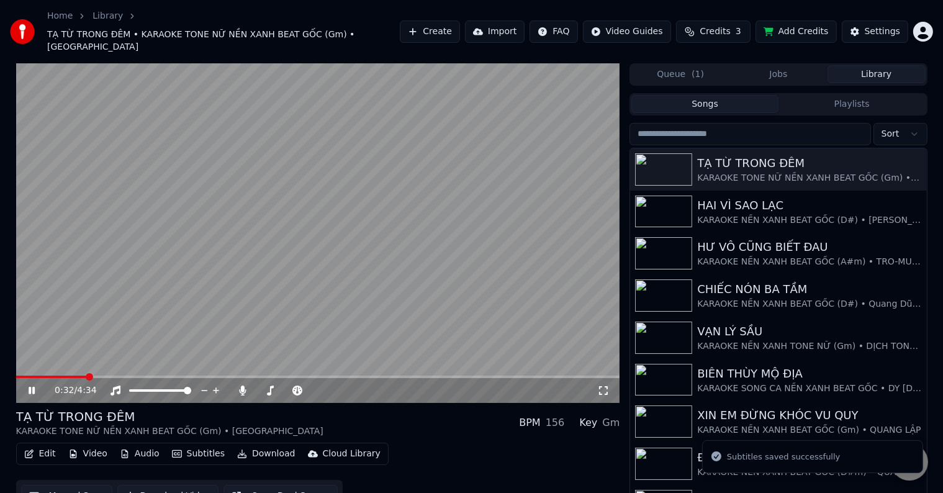
click at [86, 373] on span at bounding box center [89, 376] width 7 height 7
click at [66, 485] on button "Manual Sync" at bounding box center [66, 496] width 91 height 22
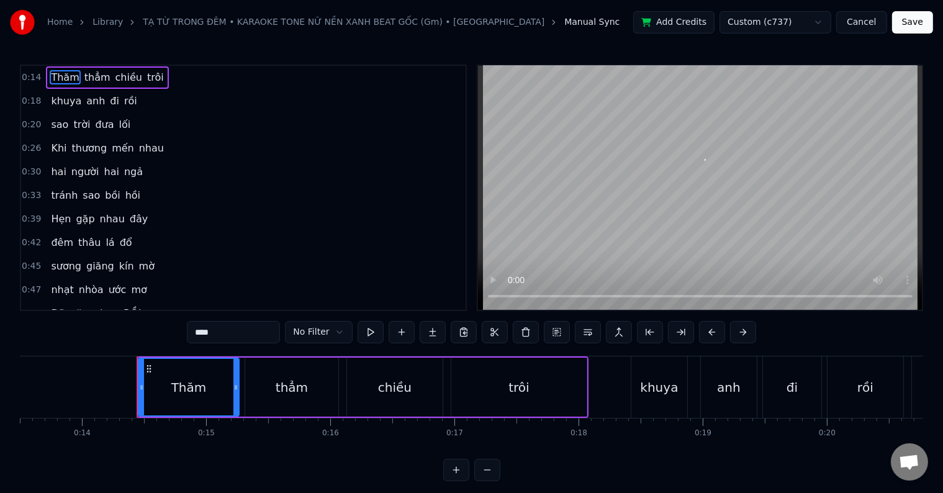
scroll to position [0, 1730]
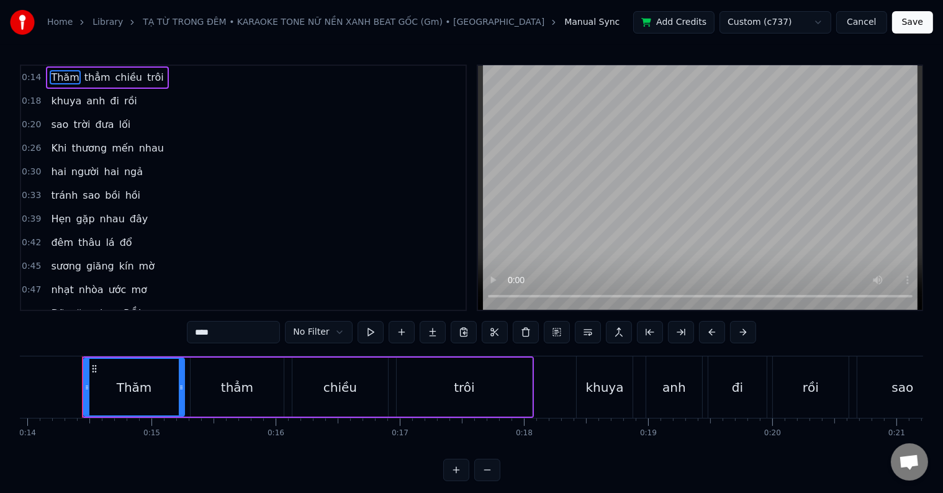
click at [122, 307] on span "RỒI" at bounding box center [132, 313] width 20 height 14
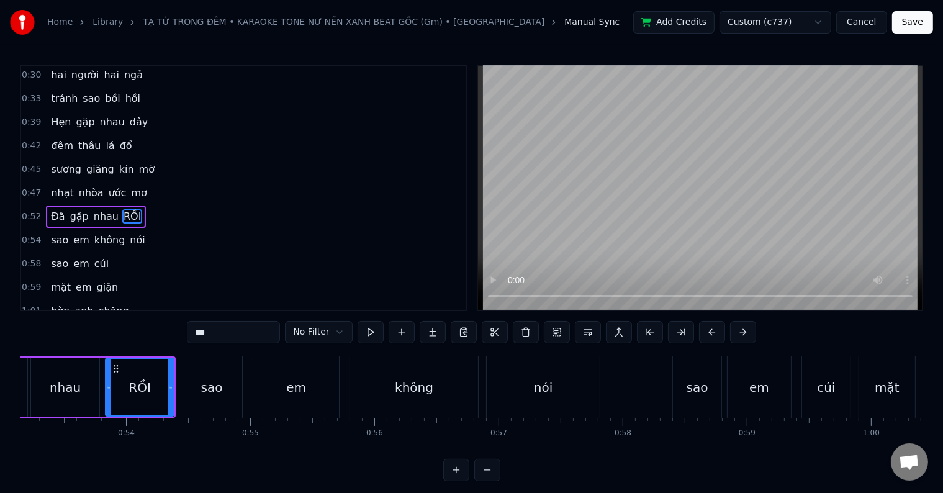
scroll to position [0, 6618]
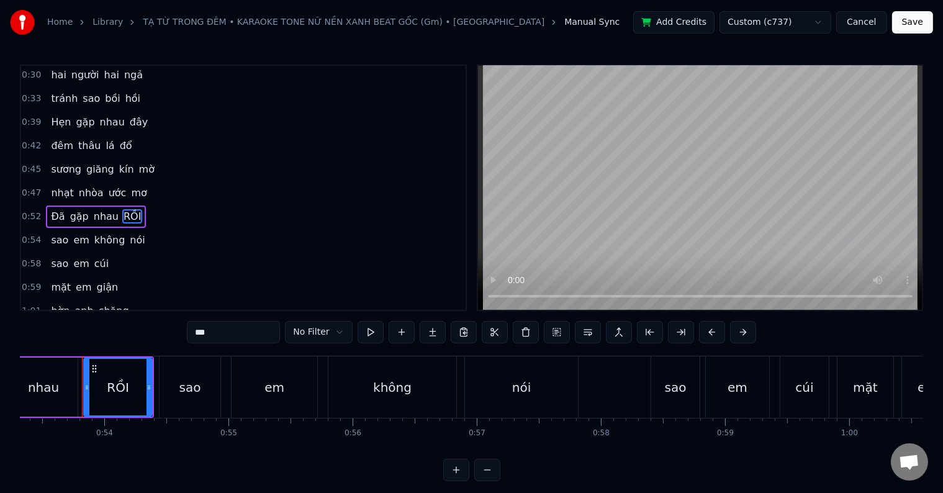
drag, startPoint x: 236, startPoint y: 330, endPoint x: 164, endPoint y: 331, distance: 71.4
click at [164, 331] on div "0:14 Thăm thẳm chiều trôi 0:18 khuya anh đi rồi 0:20 sao trời đưa lối 0:26 Khi …" at bounding box center [471, 273] width 903 height 416
type input "***"
click at [918, 22] on button "Save" at bounding box center [912, 22] width 41 height 22
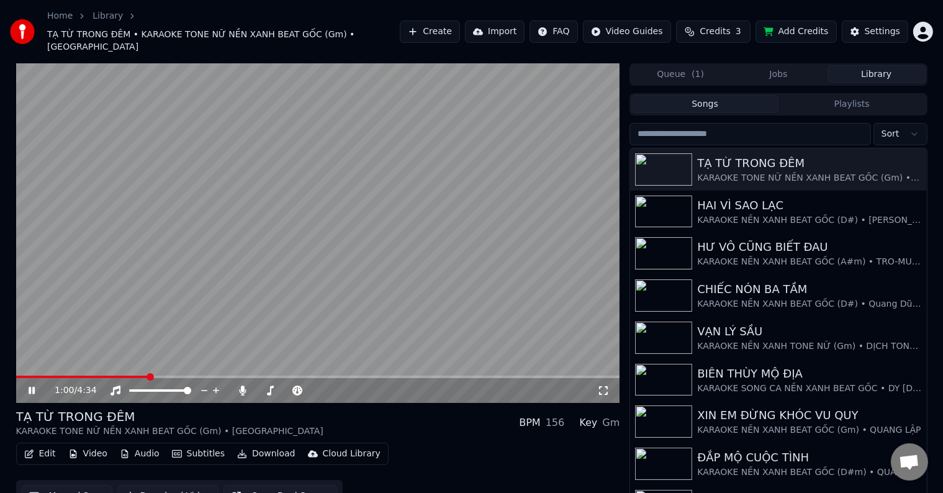
click at [148, 373] on span at bounding box center [149, 376] width 7 height 7
click at [61, 355] on video at bounding box center [318, 232] width 604 height 339
click at [60, 375] on span at bounding box center [253, 376] width 475 height 2
click at [47, 373] on span at bounding box center [50, 376] width 7 height 7
click at [32, 386] on icon at bounding box center [31, 390] width 7 height 9
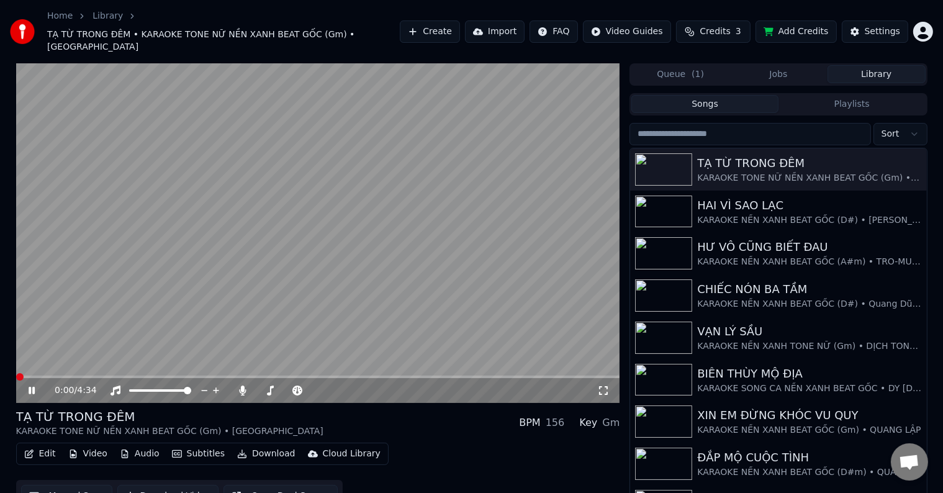
click at [16, 373] on span at bounding box center [19, 376] width 7 height 7
click at [32, 385] on icon at bounding box center [40, 390] width 29 height 10
click at [32, 386] on icon at bounding box center [31, 390] width 7 height 9
click at [32, 385] on icon at bounding box center [40, 390] width 29 height 10
click at [876, 29] on div "Settings" at bounding box center [881, 31] width 35 height 12
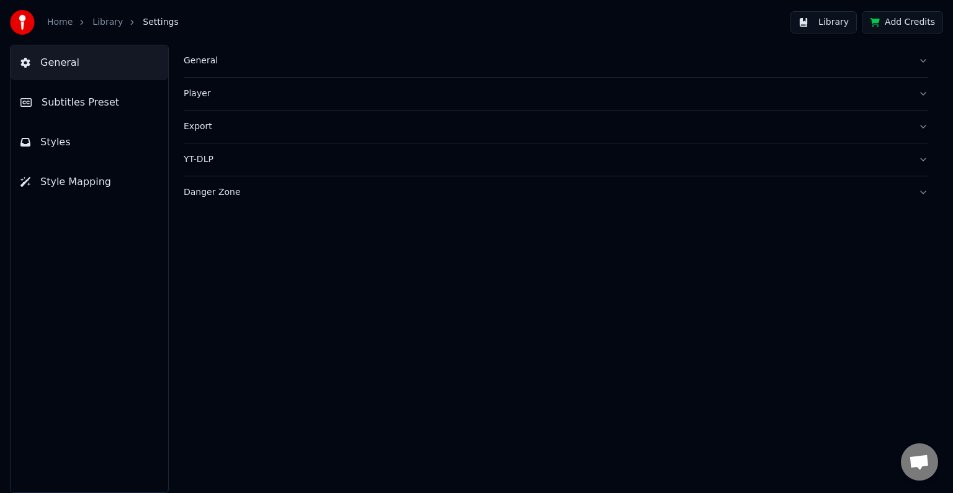
click at [93, 106] on span "Subtitles Preset" at bounding box center [81, 102] width 78 height 15
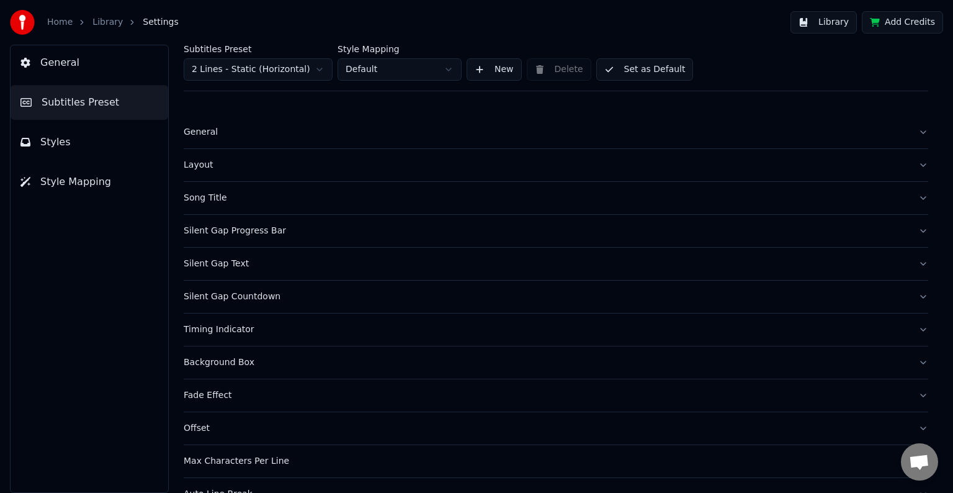
click at [210, 195] on div "Song Title" at bounding box center [546, 198] width 725 height 12
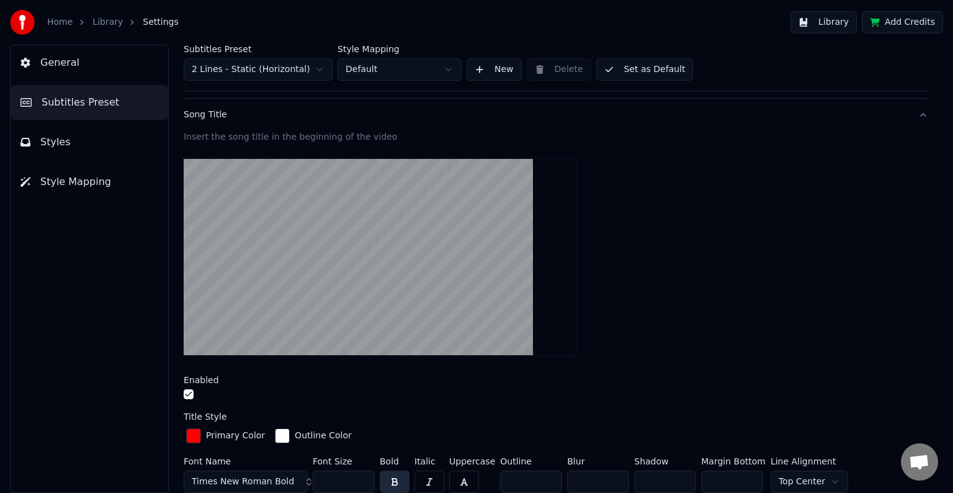
scroll to position [62, 0]
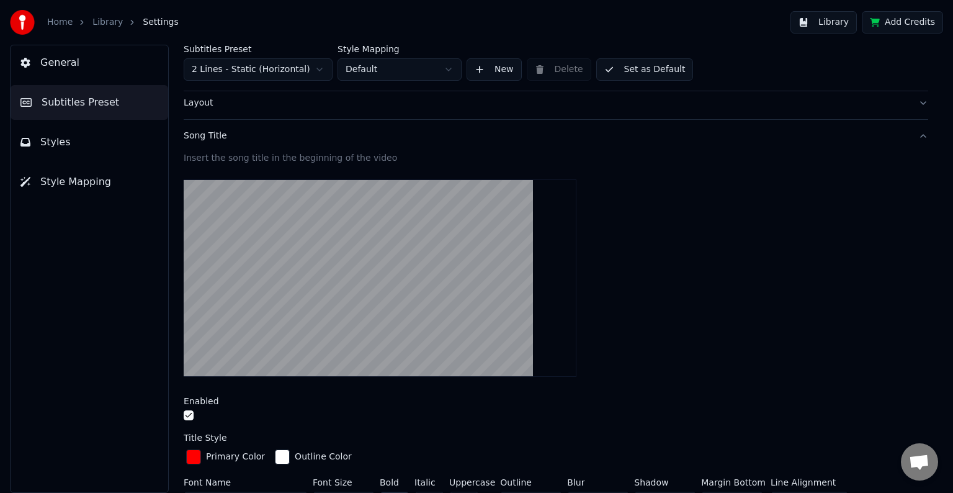
click at [73, 102] on span "Subtitles Preset" at bounding box center [81, 102] width 78 height 15
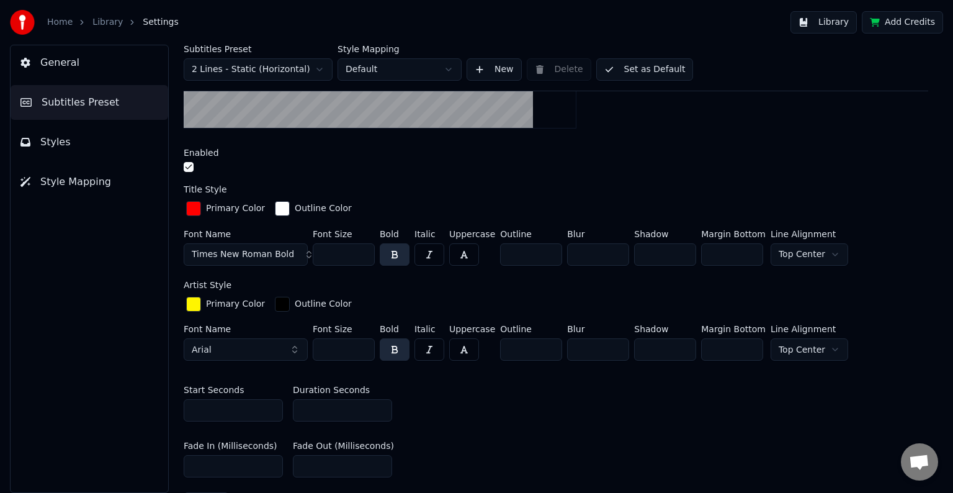
scroll to position [372, 0]
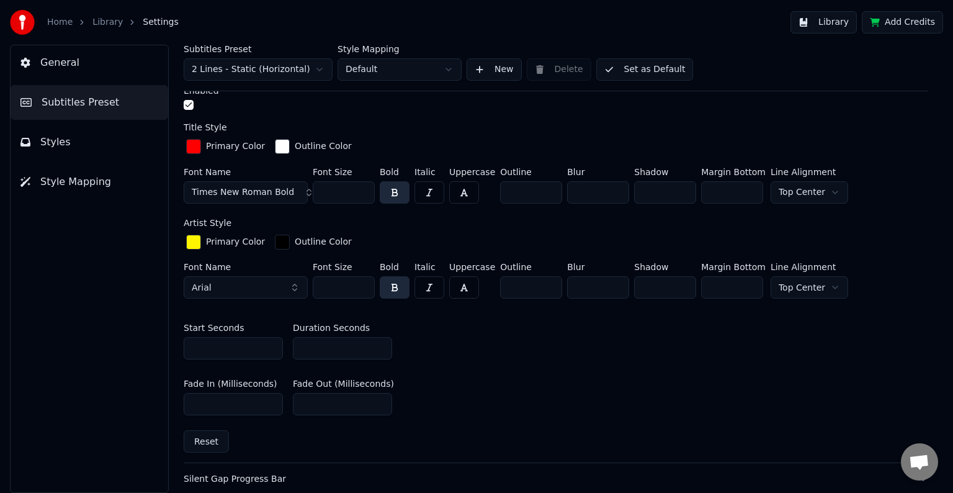
drag, startPoint x: 323, startPoint y: 348, endPoint x: 285, endPoint y: 346, distance: 37.9
click at [285, 346] on div "Start Seconds * Duration Seconds **" at bounding box center [556, 341] width 745 height 56
type input "**"
click at [838, 22] on button "Library" at bounding box center [824, 22] width 66 height 22
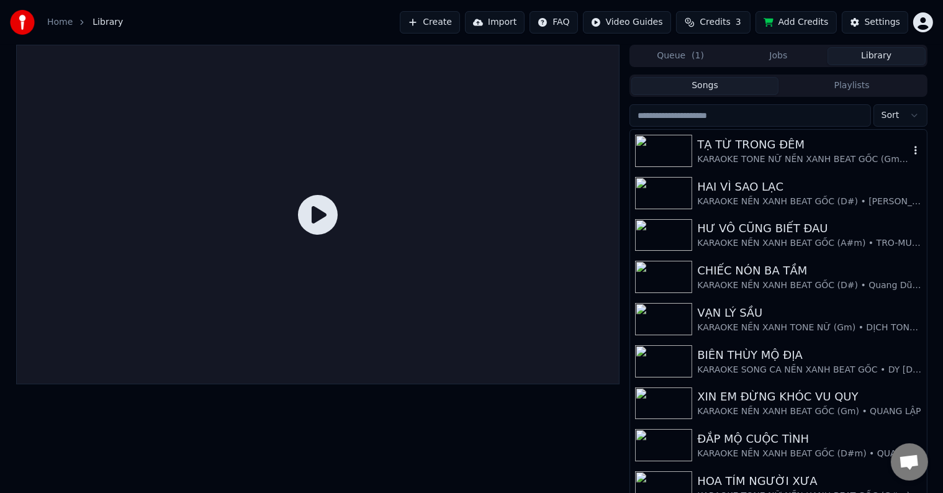
click at [782, 145] on div "TẠ TỪ TRONG ĐÊM" at bounding box center [803, 144] width 212 height 17
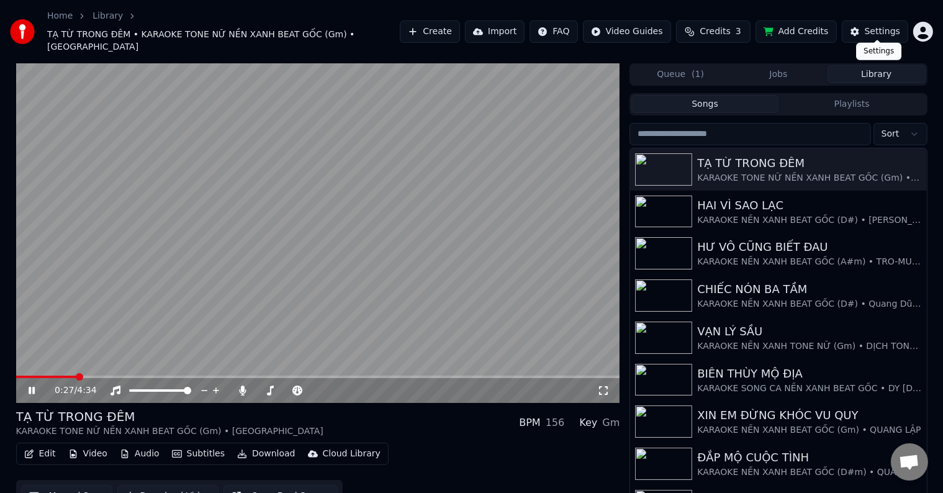
click at [883, 25] on div "Settings" at bounding box center [881, 31] width 35 height 12
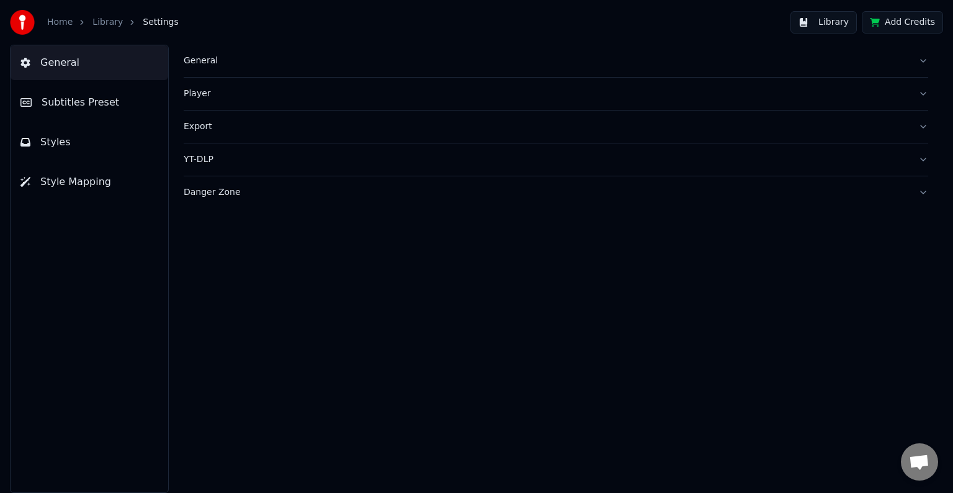
click at [65, 104] on span "Subtitles Preset" at bounding box center [81, 102] width 78 height 15
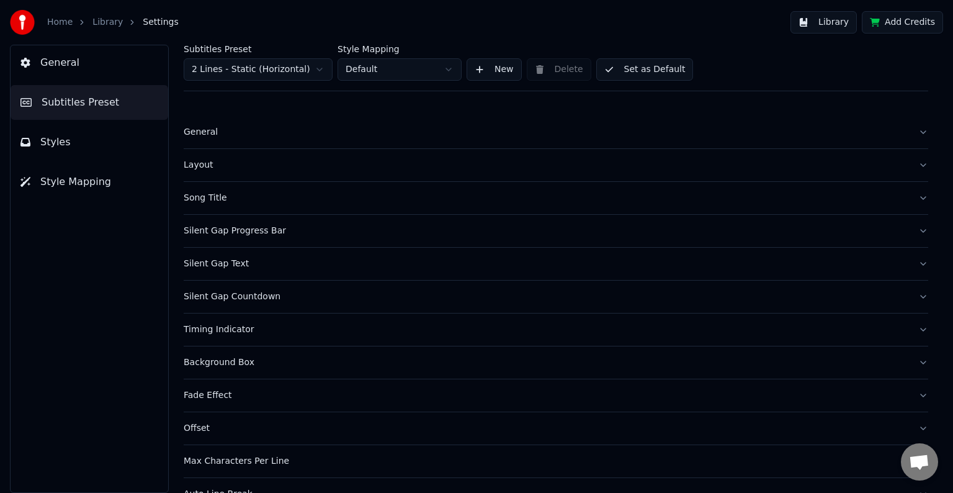
click at [223, 234] on div "Silent Gap Progress Bar" at bounding box center [546, 231] width 725 height 12
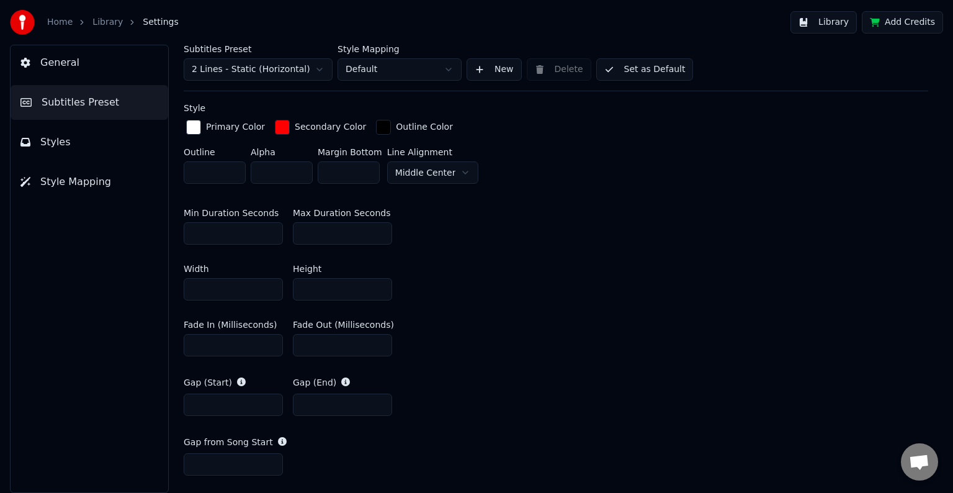
scroll to position [310, 0]
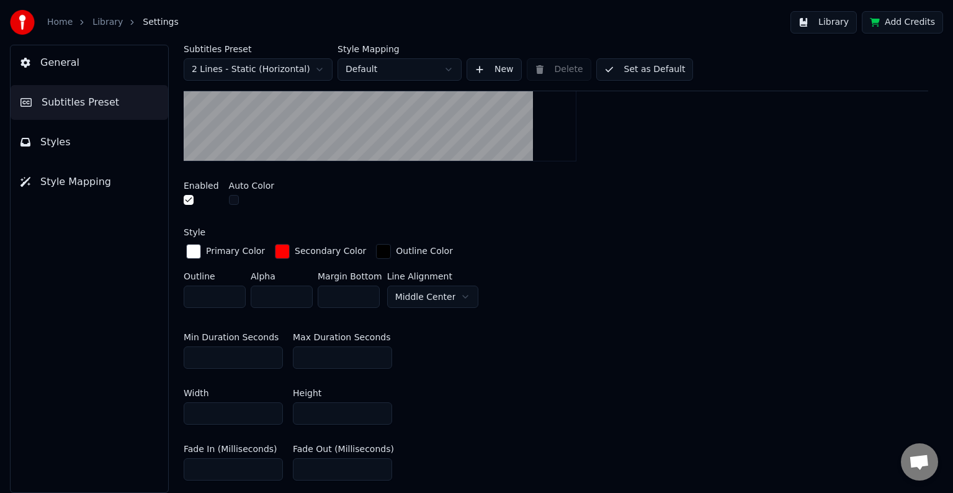
drag, startPoint x: 300, startPoint y: 359, endPoint x: 324, endPoint y: 359, distance: 23.6
click at [324, 359] on input "**" at bounding box center [342, 357] width 99 height 22
type input "**"
click at [839, 25] on button "Library" at bounding box center [824, 22] width 66 height 22
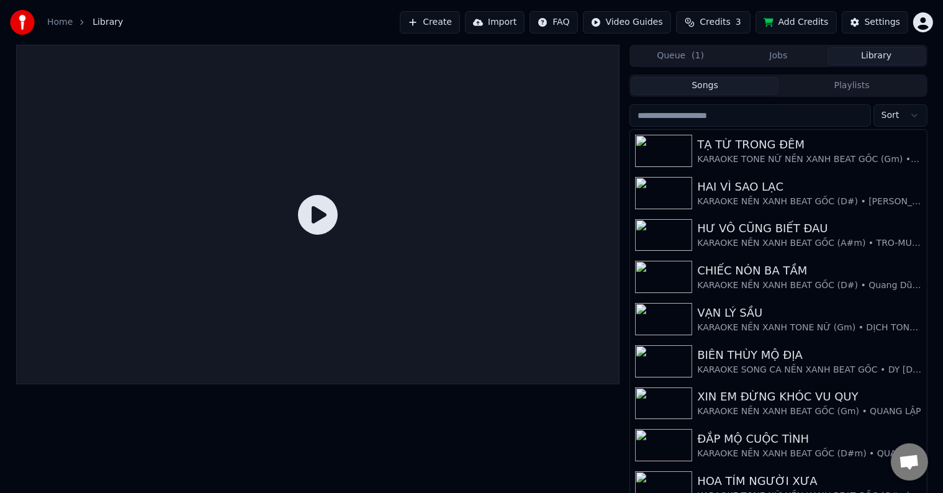
click at [314, 214] on icon at bounding box center [318, 215] width 40 height 40
click at [713, 155] on div "KARAOKE TONE NỮ NỀN XANH BEAT GỐC (Gm) • [GEOGRAPHIC_DATA]" at bounding box center [803, 159] width 212 height 12
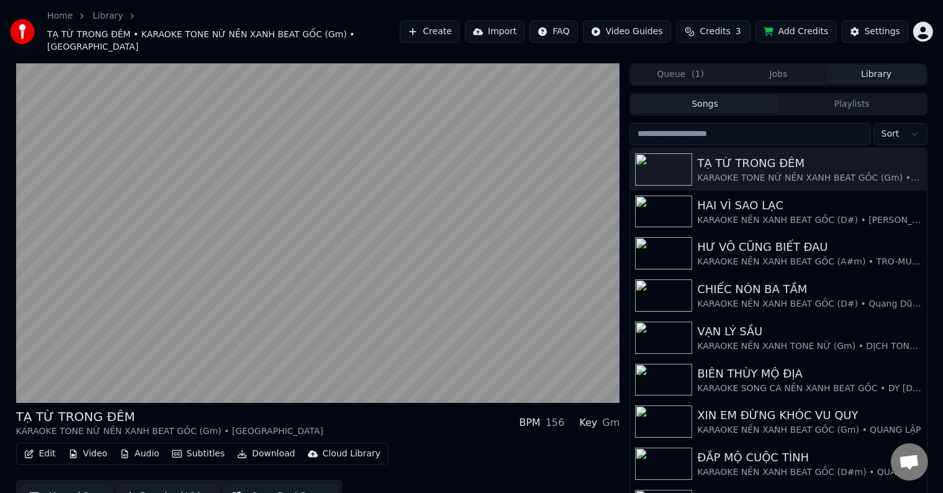
click at [153, 485] on button "Download Video" at bounding box center [167, 496] width 101 height 22
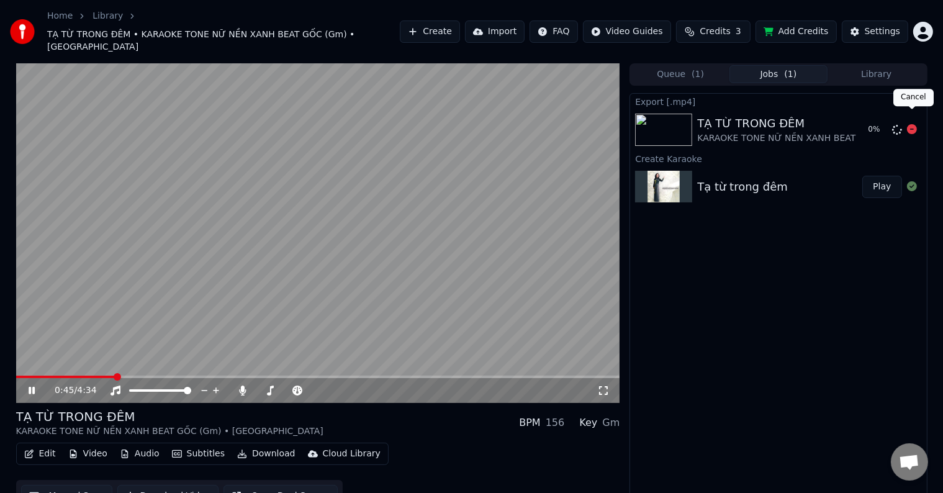
click at [910, 124] on icon at bounding box center [912, 129] width 10 height 10
click at [29, 387] on icon at bounding box center [32, 390] width 6 height 7
click at [694, 287] on div "Export [.mp4] TẠ TỪ TRONG ĐÊM KARAOKE TONE NỮ NỀN XANH BEAT GỐC (Gm) • THANH TU…" at bounding box center [777, 302] width 297 height 419
click at [878, 65] on button "Library" at bounding box center [876, 74] width 98 height 18
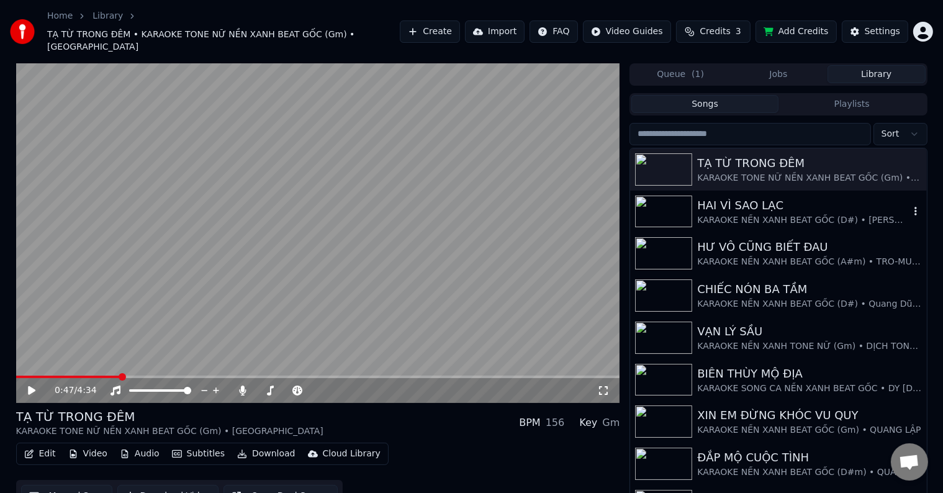
click at [727, 214] on div "KARAOKE NỀN XANH BEAT GỐC (D#) • [PERSON_NAME]" at bounding box center [803, 220] width 212 height 12
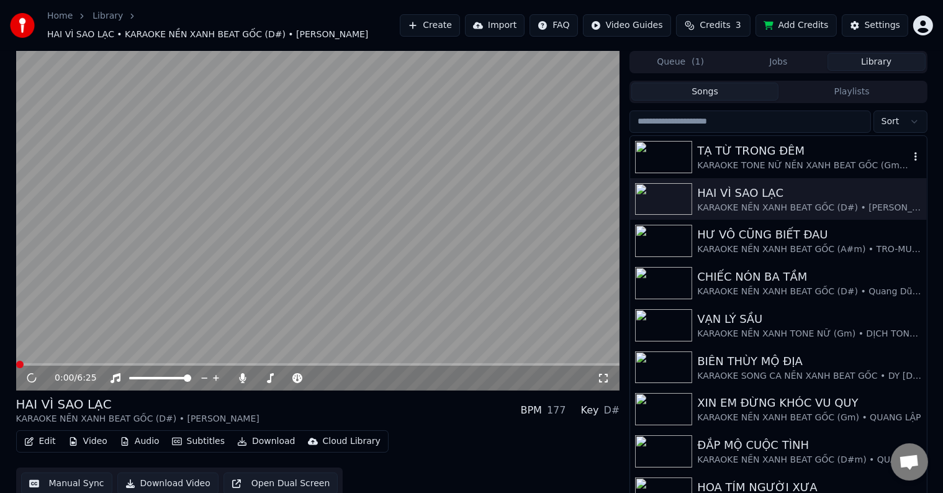
click at [768, 159] on div "KARAOKE TONE NỮ NỀN XANH BEAT GỐC (Gm) • [GEOGRAPHIC_DATA]" at bounding box center [803, 165] width 212 height 12
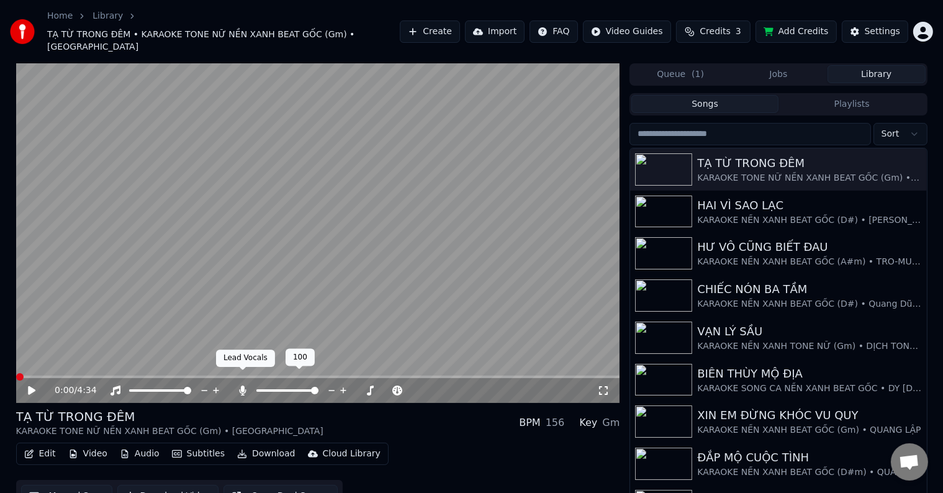
click at [241, 385] on icon at bounding box center [243, 390] width 7 height 10
click at [30, 386] on icon at bounding box center [31, 390] width 7 height 9
click at [16, 373] on span at bounding box center [19, 376] width 7 height 7
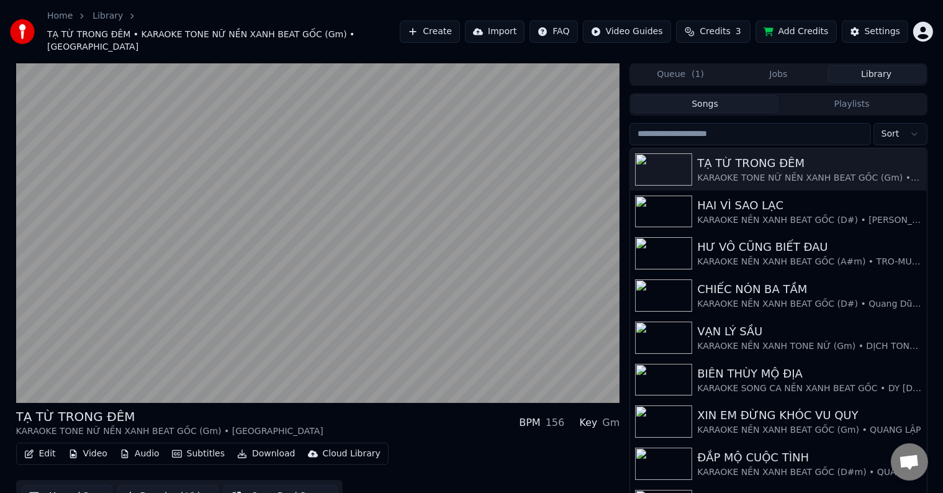
click at [171, 485] on button "Download Video" at bounding box center [167, 496] width 101 height 22
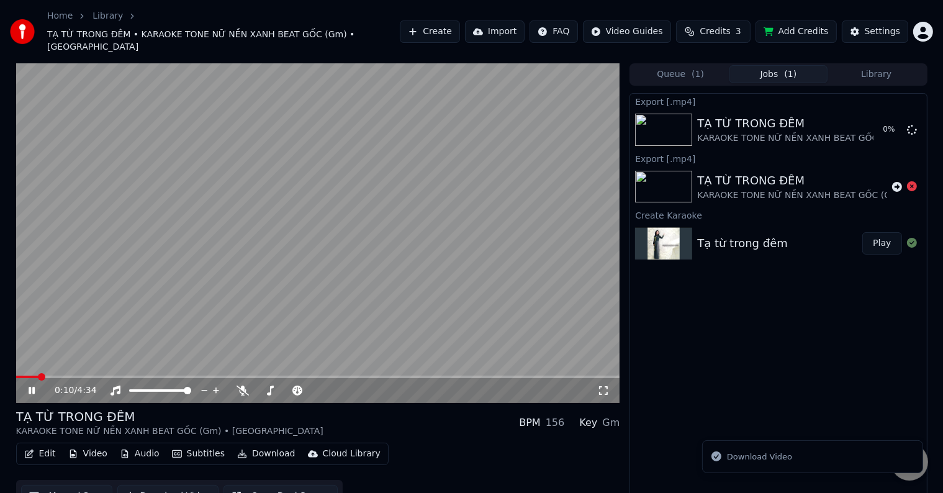
click at [883, 65] on button "Library" at bounding box center [876, 74] width 98 height 18
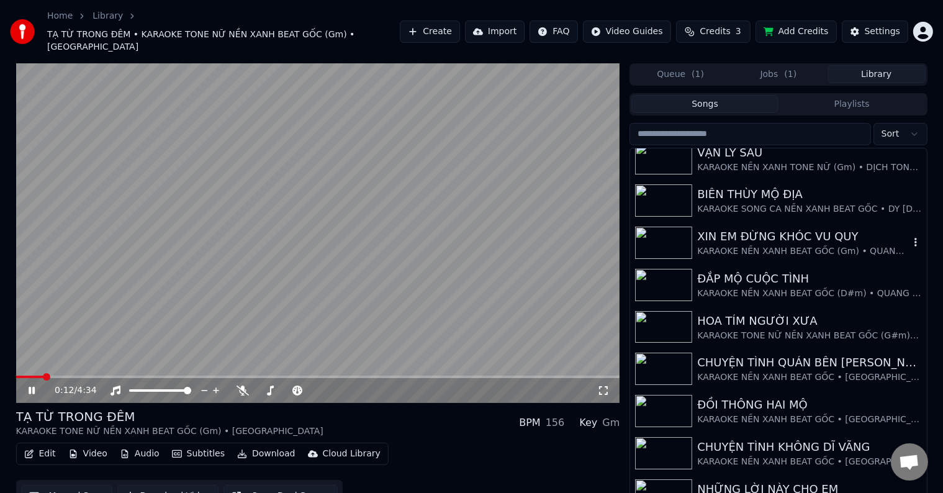
scroll to position [186, 0]
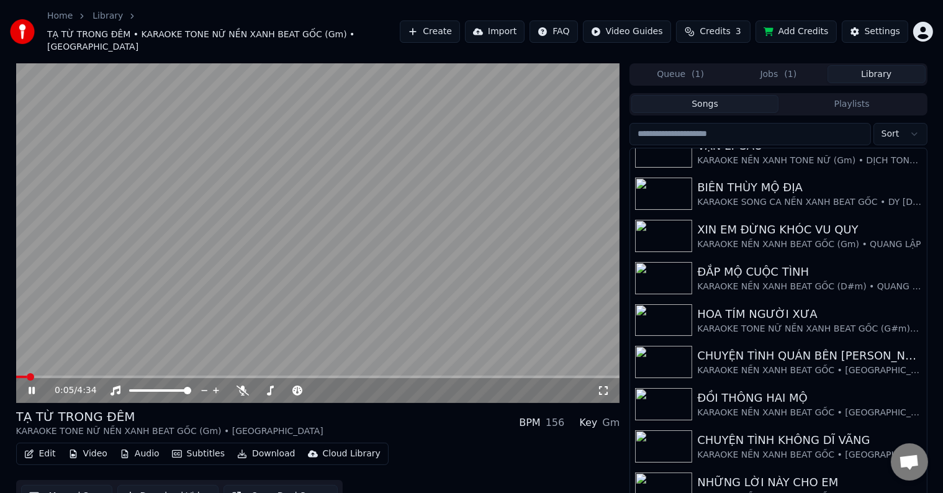
click at [27, 373] on span at bounding box center [30, 376] width 7 height 7
click at [867, 65] on button "Library" at bounding box center [876, 74] width 98 height 18
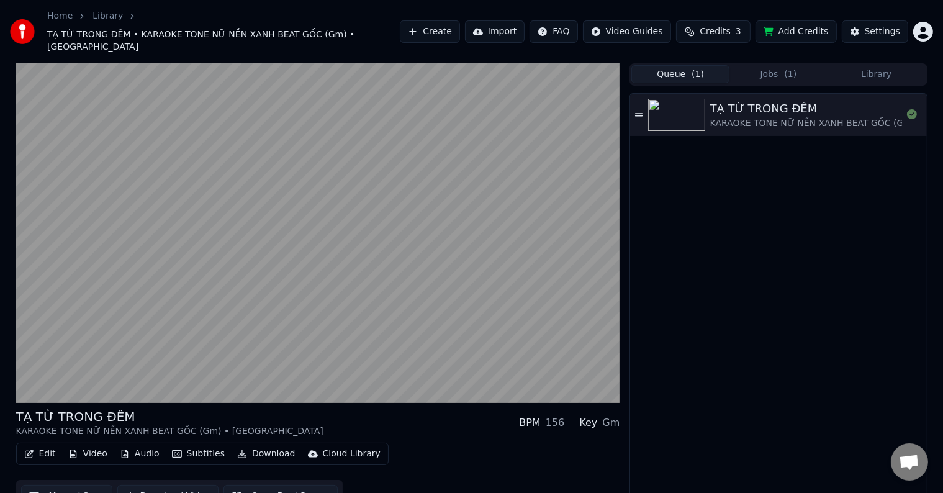
click at [681, 65] on button "Queue ( 1 )" at bounding box center [680, 74] width 98 height 18
click at [765, 65] on button "Jobs ( 1 )" at bounding box center [778, 74] width 98 height 18
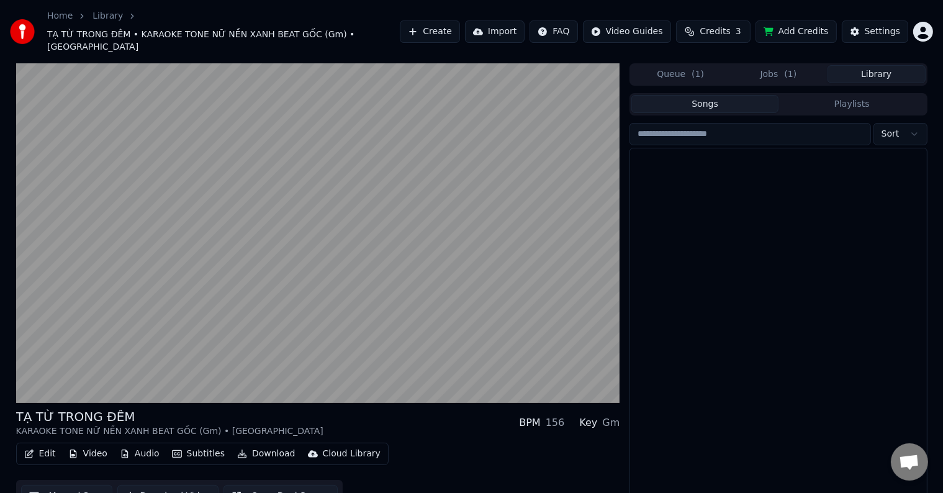
click at [879, 65] on button "Library" at bounding box center [876, 74] width 98 height 18
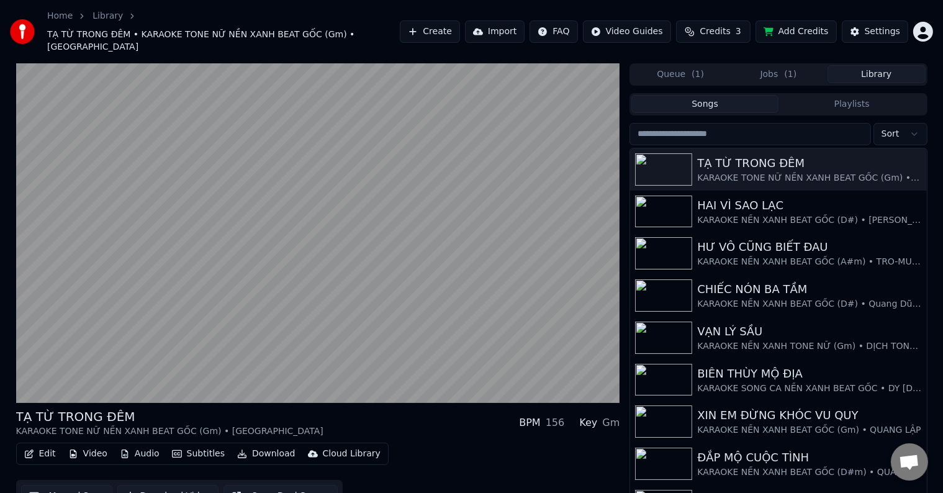
click at [871, 65] on button "Library" at bounding box center [876, 74] width 98 height 18
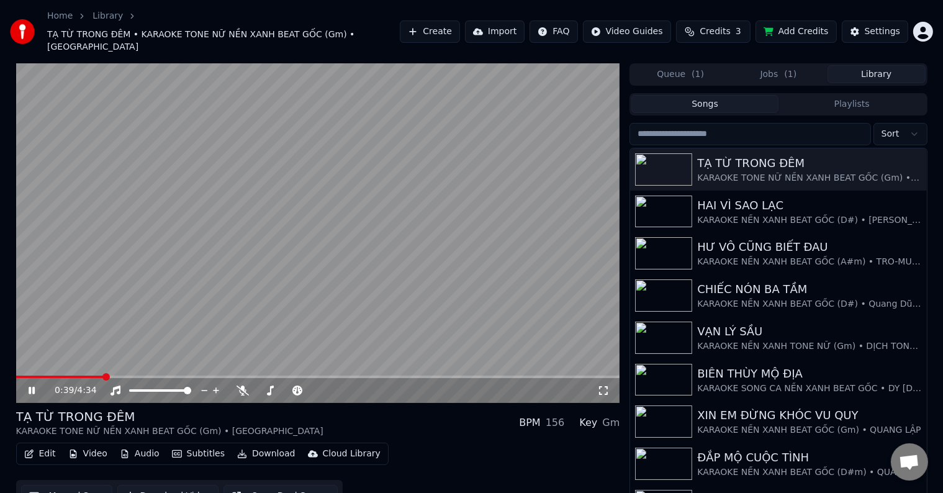
click at [283, 195] on video at bounding box center [318, 232] width 604 height 339
click at [467, 464] on div "Edit Video Audio Subtitles Download Cloud Library Manual Sync Download Video Op…" at bounding box center [318, 477] width 604 height 70
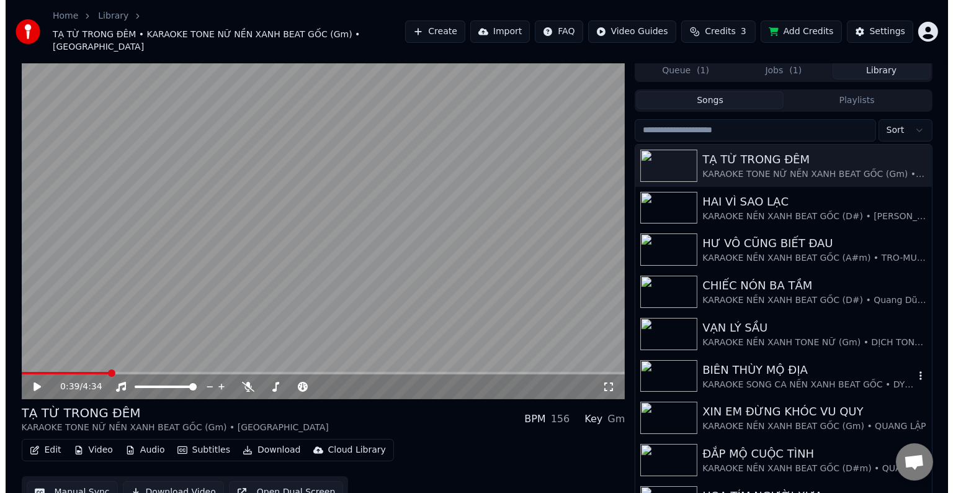
scroll to position [0, 0]
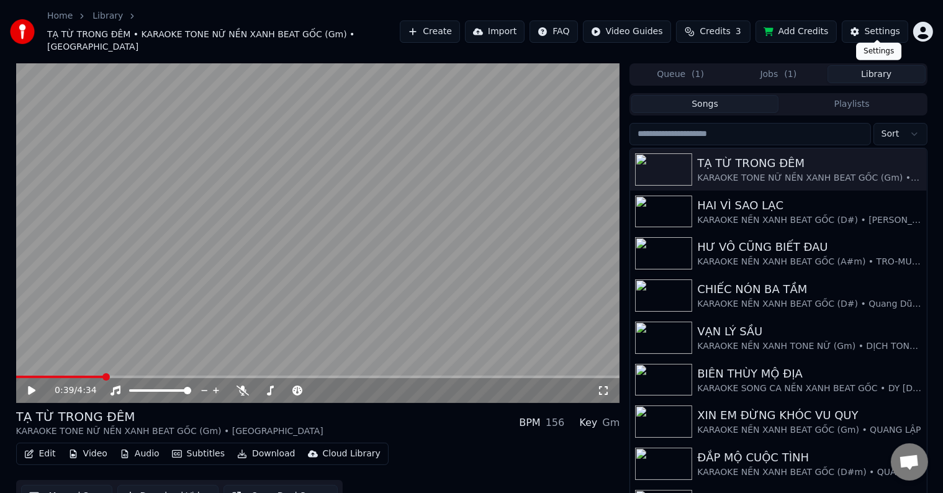
click at [876, 32] on button "Settings" at bounding box center [875, 31] width 66 height 22
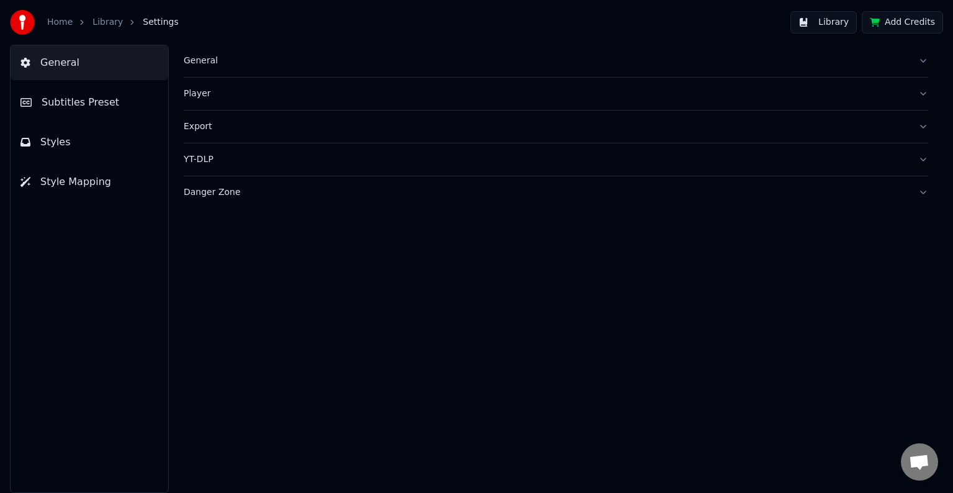
click at [194, 197] on div "Danger Zone" at bounding box center [546, 192] width 725 height 12
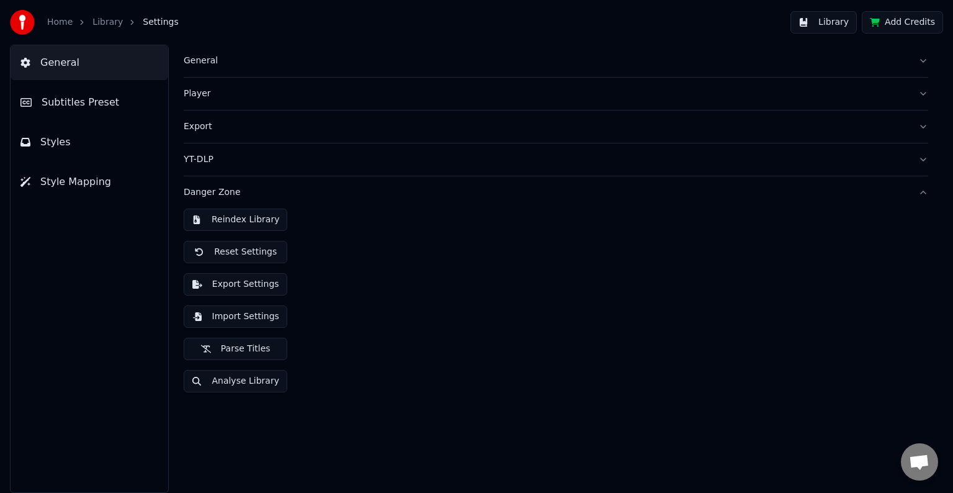
click at [77, 330] on div "General Subtitles Preset Styles Style Mapping" at bounding box center [89, 269] width 159 height 448
drag, startPoint x: 572, startPoint y: 300, endPoint x: 854, endPoint y: 163, distance: 313.9
click at [579, 295] on div "Reindex Library Reset Settings Export Settings Import Settings Parse Titles Ana…" at bounding box center [556, 306] width 745 height 194
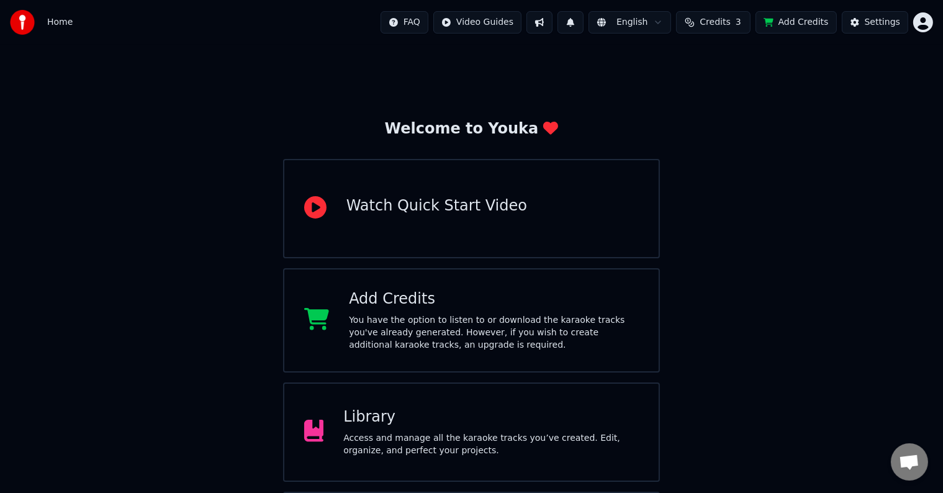
click at [353, 420] on div "Library" at bounding box center [490, 417] width 295 height 20
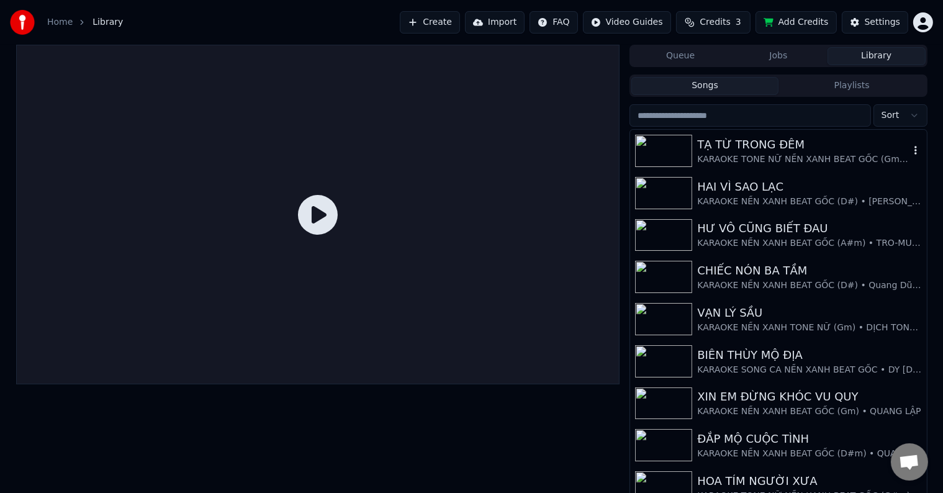
click at [759, 148] on div "TẠ TỪ TRONG ĐÊM" at bounding box center [803, 144] width 212 height 17
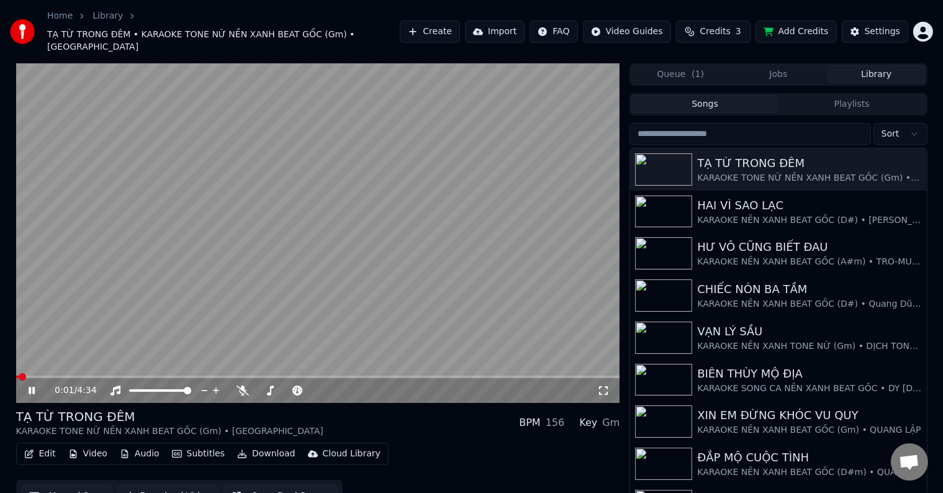
click at [159, 485] on button "Download Video" at bounding box center [167, 496] width 101 height 22
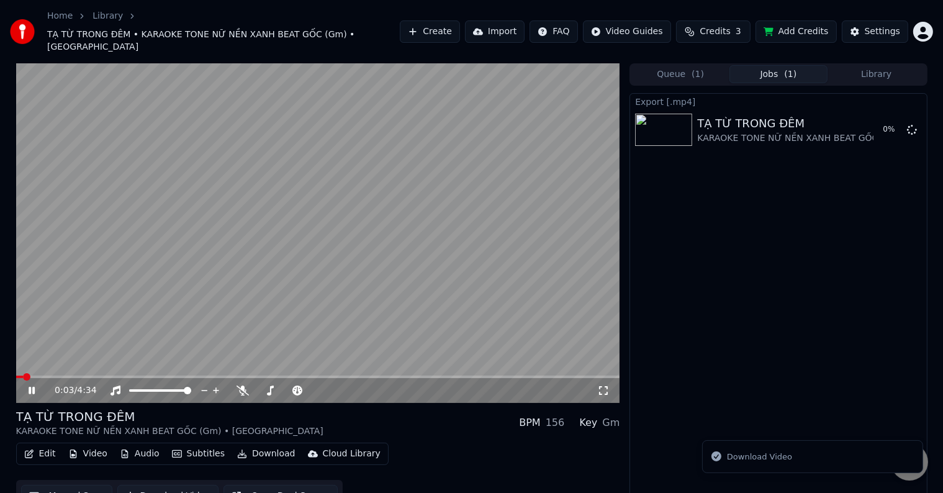
click at [687, 72] on div "Queue ( 1 ) Jobs ( 1 ) Library" at bounding box center [777, 74] width 297 height 22
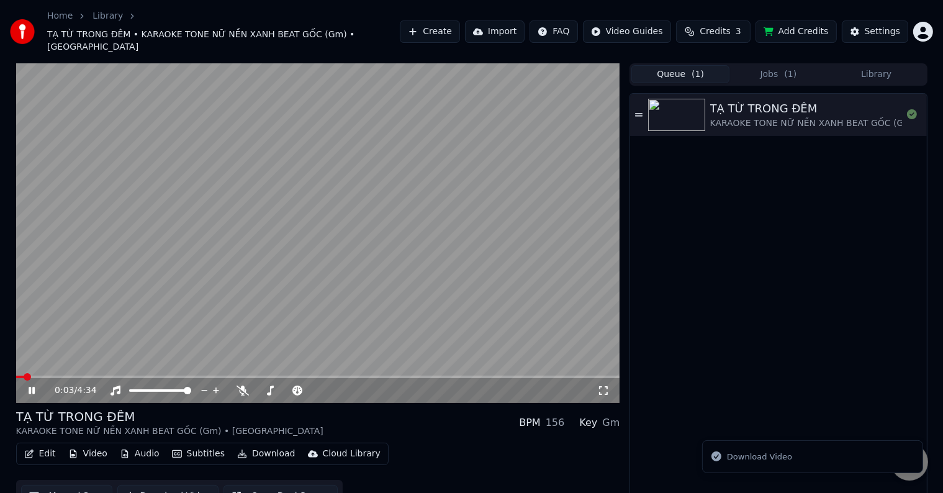
click at [684, 65] on button "Queue ( 1 )" at bounding box center [680, 74] width 98 height 18
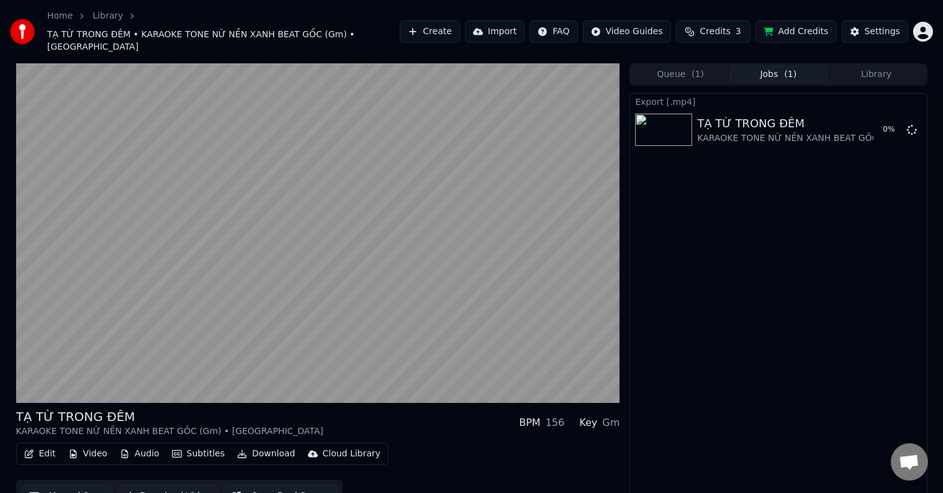
click at [779, 65] on button "Jobs ( 1 )" at bounding box center [778, 74] width 98 height 18
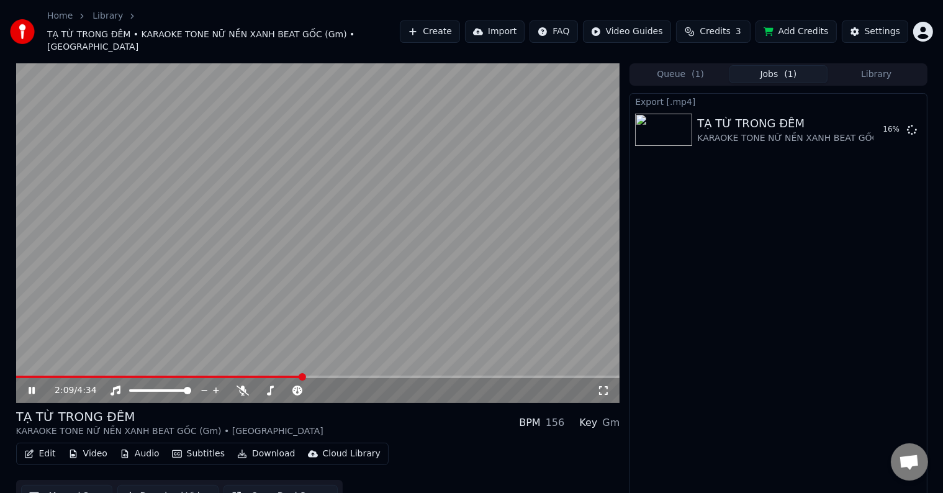
click at [120, 253] on video at bounding box center [318, 232] width 604 height 339
click at [884, 119] on button "Show" at bounding box center [879, 130] width 45 height 22
